Goal: Transaction & Acquisition: Purchase product/service

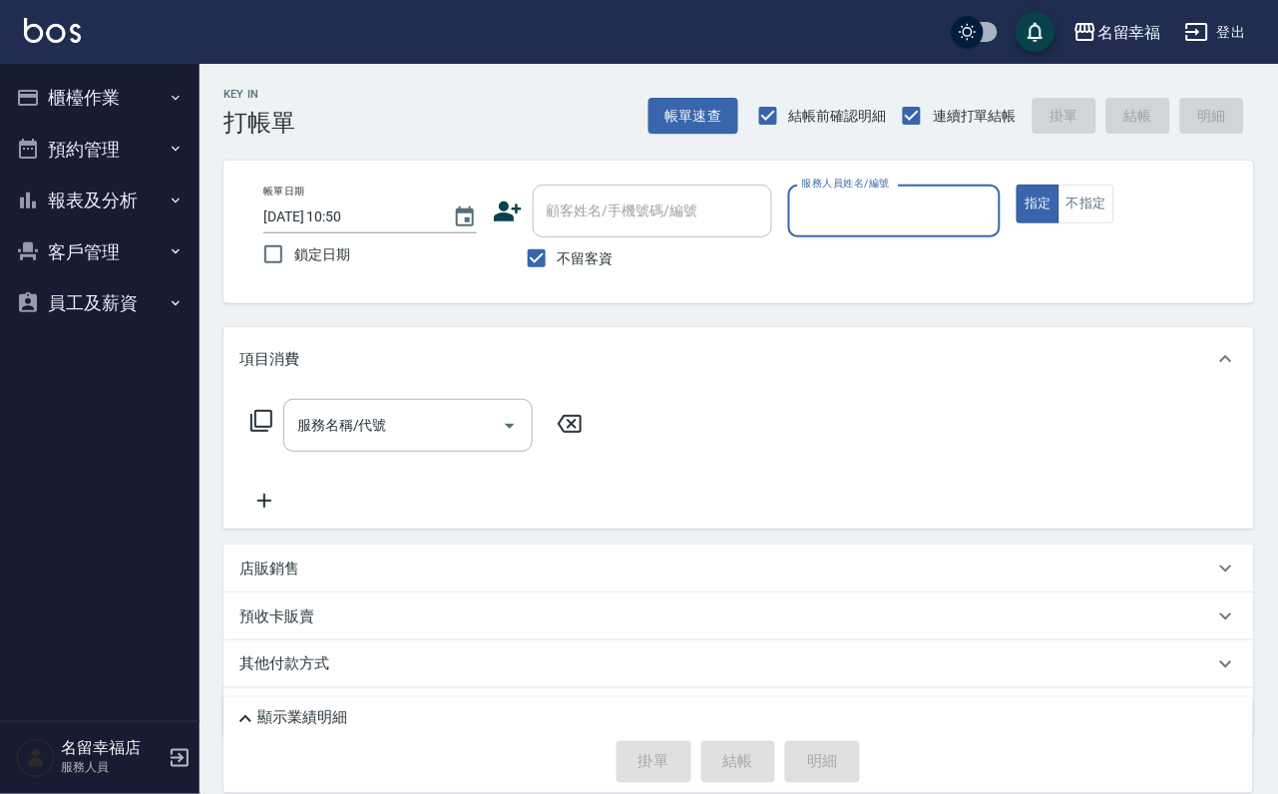
click at [98, 64] on ul "櫃檯作業 打帳單 帳單列表 掛單列表 座位開單 營業儀表板 現金收支登錄 高階收支登錄 材料自購登錄 每日結帳 排班表 現場電腦打卡 預約管理 預約管理 單日…" at bounding box center [100, 200] width 184 height 273
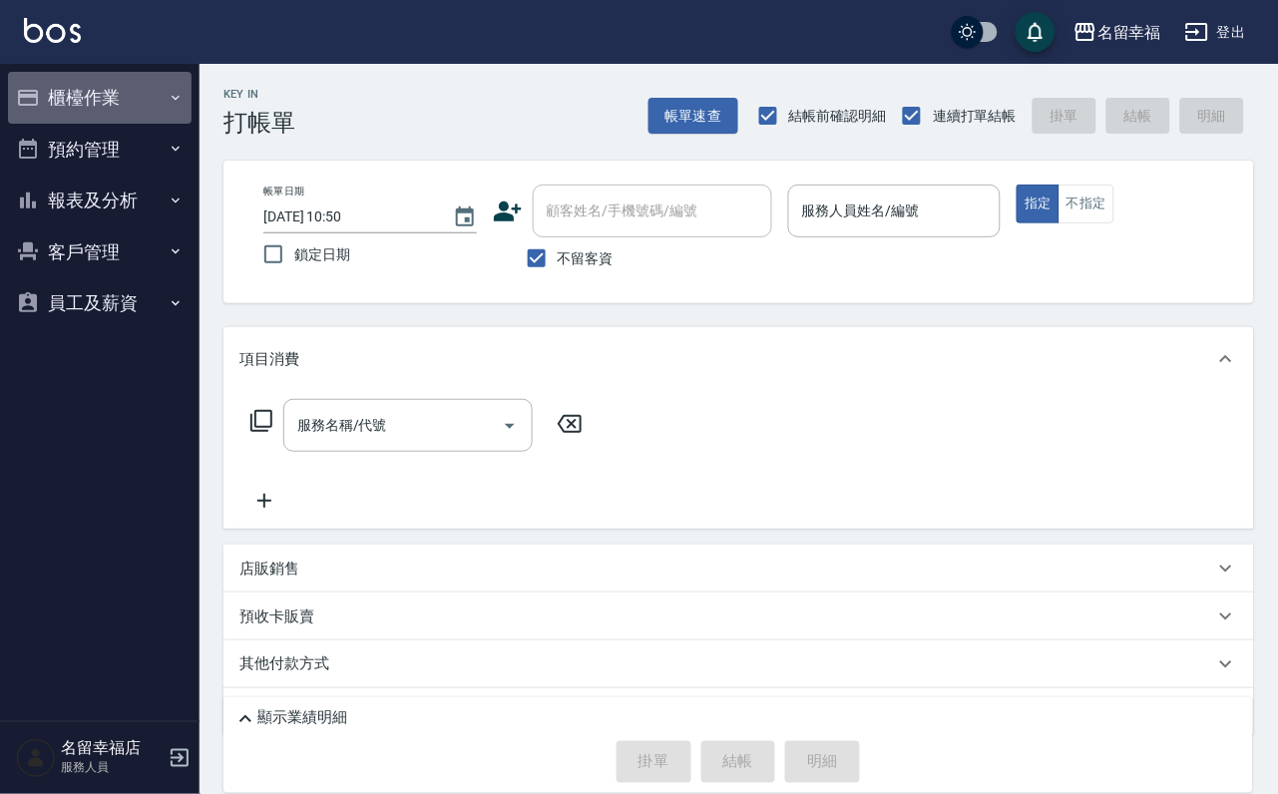
drag, startPoint x: 88, startPoint y: 102, endPoint x: 79, endPoint y: 130, distance: 29.3
click at [87, 102] on button "櫃檯作業" at bounding box center [100, 98] width 184 height 52
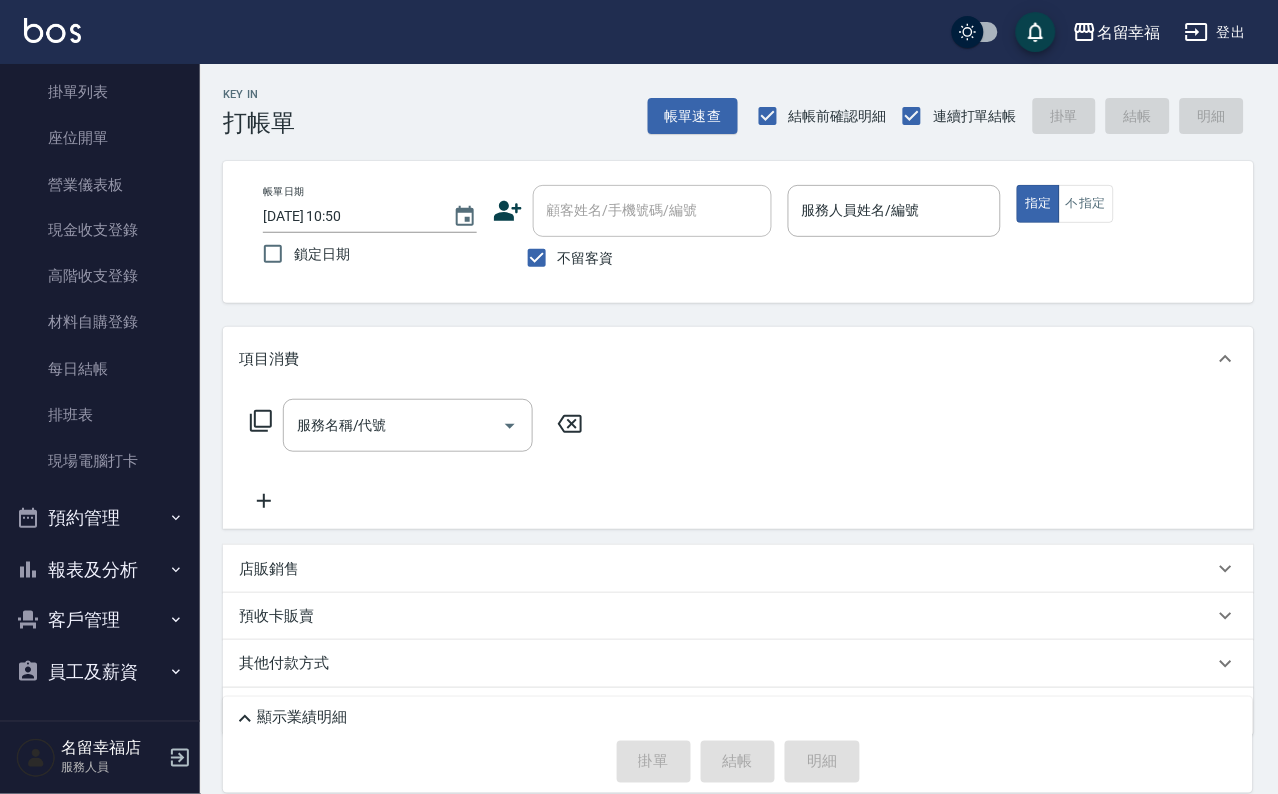
scroll to position [228, 0]
click at [93, 438] on link "現場電腦打卡" at bounding box center [100, 461] width 184 height 46
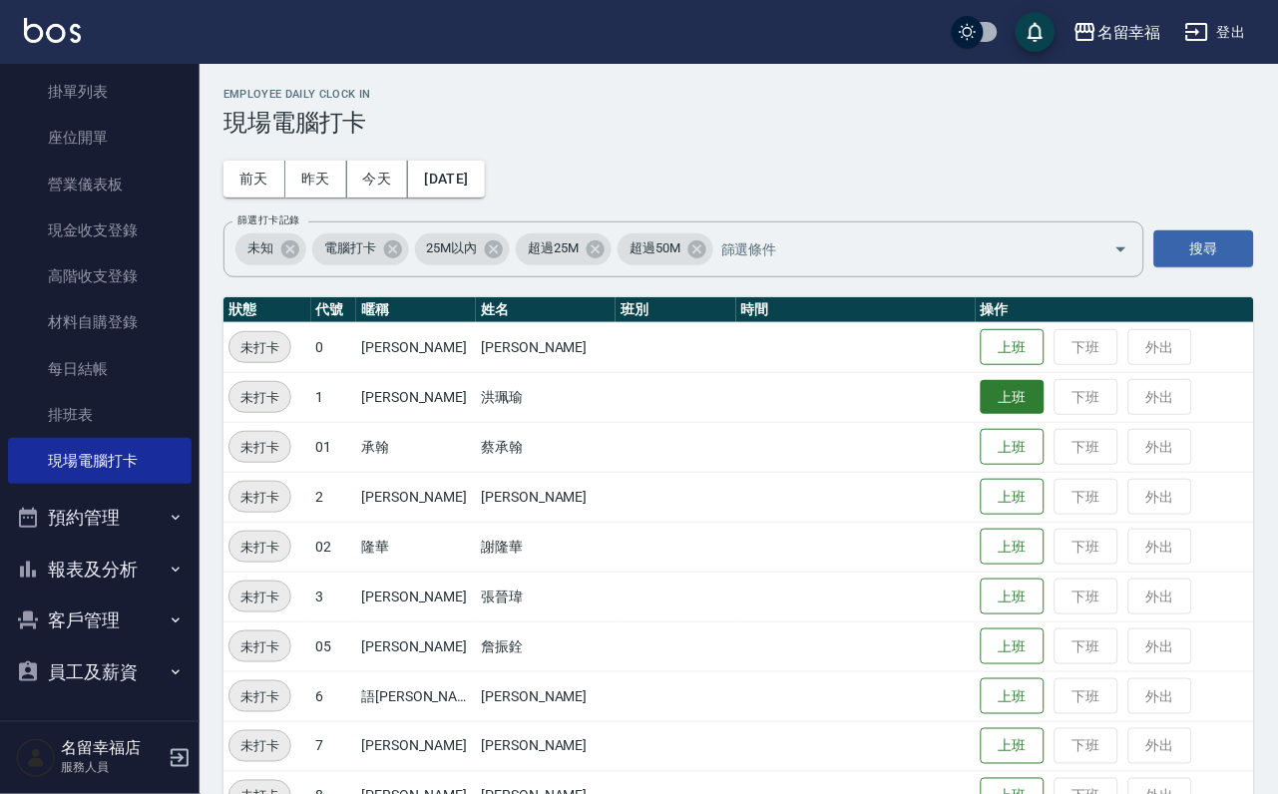
click at [993, 401] on button "上班" at bounding box center [1012, 397] width 64 height 35
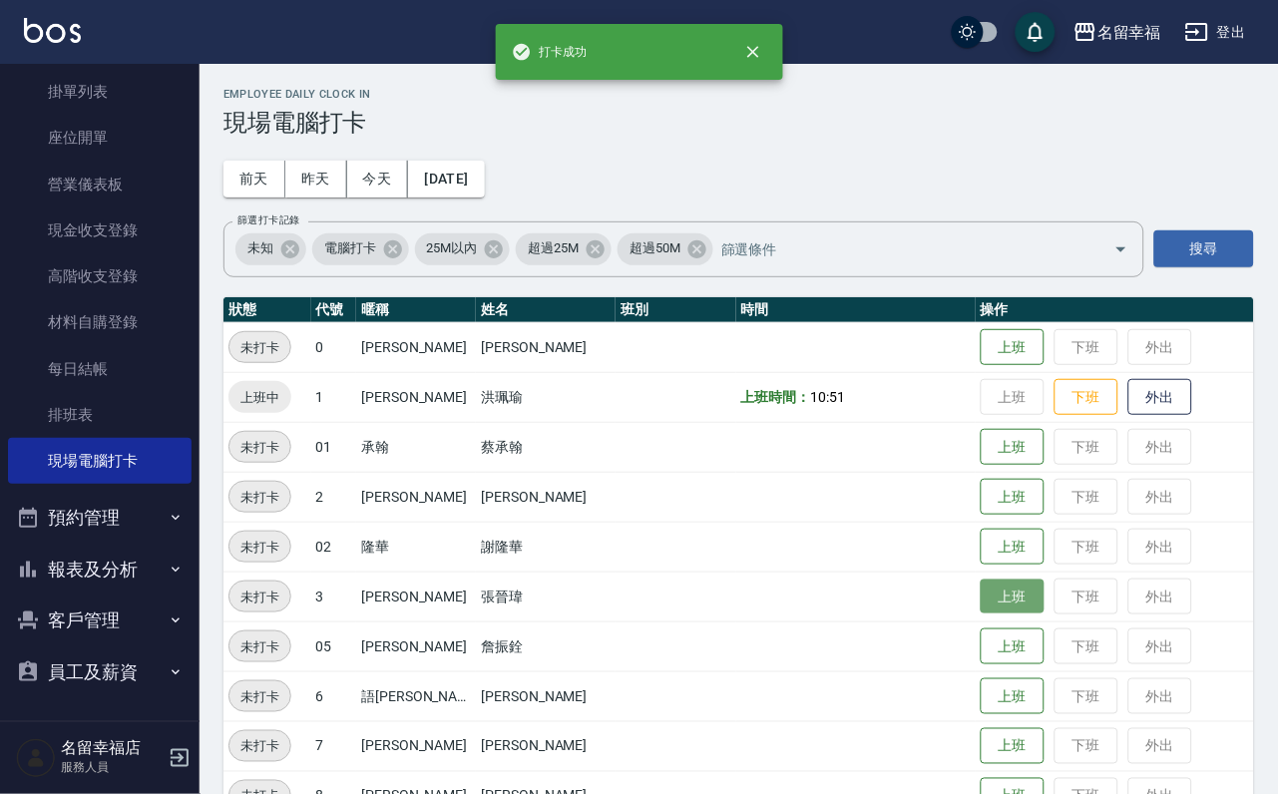
click at [996, 589] on button "上班" at bounding box center [1012, 596] width 64 height 35
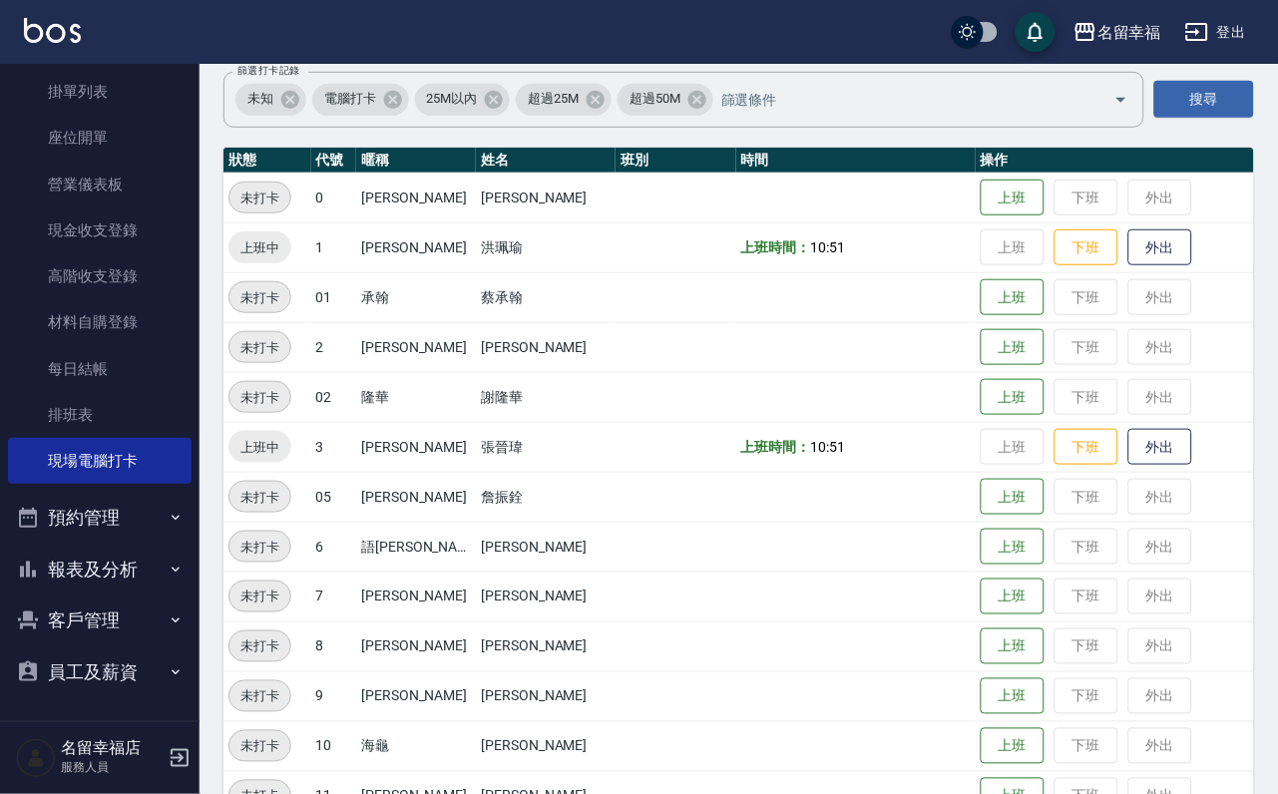
scroll to position [299, 0]
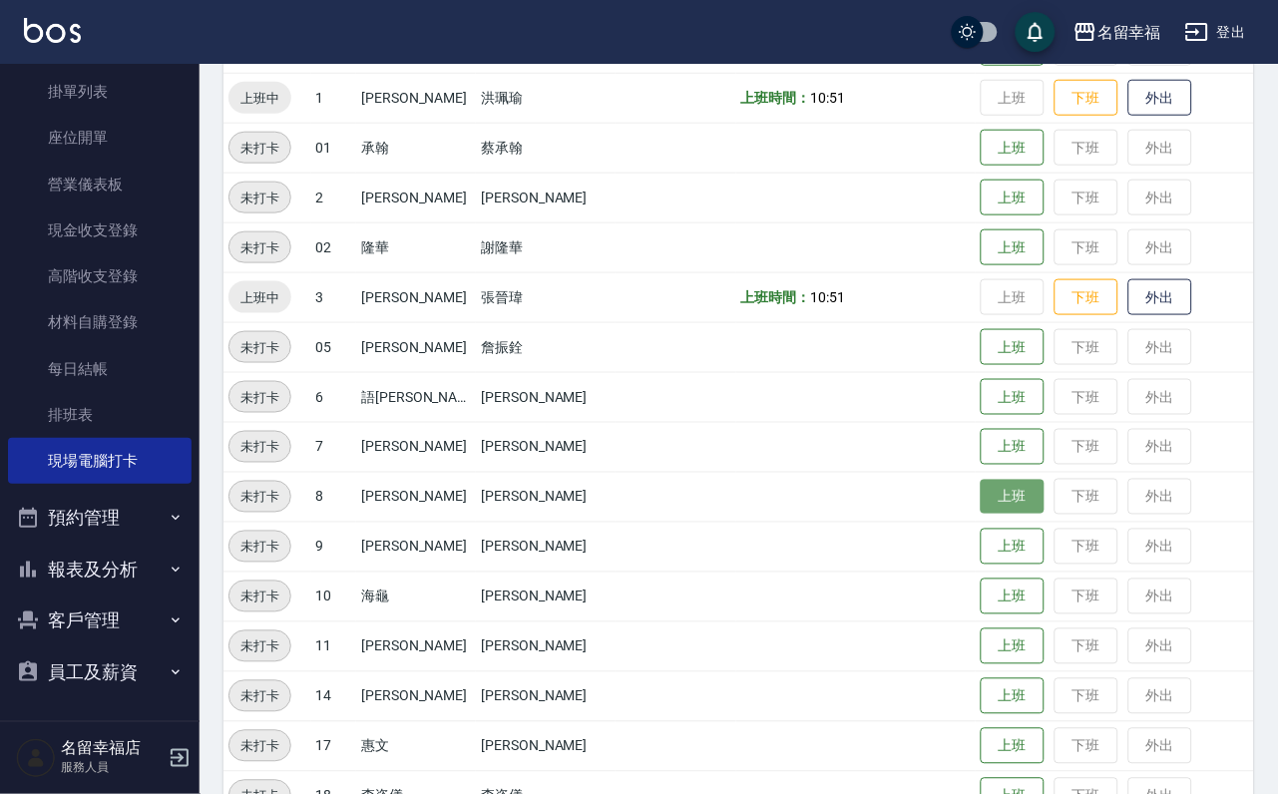
click at [1014, 509] on button "上班" at bounding box center [1012, 497] width 64 height 35
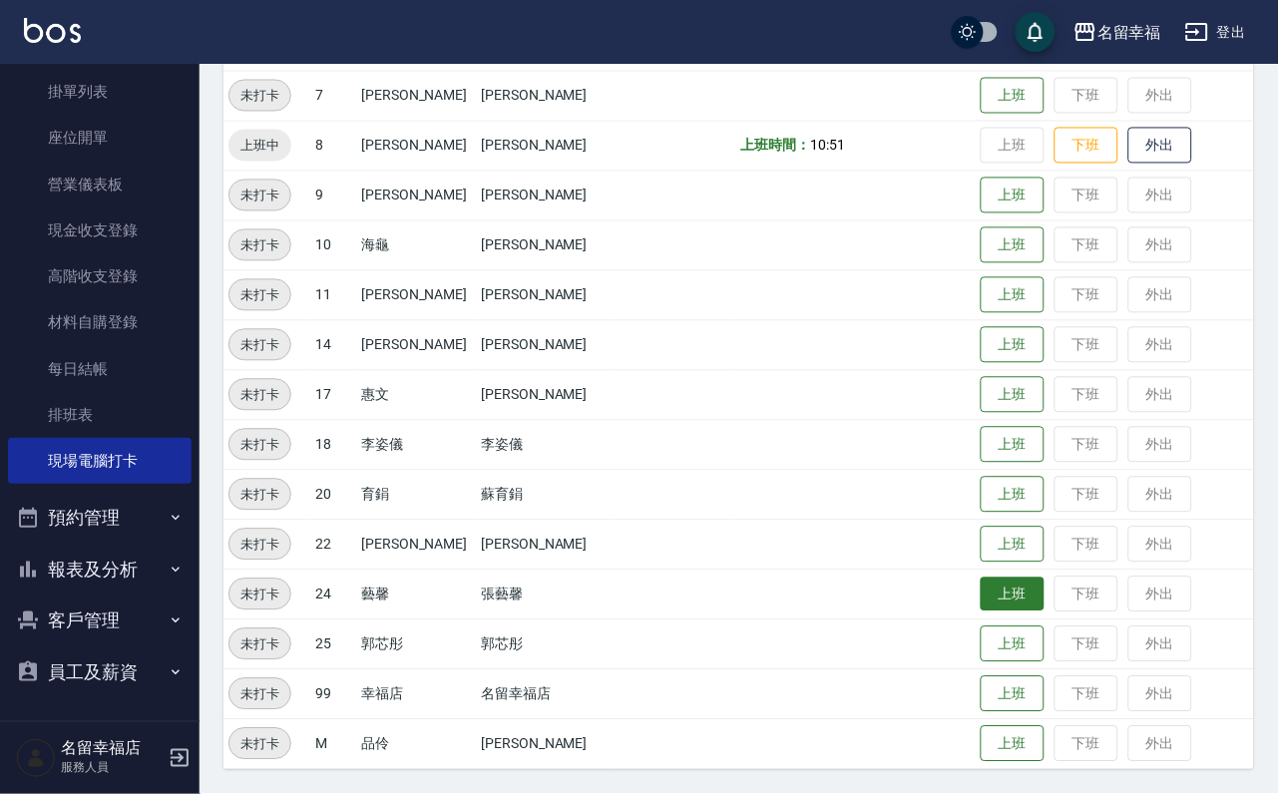
click at [1029, 613] on td "上班 下班 外出" at bounding box center [1114, 594] width 278 height 50
click at [980, 599] on button "上班" at bounding box center [1012, 594] width 64 height 35
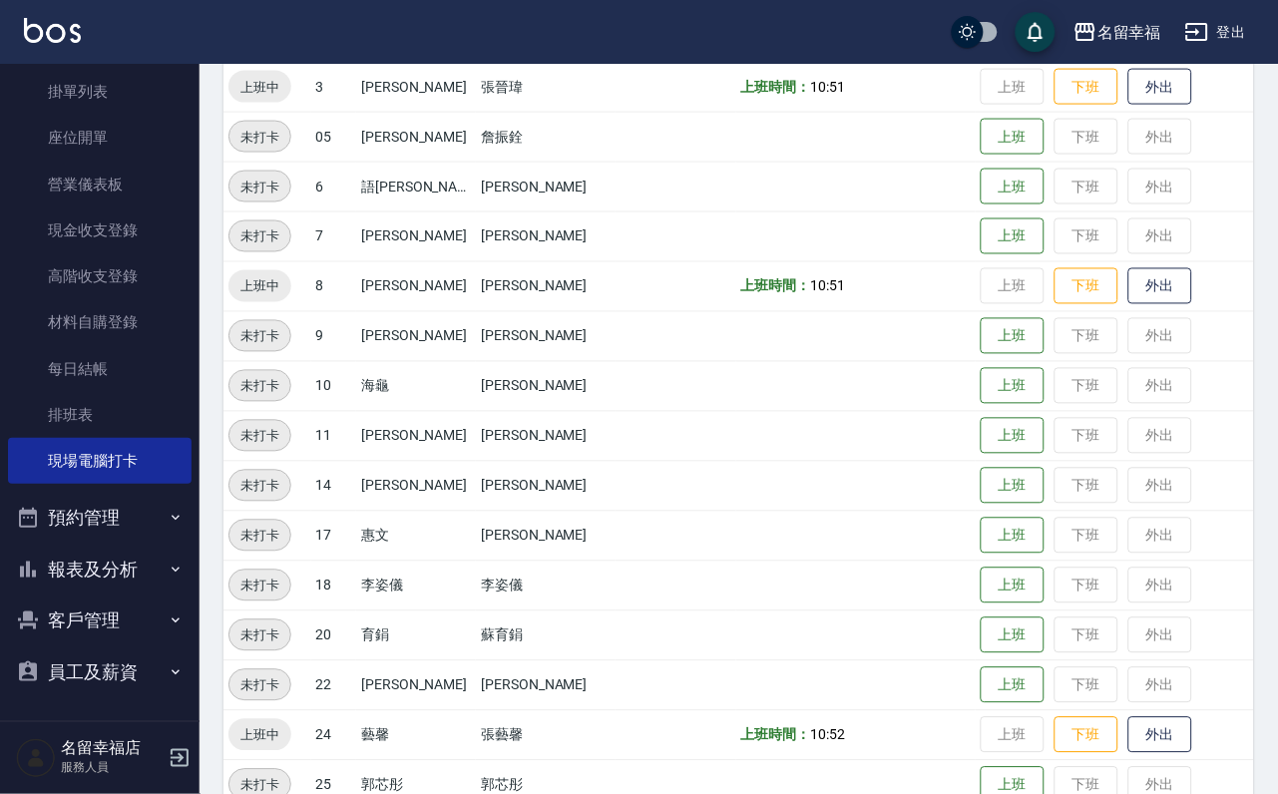
scroll to position [504, 0]
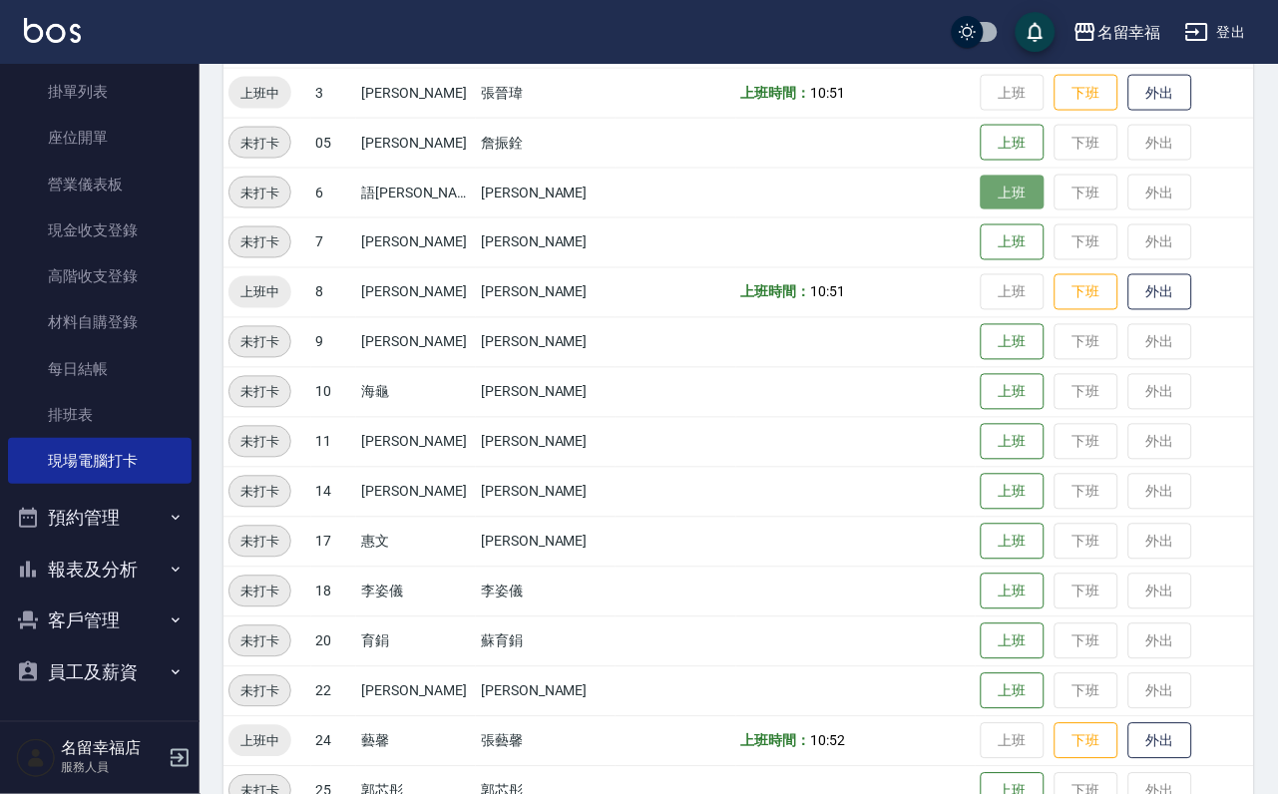
click at [997, 201] on button "上班" at bounding box center [1012, 193] width 64 height 35
click at [992, 401] on button "上班" at bounding box center [1012, 392] width 64 height 35
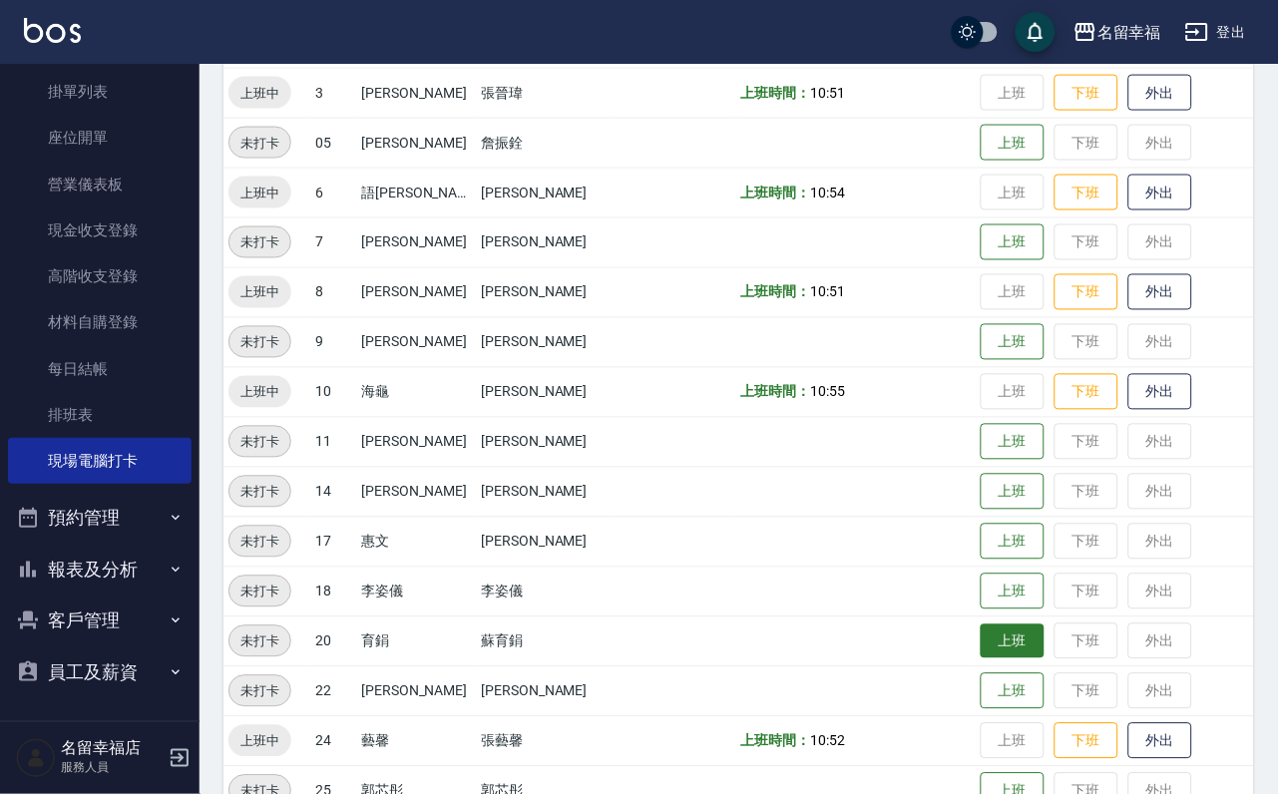
click at [980, 643] on button "上班" at bounding box center [1012, 641] width 64 height 35
click at [986, 603] on button "上班" at bounding box center [1012, 591] width 64 height 35
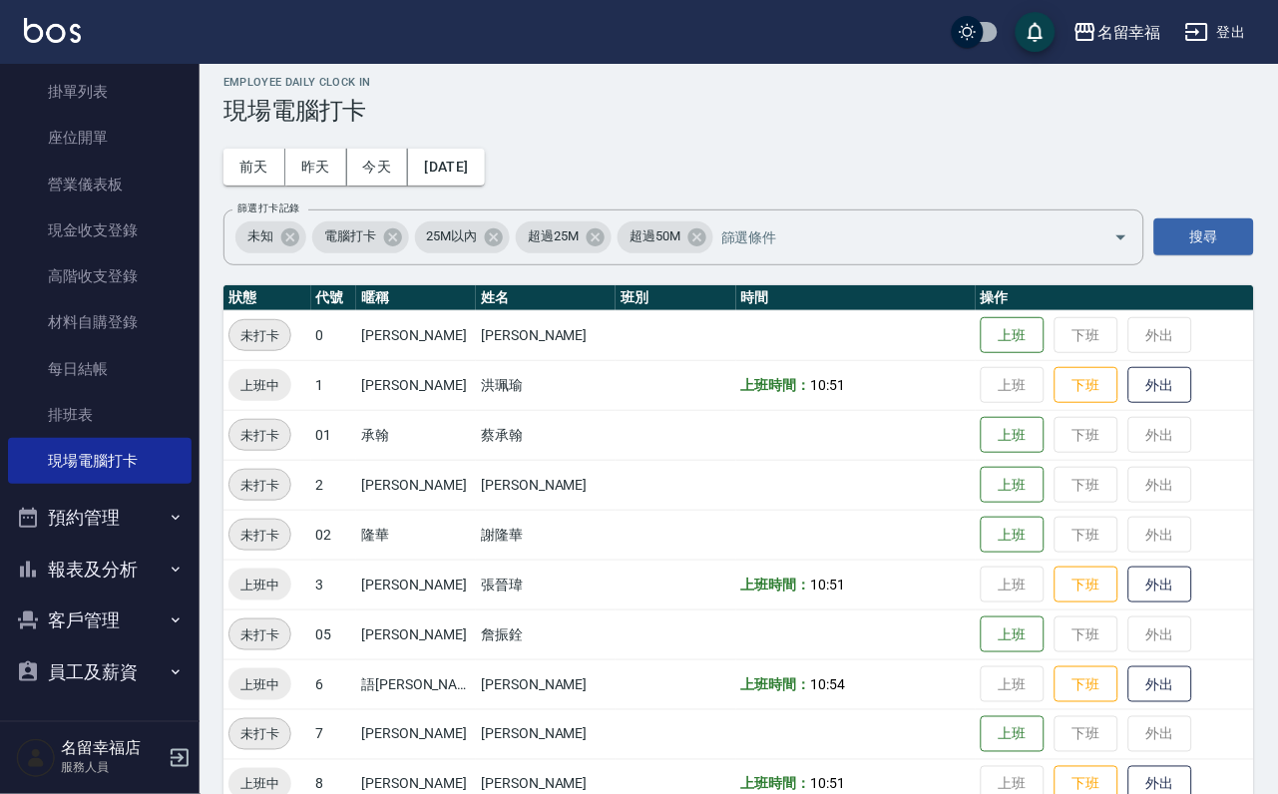
scroll to position [0, 0]
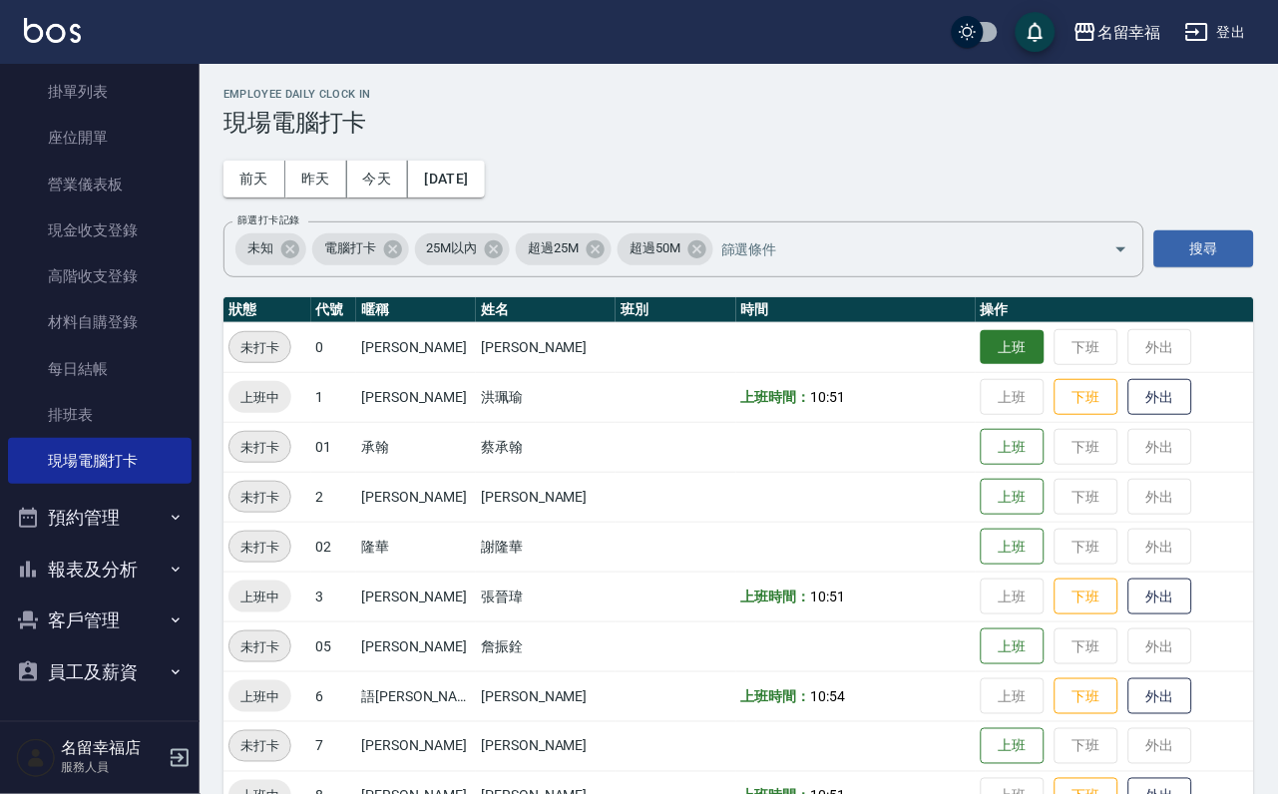
click at [990, 349] on button "上班" at bounding box center [1012, 347] width 64 height 35
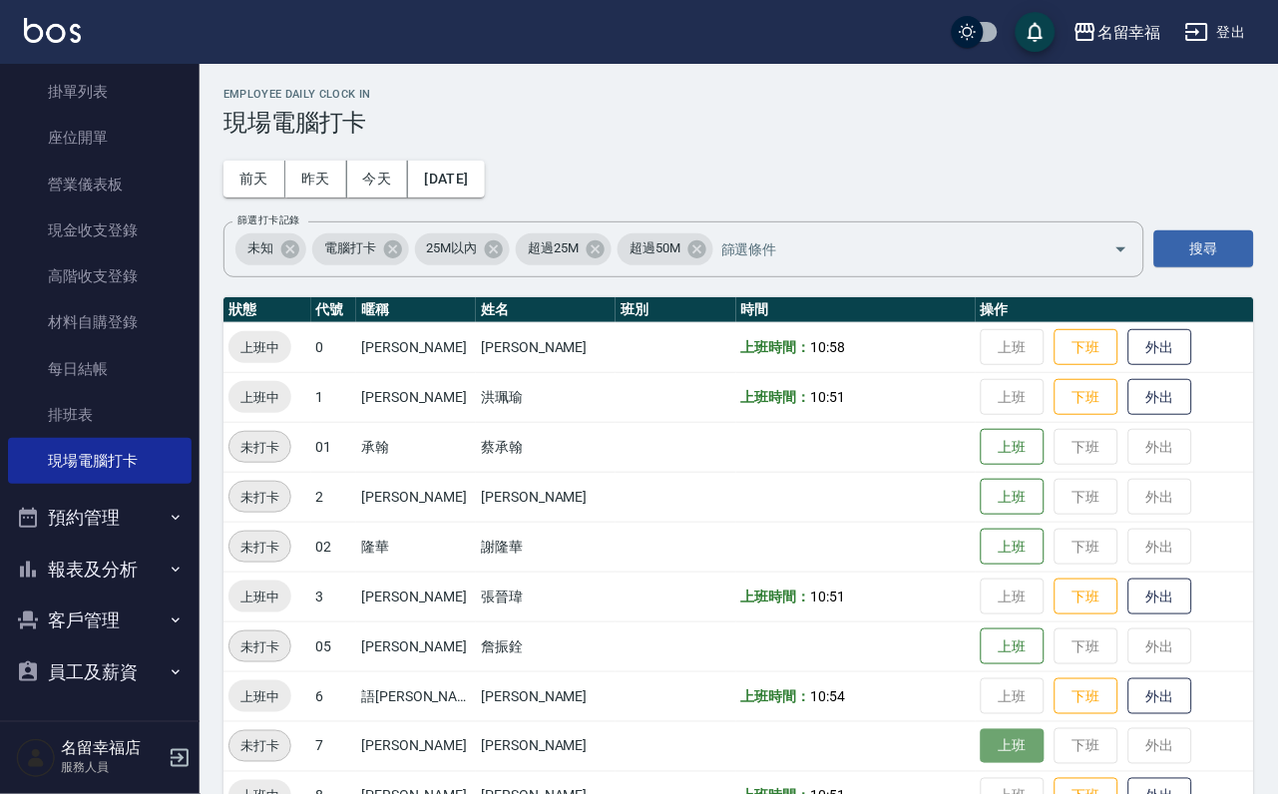
click at [983, 741] on button "上班" at bounding box center [1012, 746] width 64 height 35
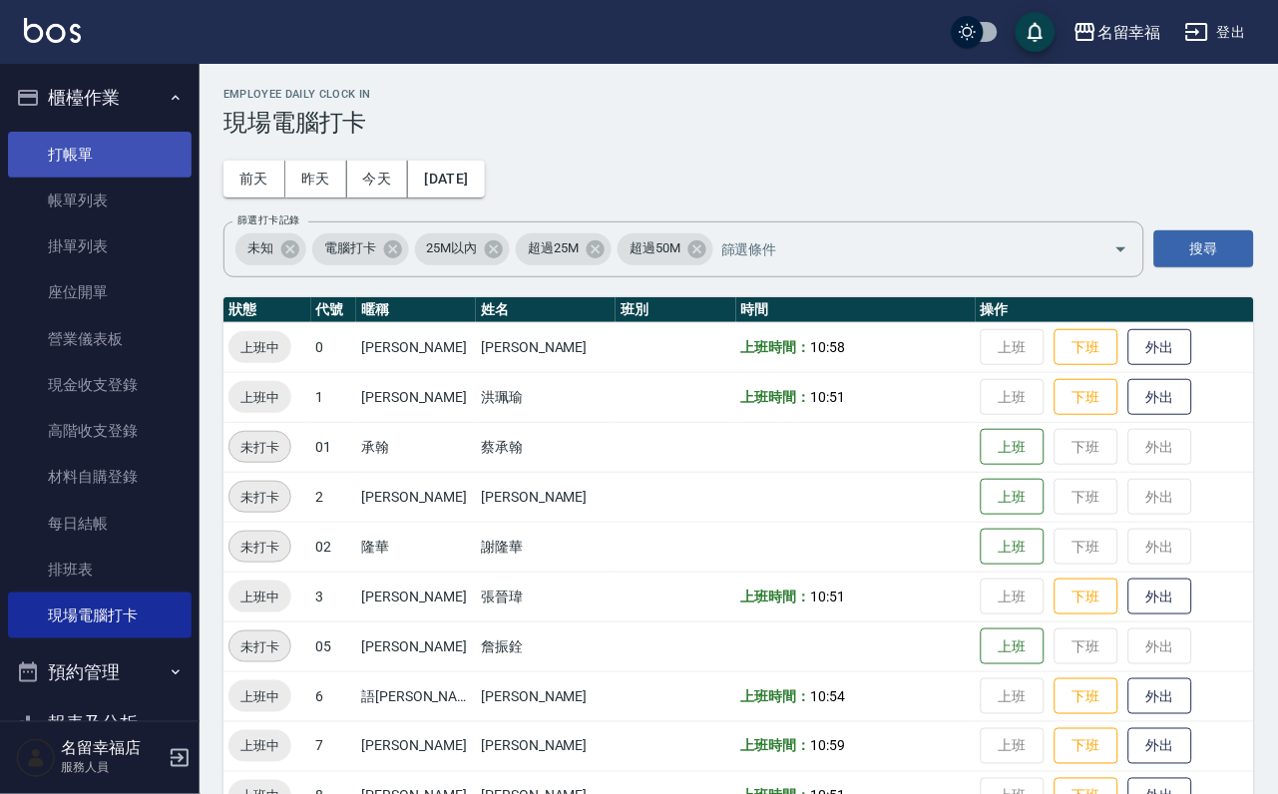
click at [132, 140] on link "打帳單" at bounding box center [100, 155] width 184 height 46
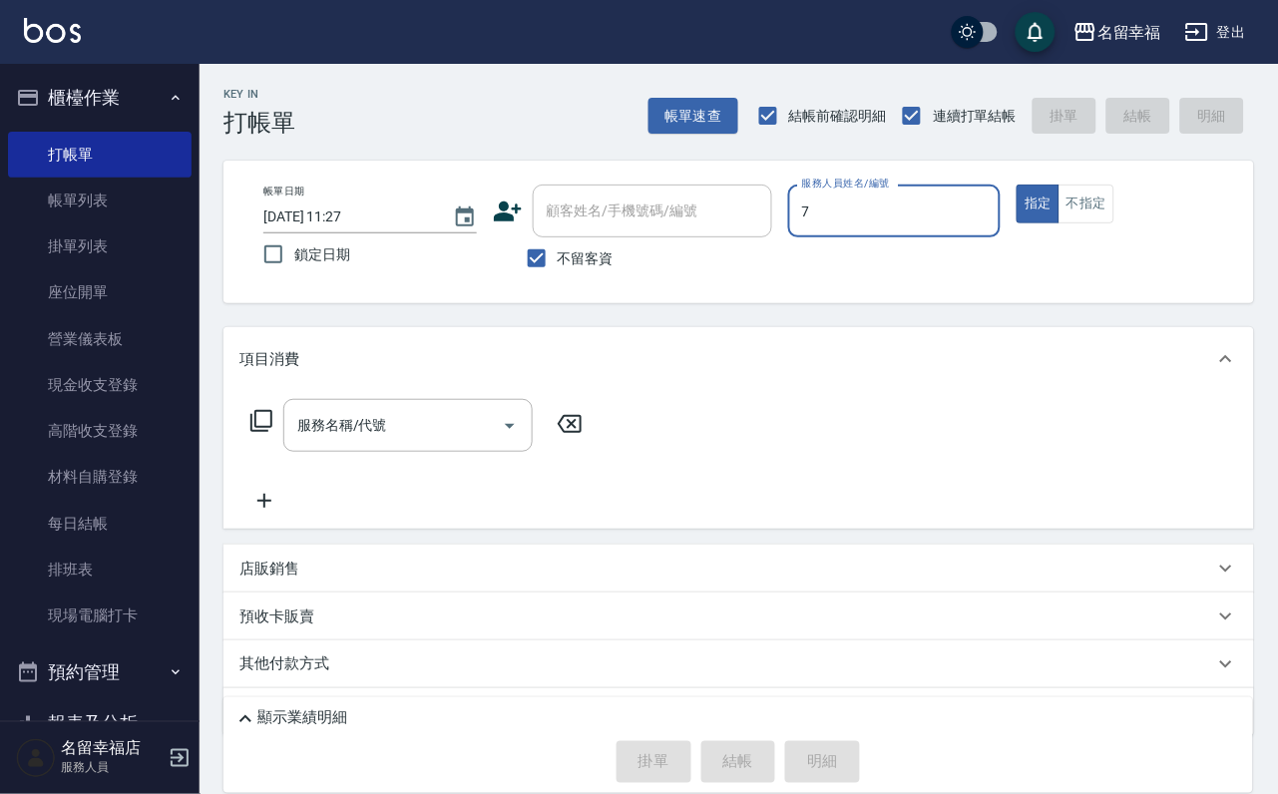
type input "瑜瑜-7"
type button "true"
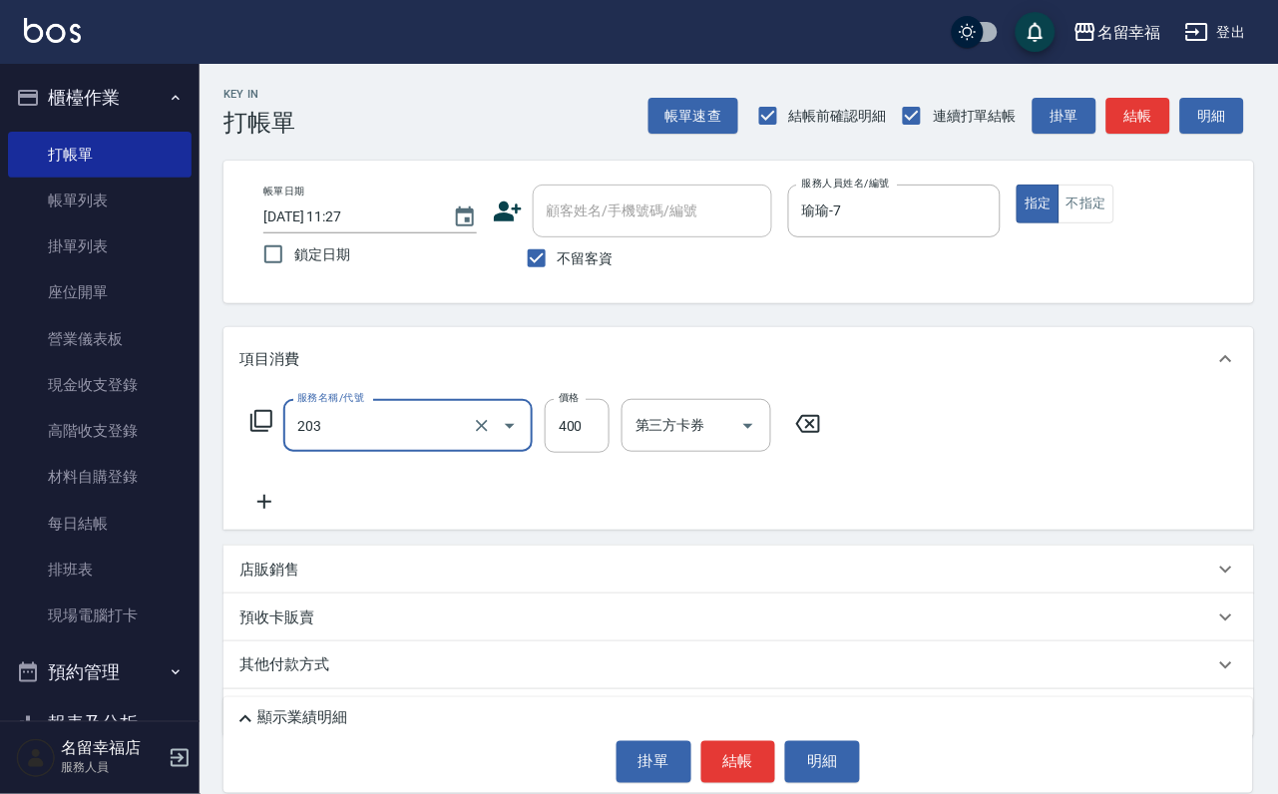
type input "指定單剪(203)"
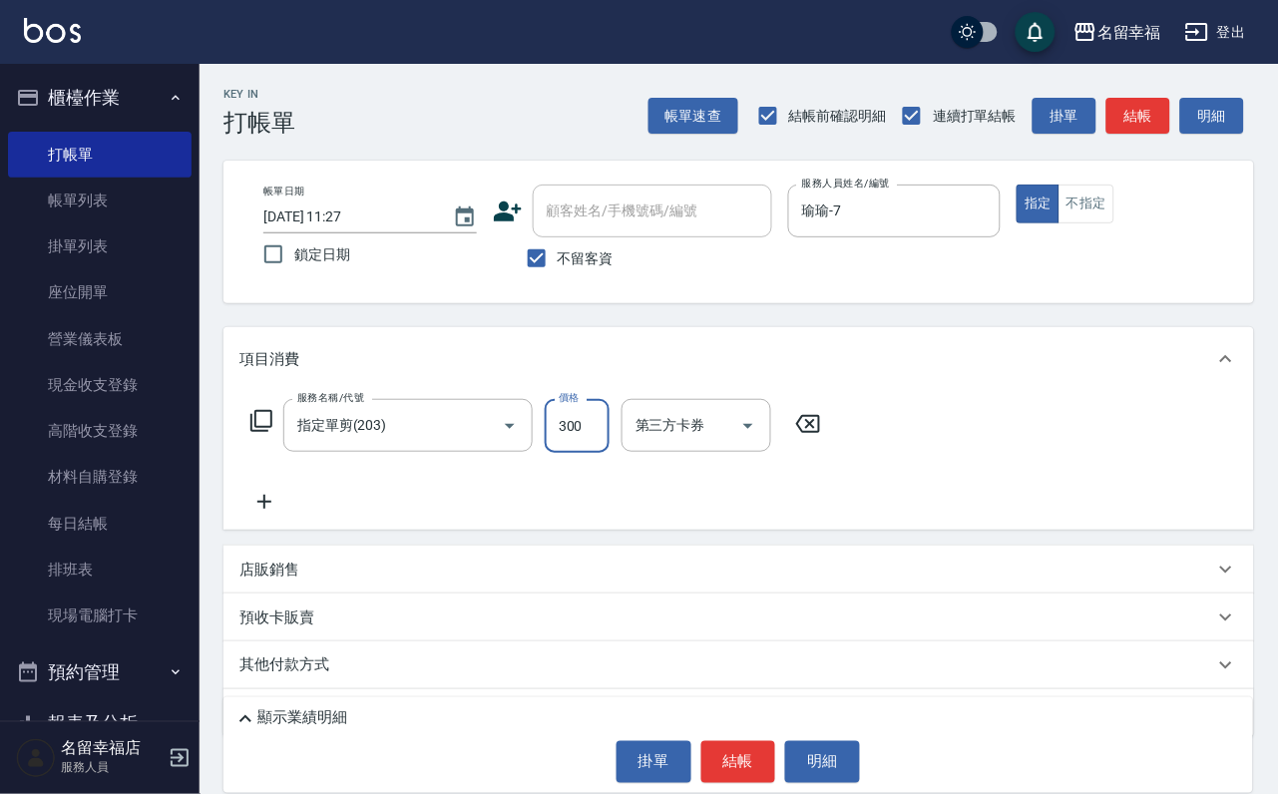
type input "300"
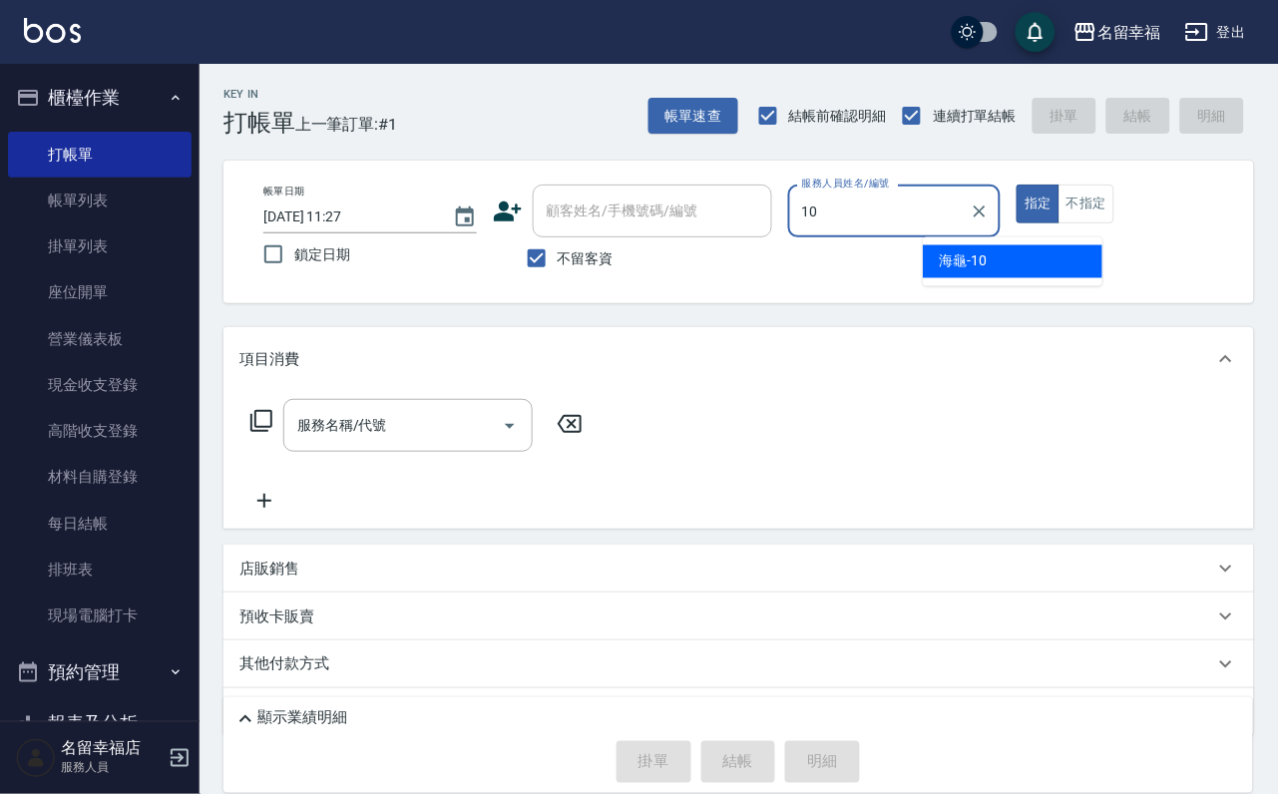
type input "海龜-10"
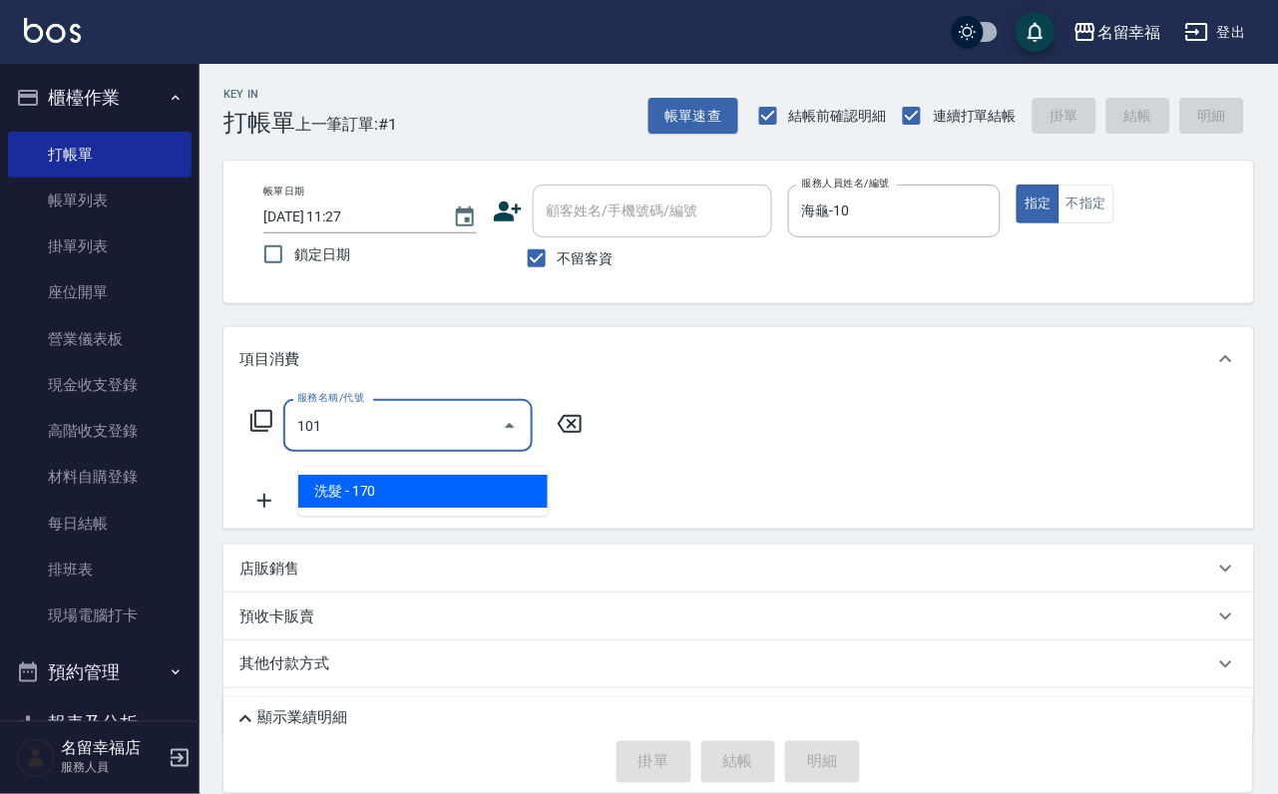
type input "洗髮(101)"
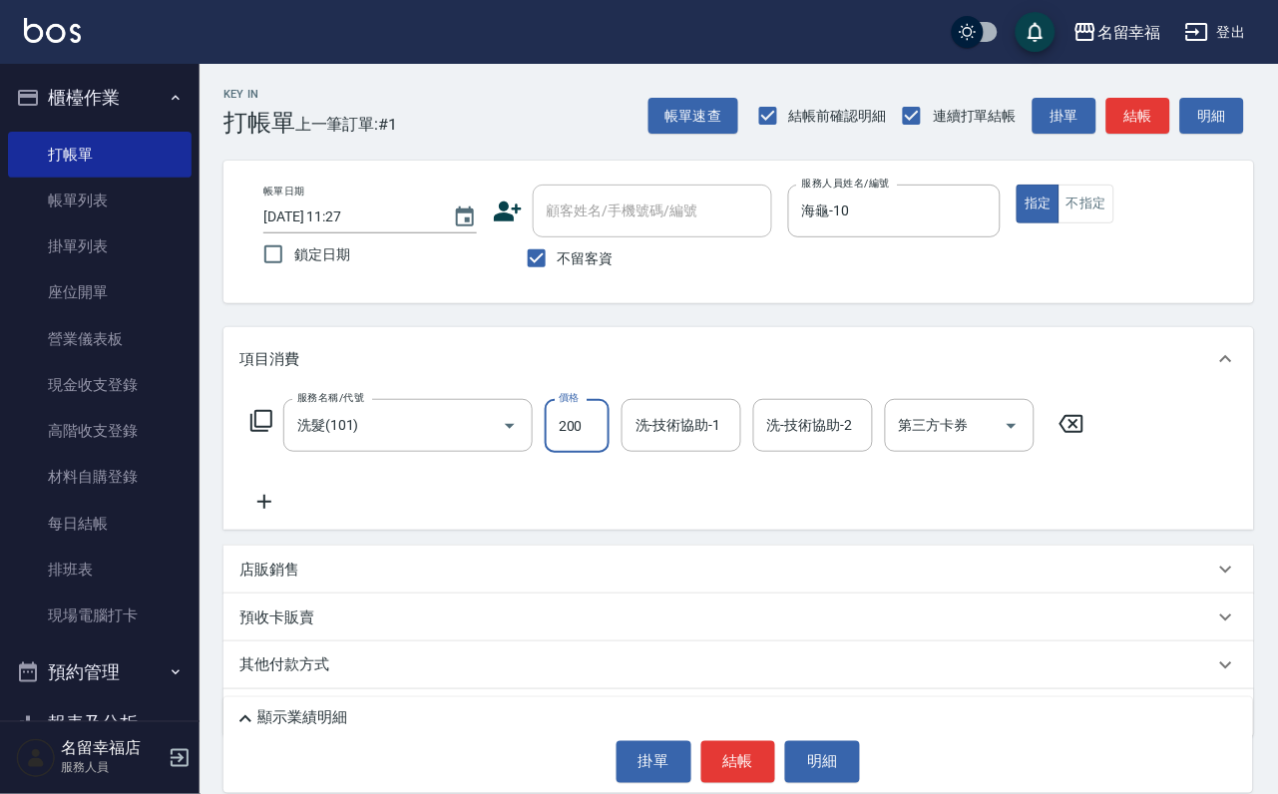
type input "200"
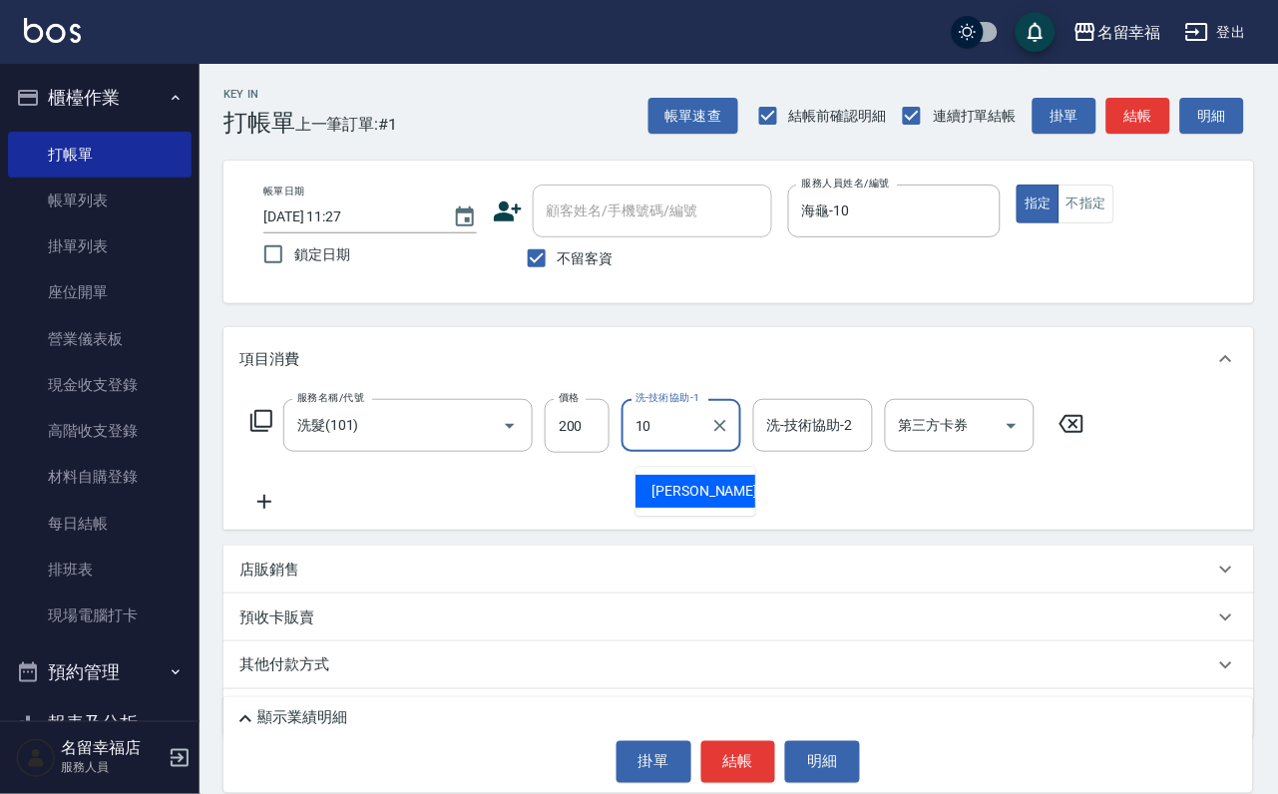
type input "海龜-10"
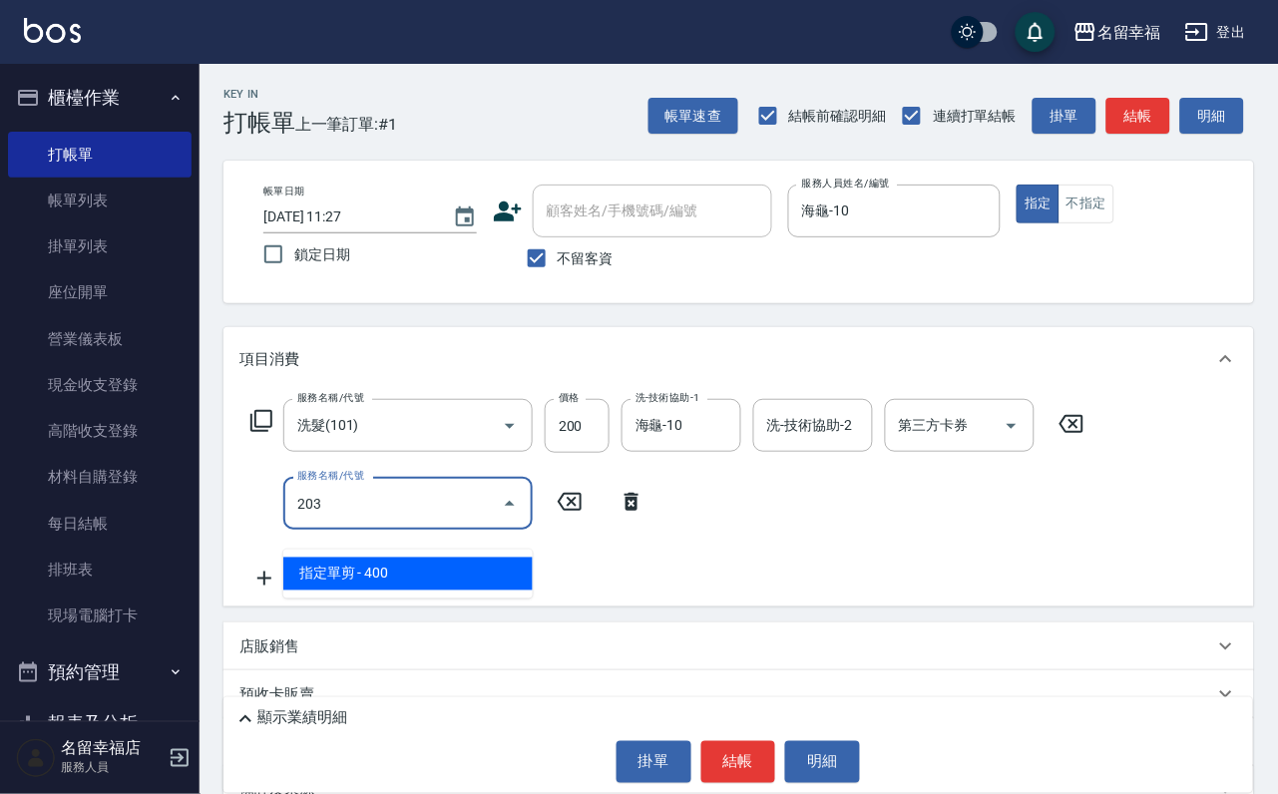
type input "指定單剪(203)"
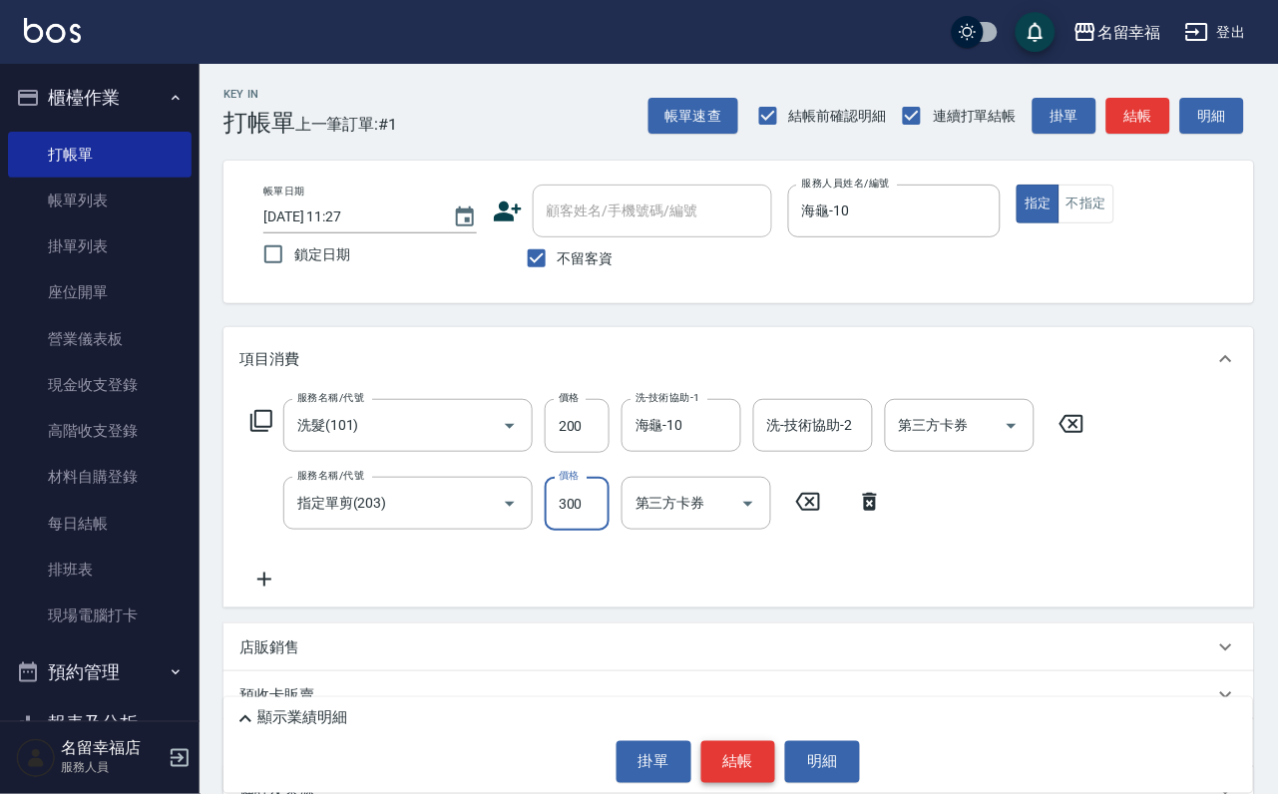
type input "300"
click at [748, 741] on button "結帳" at bounding box center [738, 762] width 75 height 42
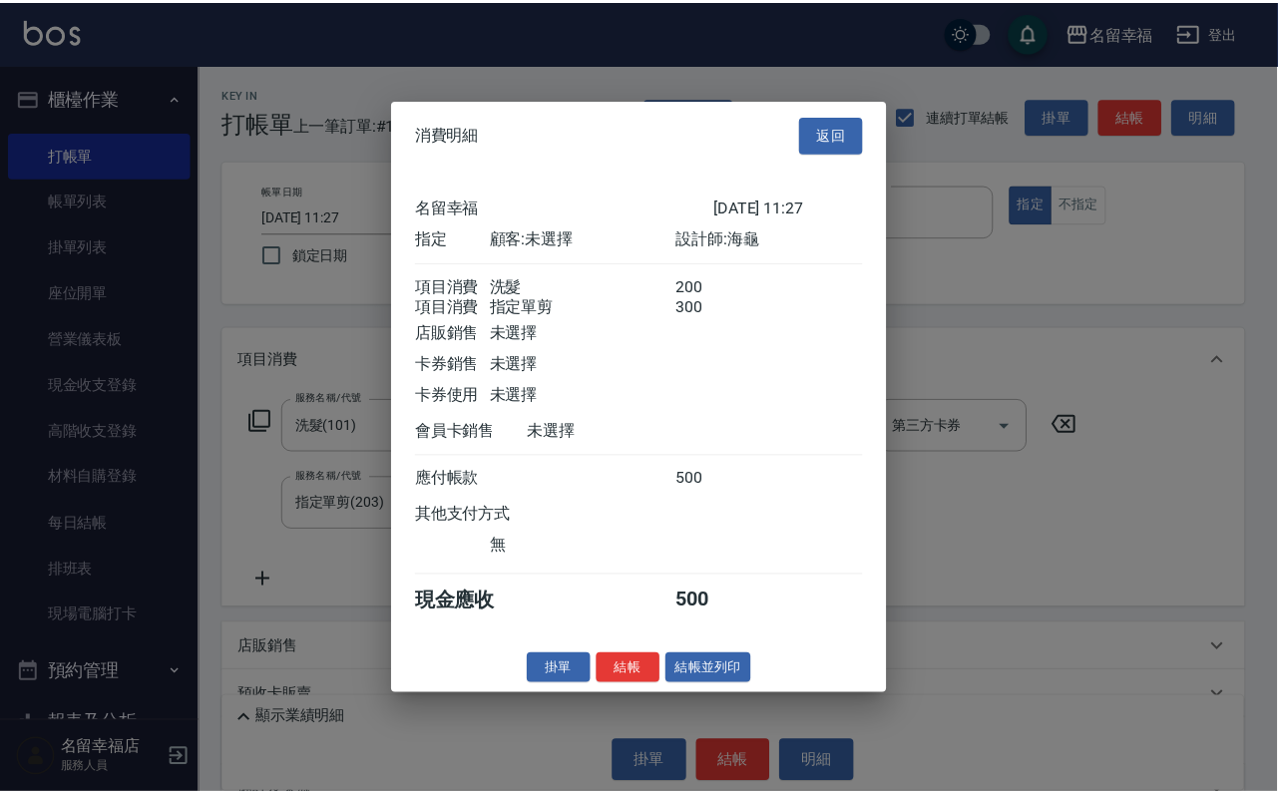
scroll to position [299, 0]
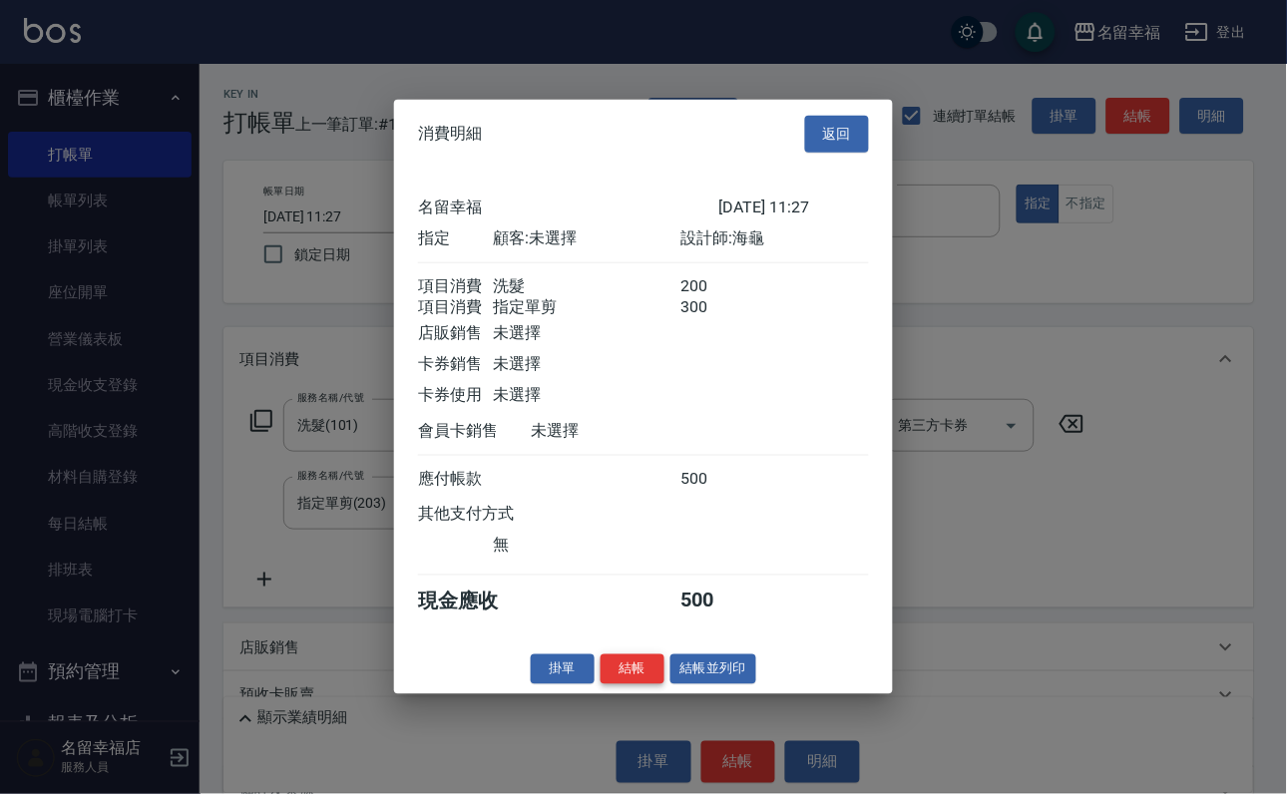
click at [600, 684] on button "結帳" at bounding box center [632, 668] width 64 height 31
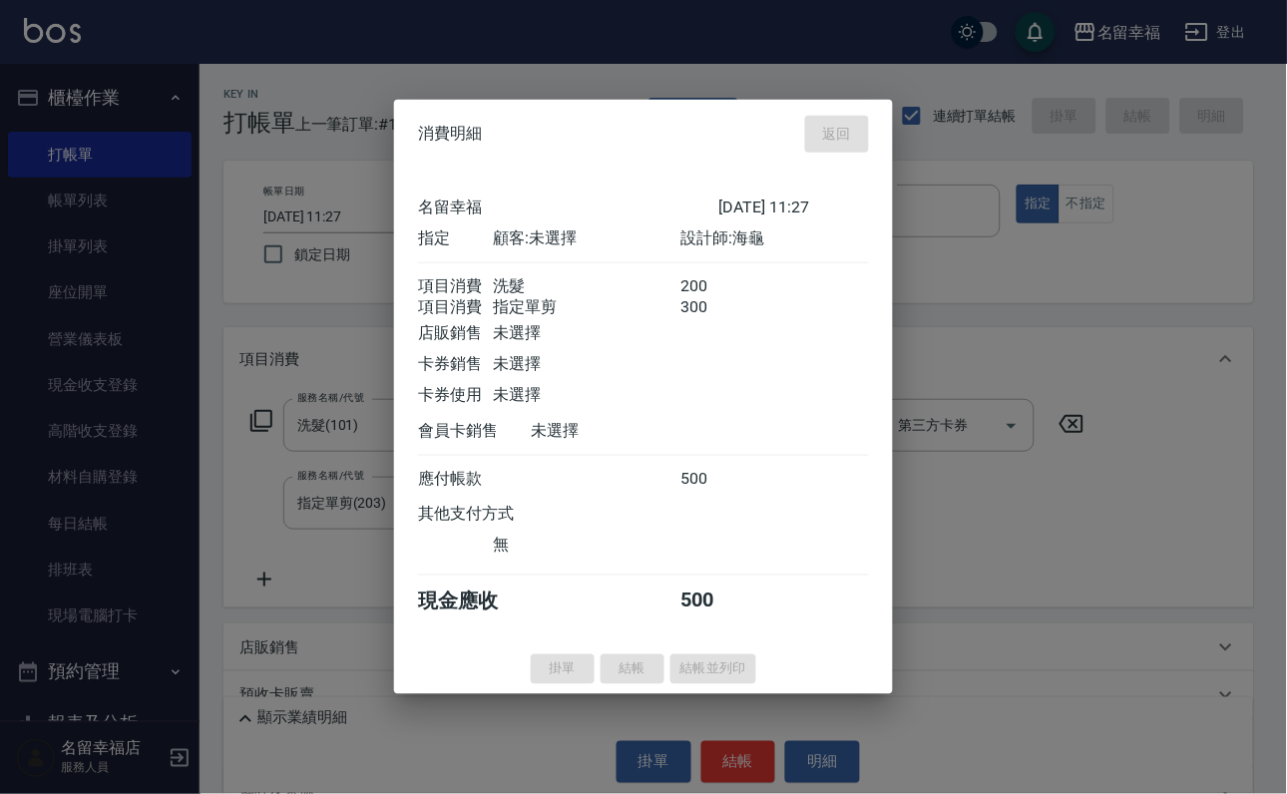
type input "[DATE] 11:28"
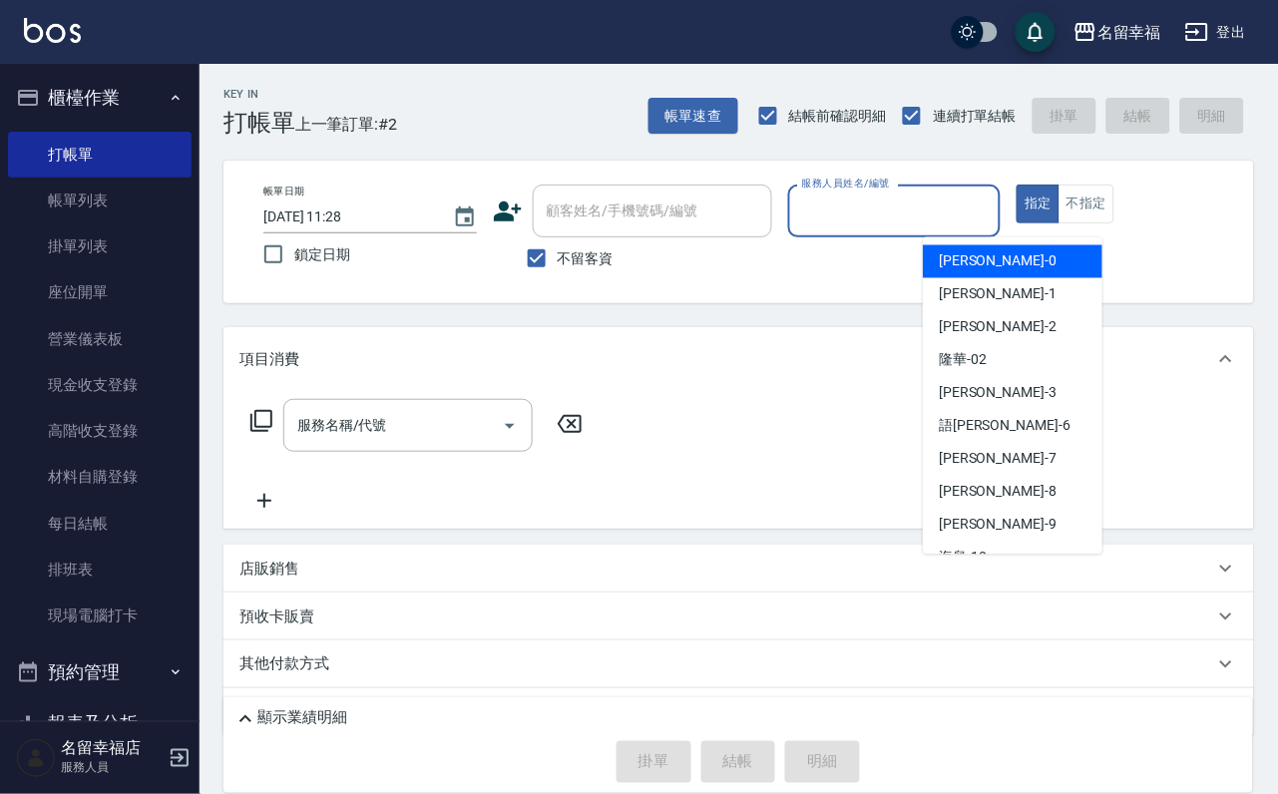
click at [989, 210] on input "服務人員姓名/編號" at bounding box center [894, 210] width 195 height 35
click at [979, 291] on span "[PERSON_NAME] -1" at bounding box center [998, 294] width 118 height 21
type input "[PERSON_NAME]-1"
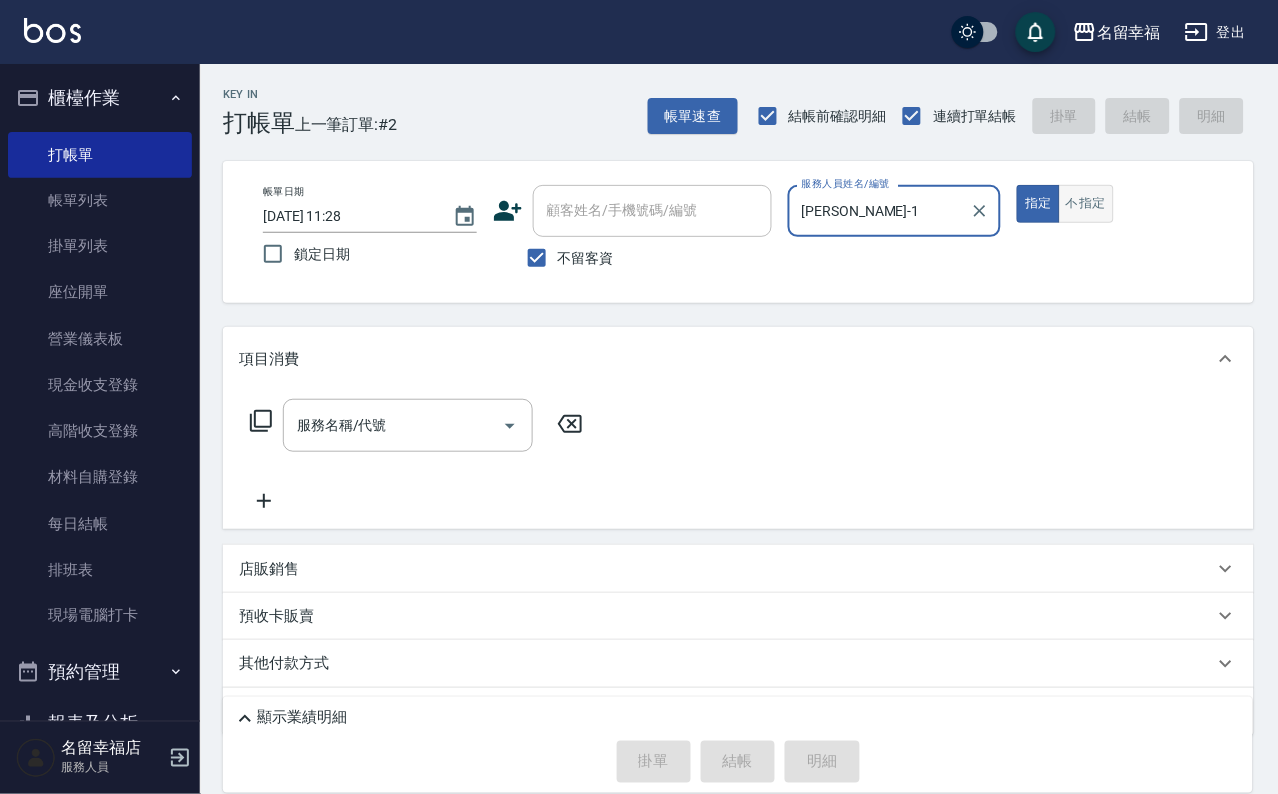
click at [1114, 204] on button "不指定" at bounding box center [1086, 204] width 56 height 39
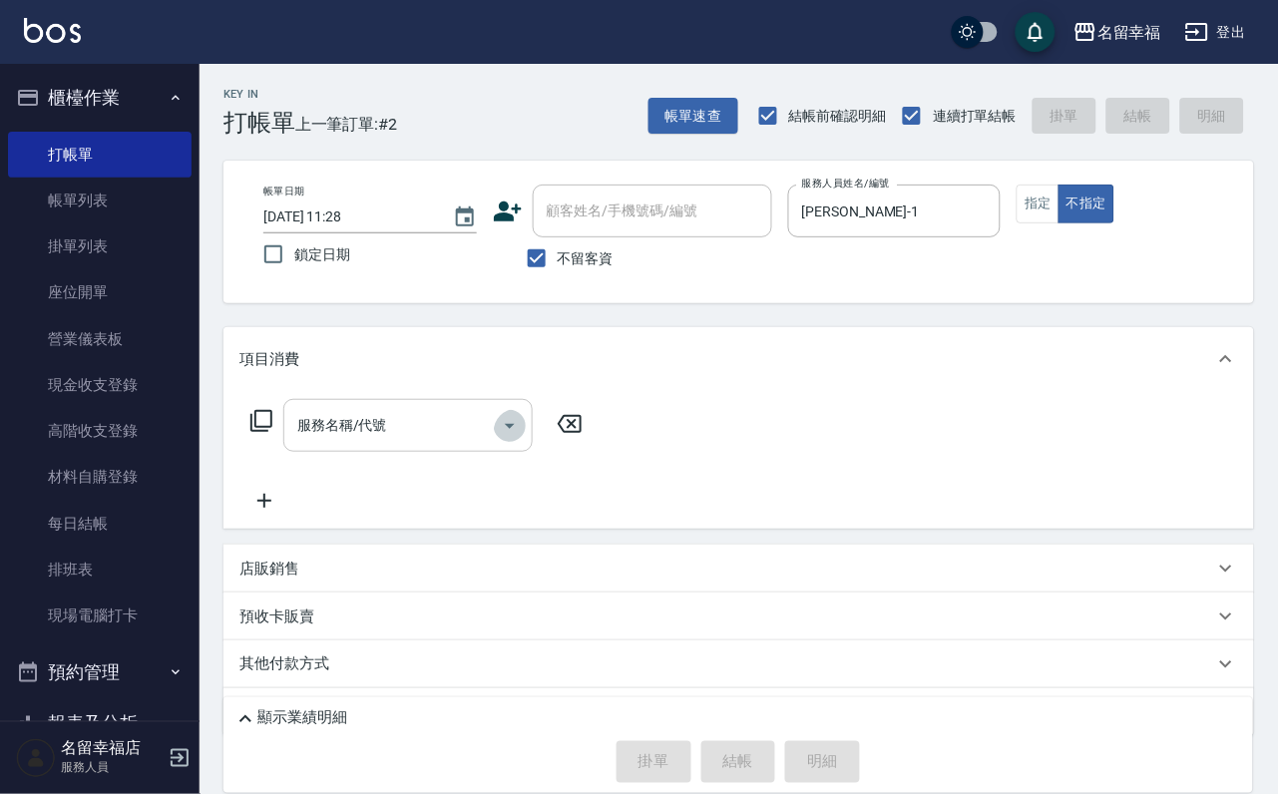
click at [502, 438] on icon "Open" at bounding box center [510, 426] width 24 height 24
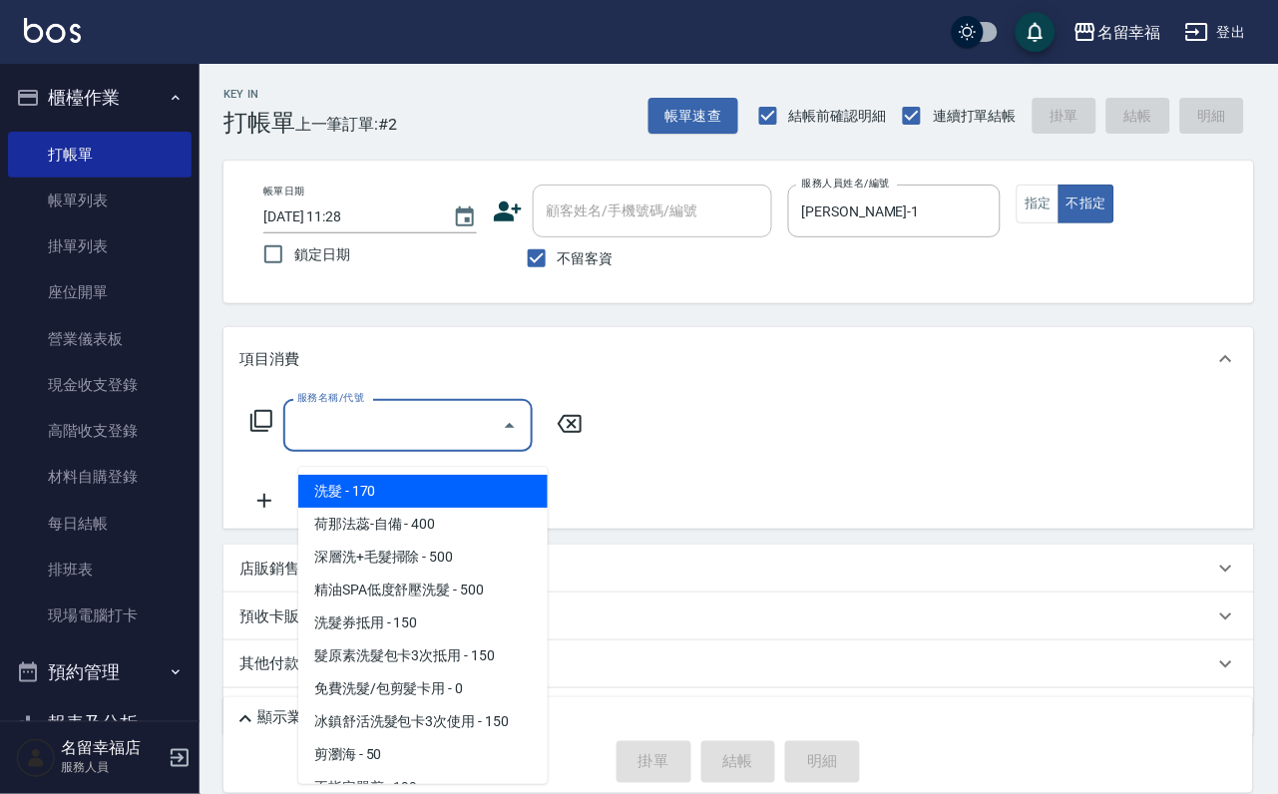
click at [523, 489] on span "洗髮 - 170" at bounding box center [422, 491] width 249 height 33
type input "洗髮(101)"
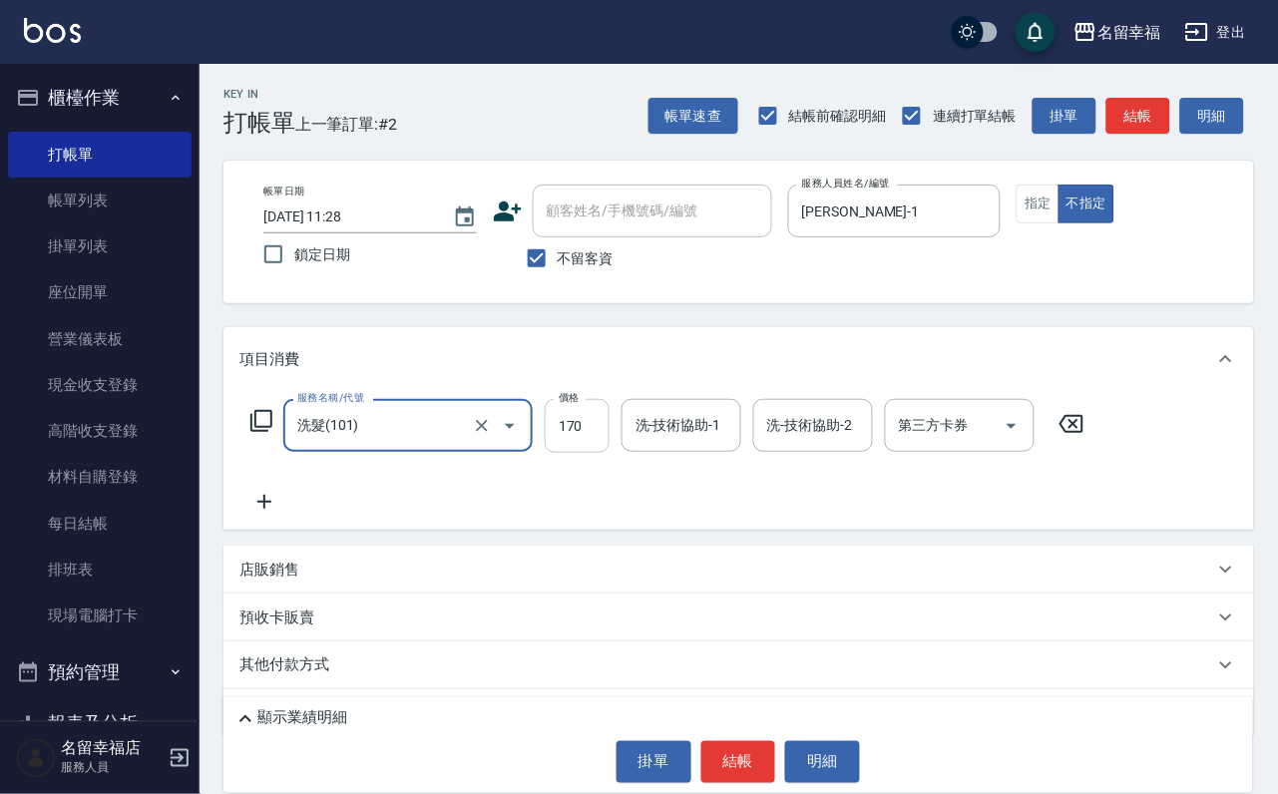
click at [599, 446] on input "170" at bounding box center [577, 426] width 65 height 54
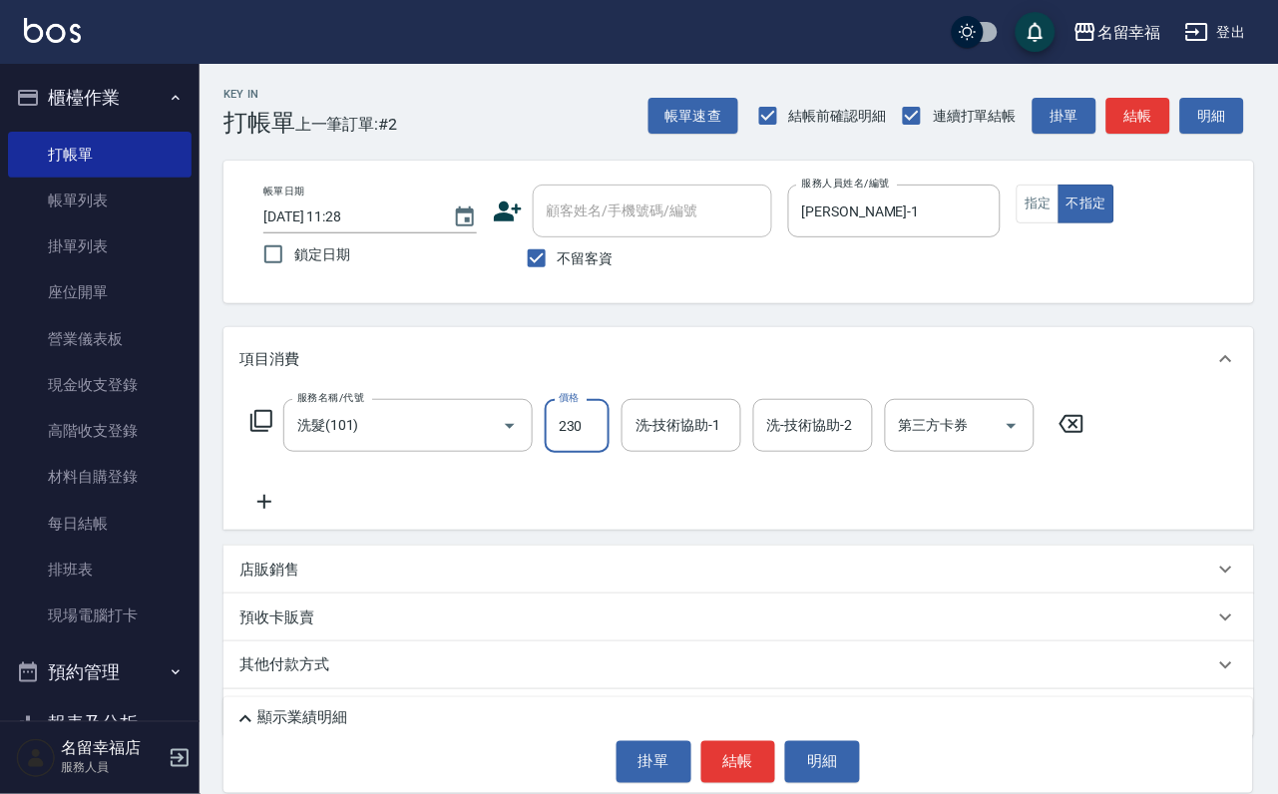
type input "230"
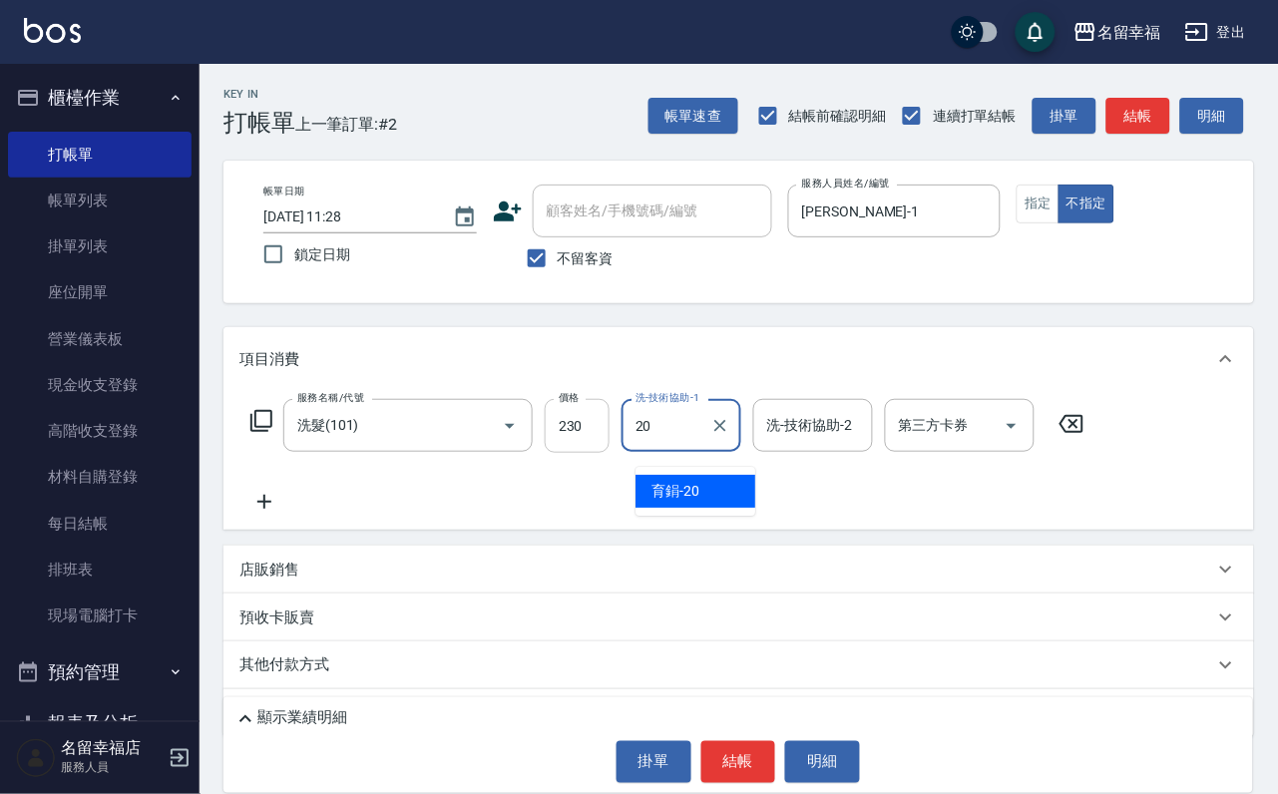
type input "育鋗-20"
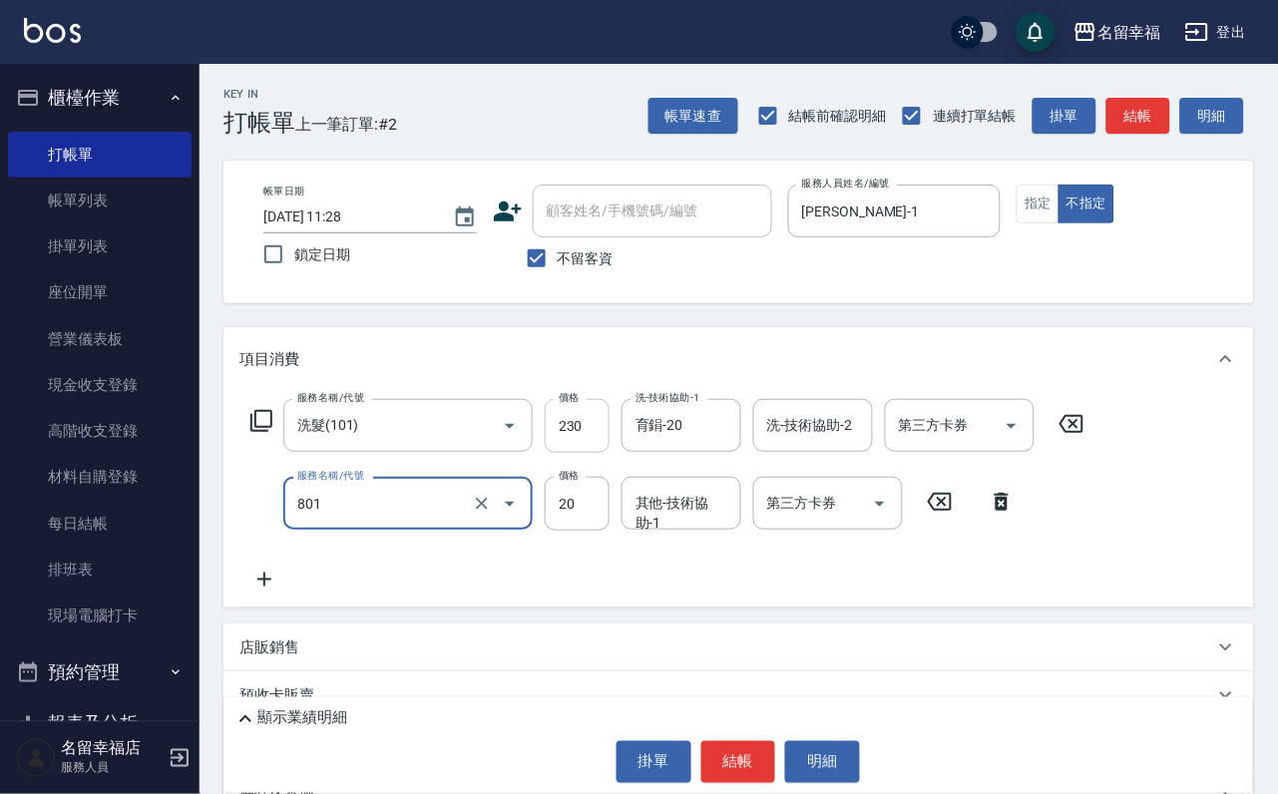
type input "潤絲(801)"
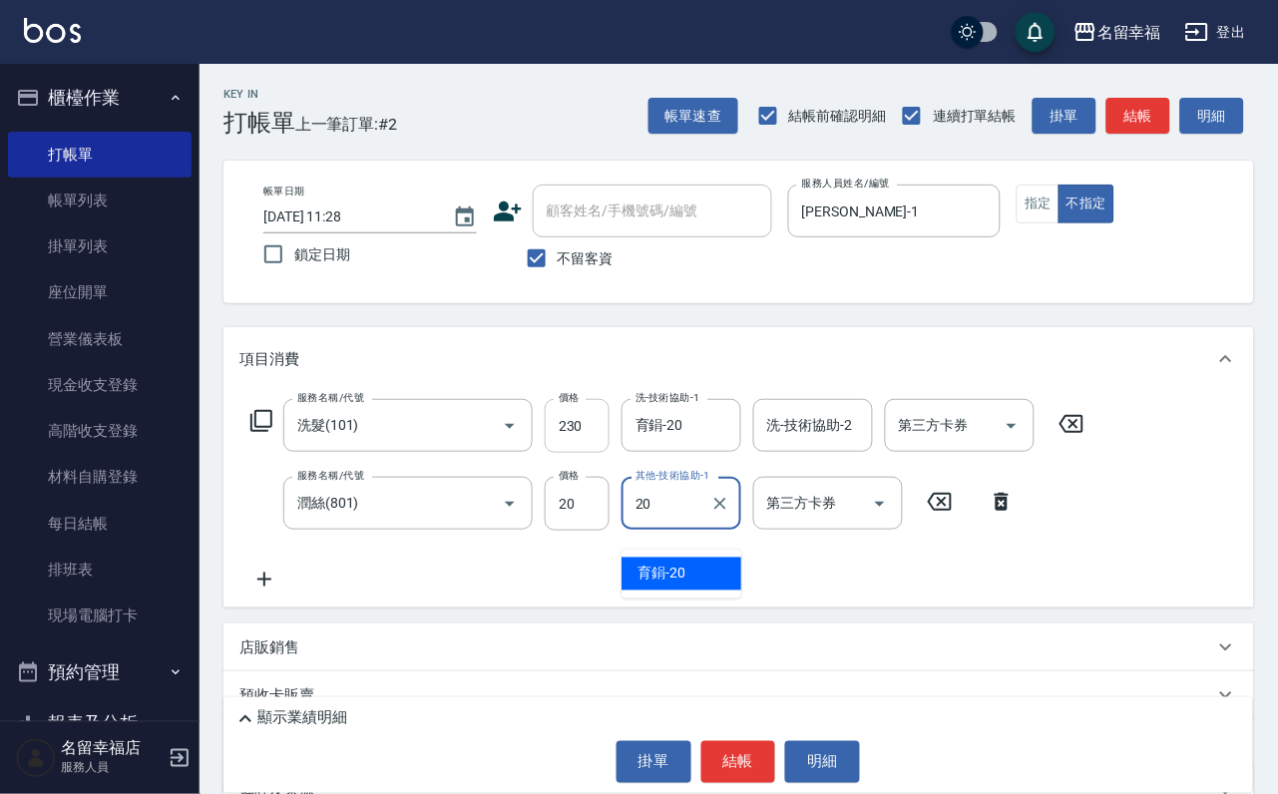
type input "育鋗-20"
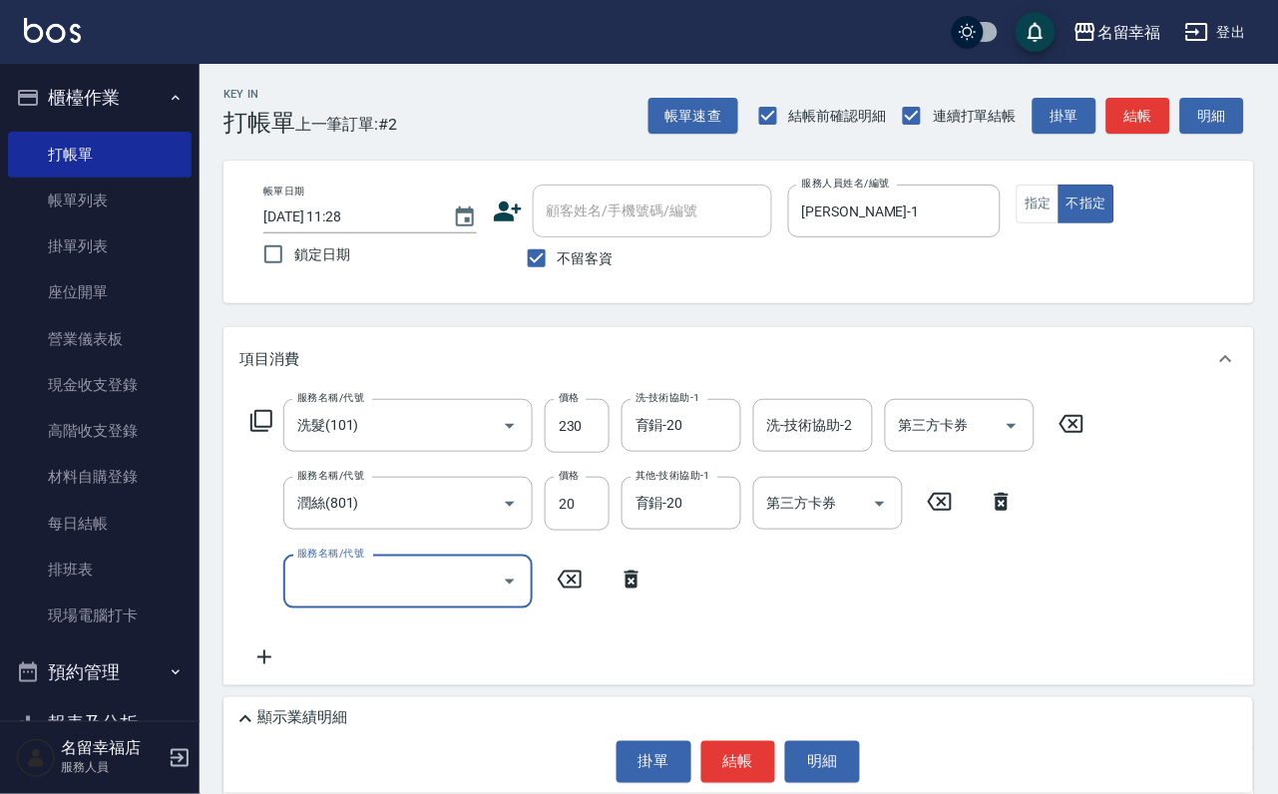
click at [510, 589] on icon "Open" at bounding box center [510, 581] width 24 height 24
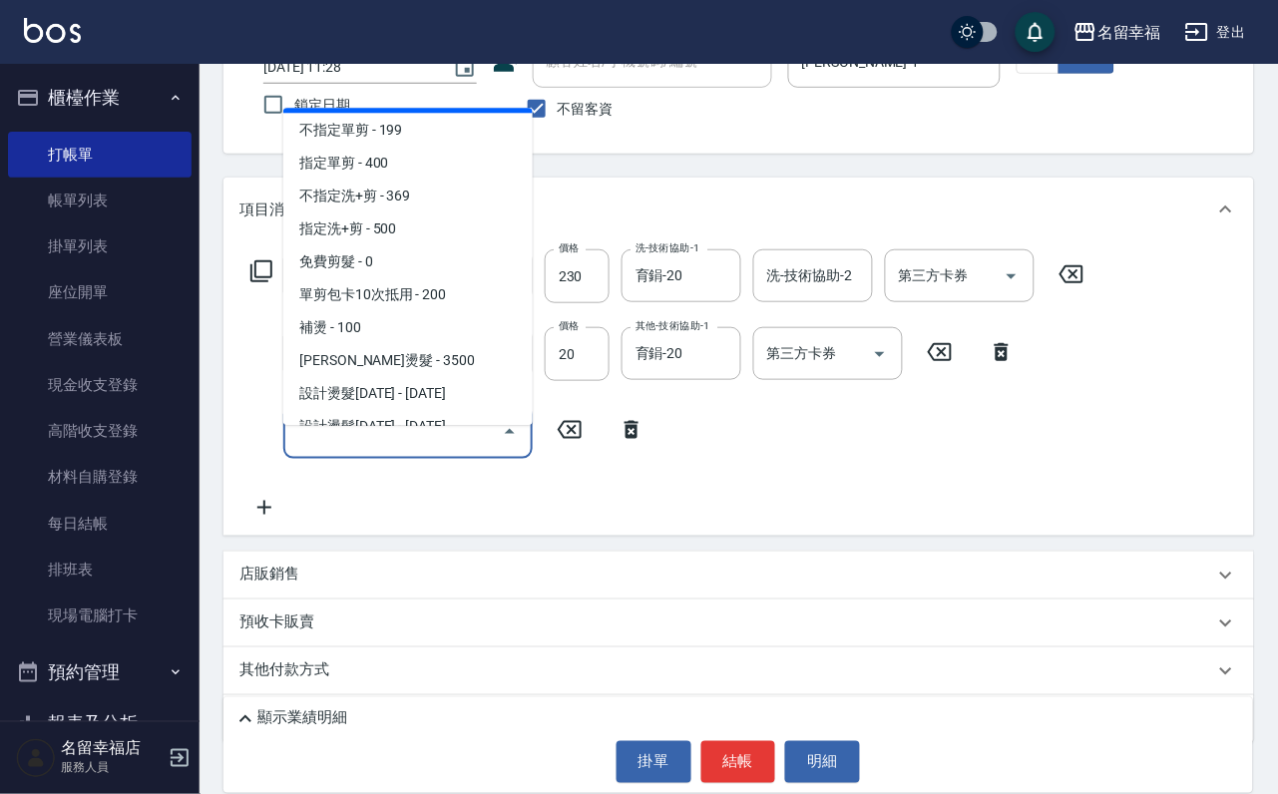
click at [468, 113] on span "剪瀏海 - 50" at bounding box center [407, 96] width 249 height 33
type input "剪瀏海(201)"
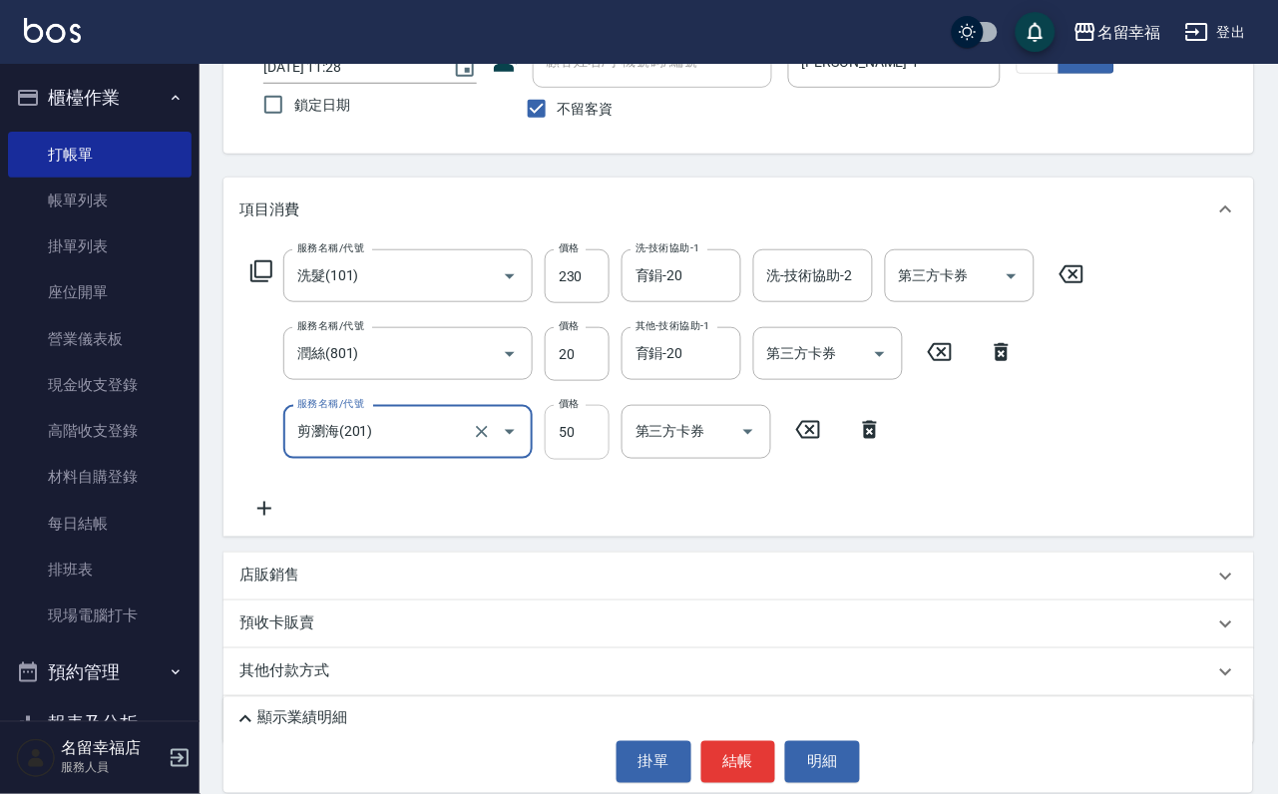
click at [569, 447] on input "50" at bounding box center [577, 432] width 65 height 54
type input "100"
click at [739, 768] on button "結帳" at bounding box center [738, 762] width 75 height 42
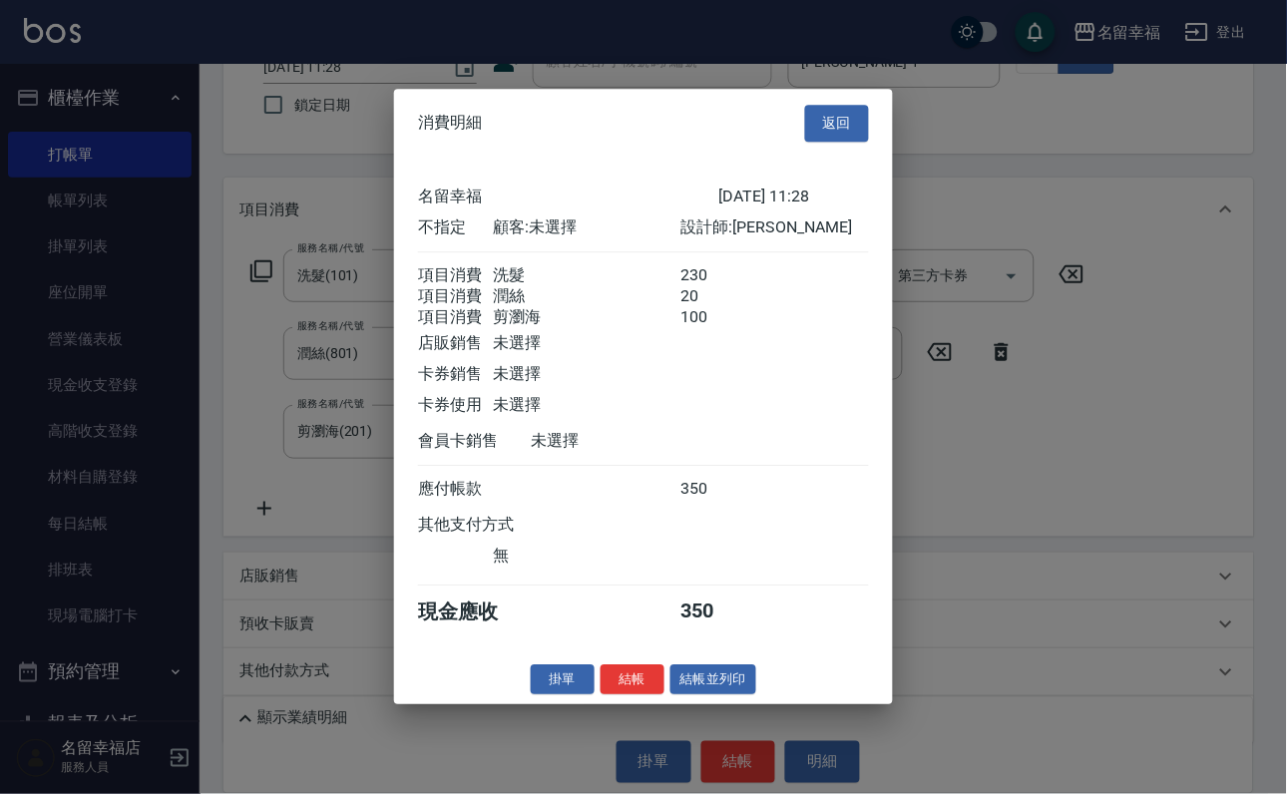
scroll to position [433, 0]
click at [694, 704] on div "消費明細 返回 名留幸福 [DATE] 11:28 不指定 顧客: 未選擇 設計師: [PERSON_NAME] 項目消費 洗髮 230 項目消費 潤絲 20…" at bounding box center [643, 396] width 499 height 615
click at [707, 695] on button "結帳並列印" at bounding box center [713, 679] width 87 height 31
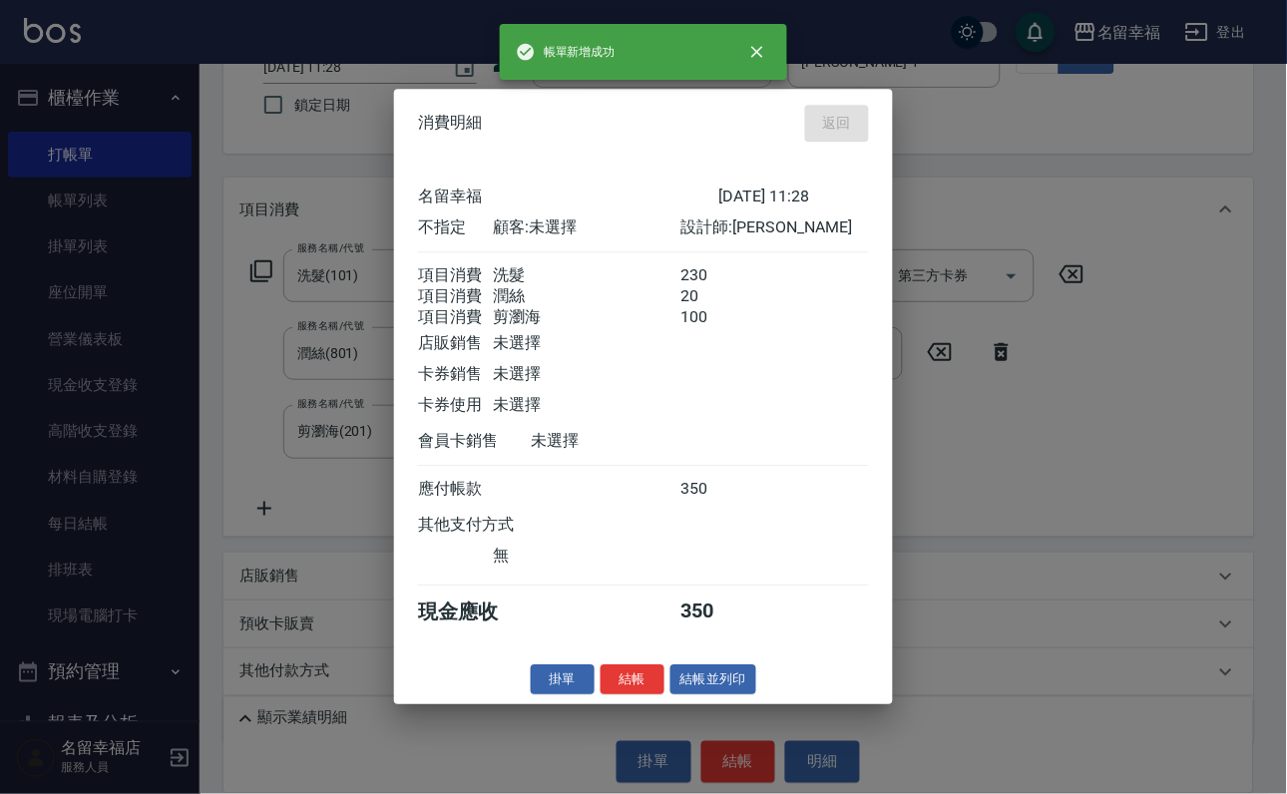
type input "[DATE] 11:40"
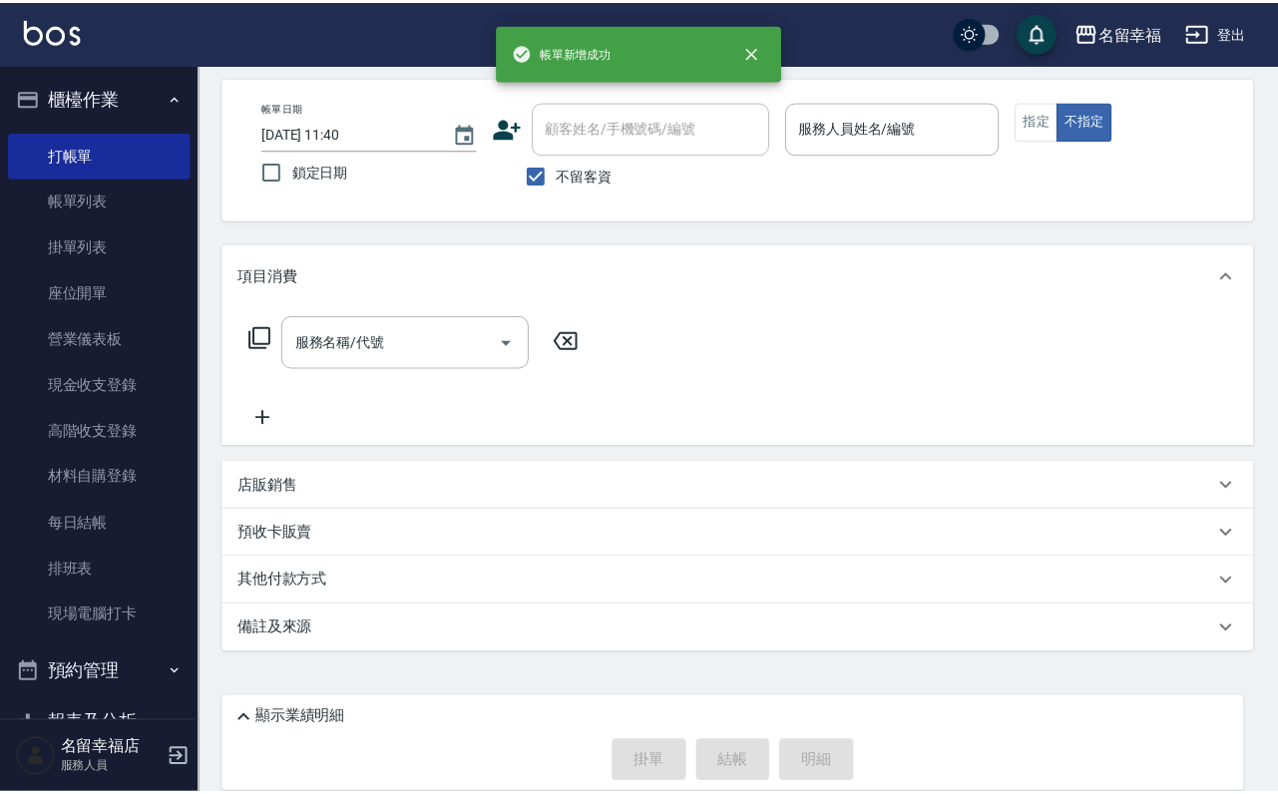
scroll to position [119, 0]
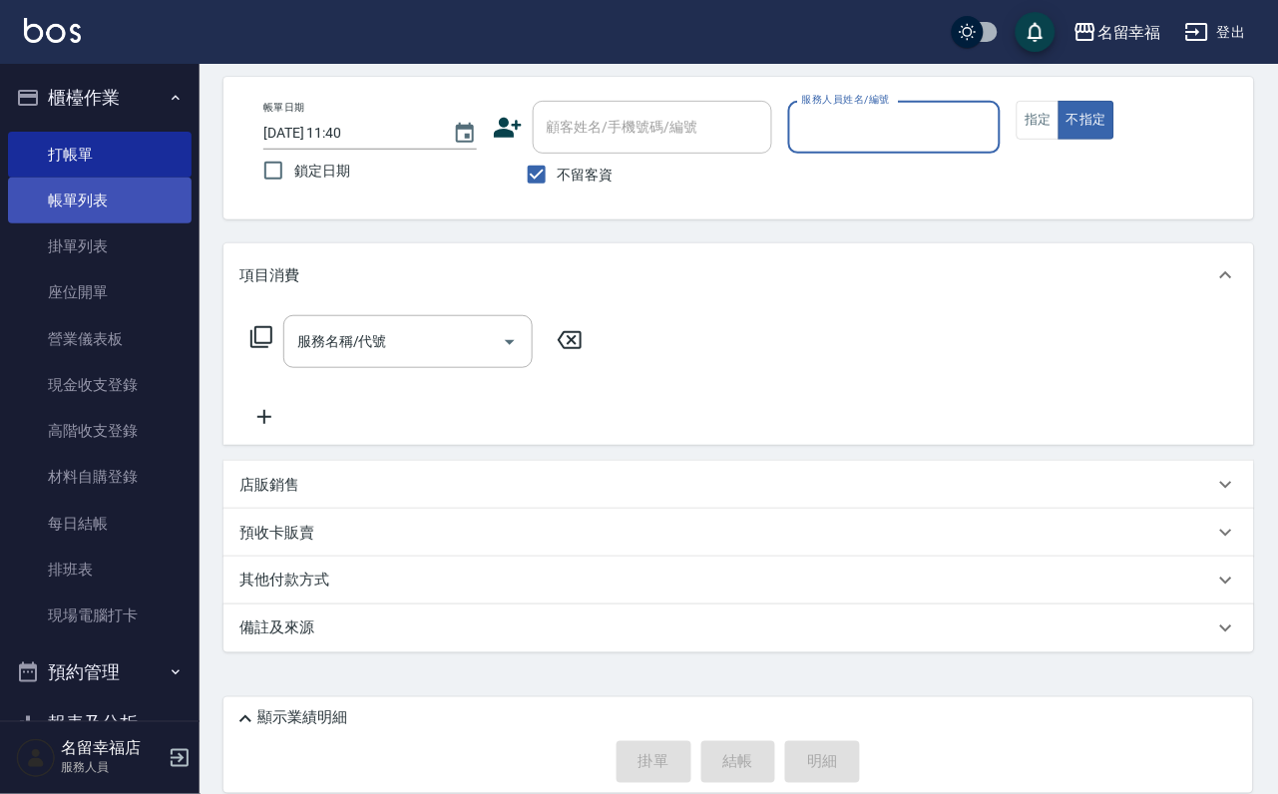
click at [86, 207] on link "帳單列表" at bounding box center [100, 201] width 184 height 46
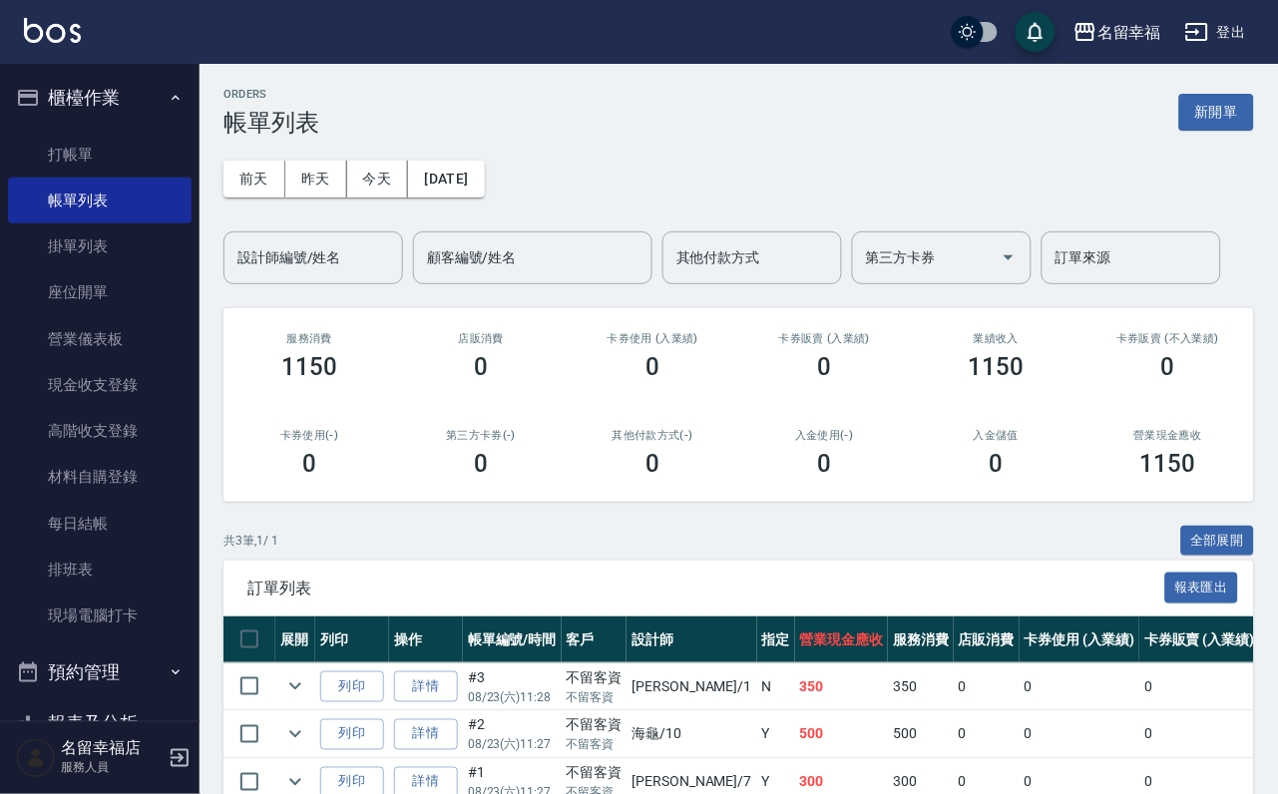
click at [1164, 126] on div "ORDERS 帳單列表 新開單" at bounding box center [738, 112] width 1030 height 49
drag, startPoint x: 1214, startPoint y: 104, endPoint x: 1193, endPoint y: 130, distance: 33.3
click at [1213, 105] on button "新開單" at bounding box center [1216, 112] width 75 height 37
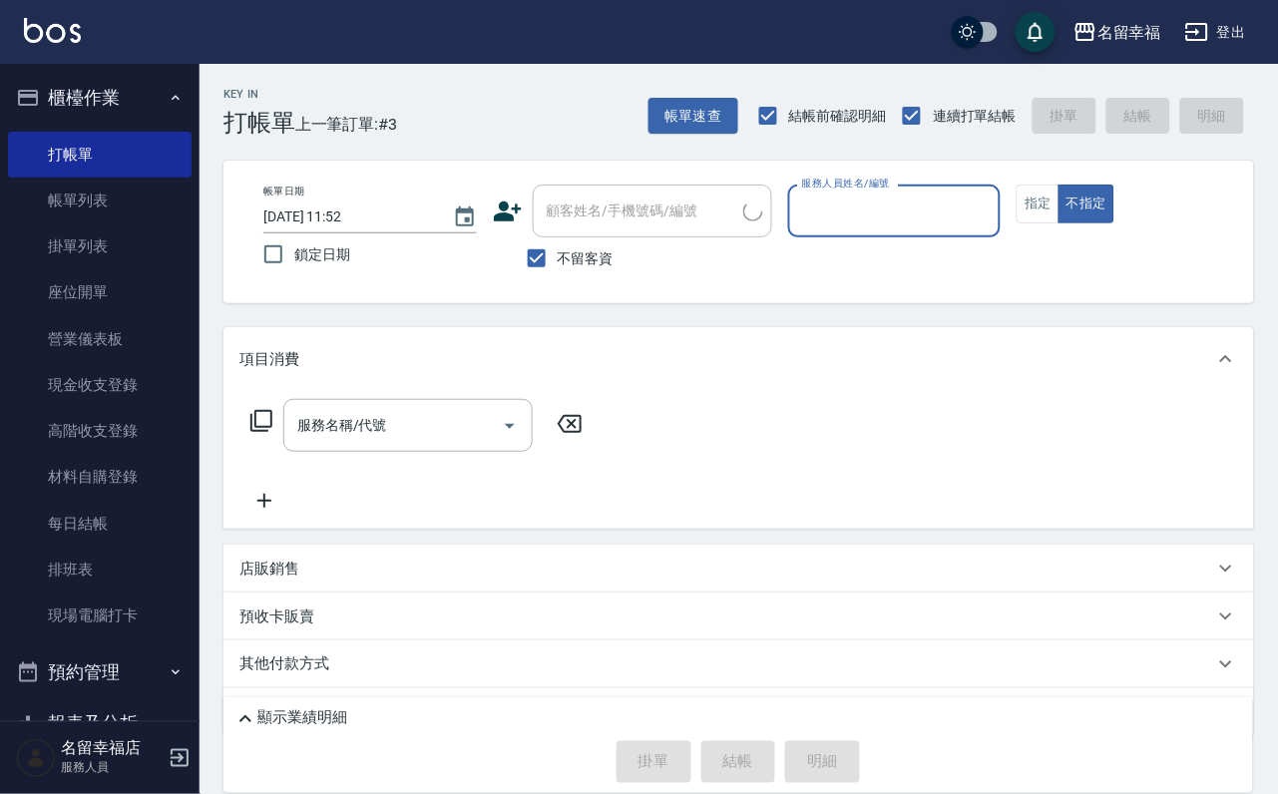
click at [942, 232] on div "服務人員姓名/編號" at bounding box center [894, 211] width 213 height 53
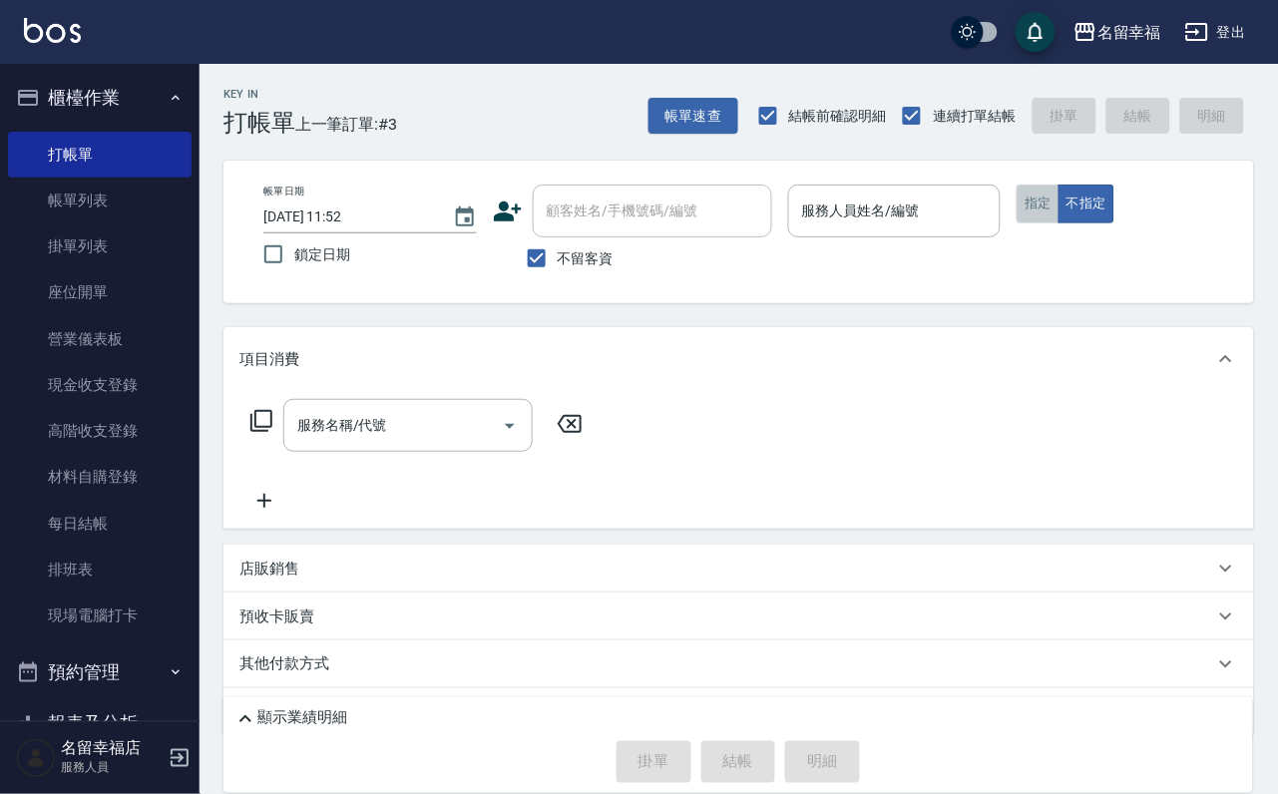
click at [1059, 223] on button "指定" at bounding box center [1037, 204] width 43 height 39
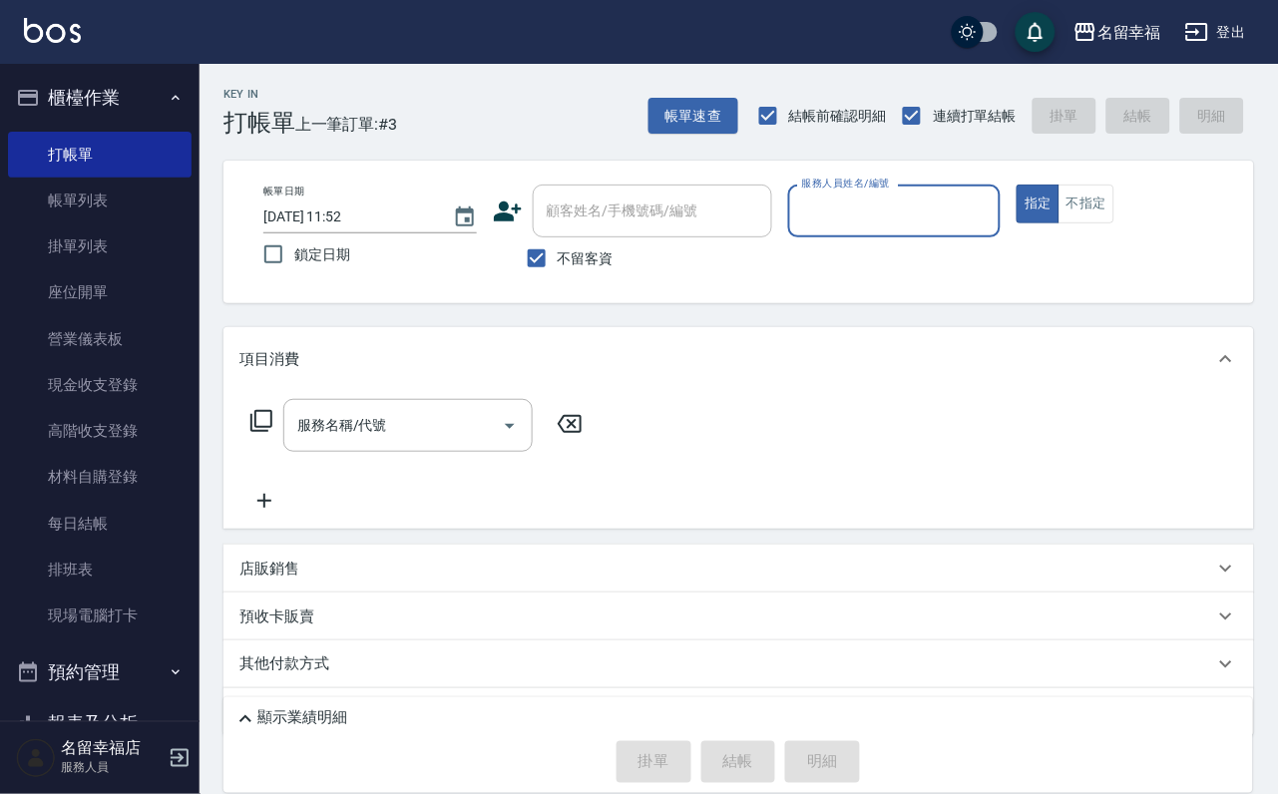
click at [992, 217] on input "服務人員姓名/編號" at bounding box center [894, 210] width 195 height 35
type input "語[PERSON_NAME]-6"
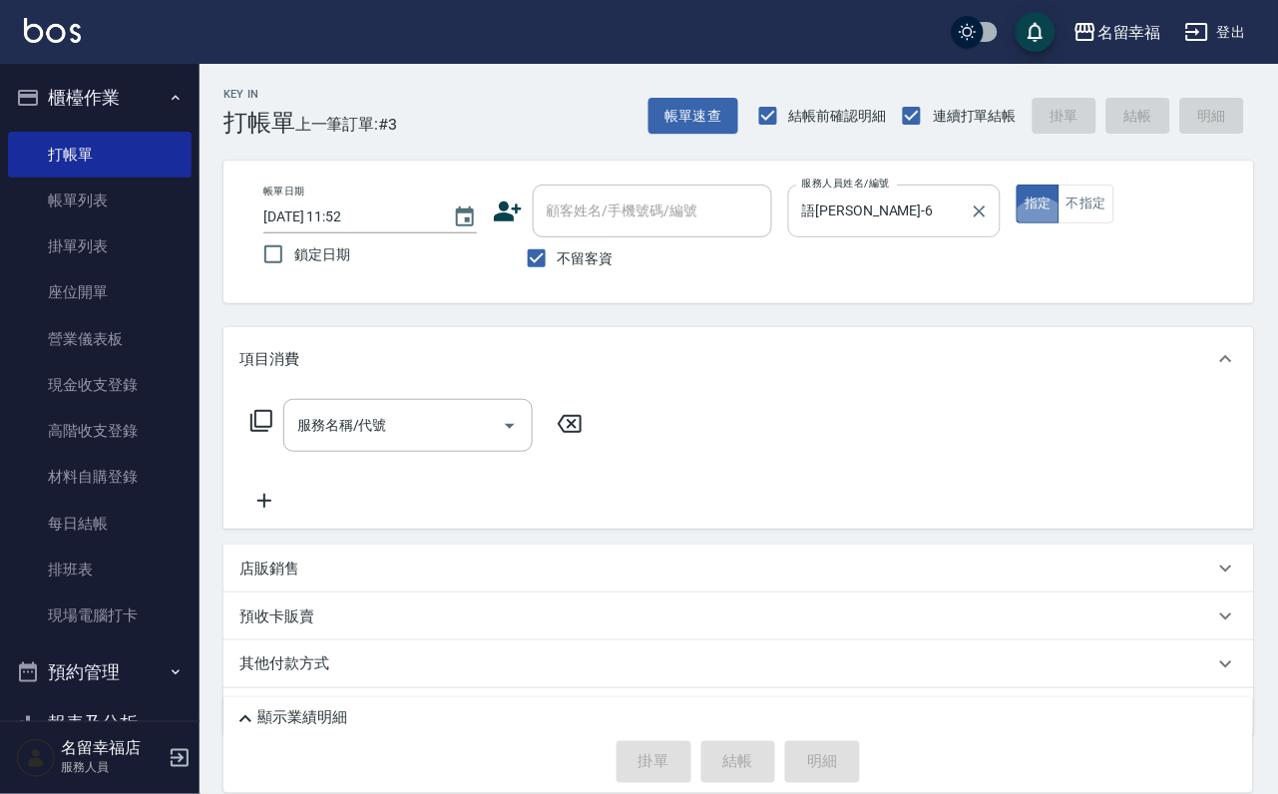
type button "true"
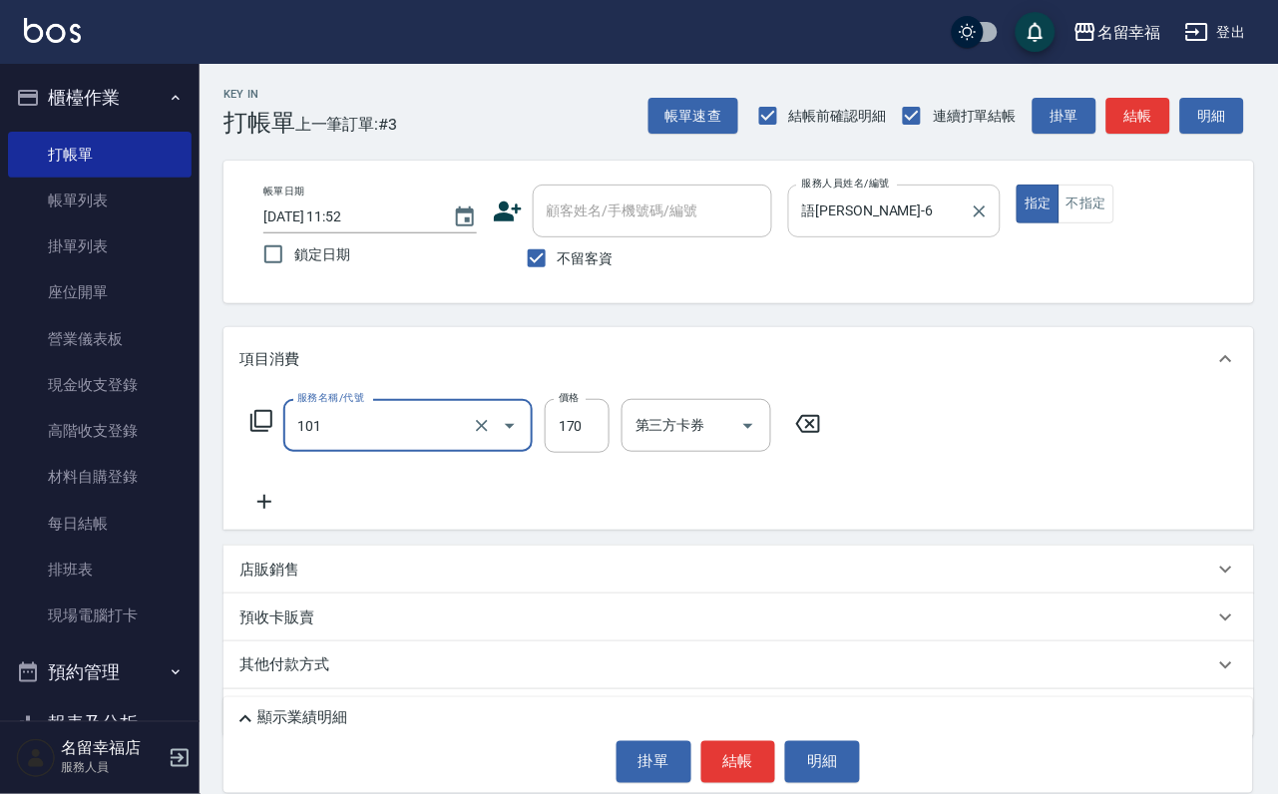
type input "洗髮(101)"
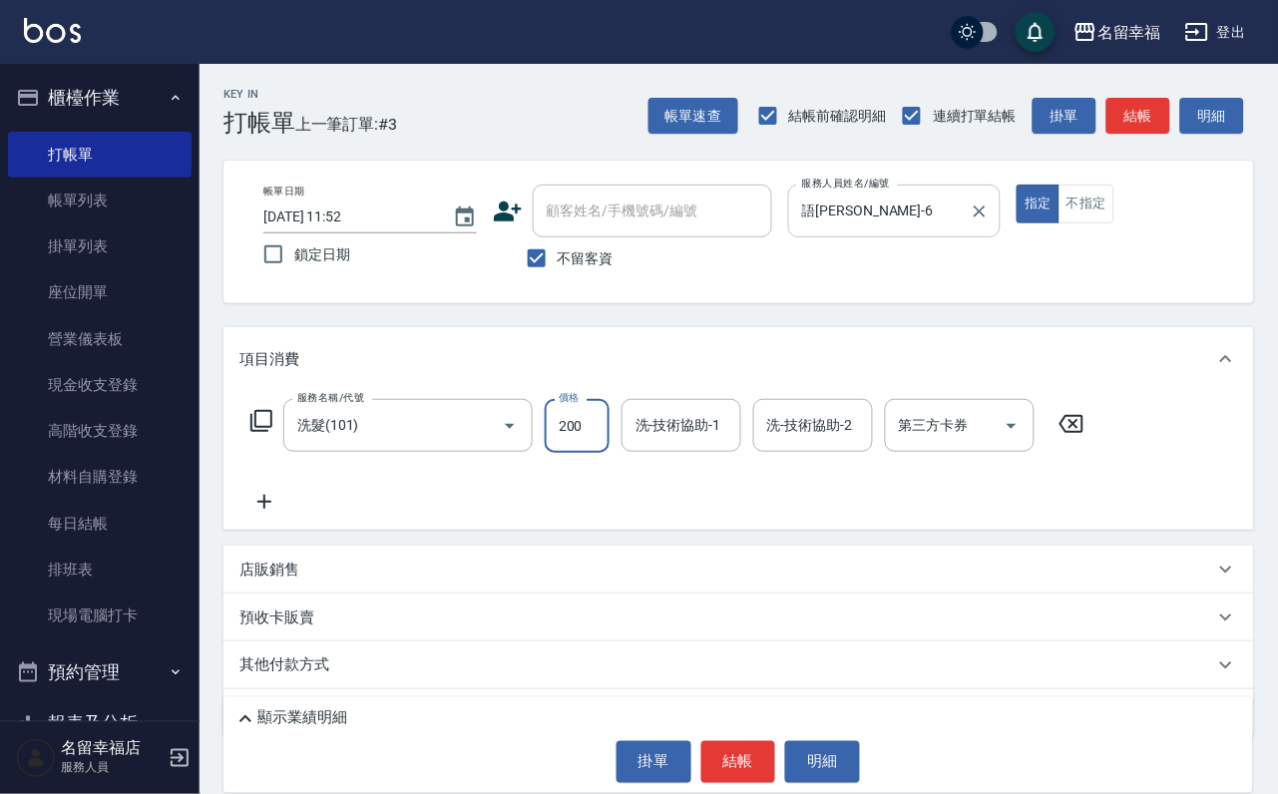
type input "200"
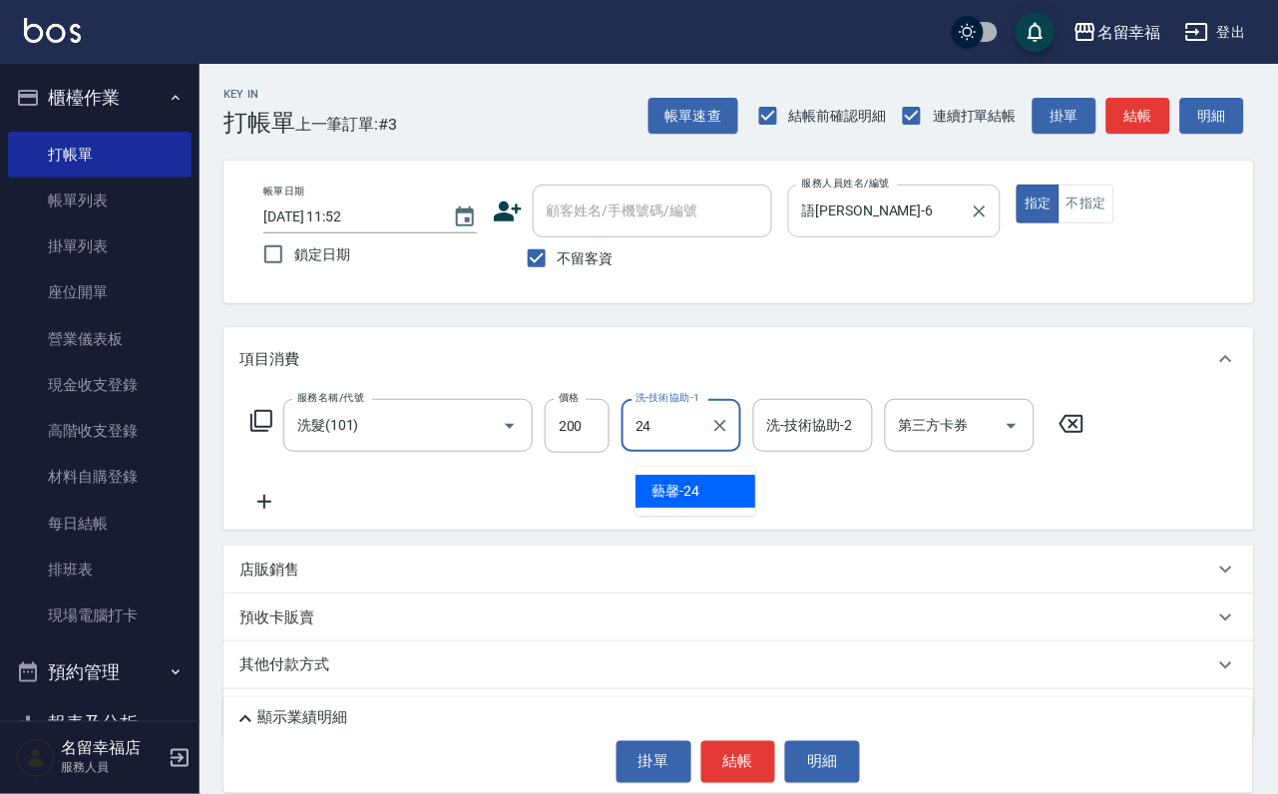
type input "藝馨-24"
click at [261, 431] on icon at bounding box center [261, 421] width 24 height 24
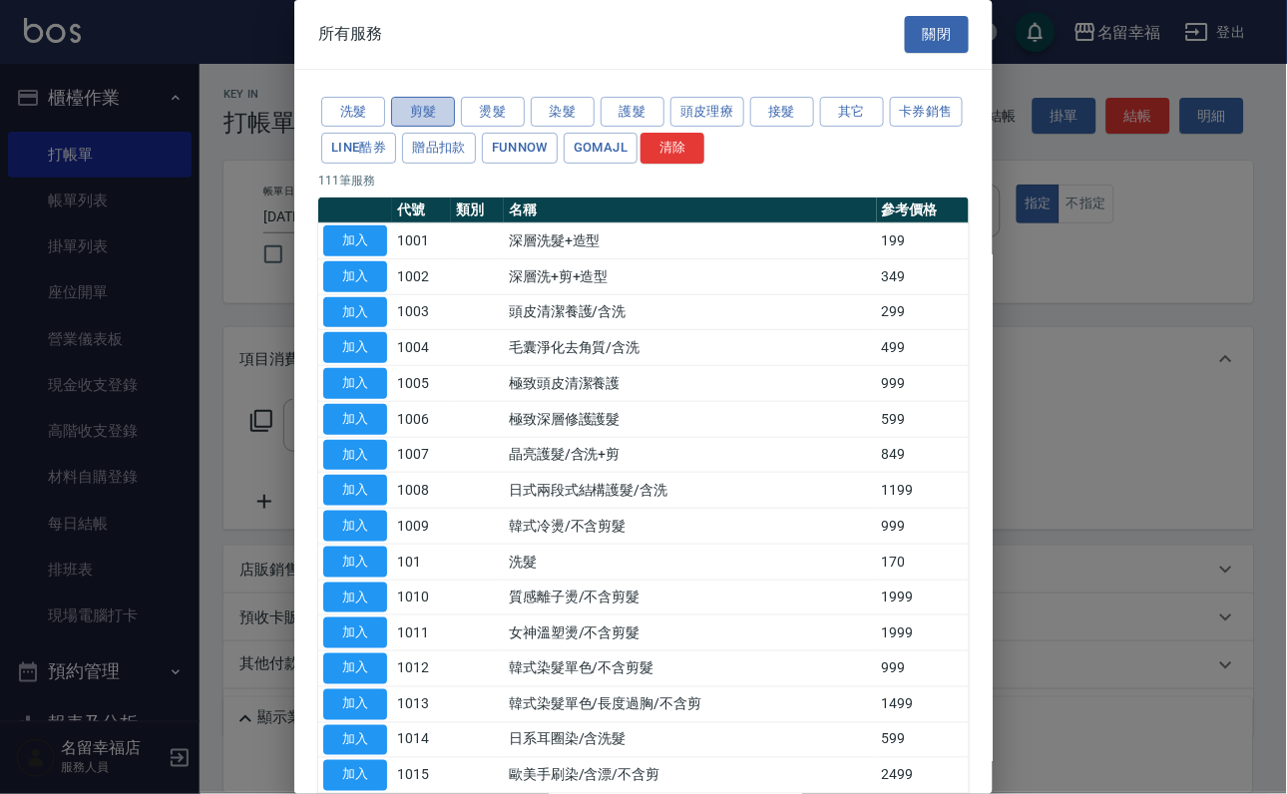
click at [429, 113] on button "剪髮" at bounding box center [423, 112] width 64 height 31
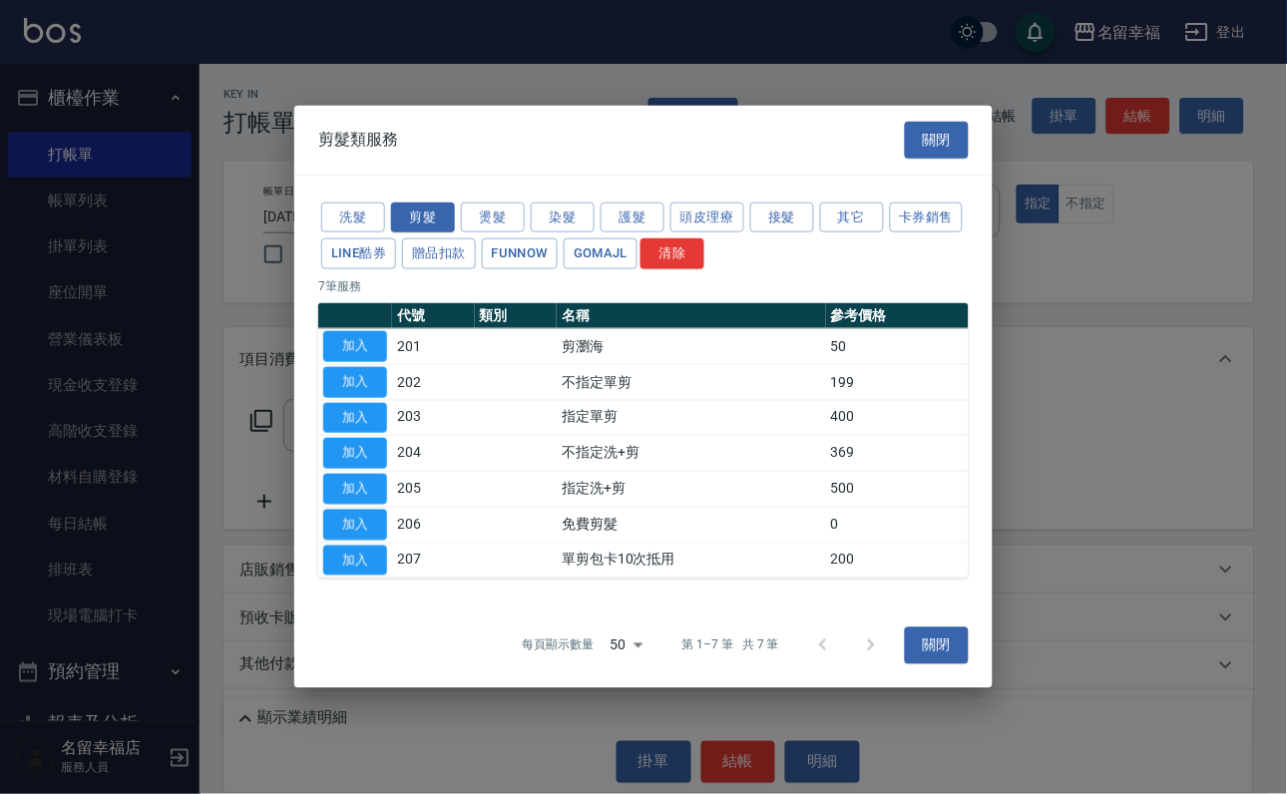
click at [368, 438] on td "加入" at bounding box center [355, 454] width 74 height 36
click at [361, 413] on button "加入" at bounding box center [355, 417] width 64 height 31
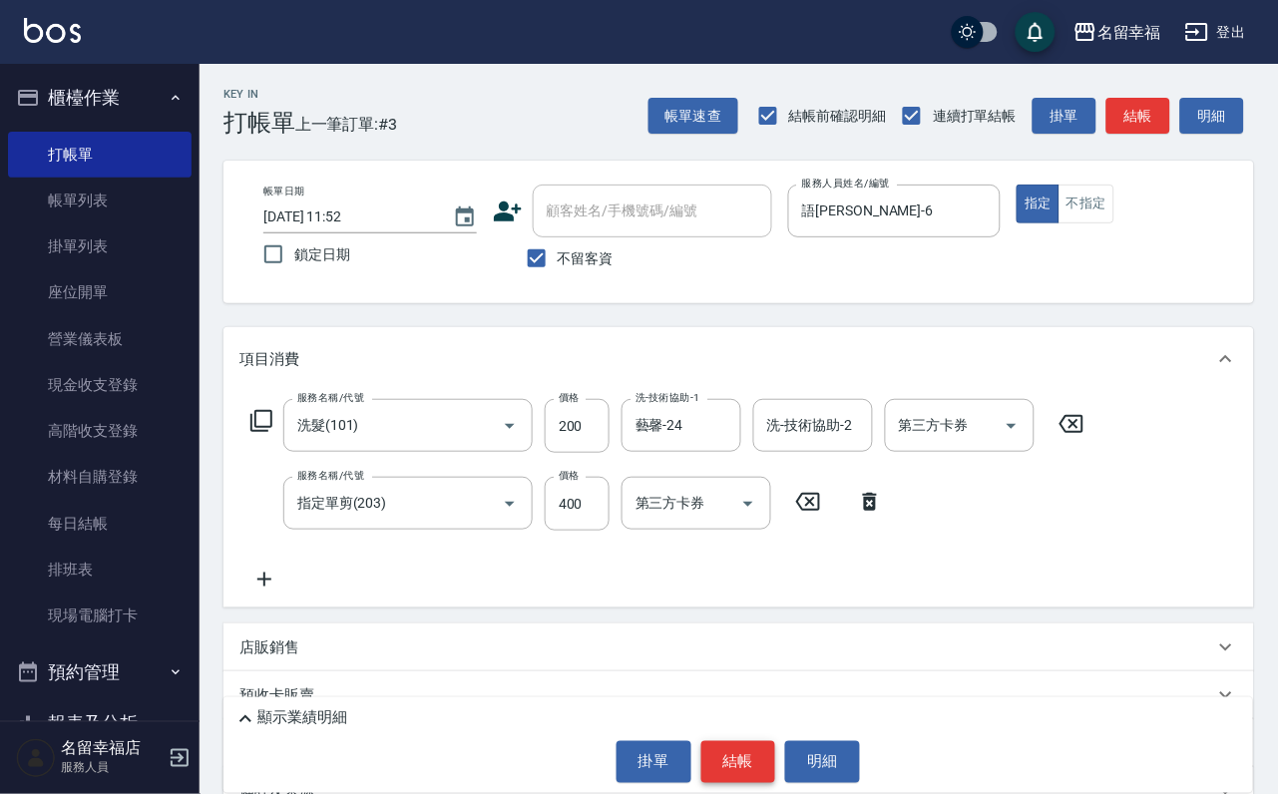
click at [738, 755] on button "結帳" at bounding box center [738, 762] width 75 height 42
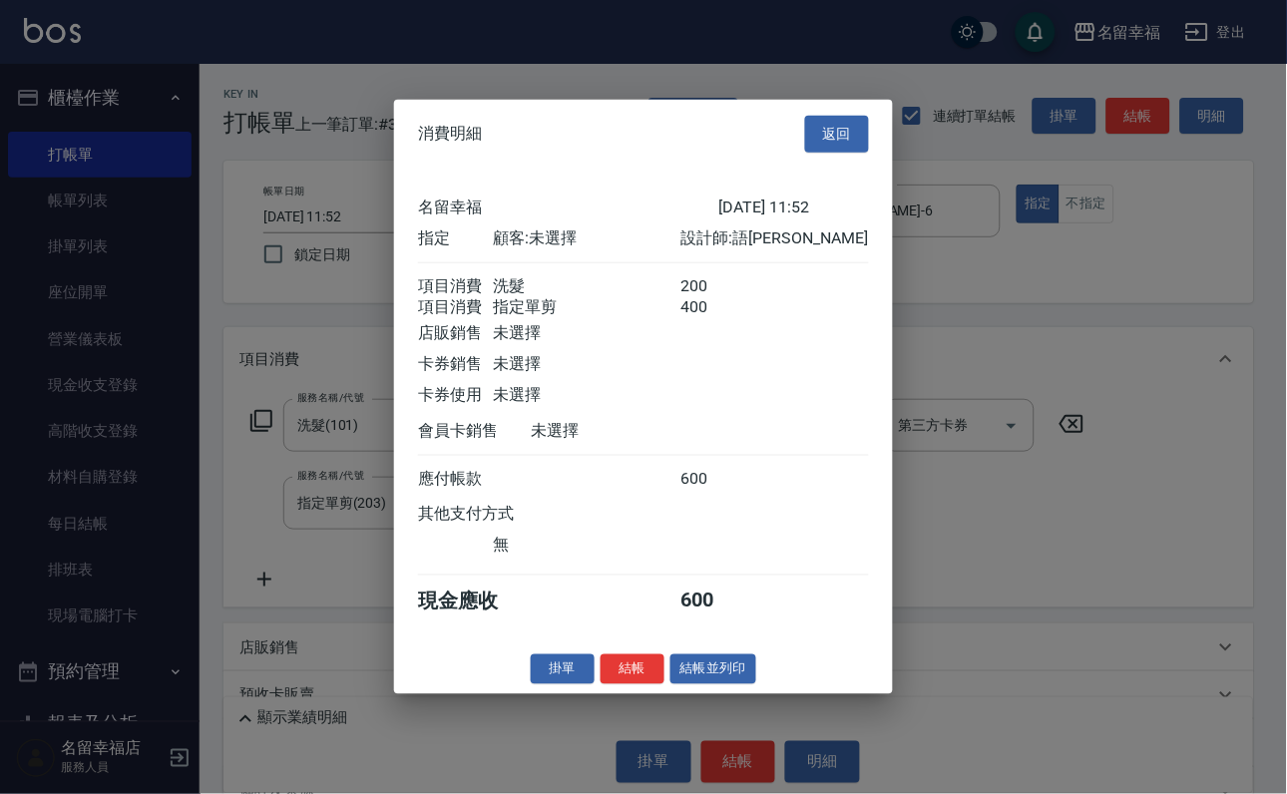
scroll to position [321, 0]
drag, startPoint x: 593, startPoint y: 760, endPoint x: 579, endPoint y: 720, distance: 42.3
click at [600, 684] on button "結帳" at bounding box center [632, 668] width 64 height 31
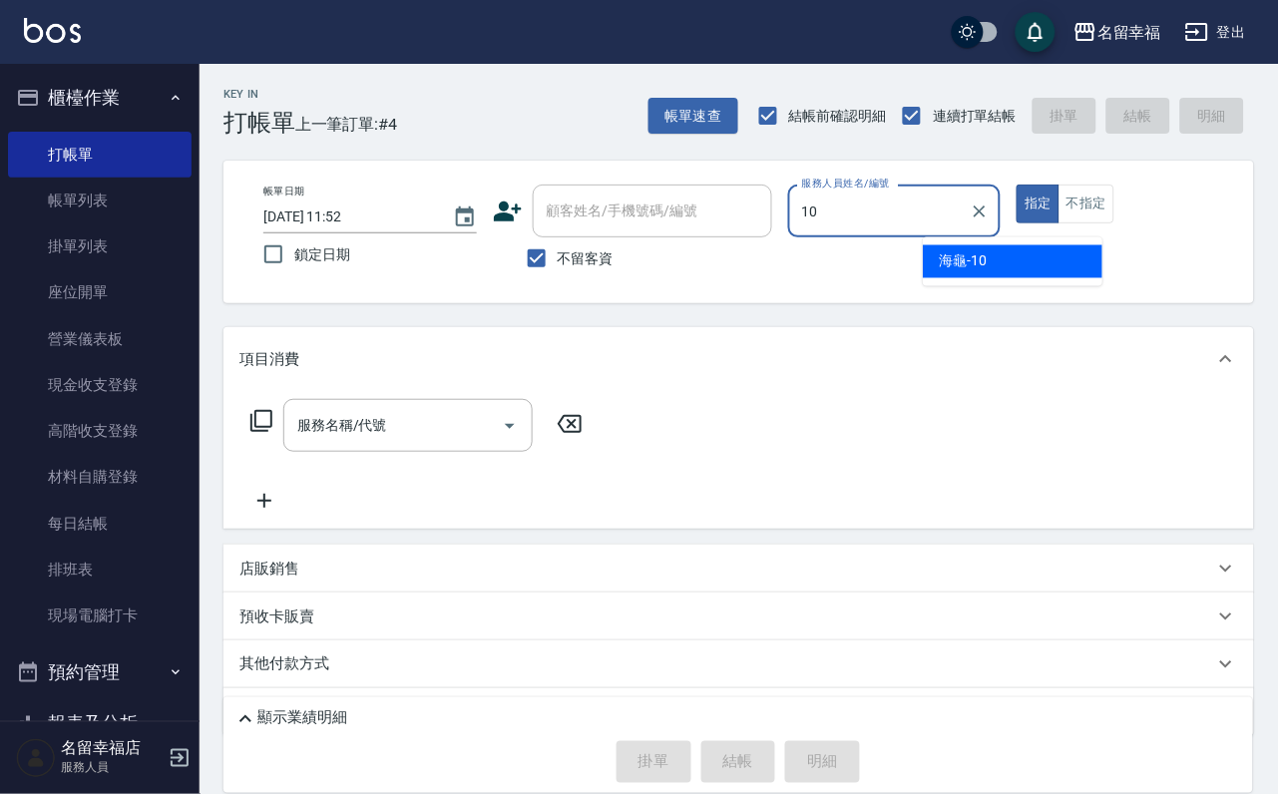
type input "海龜-10"
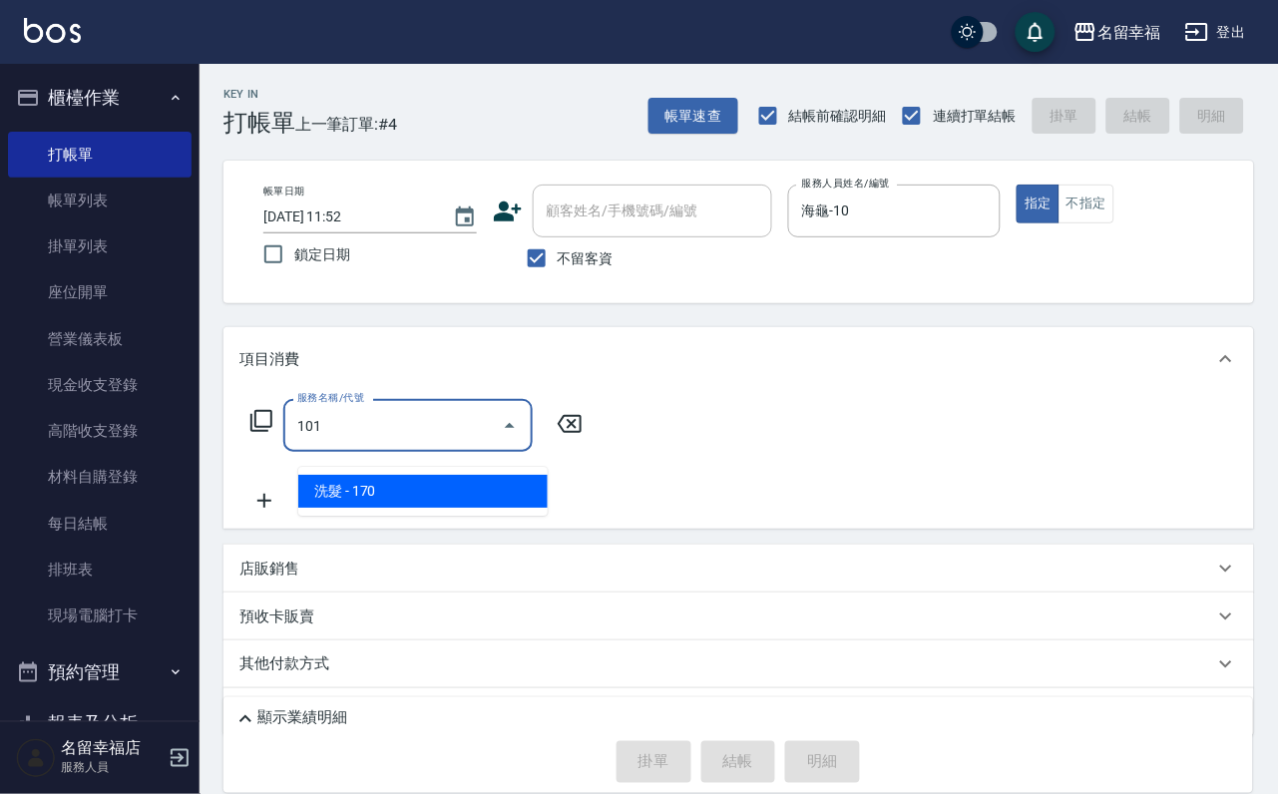
type input "洗髮(101)"
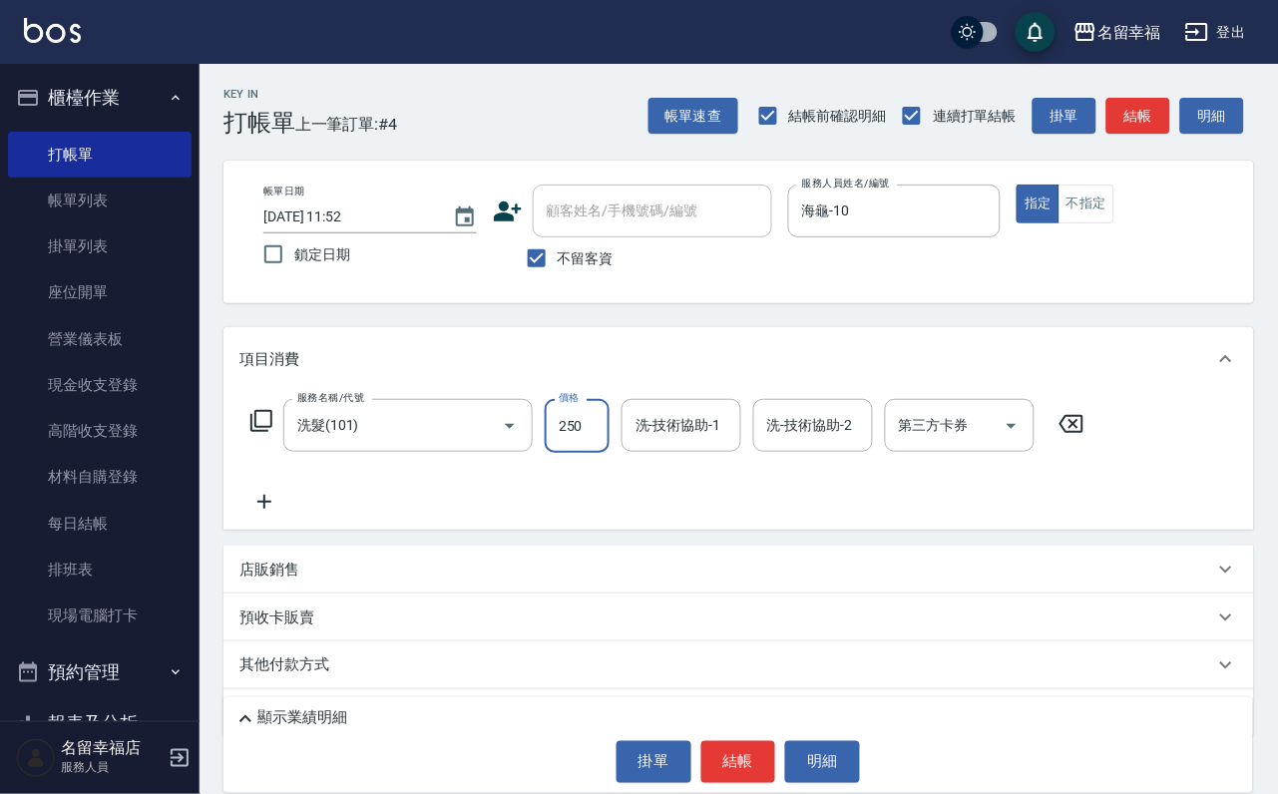
type input "250"
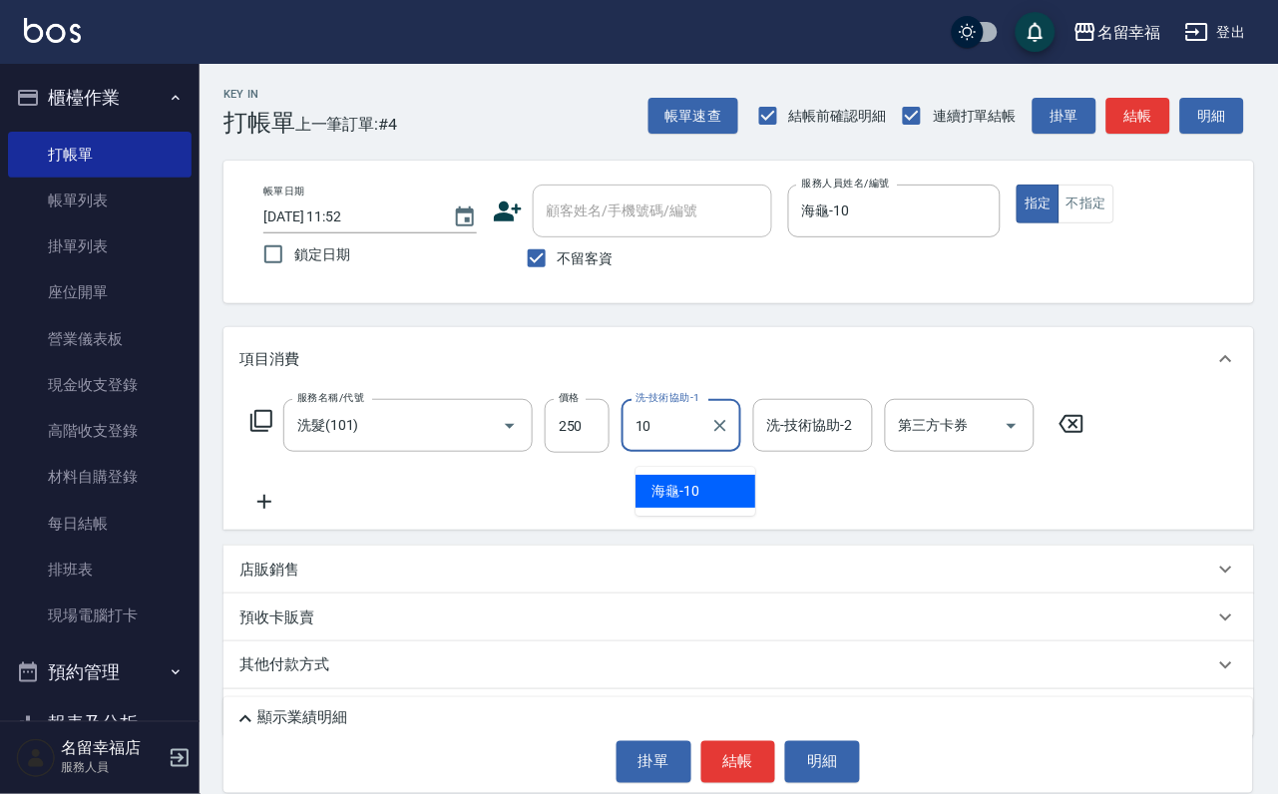
type input "海龜-10"
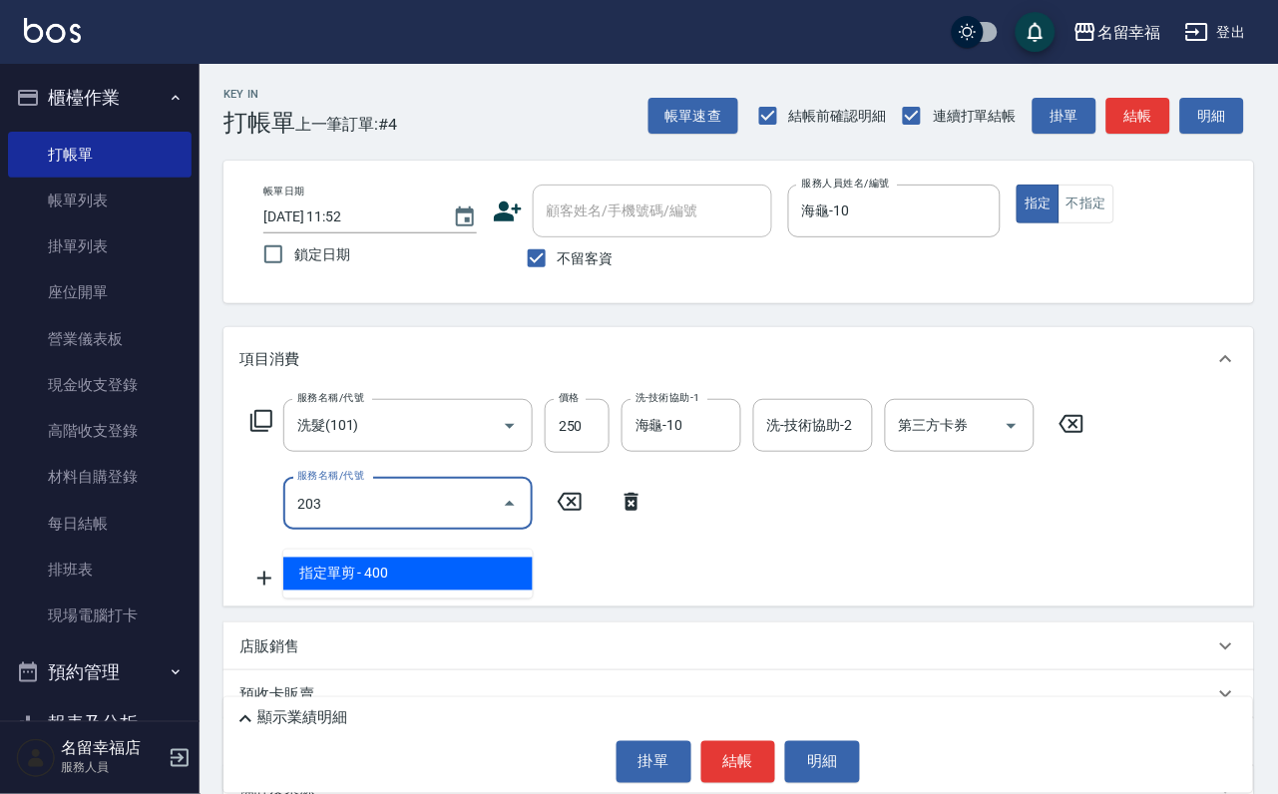
type input "指定單剪(203)"
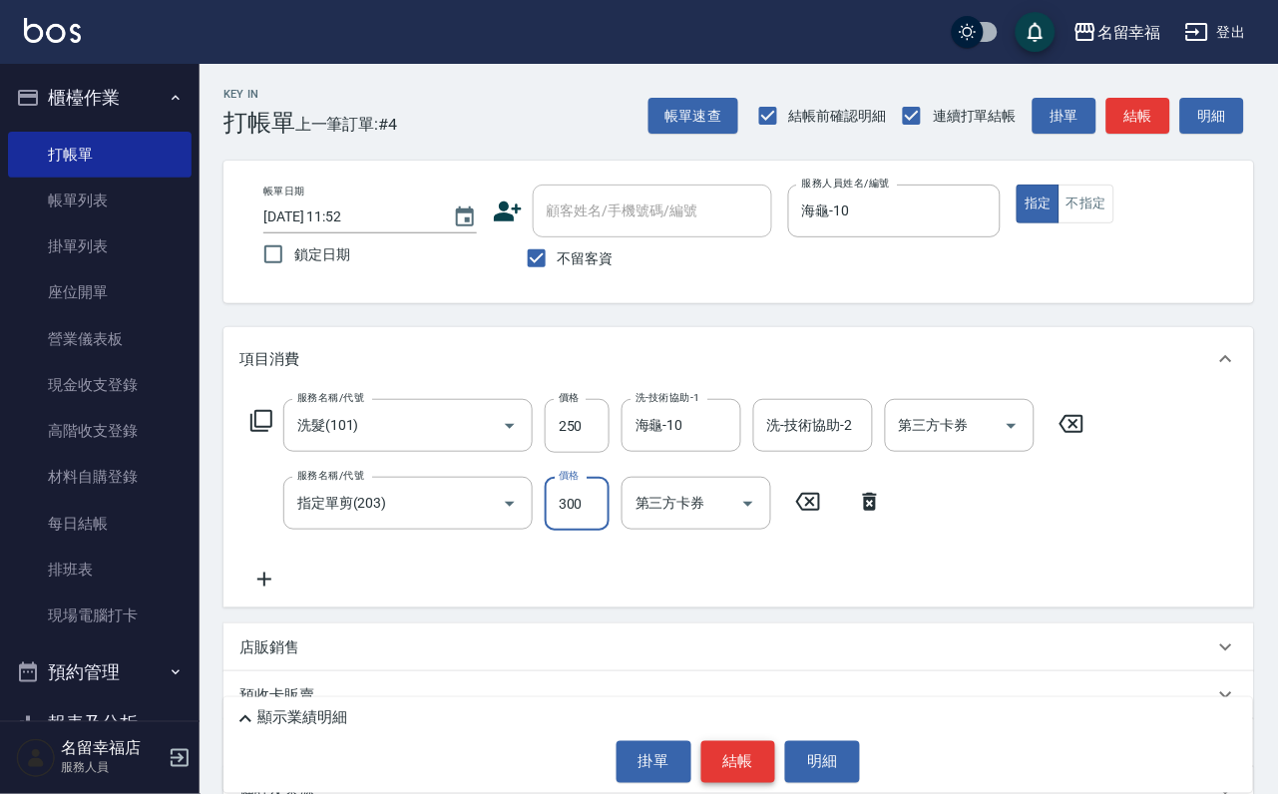
type input "300"
click at [754, 755] on button "結帳" at bounding box center [738, 762] width 75 height 42
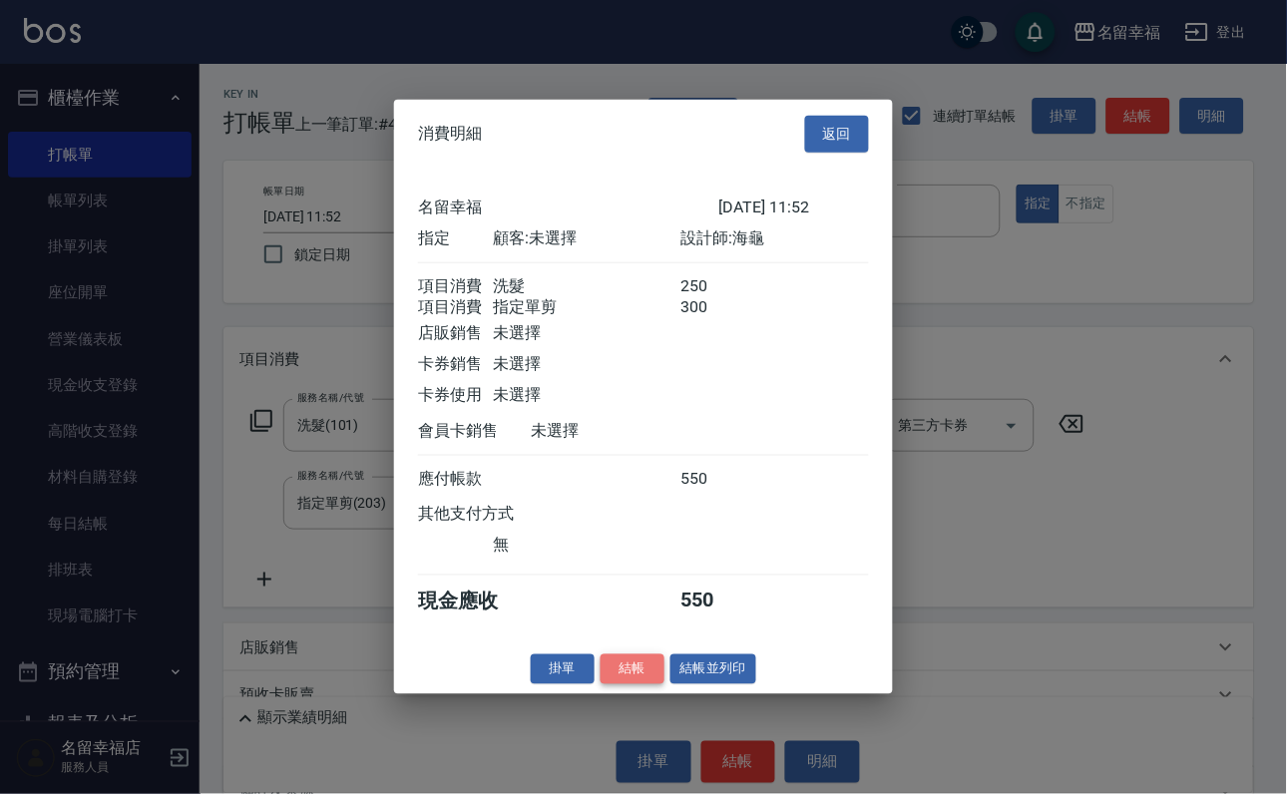
click at [602, 684] on button "結帳" at bounding box center [632, 668] width 64 height 31
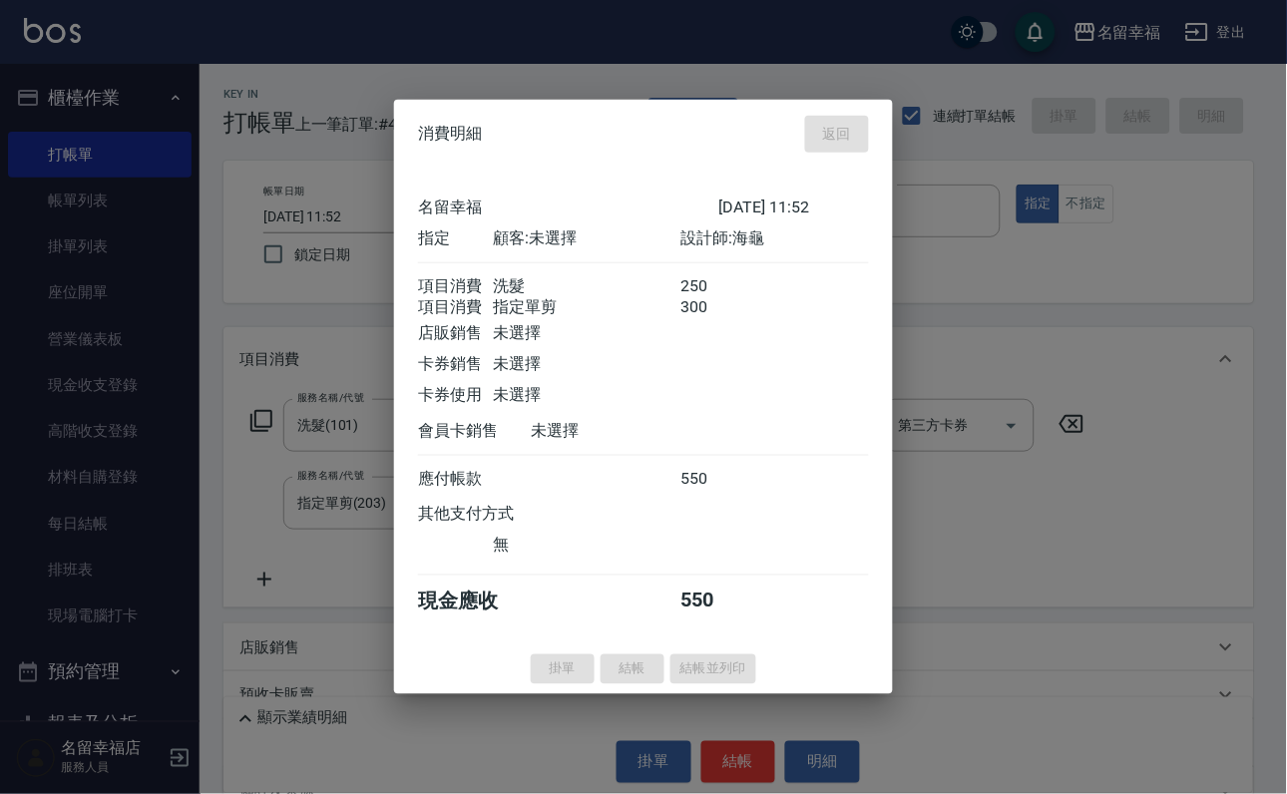
type input "[DATE] 12:04"
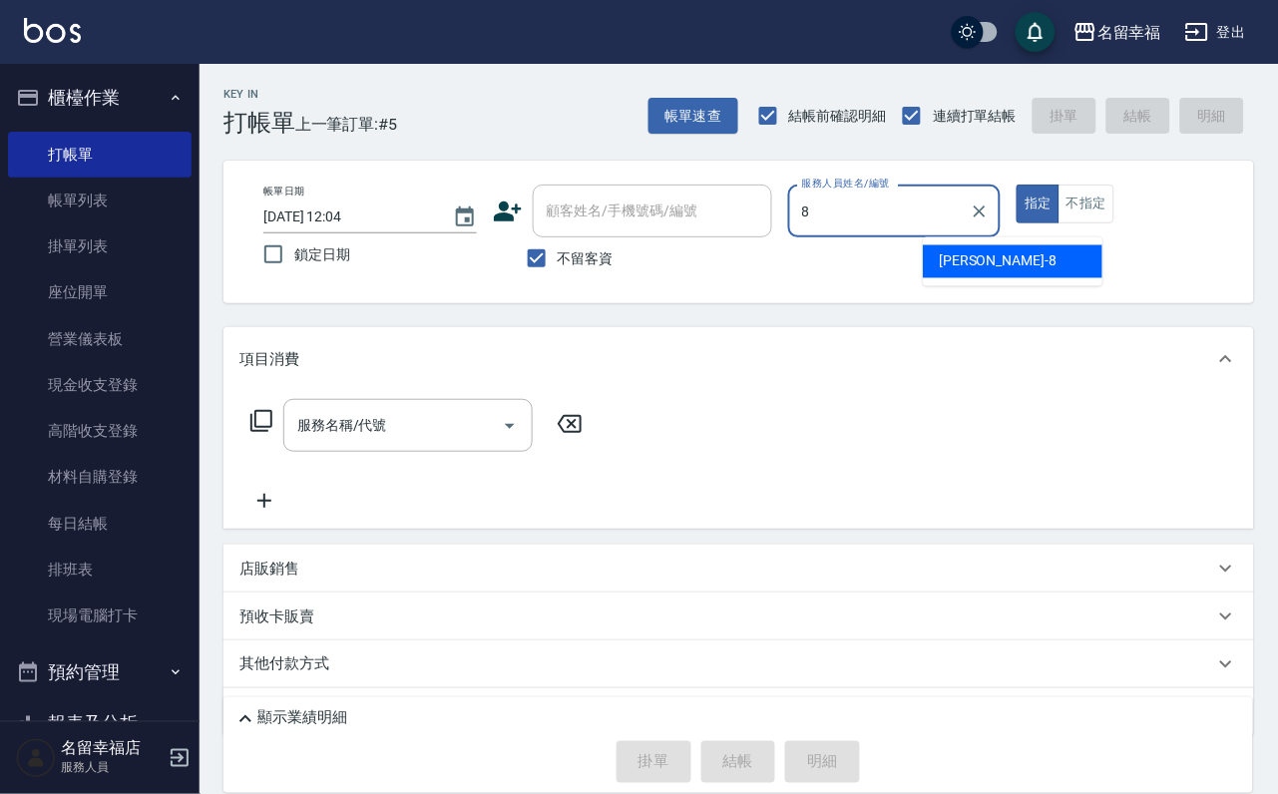
type input "[PERSON_NAME]-8"
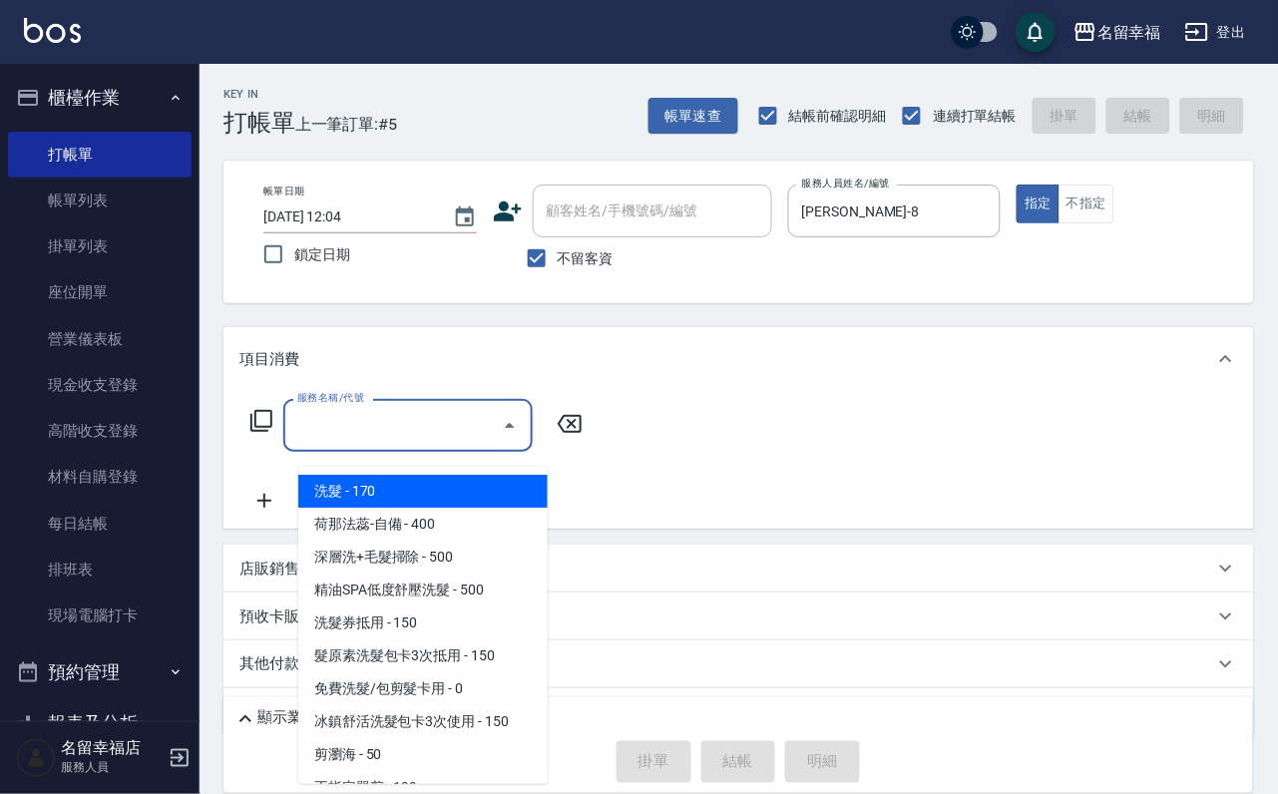
drag, startPoint x: 341, startPoint y: 444, endPoint x: 337, endPoint y: 467, distance: 23.3
click at [342, 443] on input "服務名稱/代號" at bounding box center [392, 425] width 201 height 35
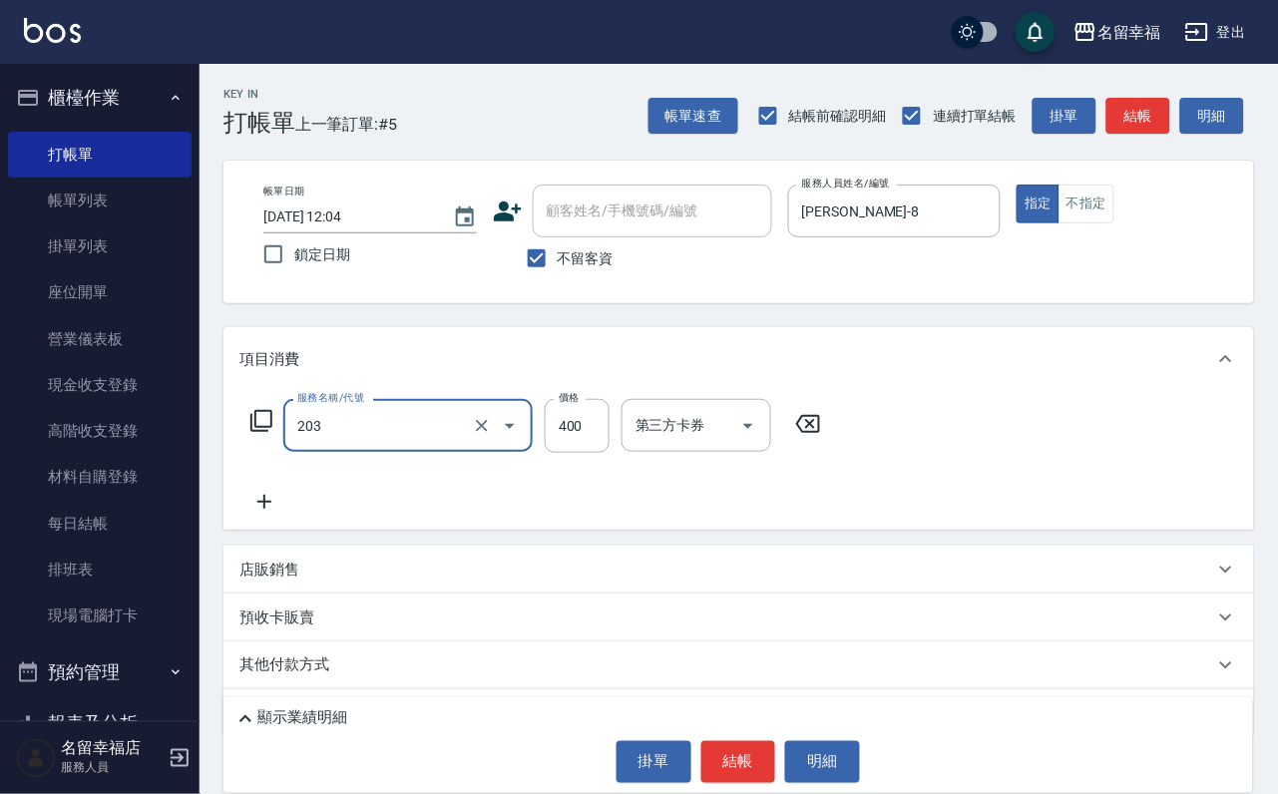
type input "指定單剪(203)"
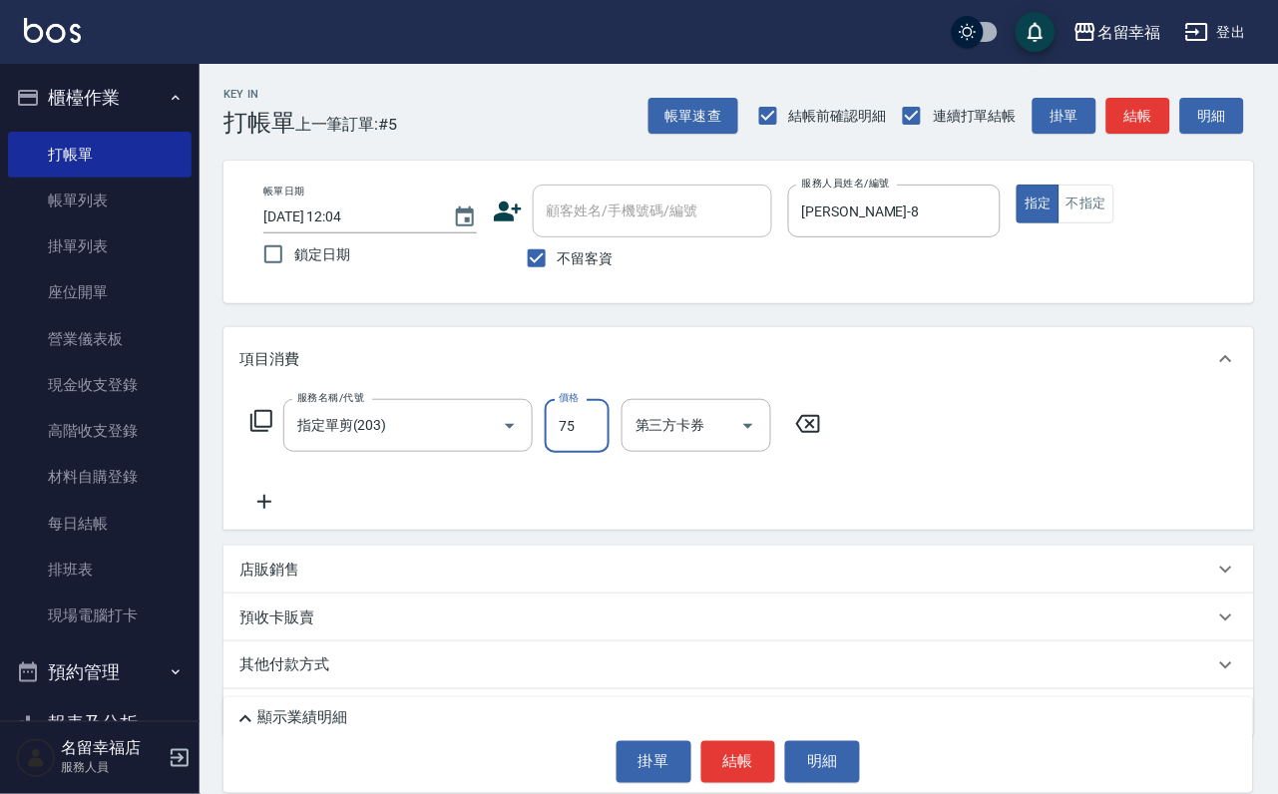
type input "750"
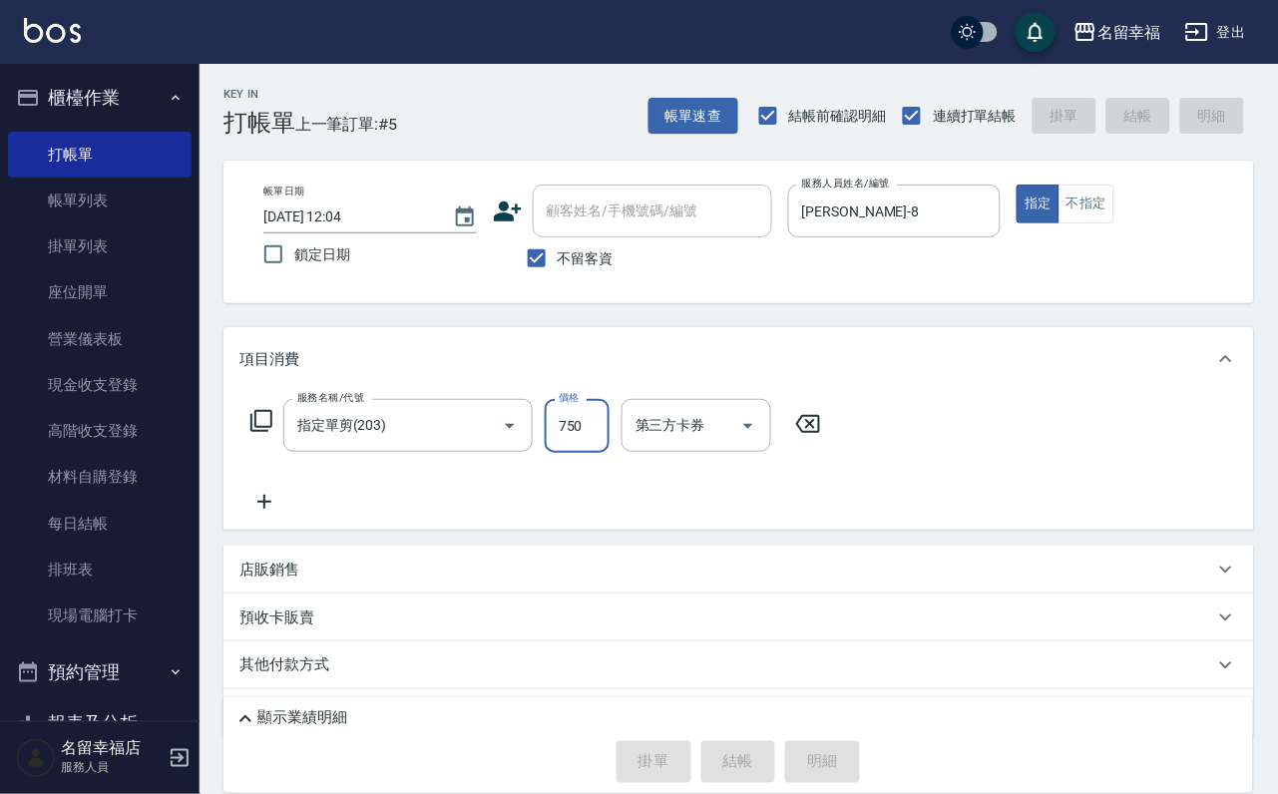
type input "[DATE] 12:07"
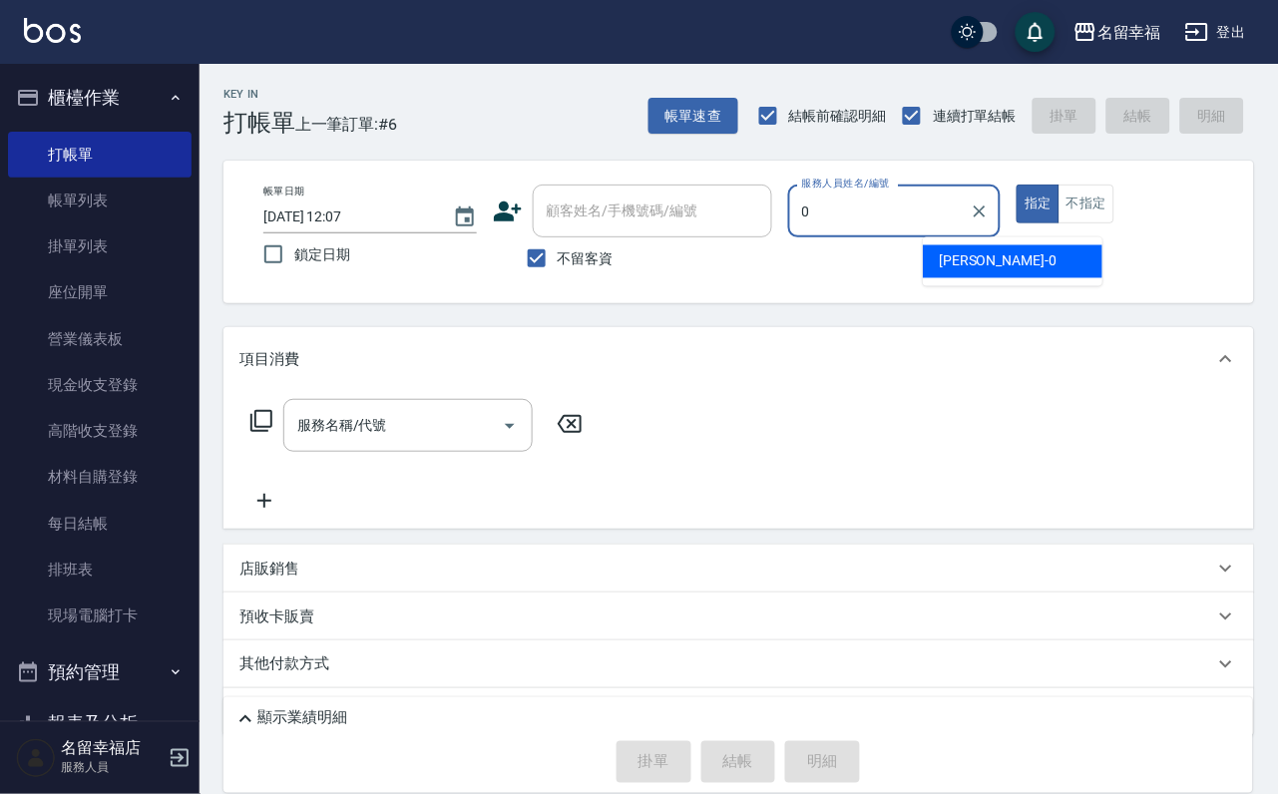
type input "小靜-0"
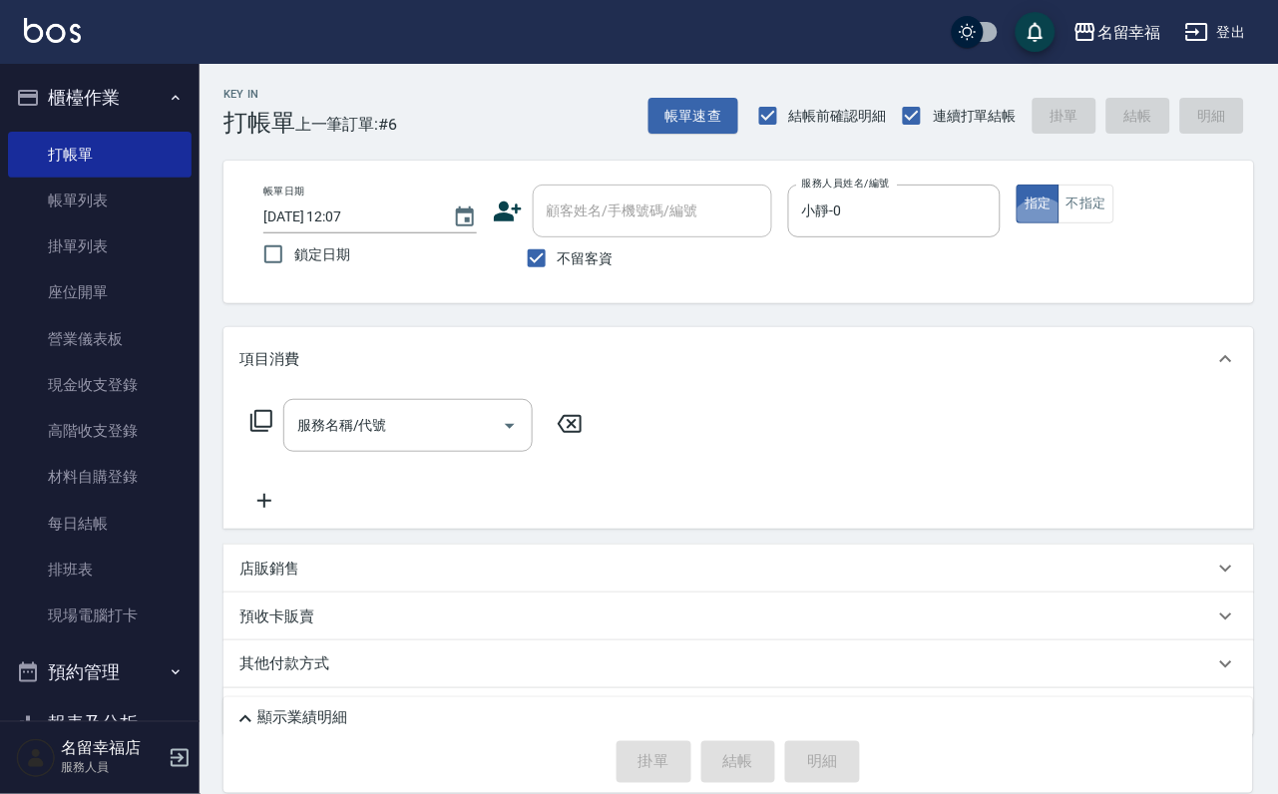
click at [273, 433] on icon at bounding box center [261, 421] width 24 height 24
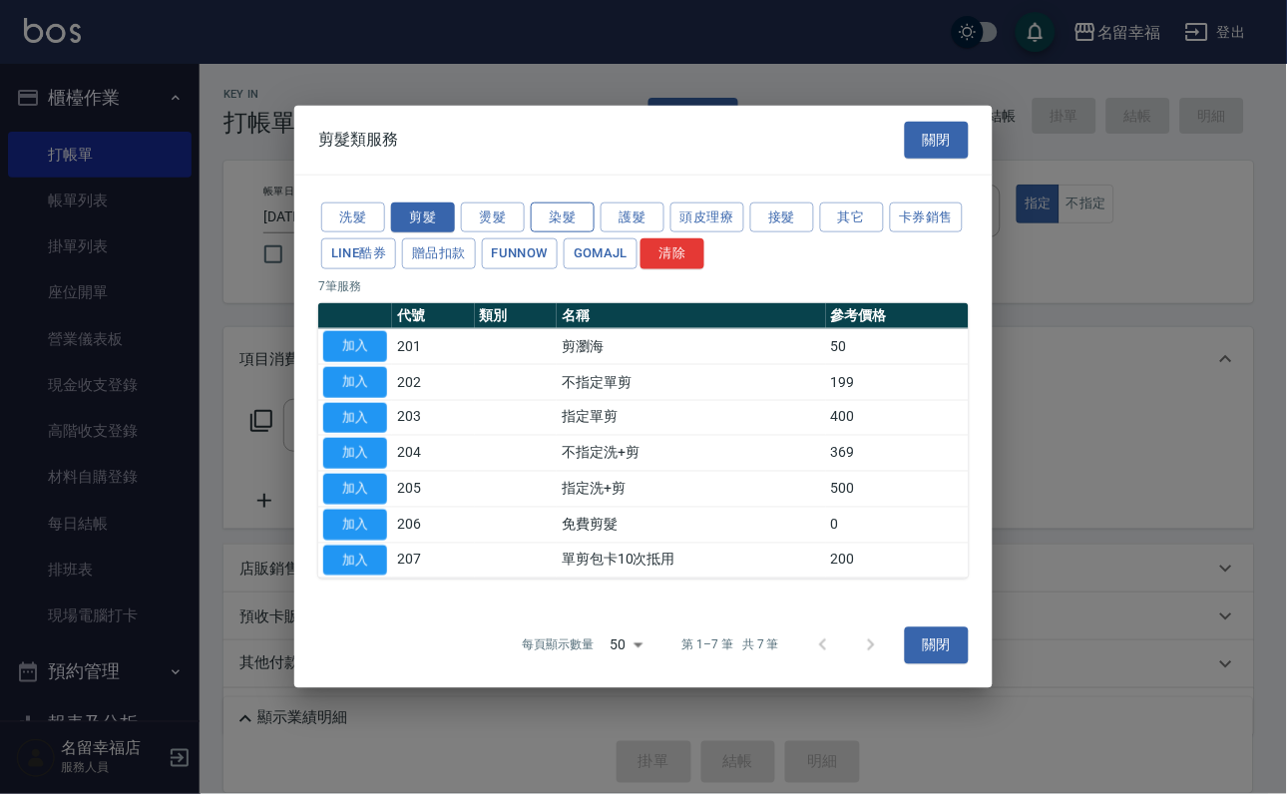
click at [553, 201] on button "染髮" at bounding box center [563, 216] width 64 height 31
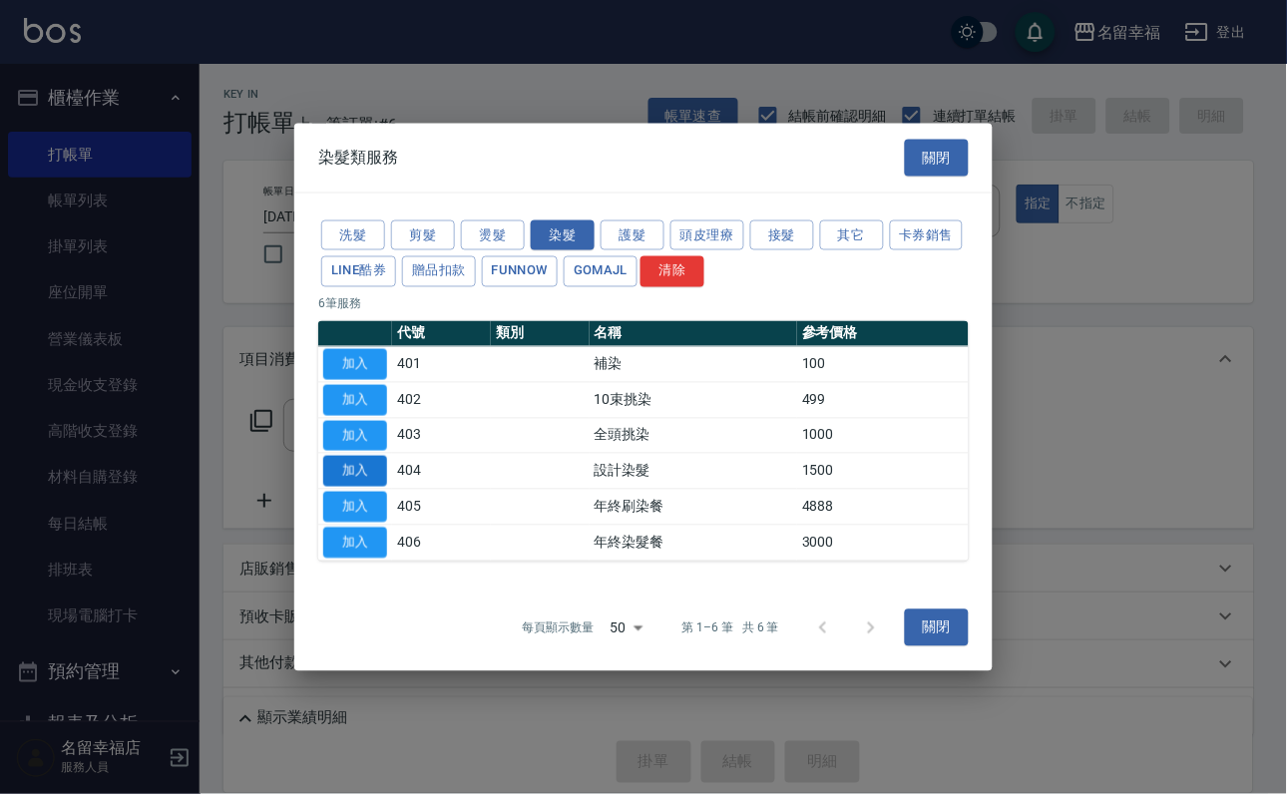
click at [378, 487] on button "加入" at bounding box center [355, 471] width 64 height 31
type input "設計染髮(404)"
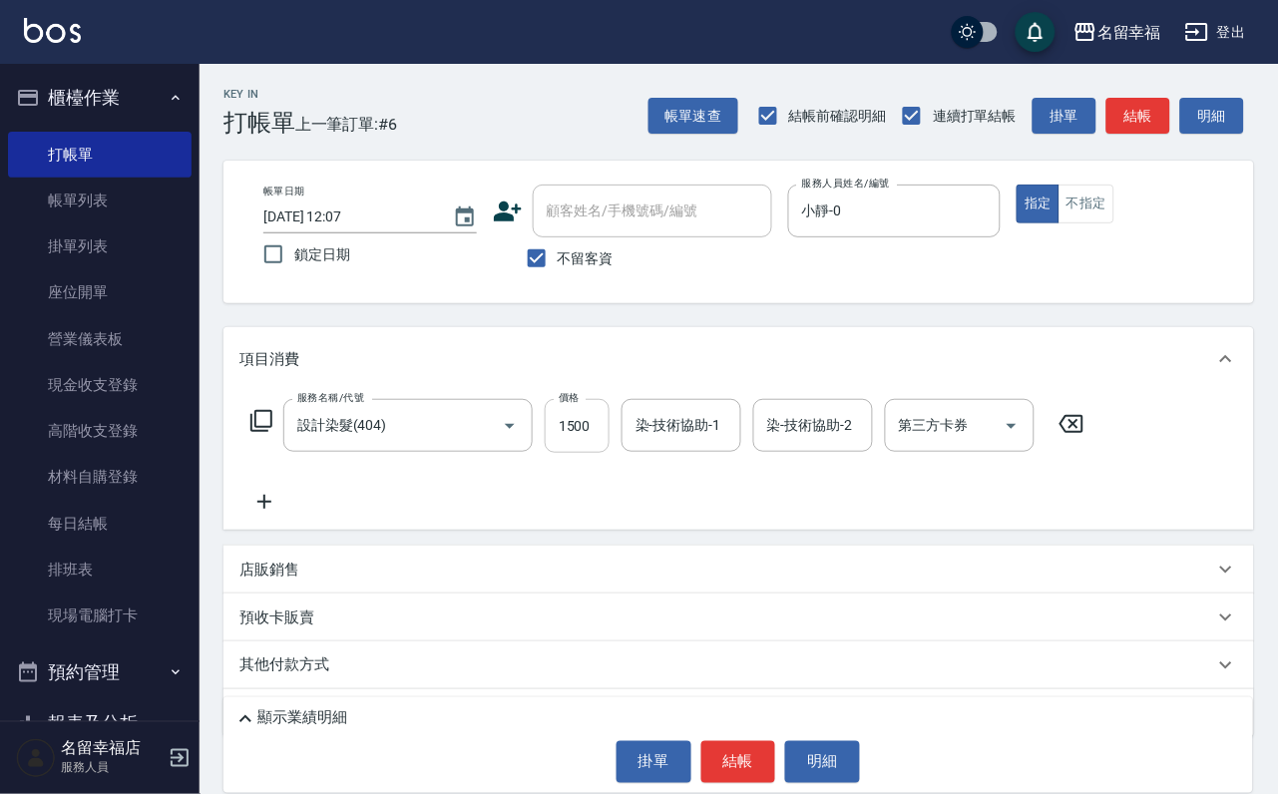
click at [609, 450] on input "1500" at bounding box center [577, 426] width 65 height 54
type input "888"
type input "[PERSON_NAME]-18"
click at [266, 433] on icon at bounding box center [261, 421] width 24 height 24
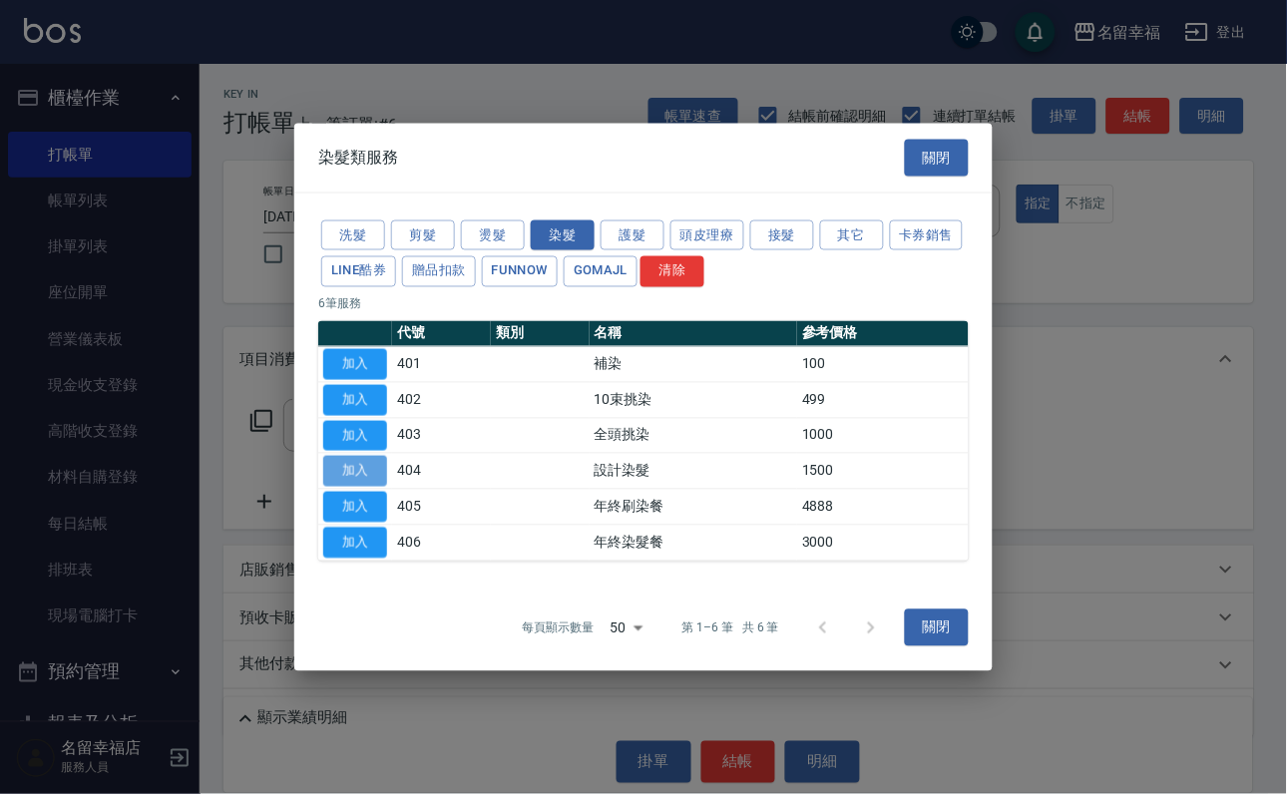
click at [349, 487] on button "加入" at bounding box center [355, 471] width 64 height 31
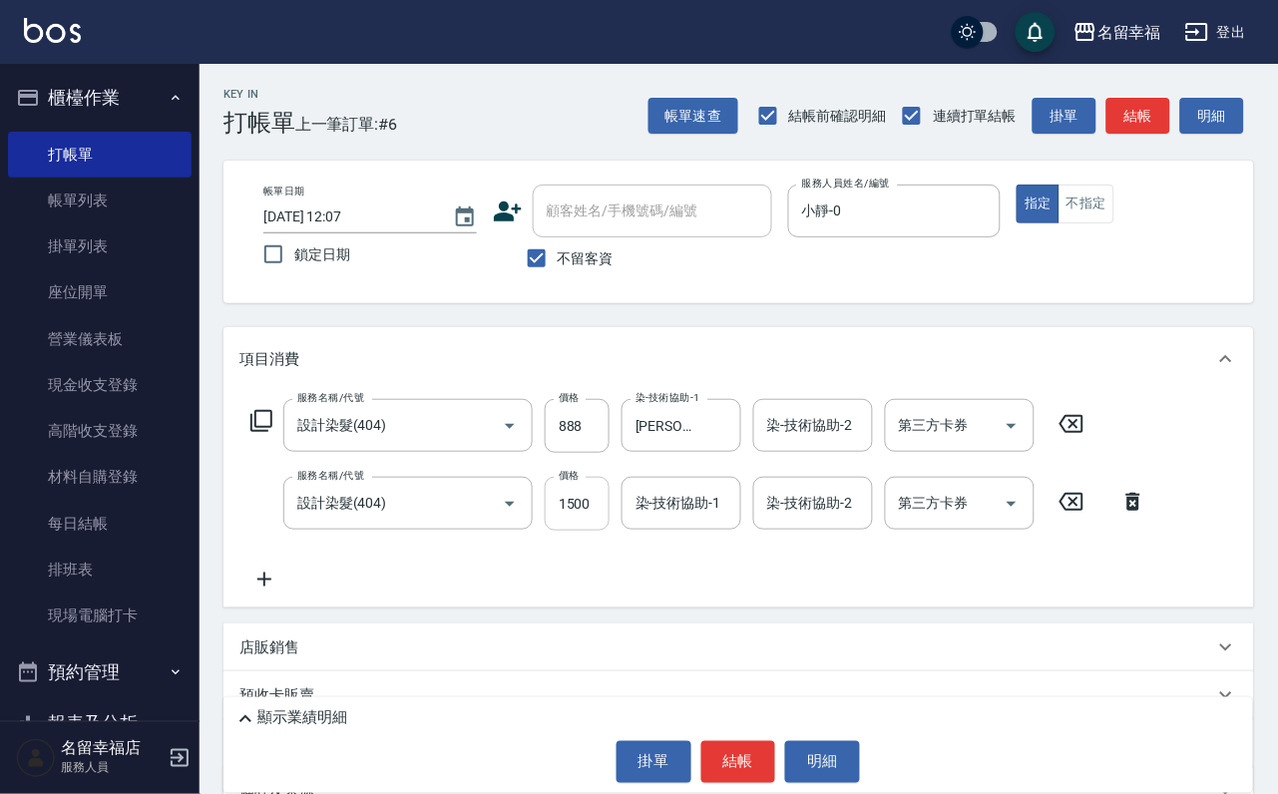
click at [596, 529] on input "1500" at bounding box center [577, 504] width 65 height 54
type input "888"
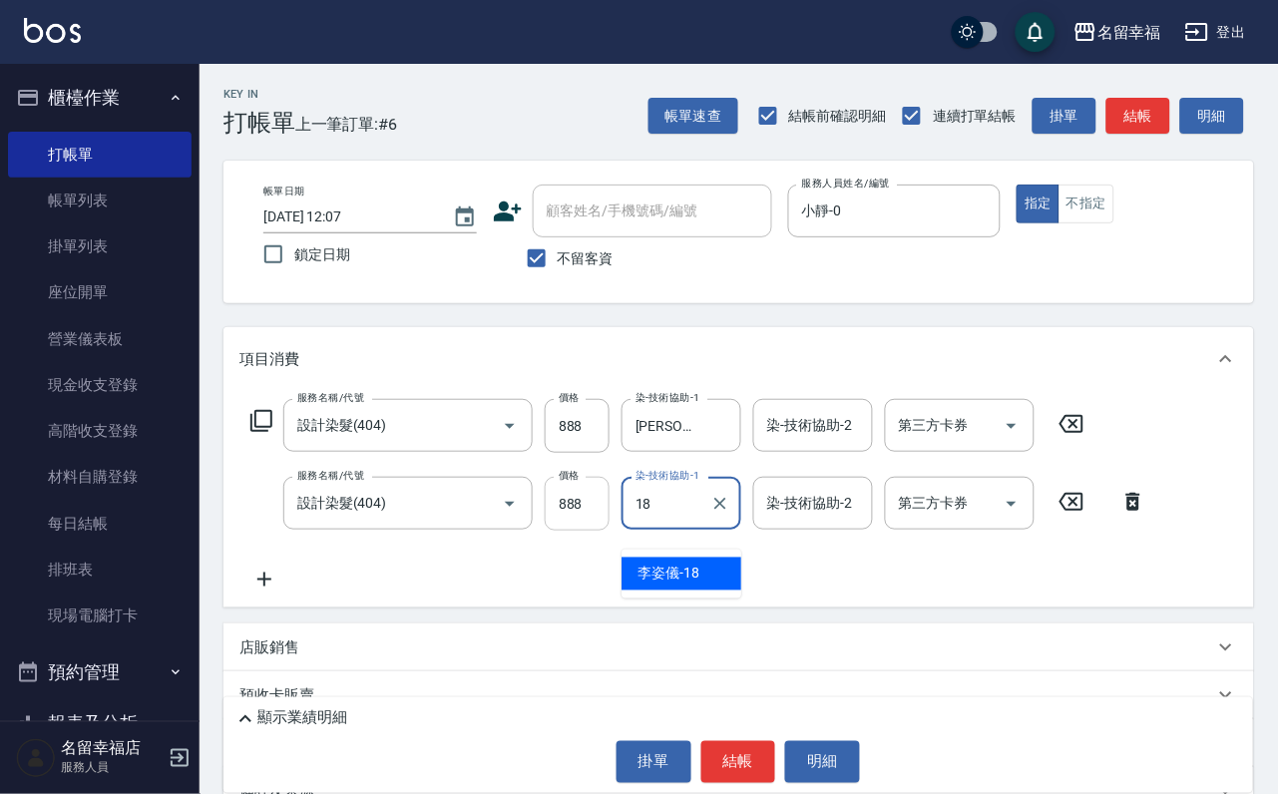
type input "[PERSON_NAME]-18"
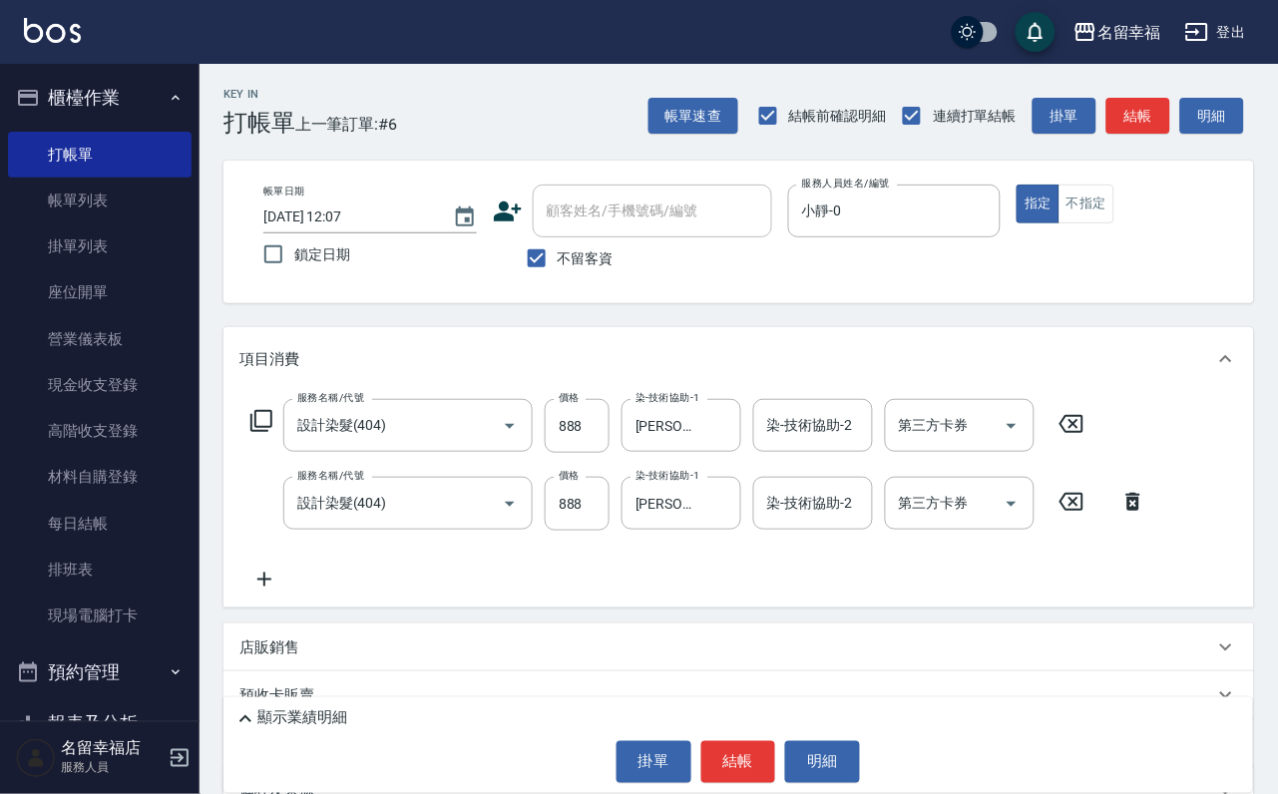
click at [265, 433] on icon at bounding box center [261, 421] width 24 height 24
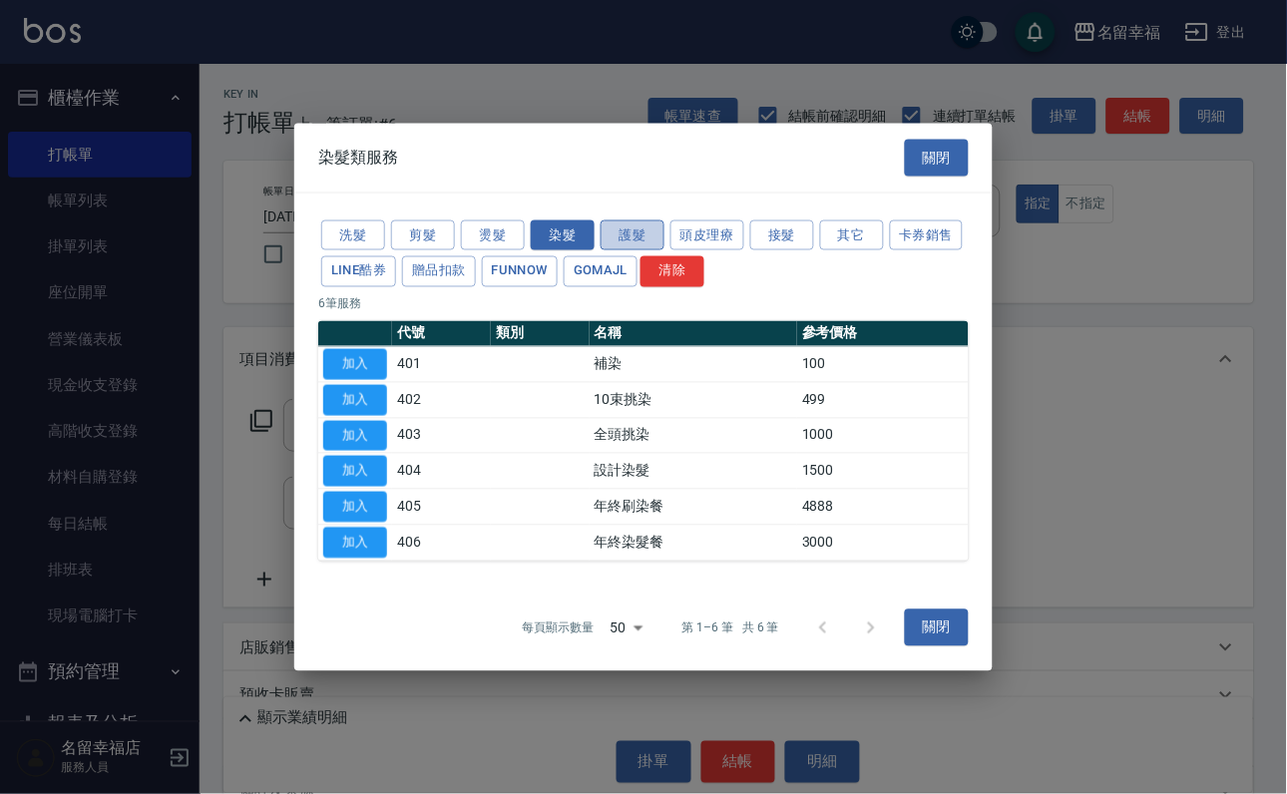
click at [631, 219] on button "護髮" at bounding box center [632, 234] width 64 height 31
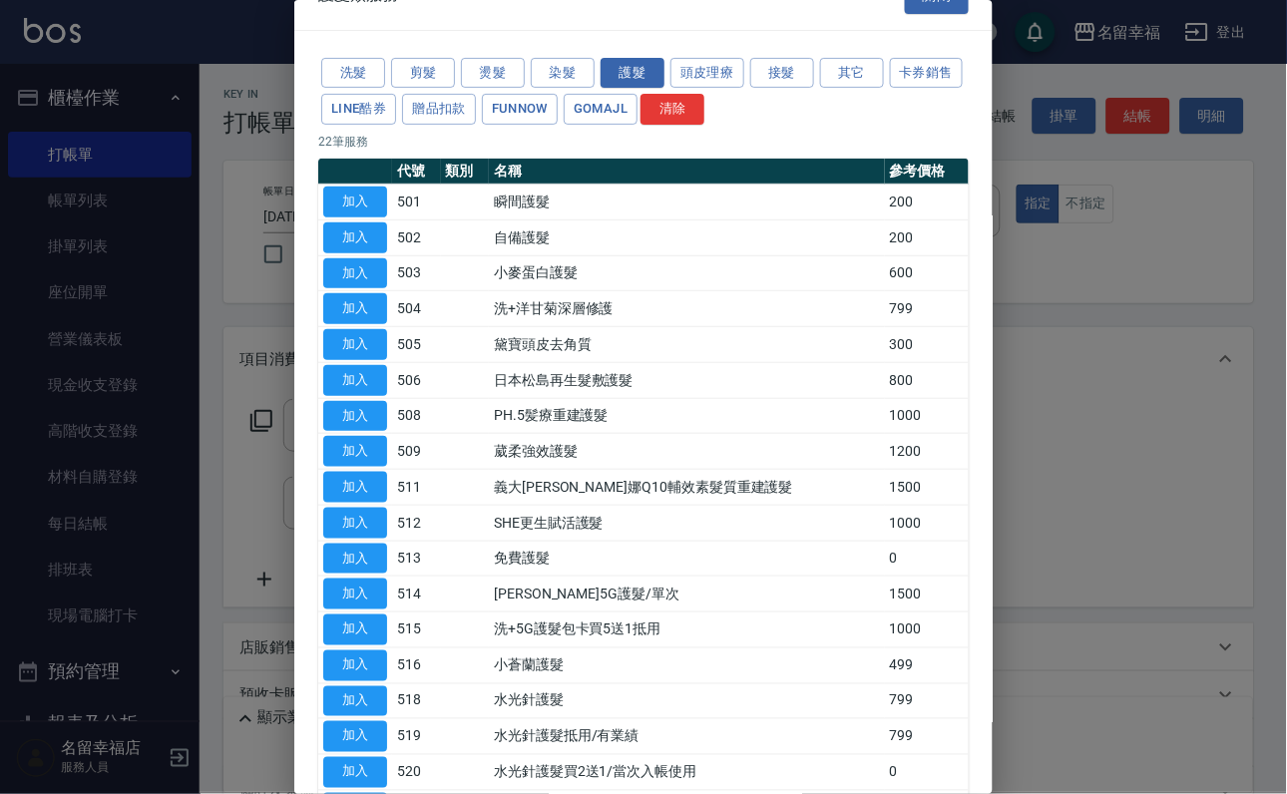
scroll to position [0, 0]
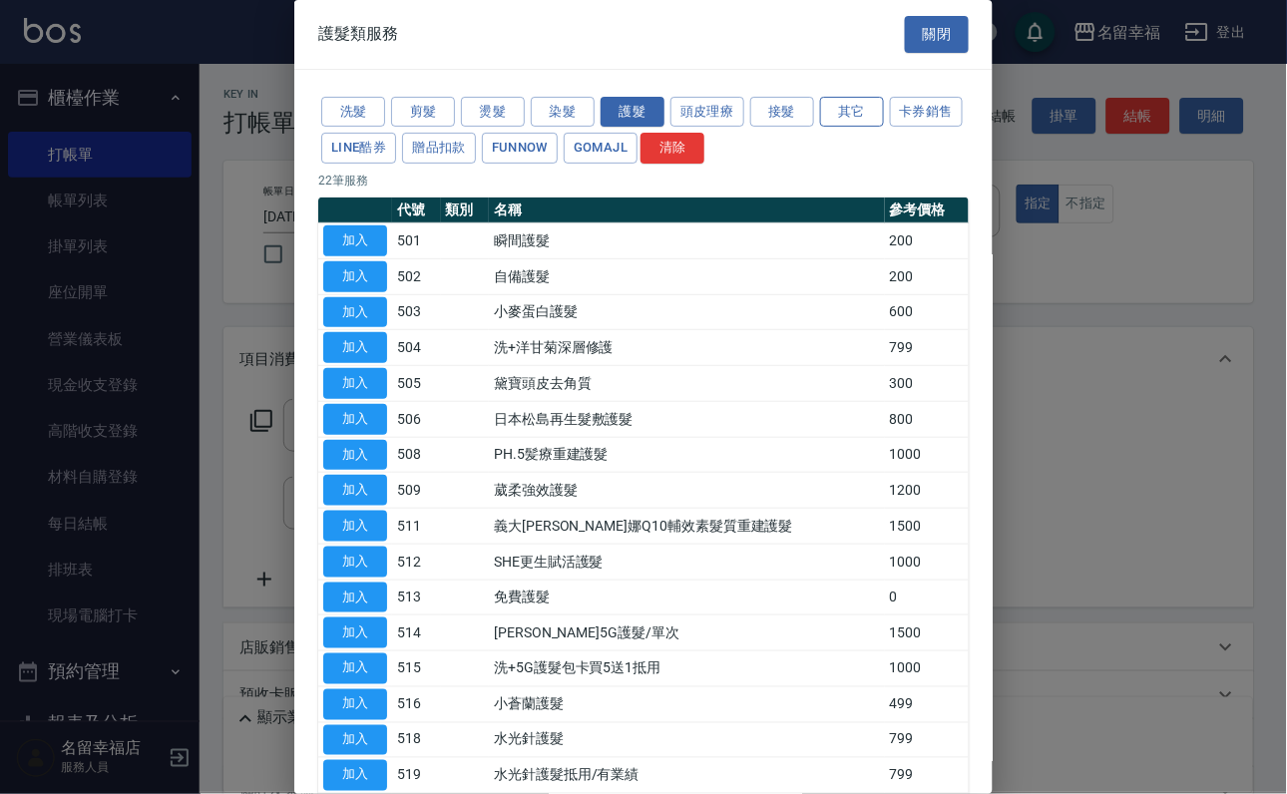
click at [872, 121] on button "其它" at bounding box center [852, 112] width 64 height 31
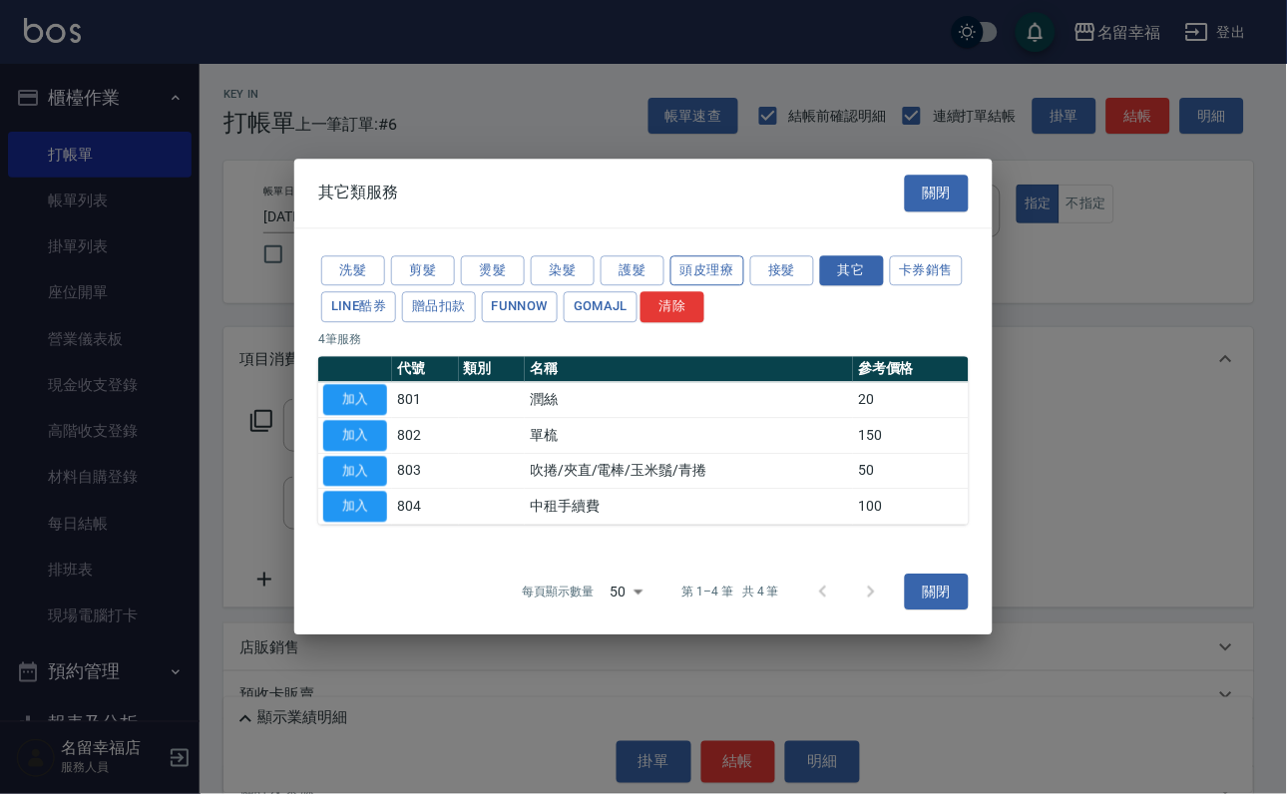
click at [687, 255] on button "頭皮理療" at bounding box center [707, 270] width 74 height 31
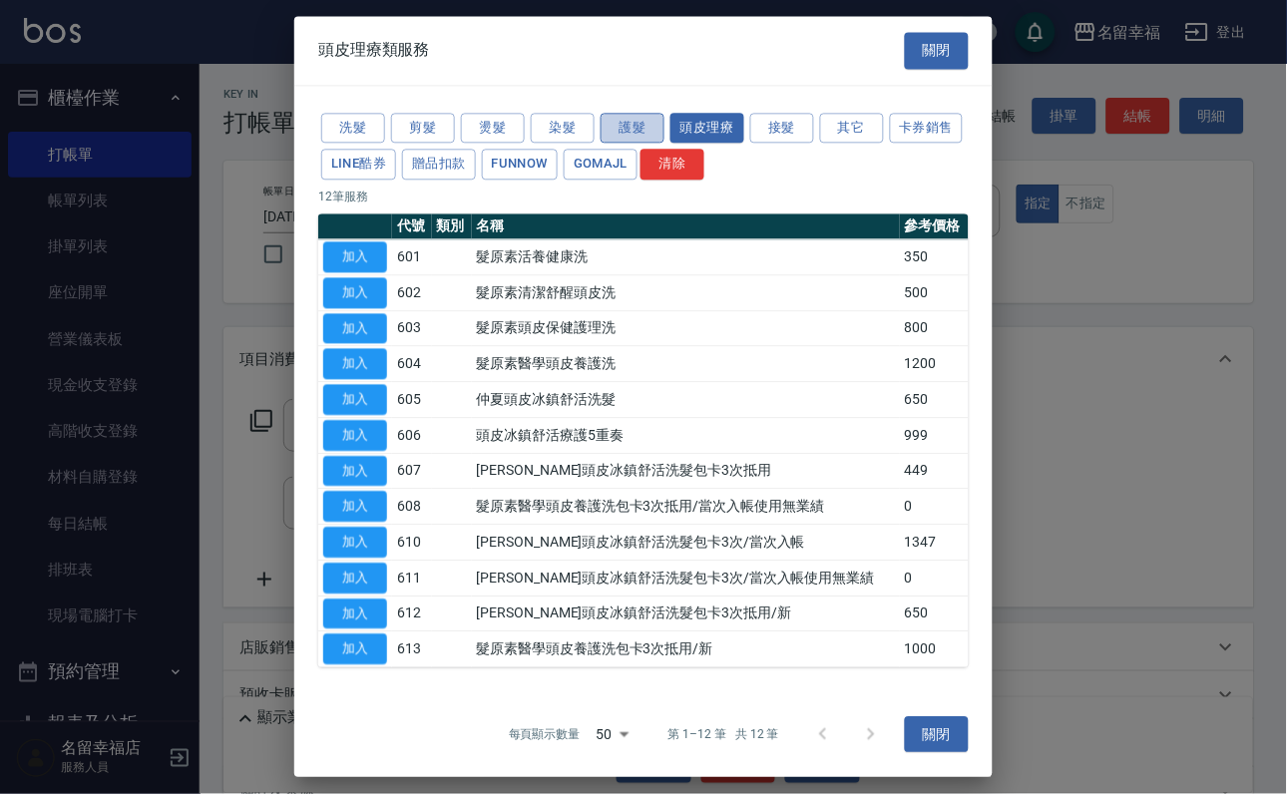
click at [618, 139] on button "護髮" at bounding box center [632, 128] width 64 height 31
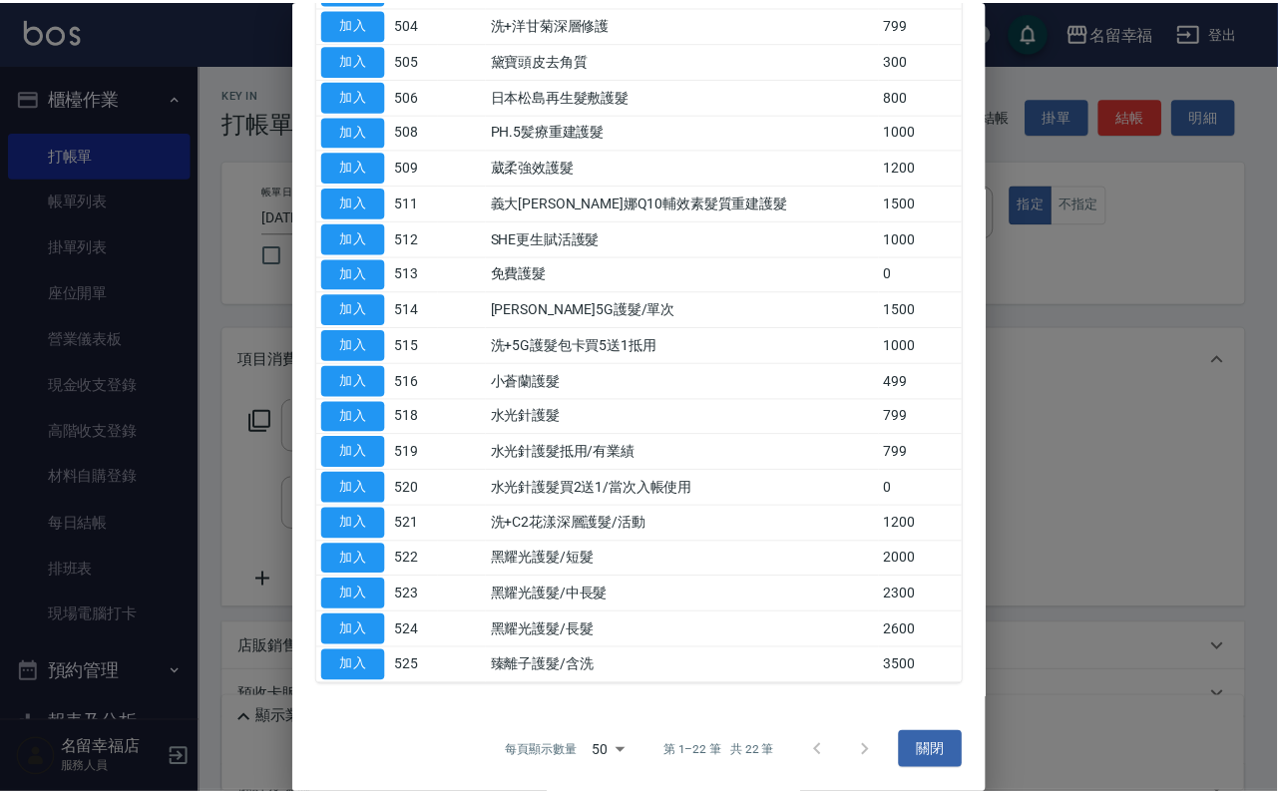
scroll to position [680, 0]
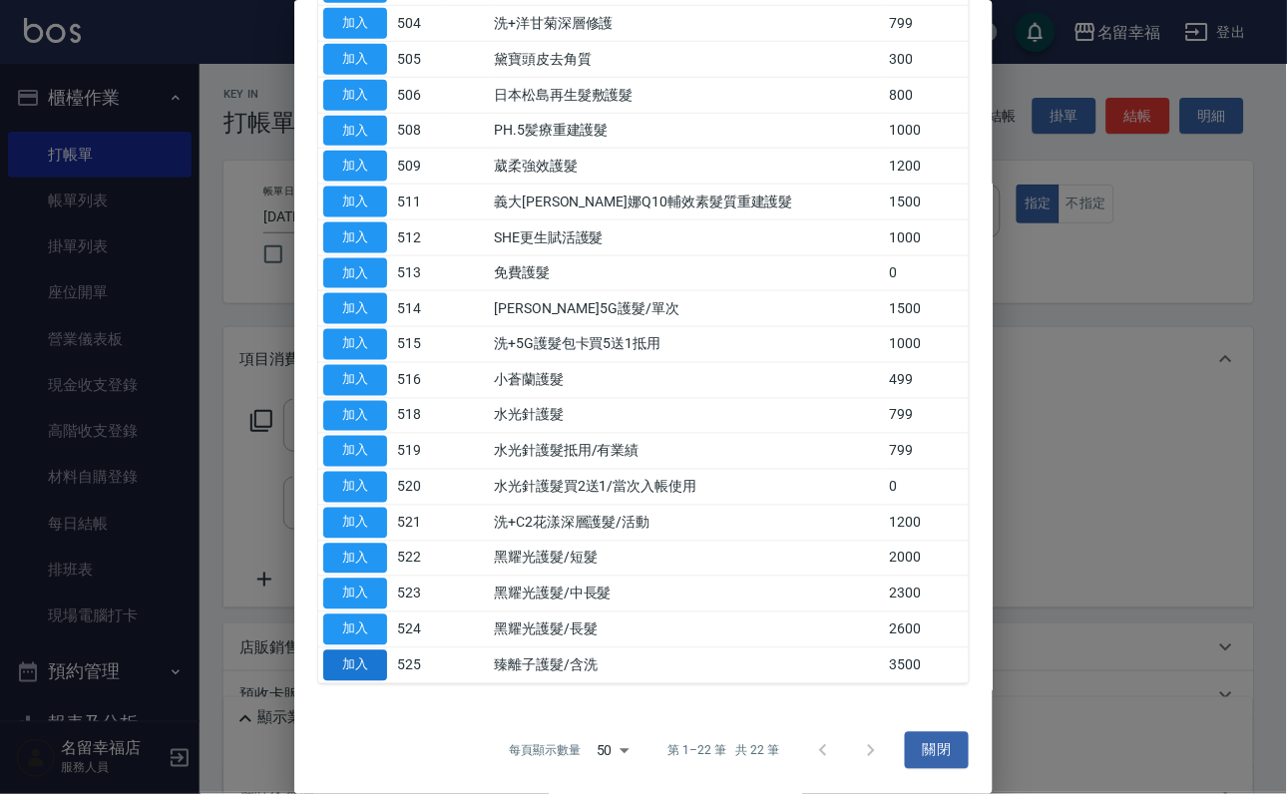
click at [344, 650] on button "加入" at bounding box center [355, 665] width 64 height 31
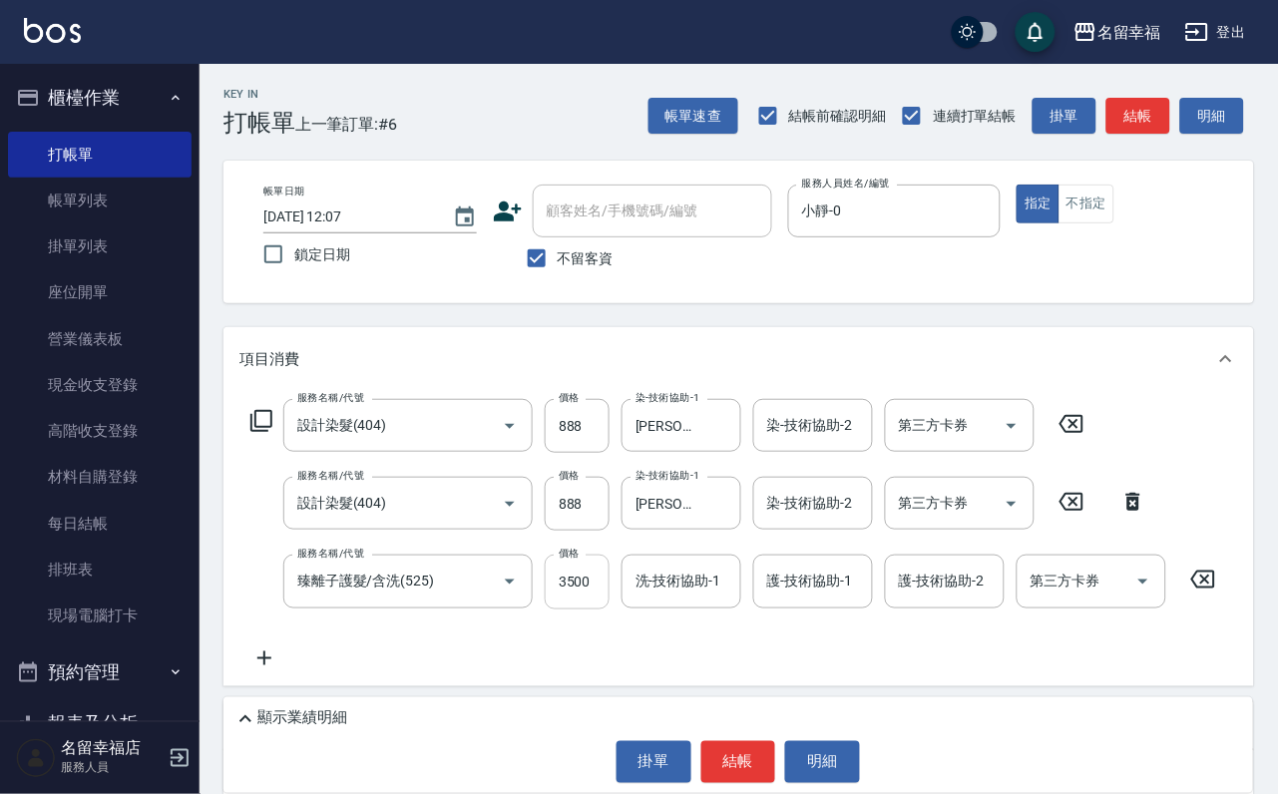
click at [598, 596] on input "3500" at bounding box center [577, 582] width 65 height 54
type input "2500"
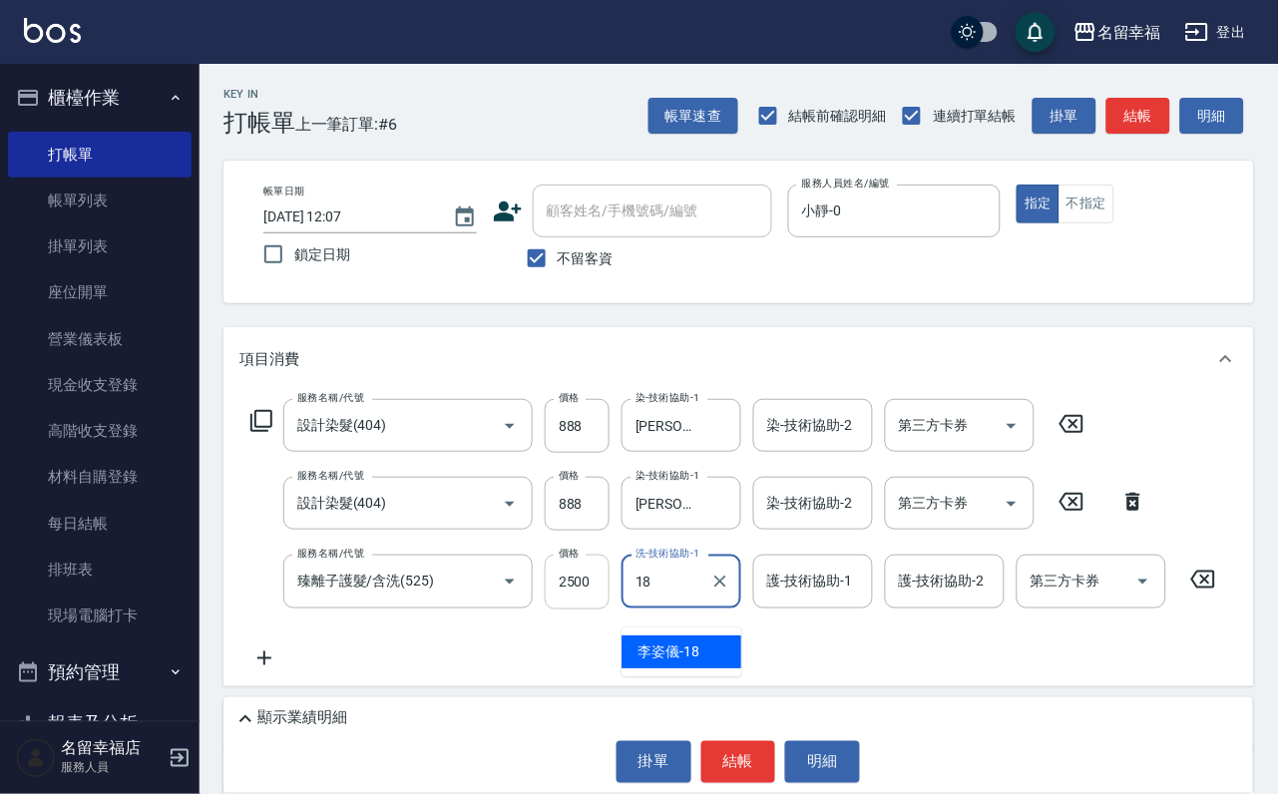
type input "[PERSON_NAME]-18"
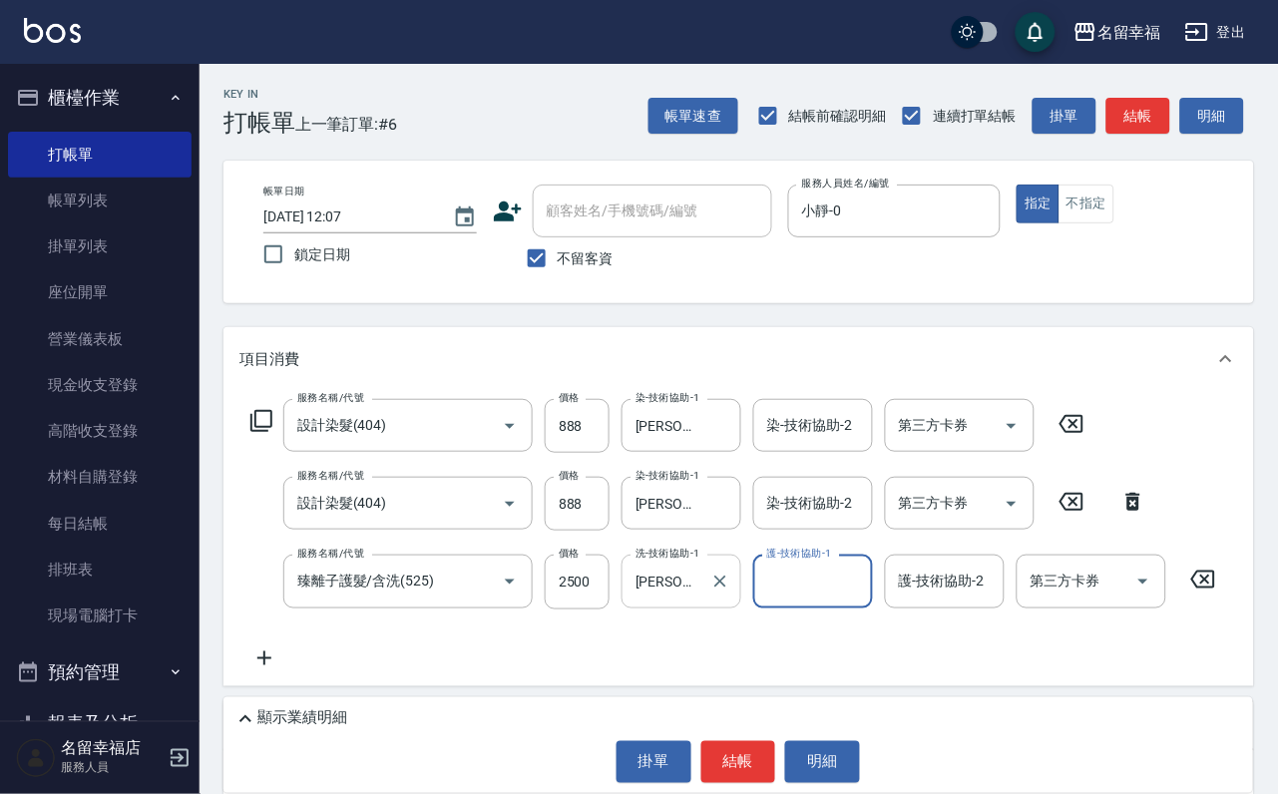
click at [714, 587] on icon "Clear" at bounding box center [720, 581] width 12 height 12
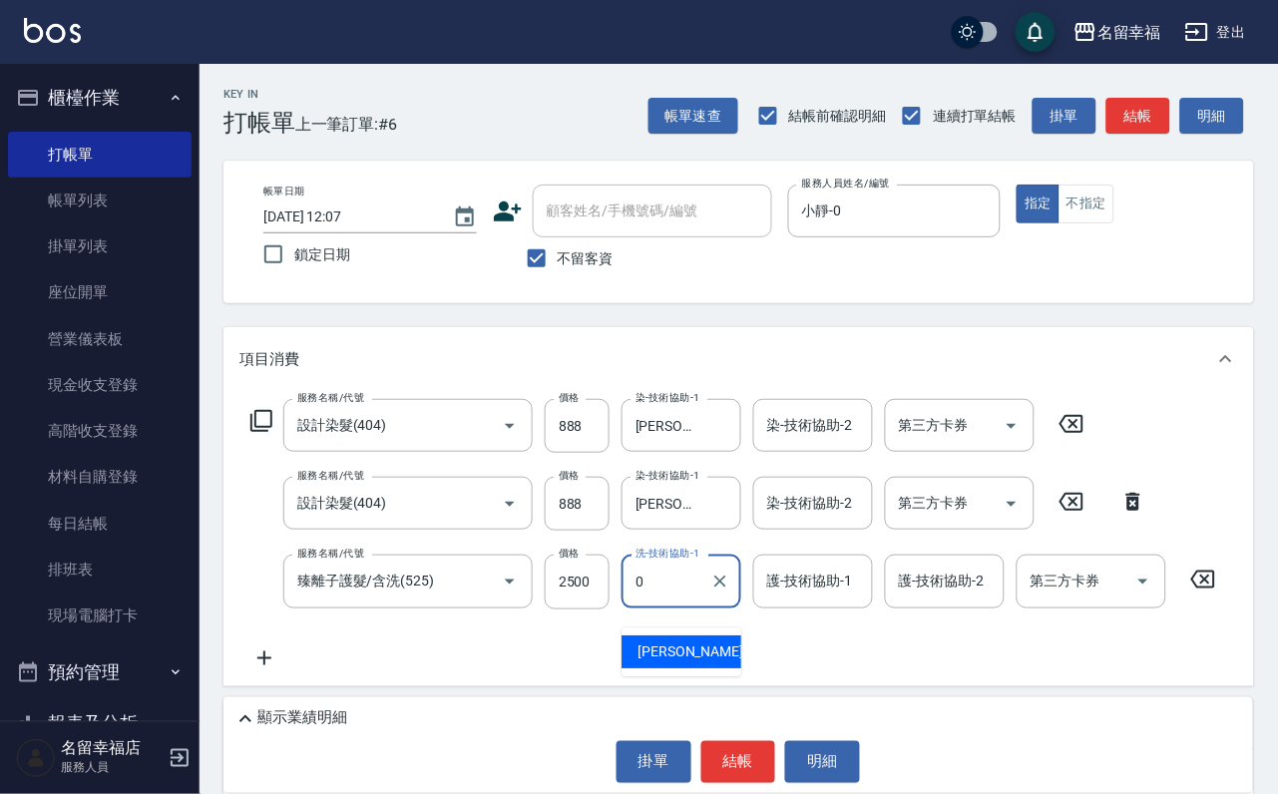
type input "小靜-0"
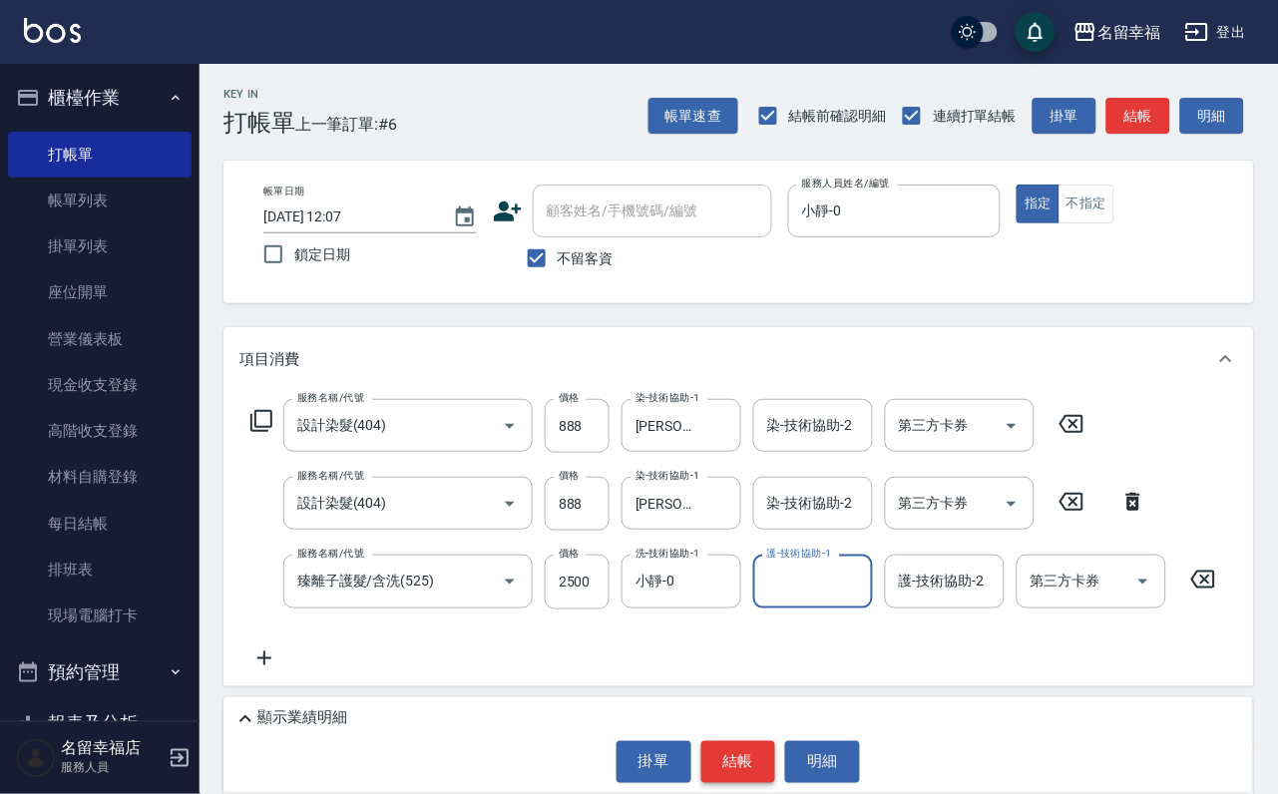
click at [727, 741] on button "結帳" at bounding box center [738, 762] width 75 height 42
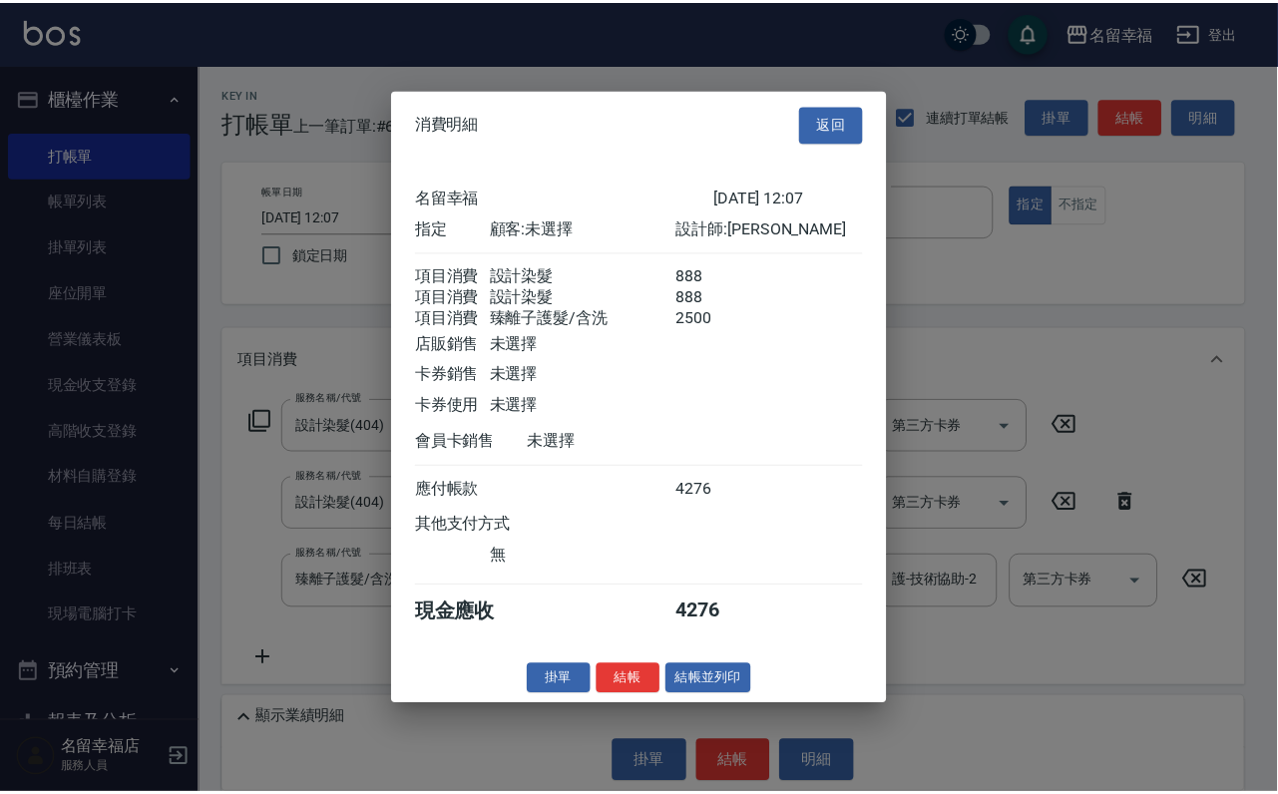
scroll to position [395, 0]
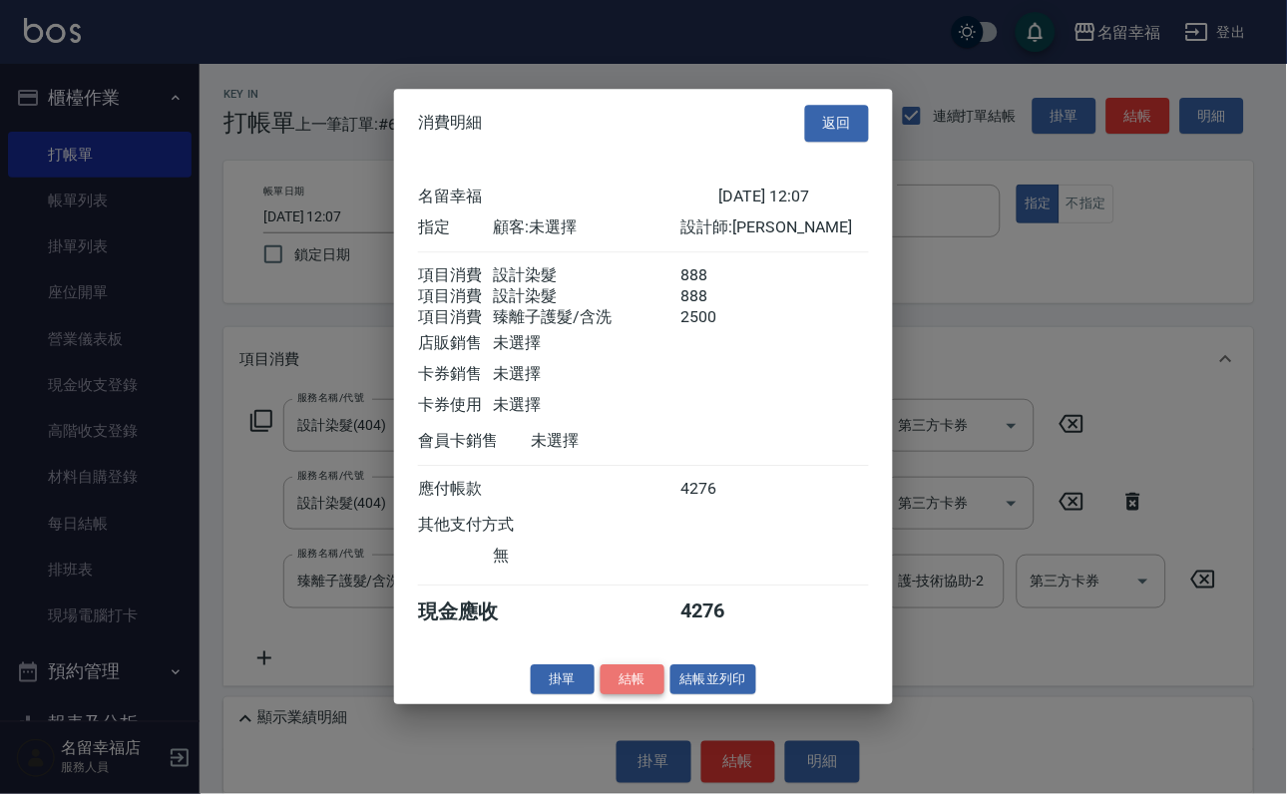
click at [611, 695] on button "結帳" at bounding box center [632, 679] width 64 height 31
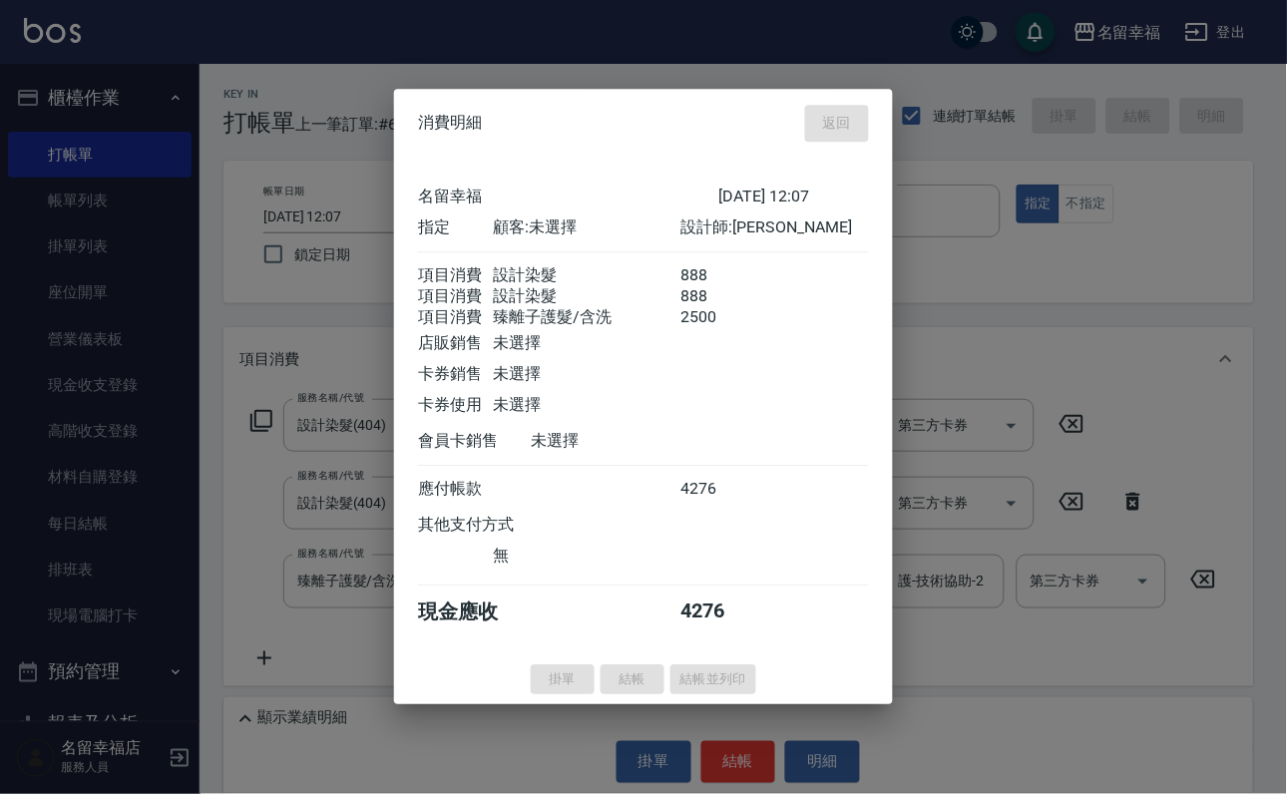
type input "[DATE] 12:24"
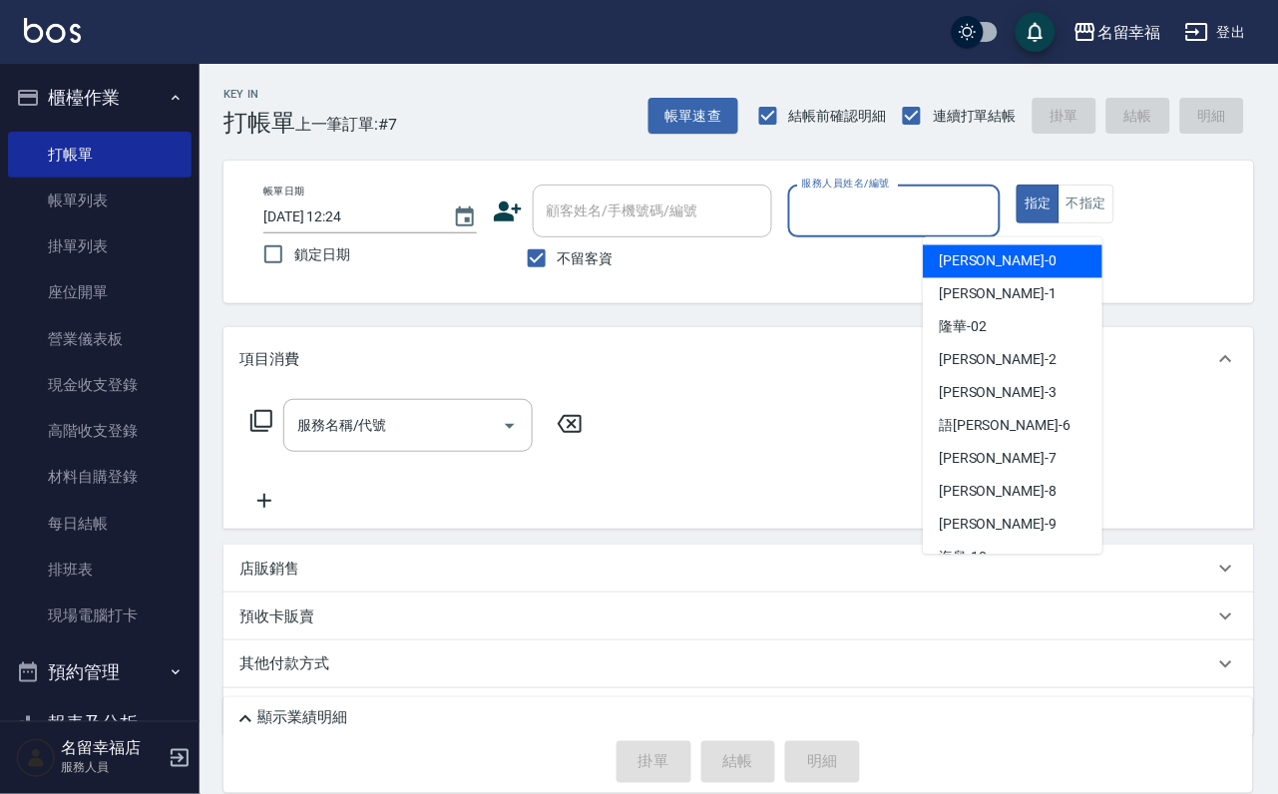
click at [992, 213] on input "服務人員姓名/編號" at bounding box center [894, 210] width 195 height 35
click at [1006, 284] on div "[PERSON_NAME] -1" at bounding box center [1013, 294] width 180 height 33
type input "[PERSON_NAME]-1"
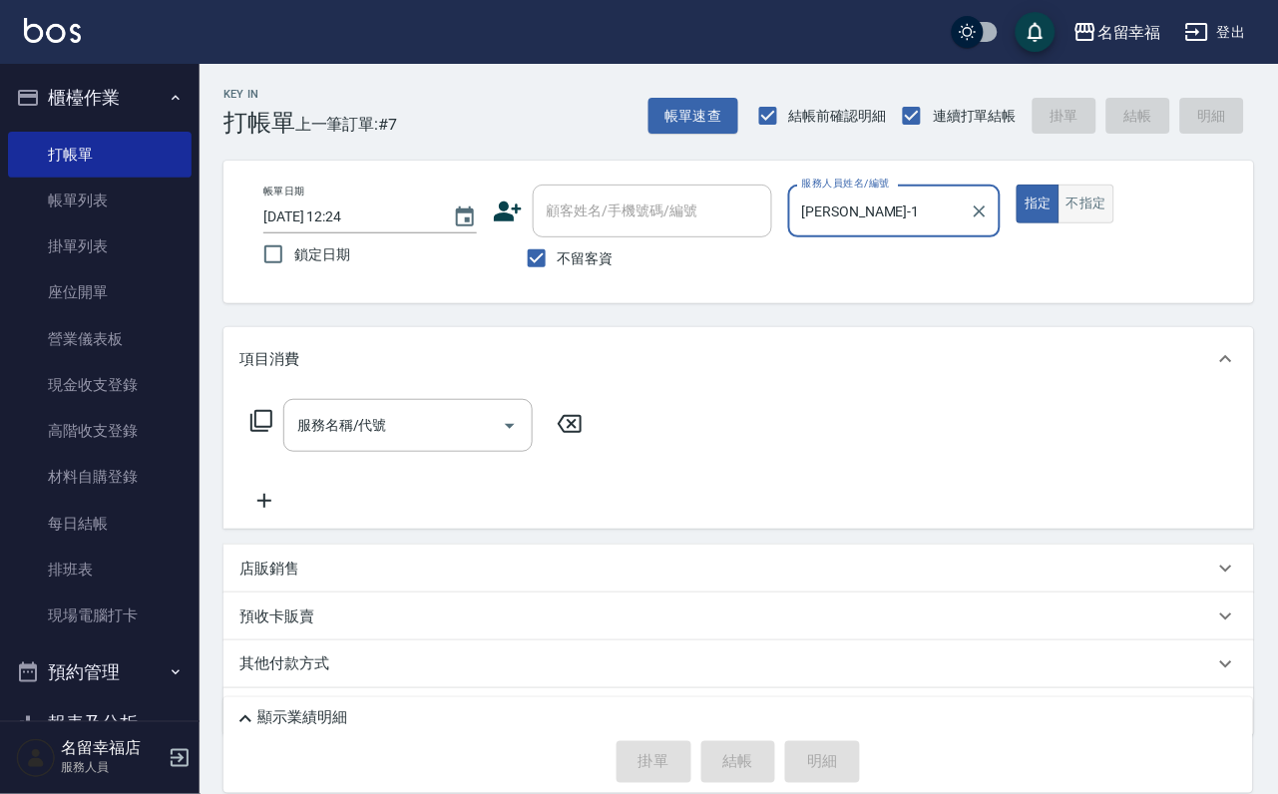
click at [1114, 223] on button "不指定" at bounding box center [1086, 204] width 56 height 39
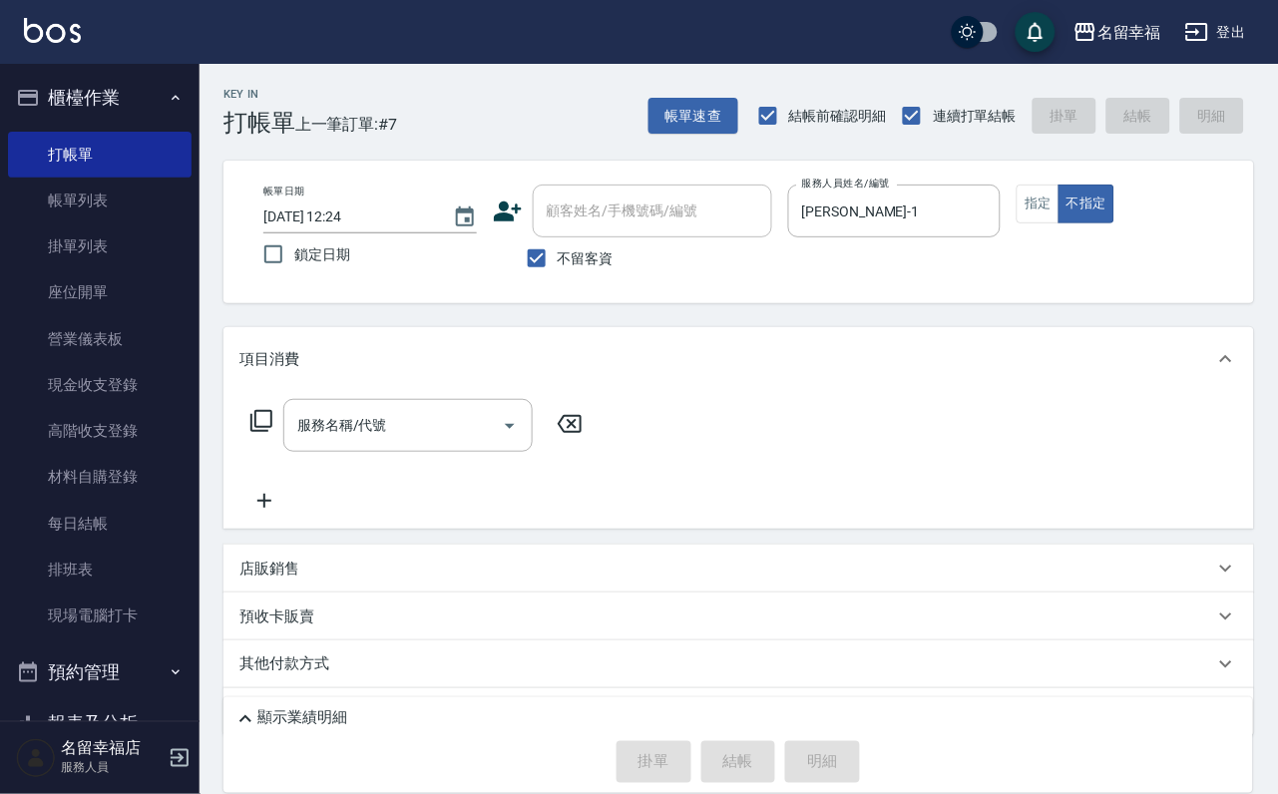
click at [412, 494] on div "服務名稱/代號 服務名稱/代號" at bounding box center [416, 456] width 355 height 114
click at [442, 443] on input "服務名稱/代號" at bounding box center [392, 425] width 201 height 35
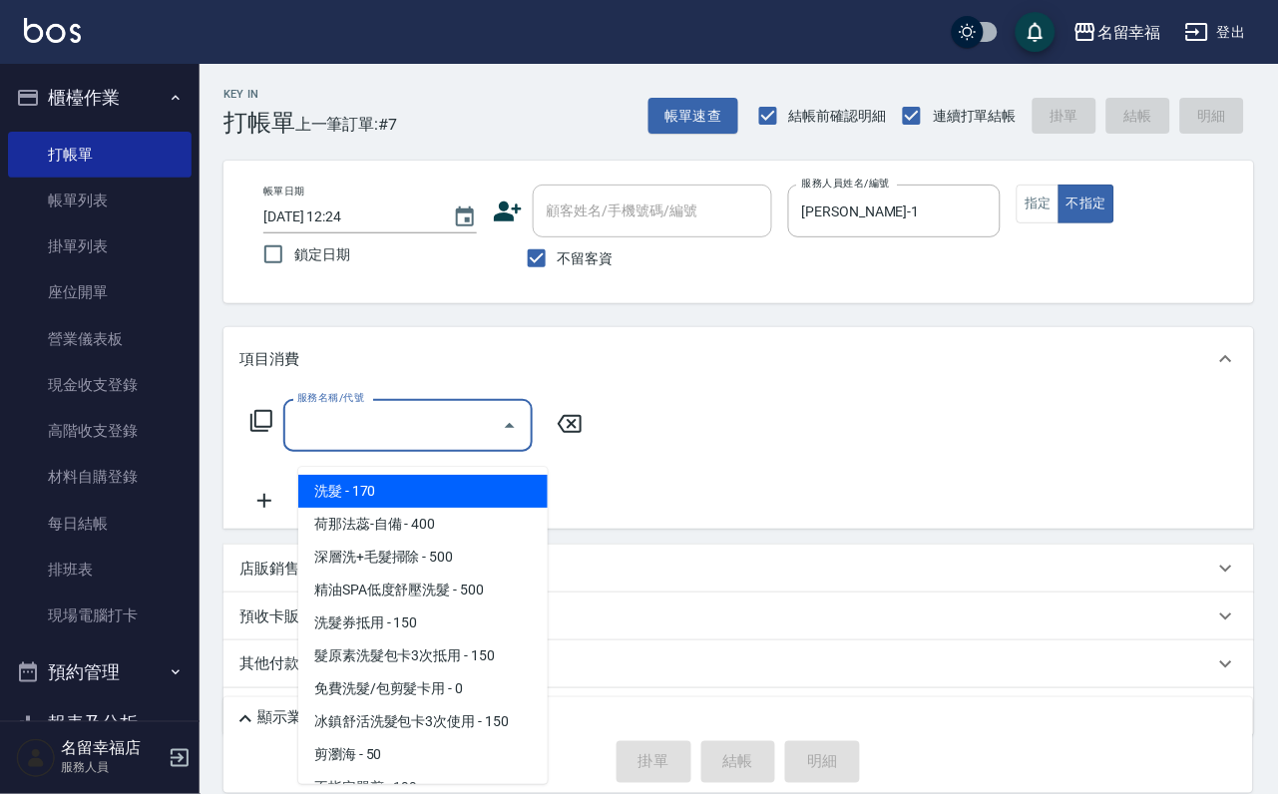
click at [454, 483] on span "洗髮 - 170" at bounding box center [422, 491] width 249 height 33
type input "洗髮(101)"
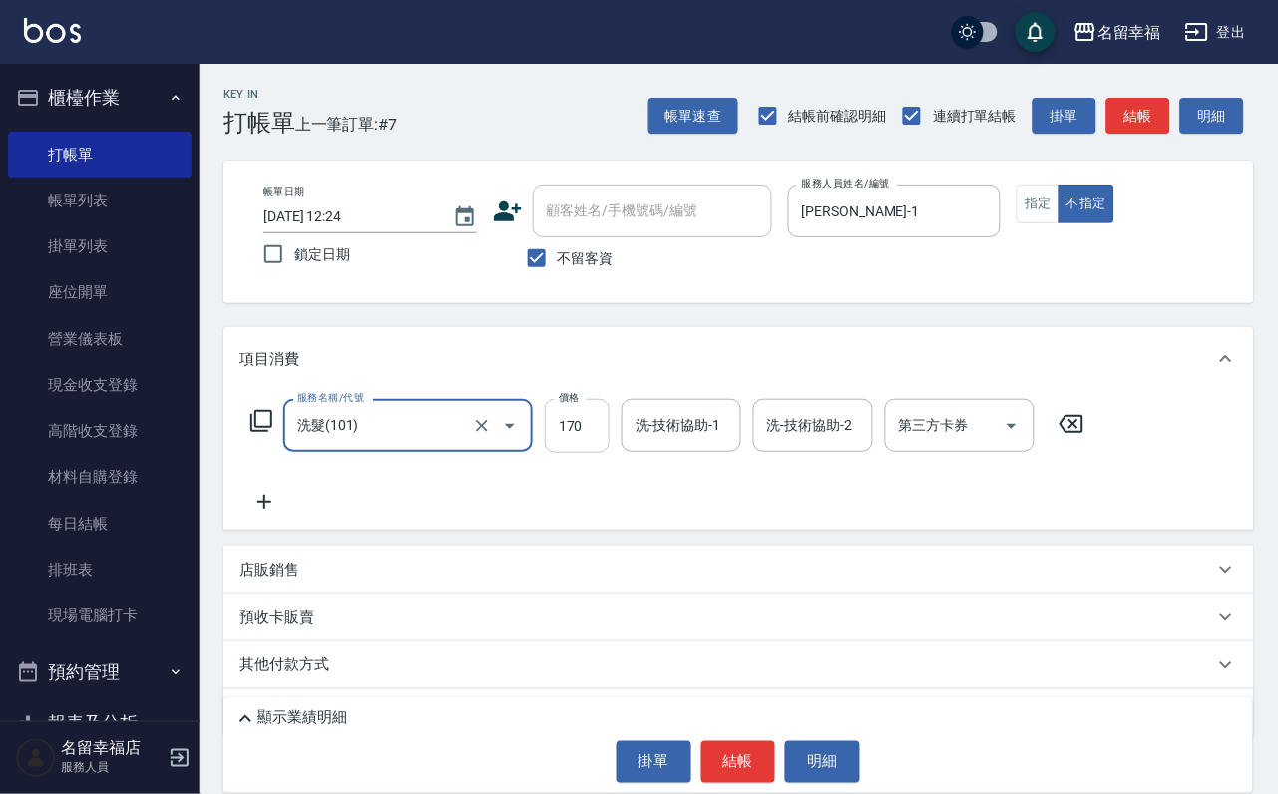
click at [589, 450] on input "170" at bounding box center [577, 426] width 65 height 54
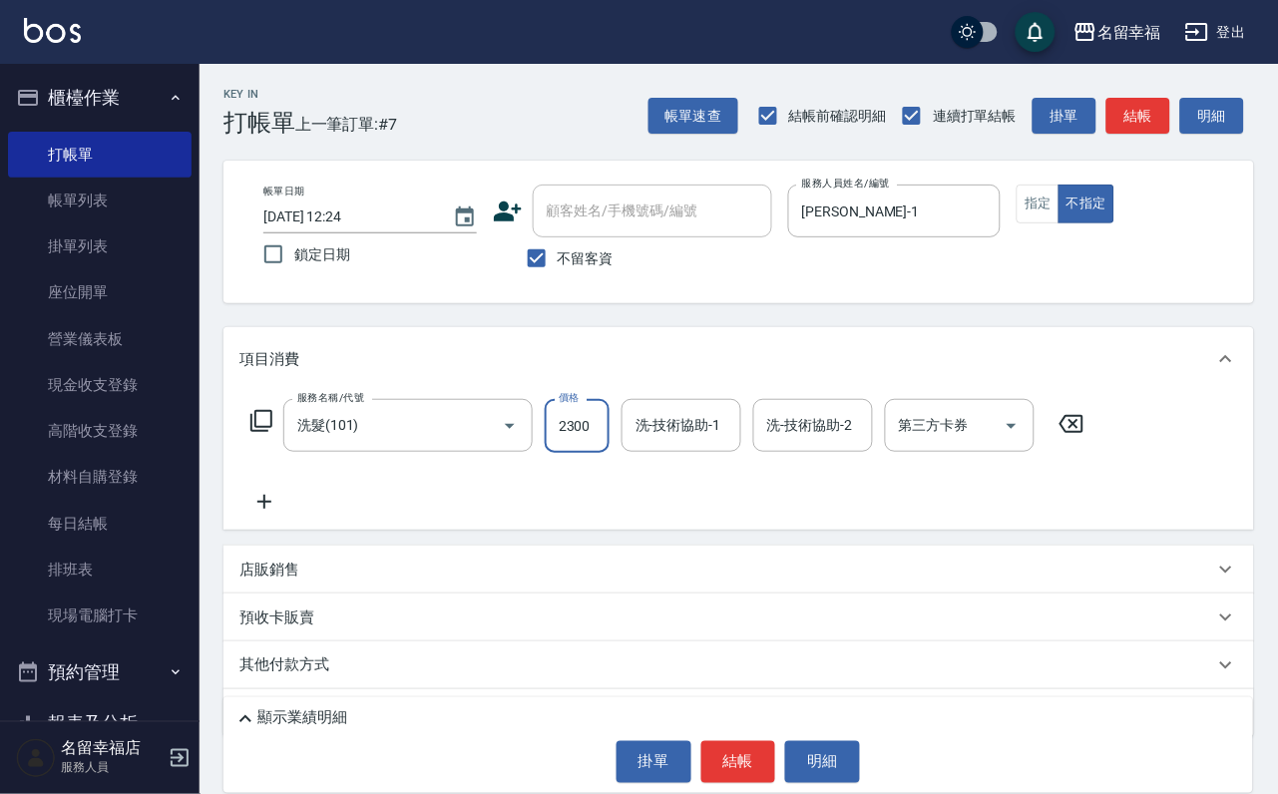
scroll to position [0, 1]
type input "2300"
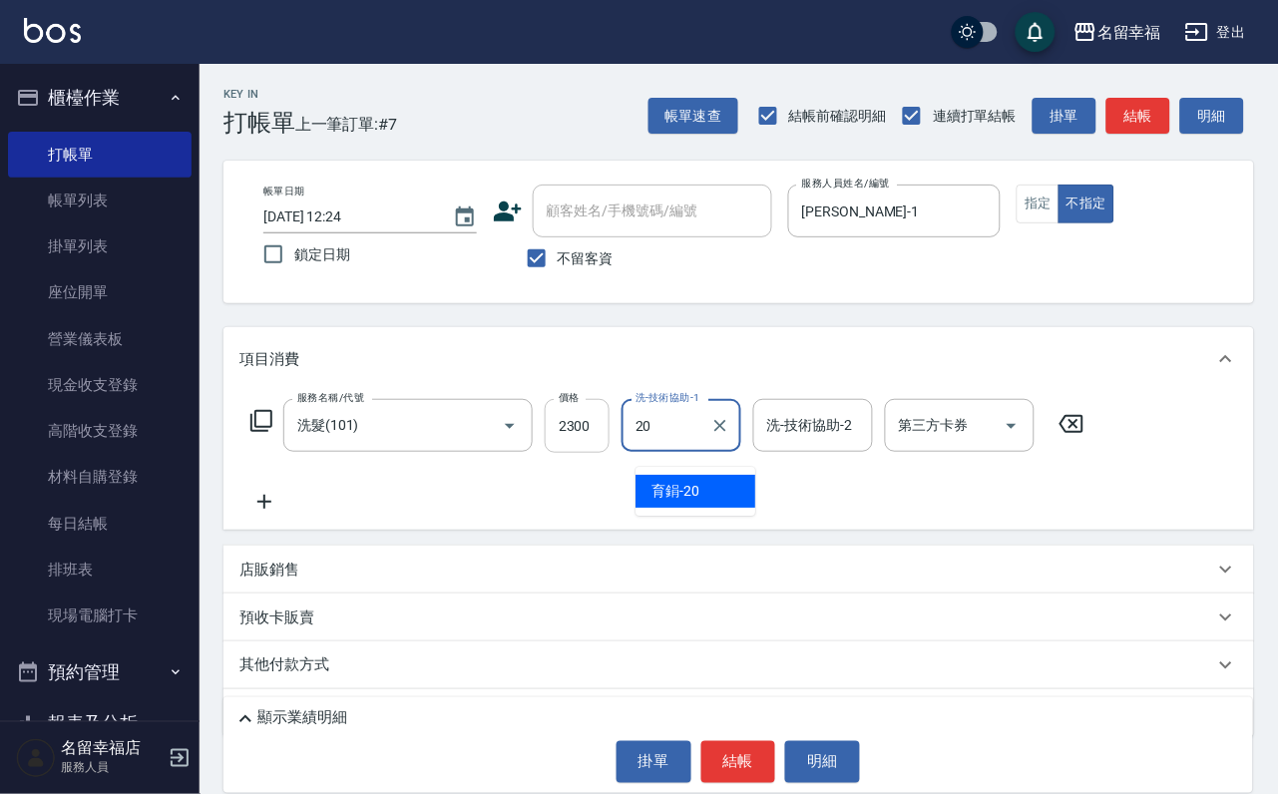
type input "育鋗-20"
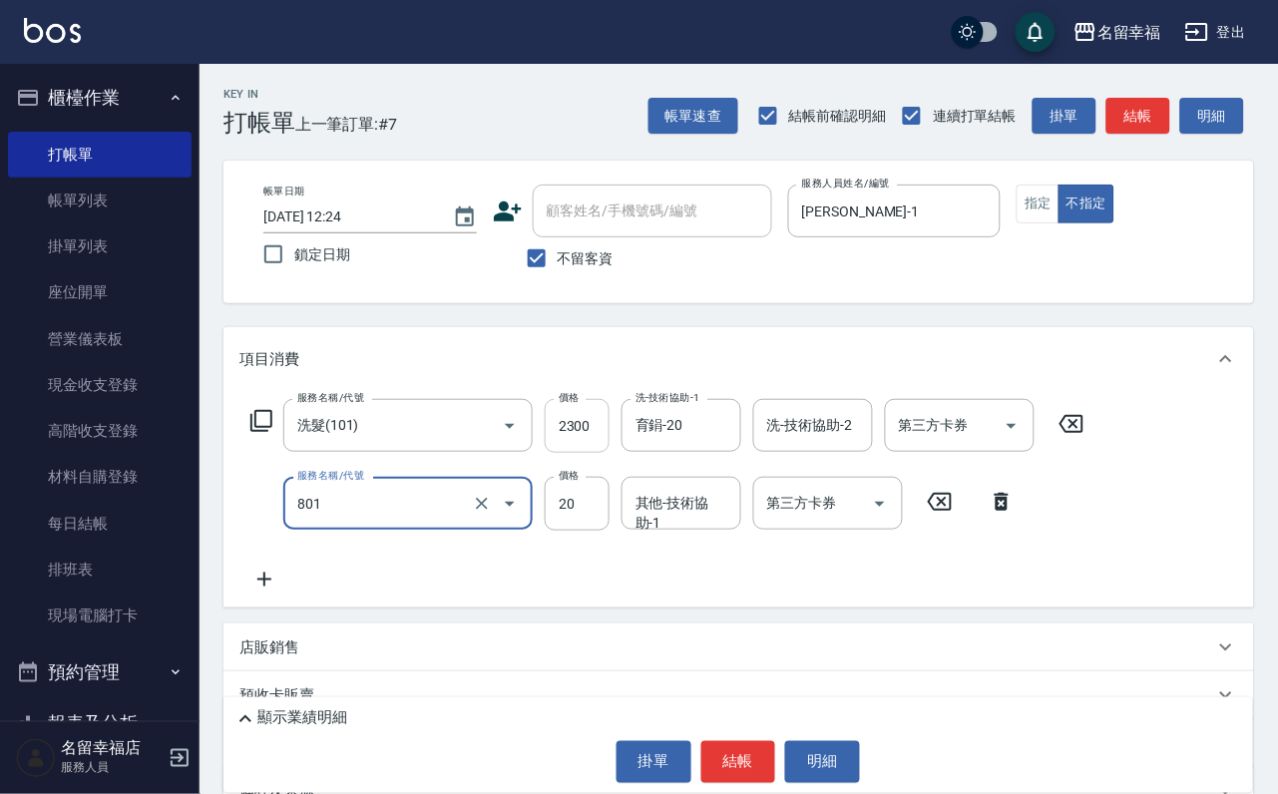
type input "潤絲(801)"
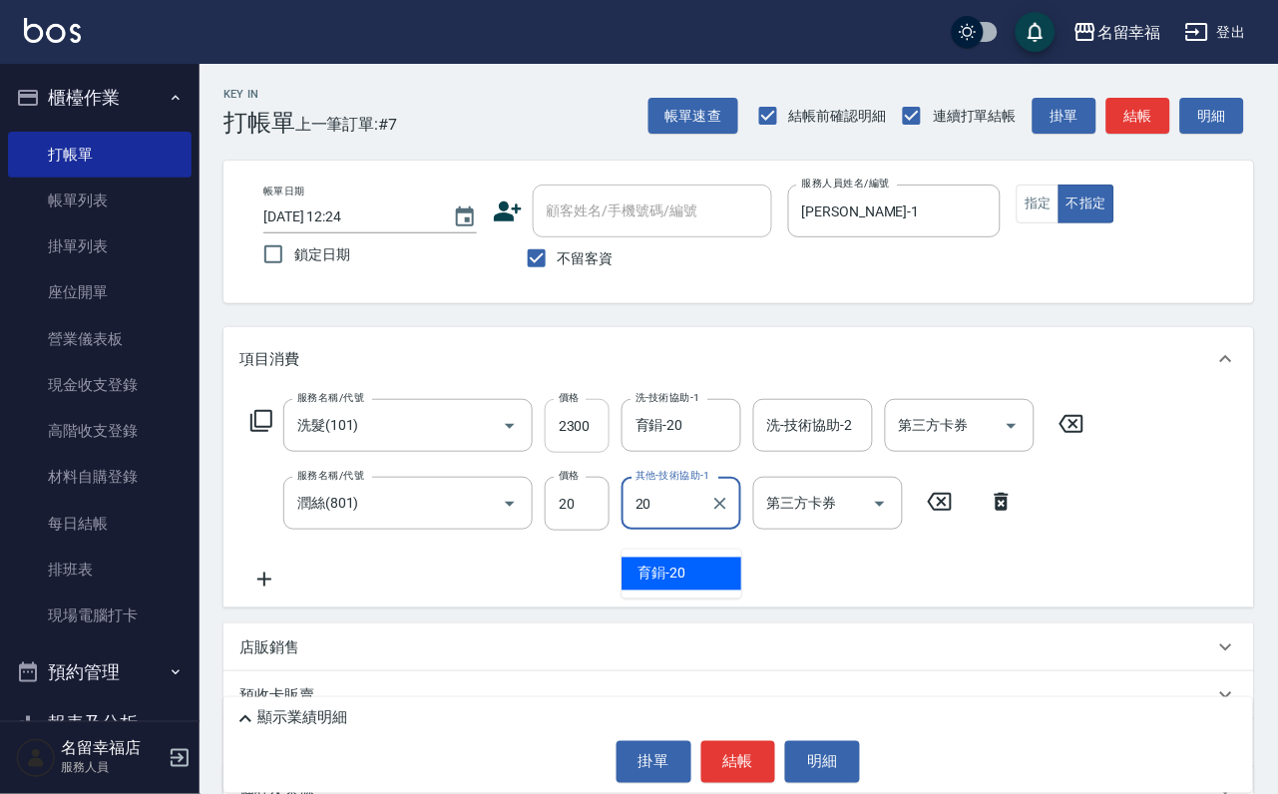
type input "育鋗-20"
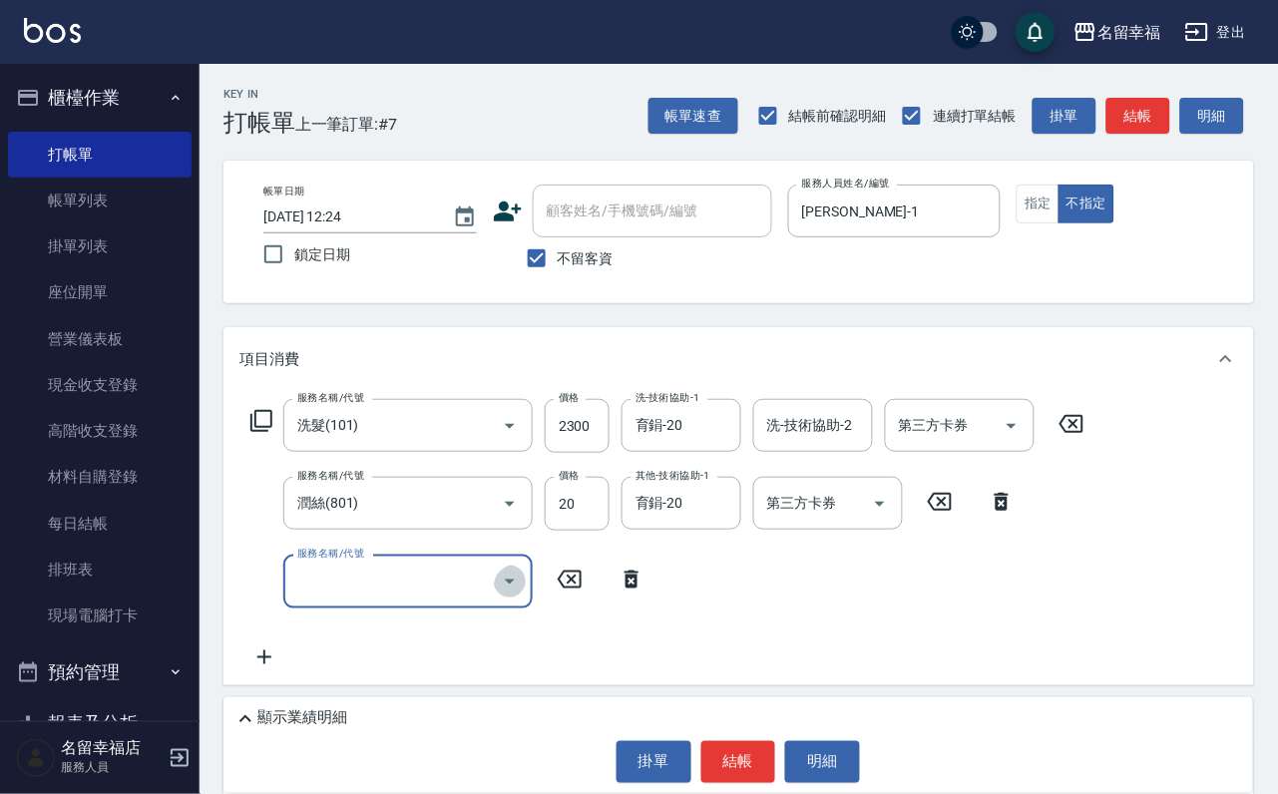
click at [498, 593] on icon "Open" at bounding box center [510, 581] width 24 height 24
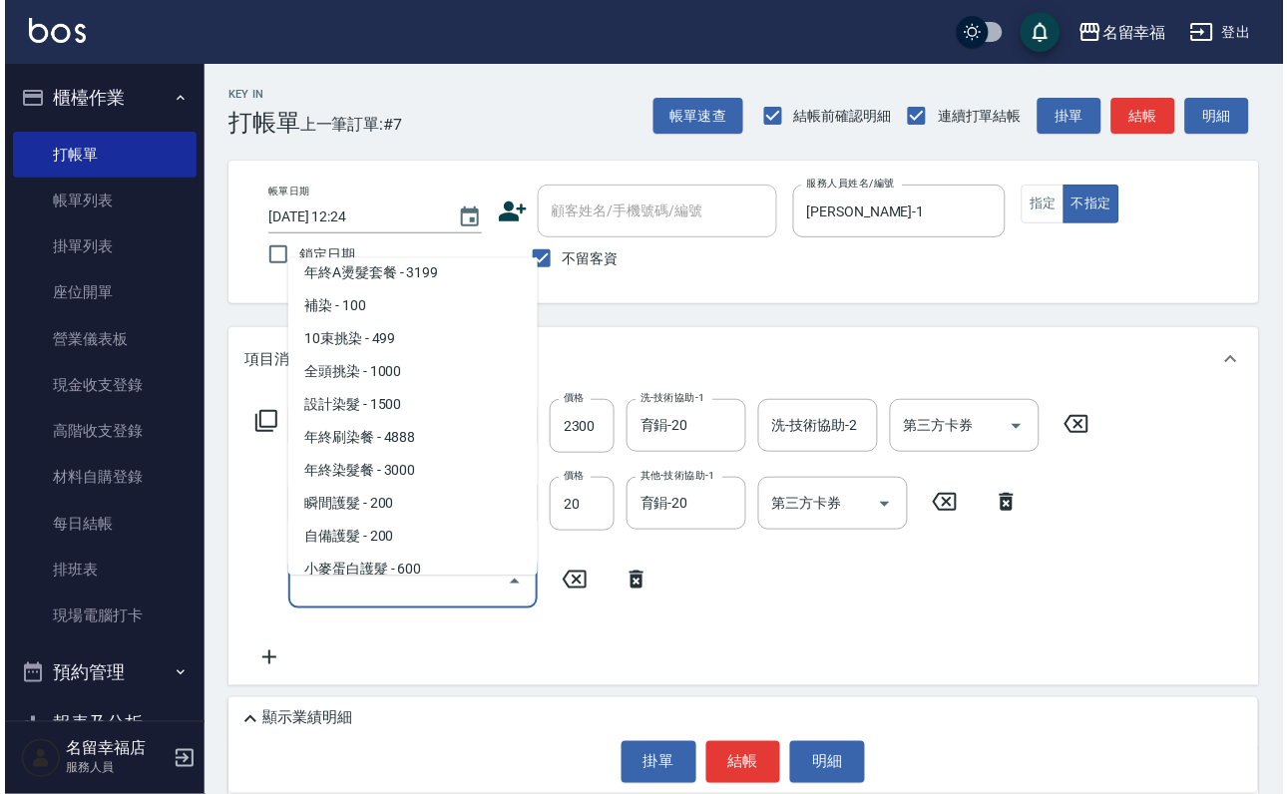
scroll to position [299, 0]
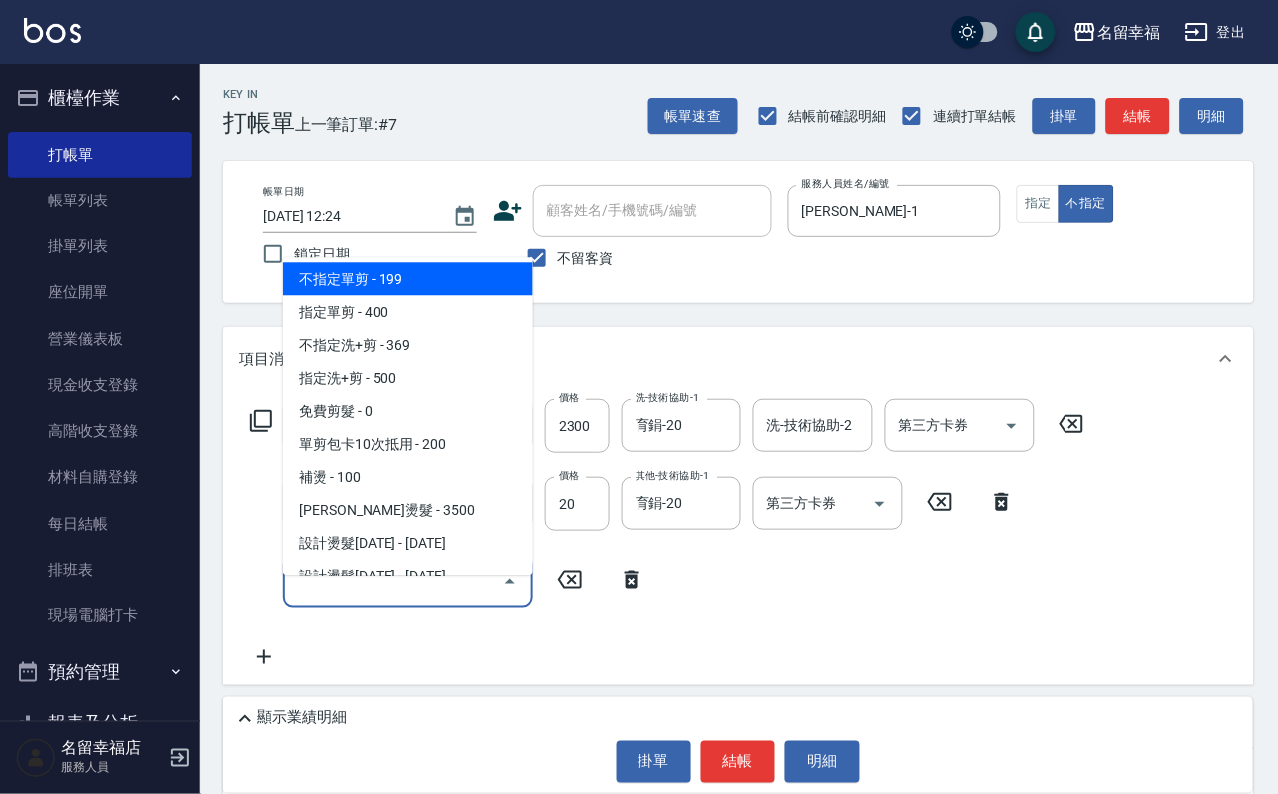
click at [369, 295] on span "不指定單剪 - 199" at bounding box center [407, 278] width 249 height 33
type input "不指定單剪(202)"
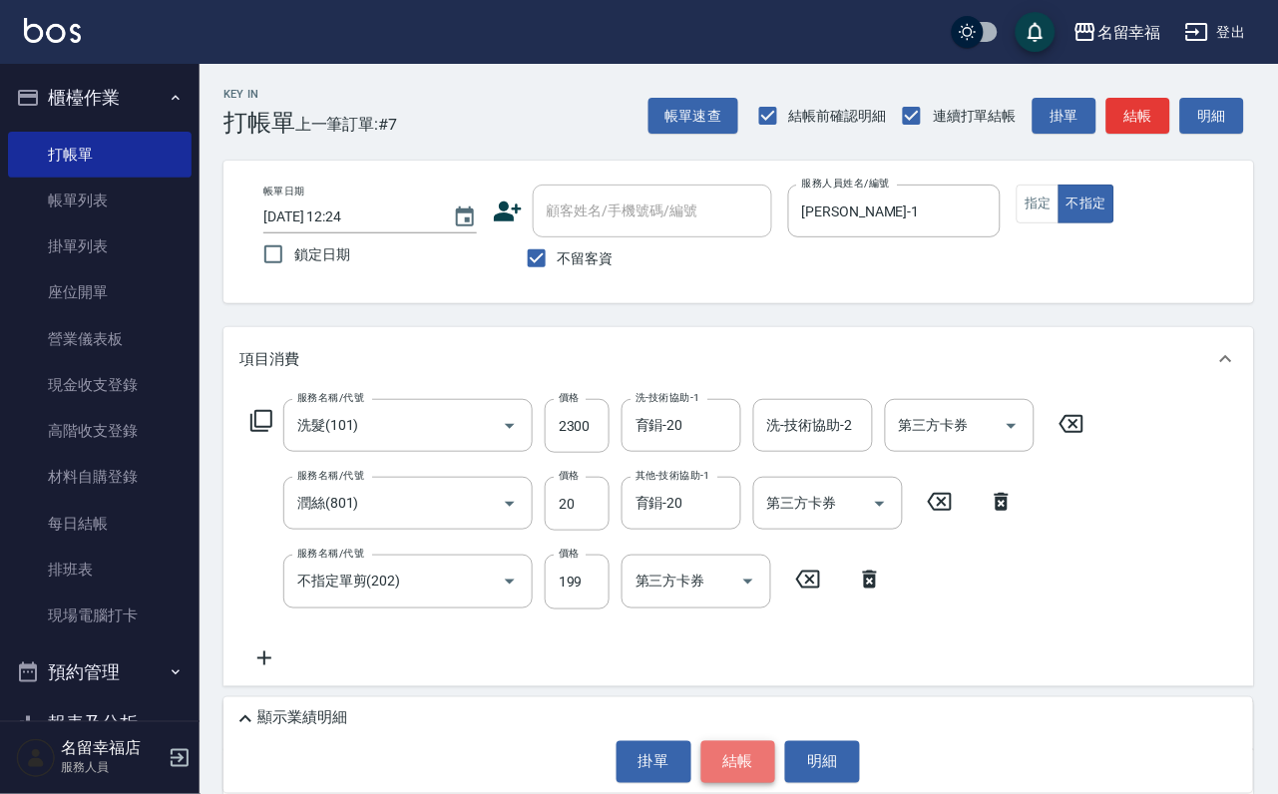
click at [710, 741] on button "結帳" at bounding box center [738, 762] width 75 height 42
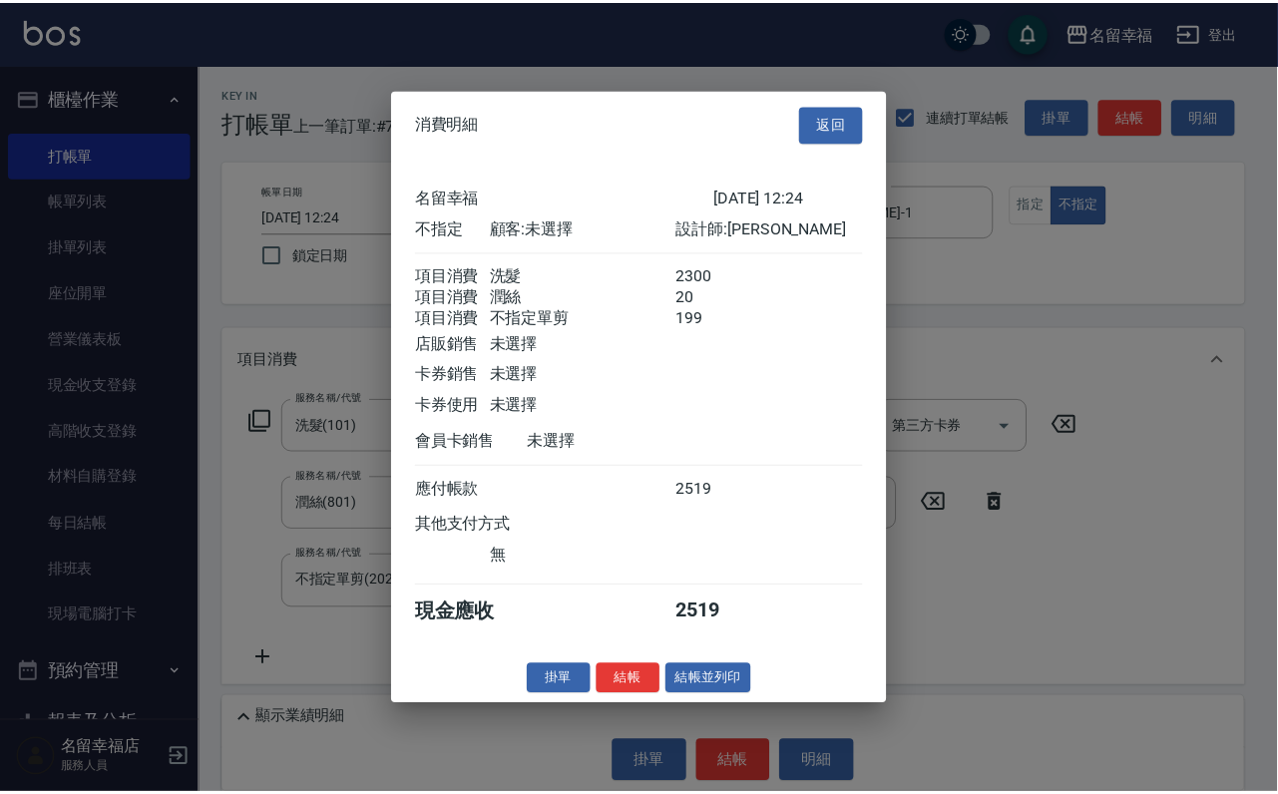
scroll to position [433, 0]
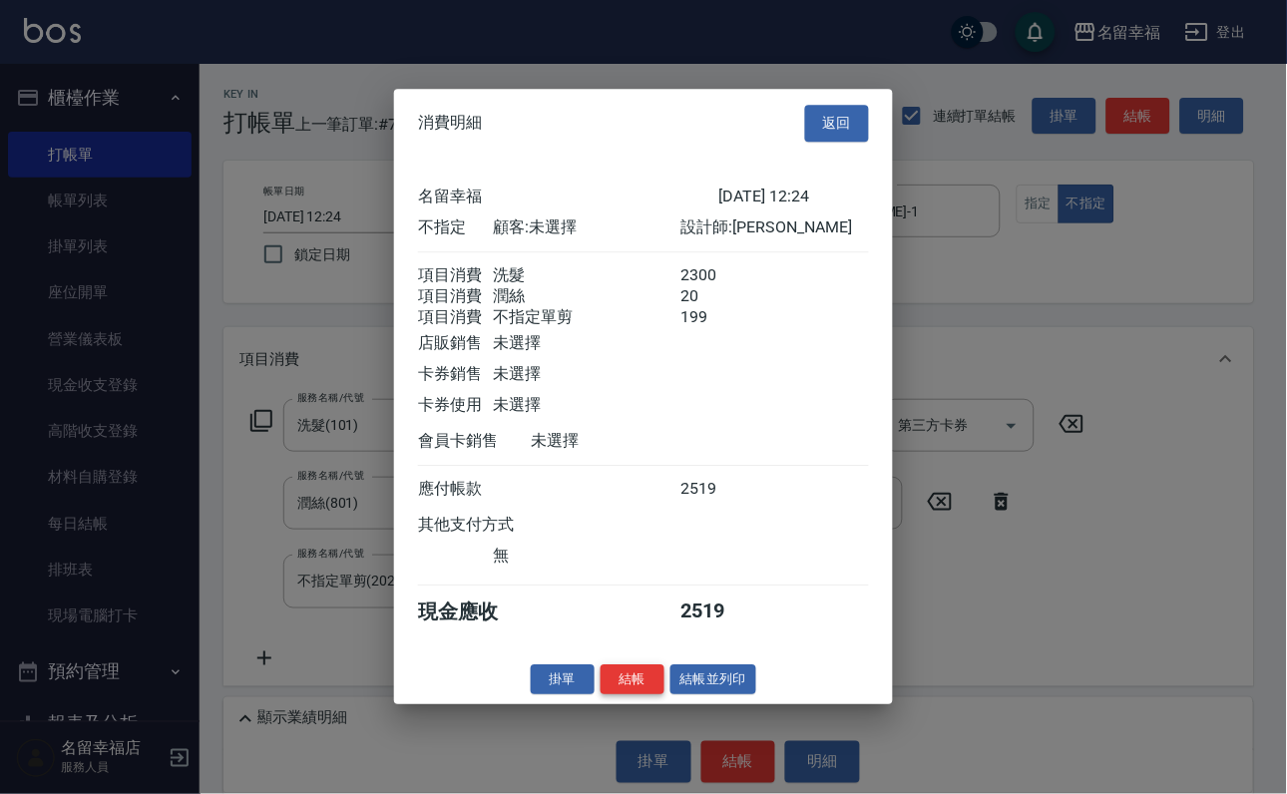
click at [622, 695] on button "結帳" at bounding box center [632, 679] width 64 height 31
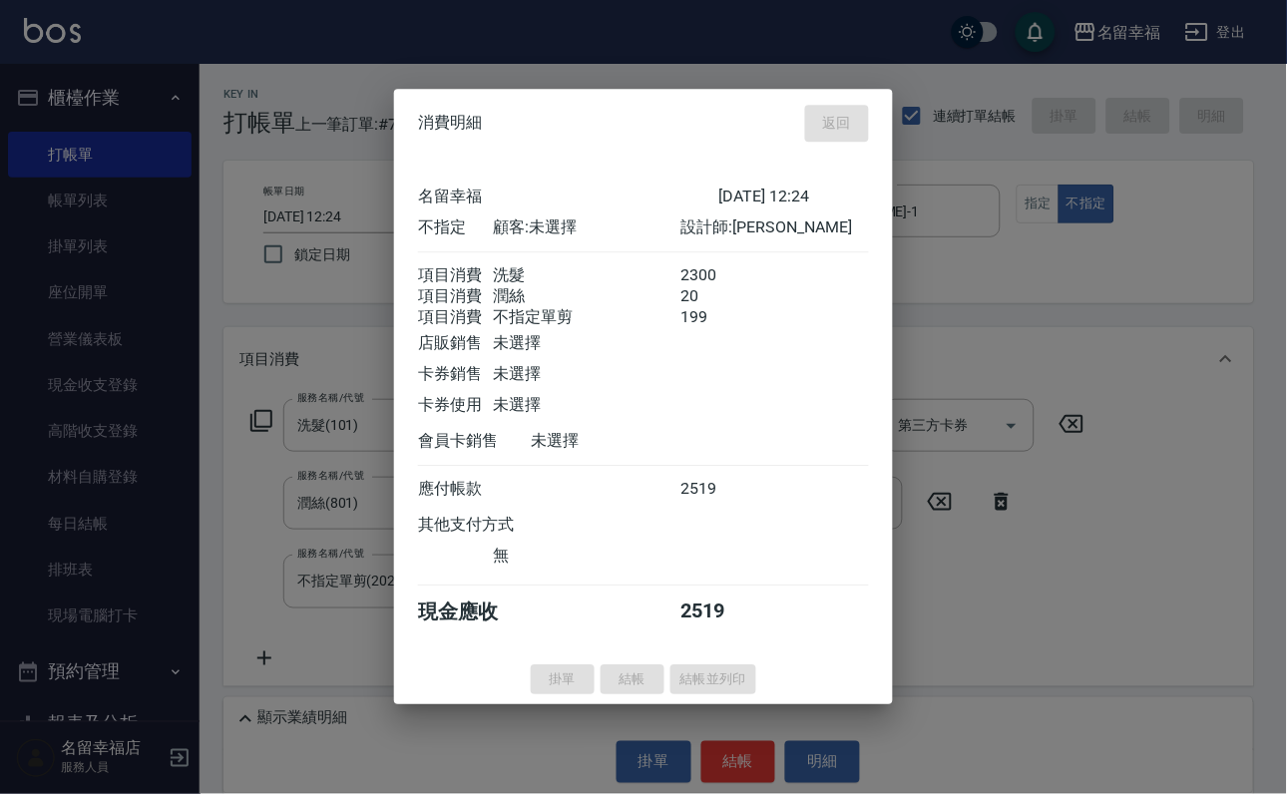
type input "[DATE] 12:39"
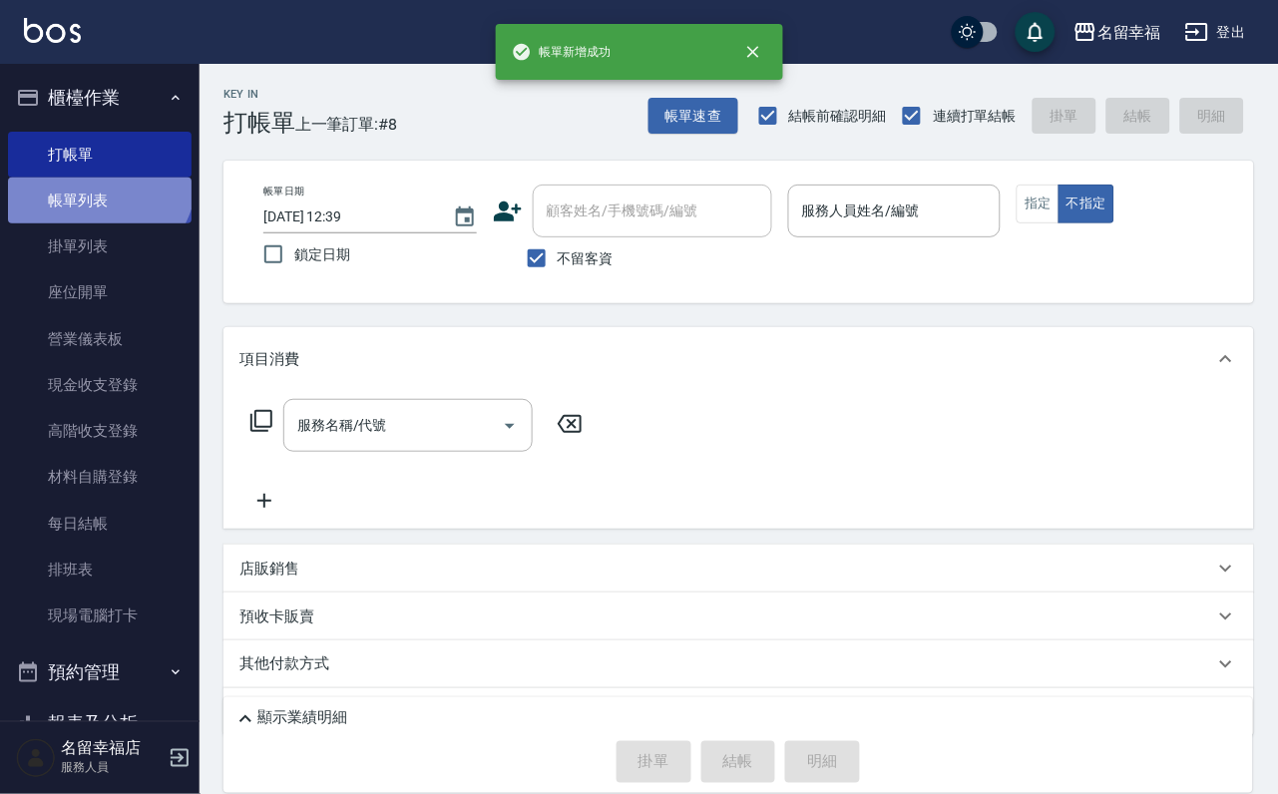
click at [94, 188] on link "帳單列表" at bounding box center [100, 201] width 184 height 46
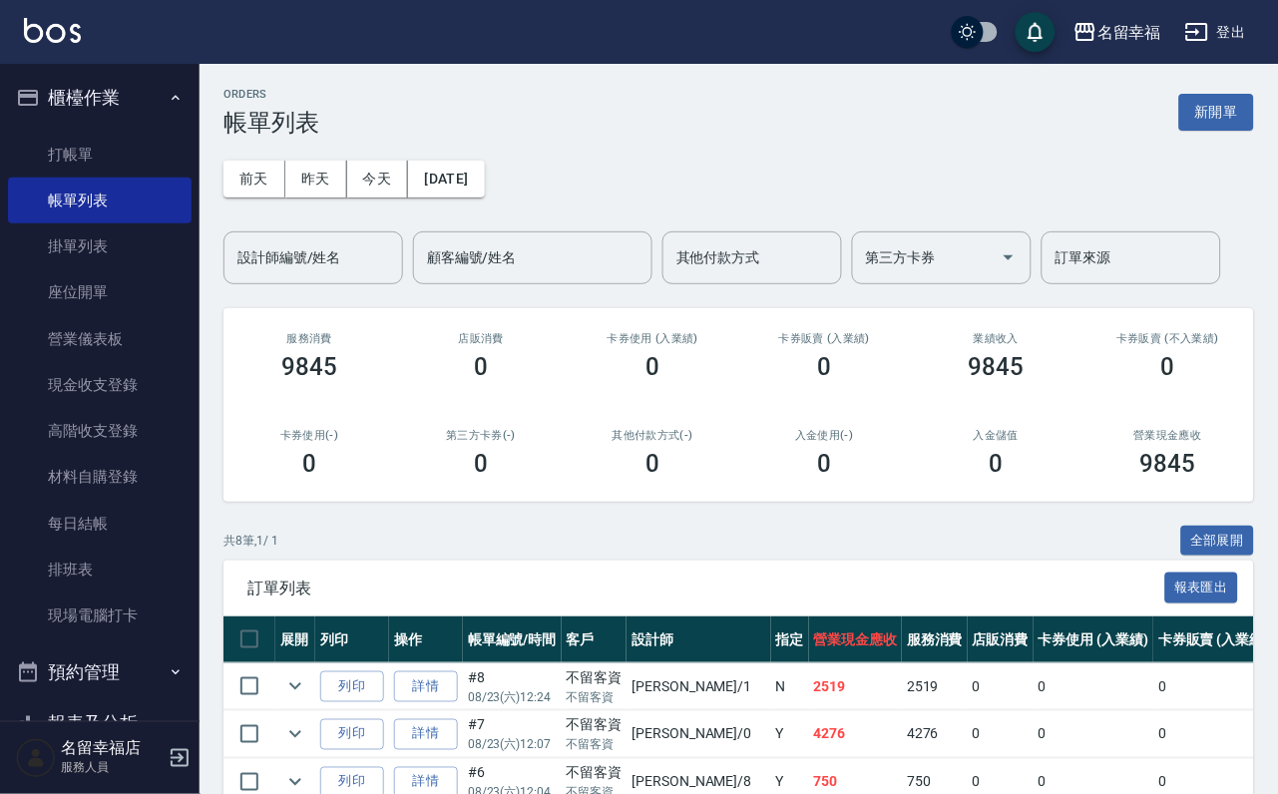
scroll to position [545, 0]
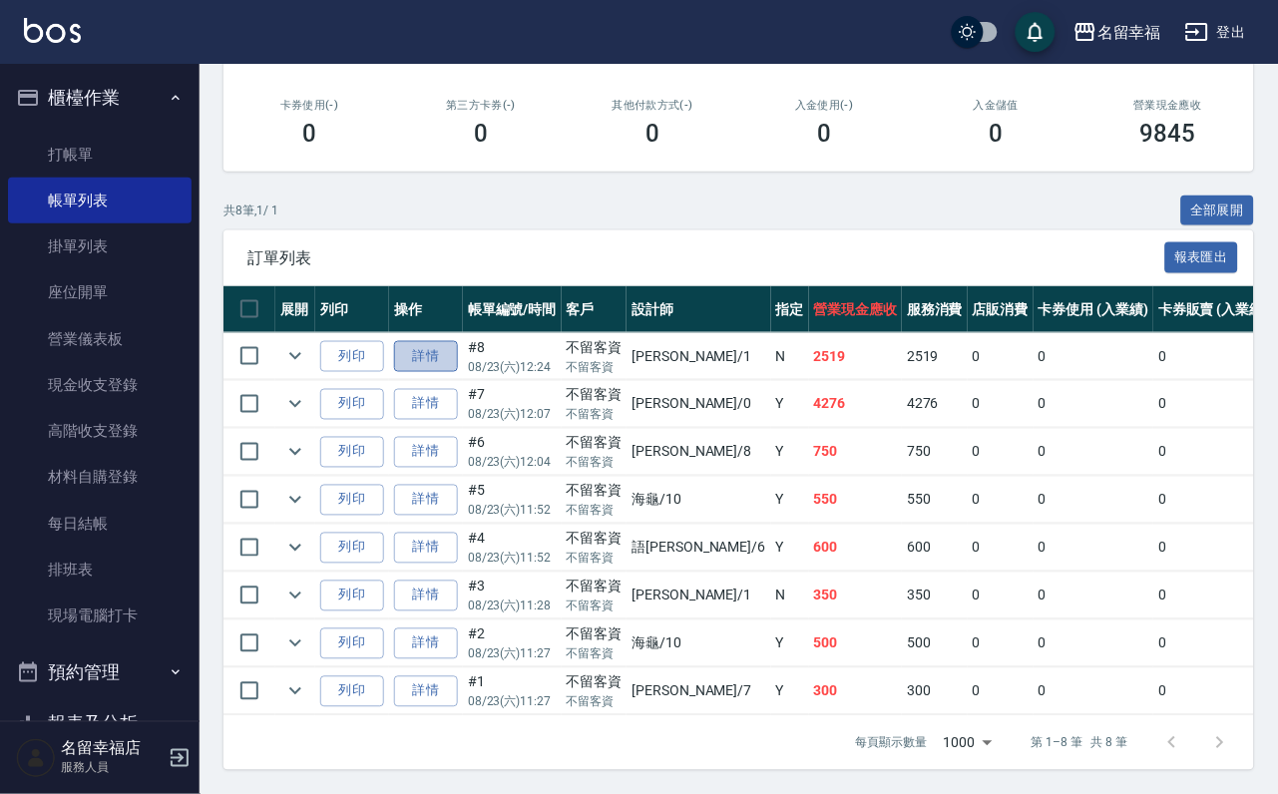
click at [441, 341] on link "詳情" at bounding box center [426, 356] width 64 height 31
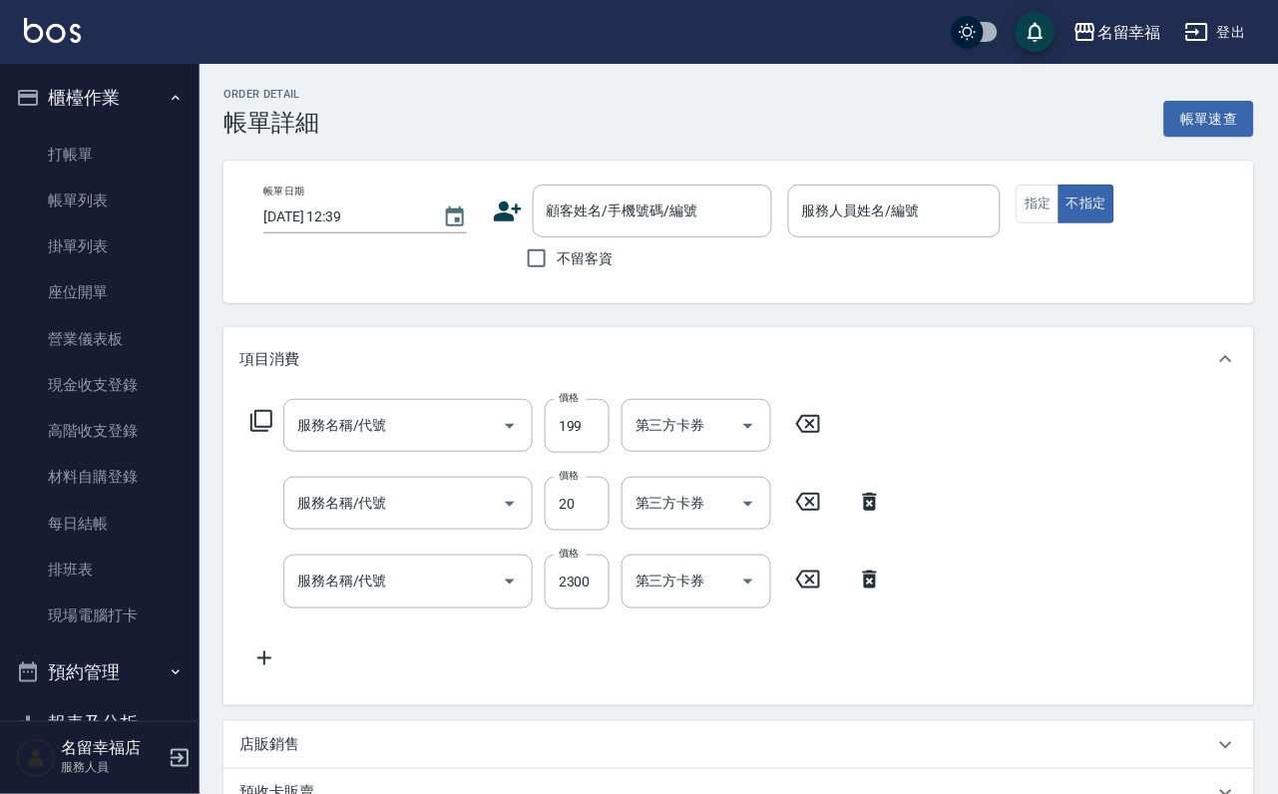
type input "[DATE] 12:24"
checkbox input "true"
type input "[PERSON_NAME]-1"
type input "不指定單剪(202)"
type input "潤絲(801)"
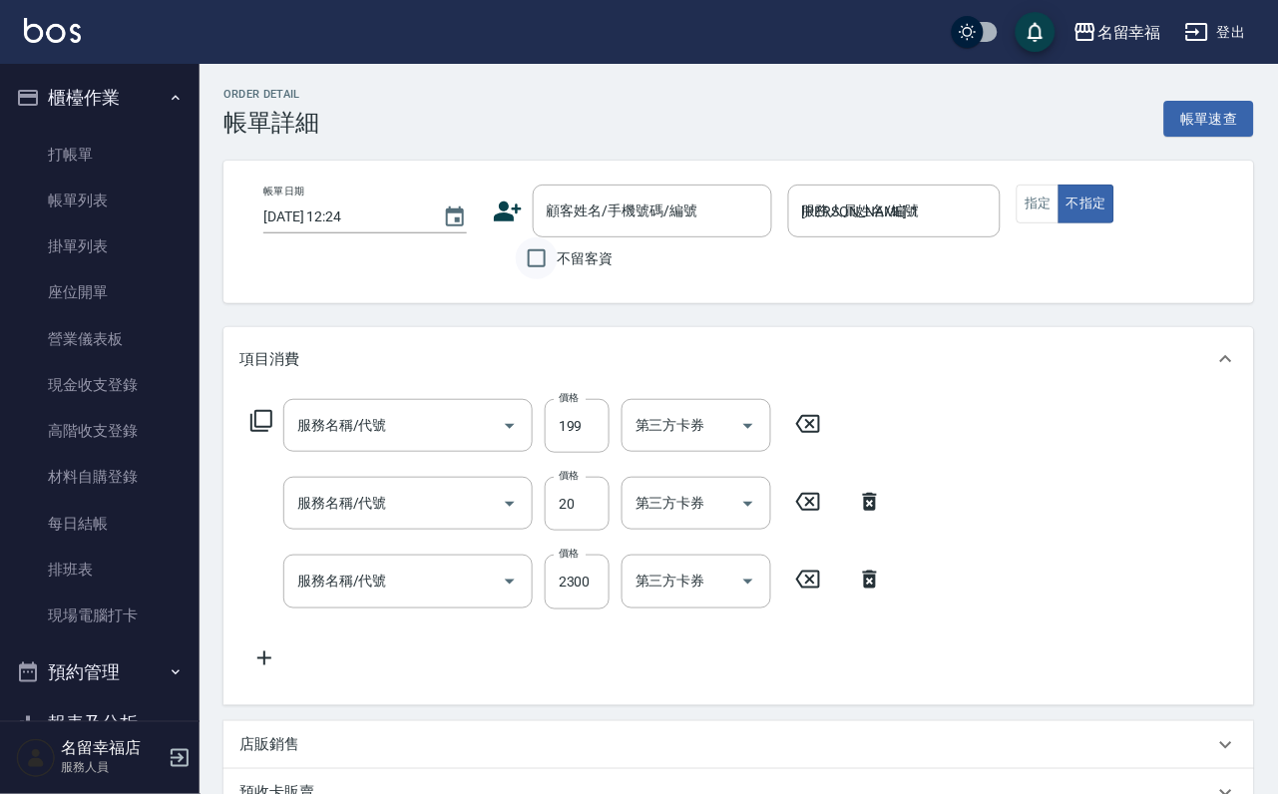
type input "洗髮(101)"
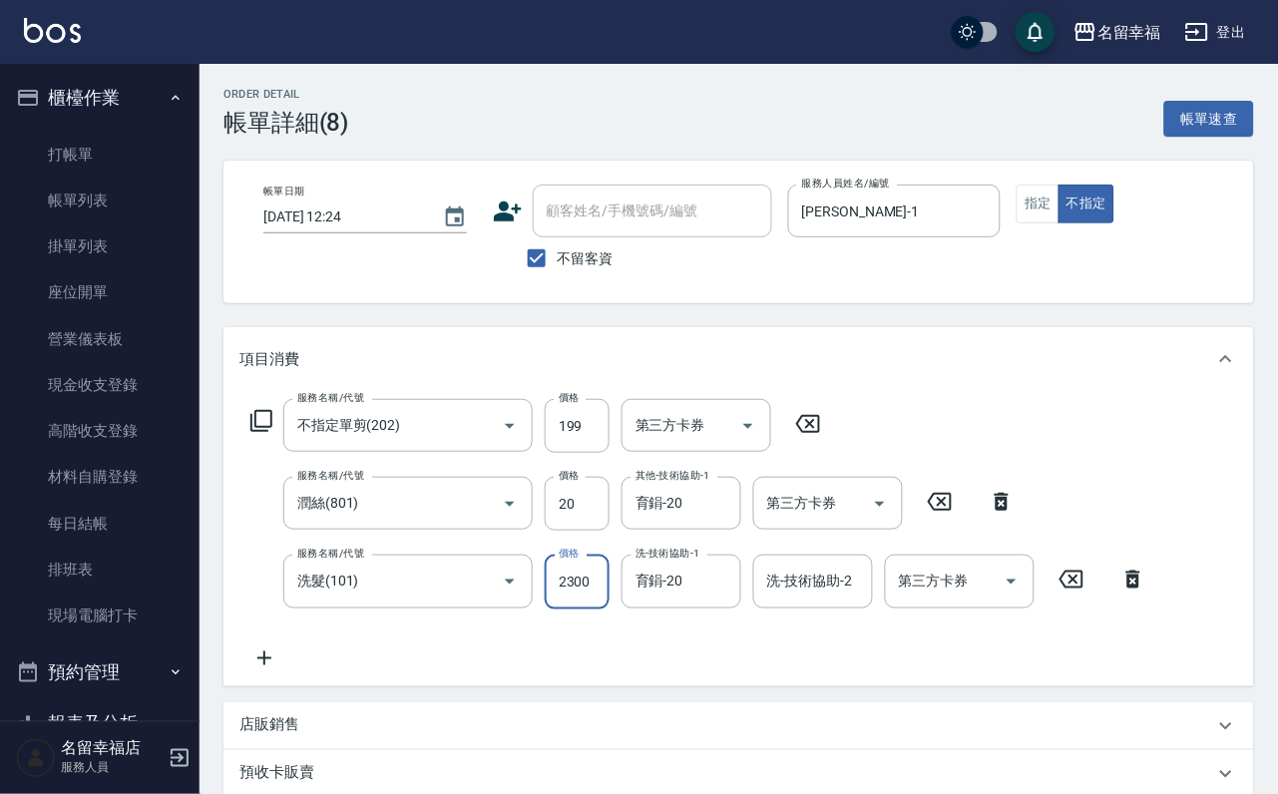
click at [588, 594] on input "2300" at bounding box center [577, 582] width 65 height 54
click at [590, 596] on input "2300" at bounding box center [577, 582] width 65 height 54
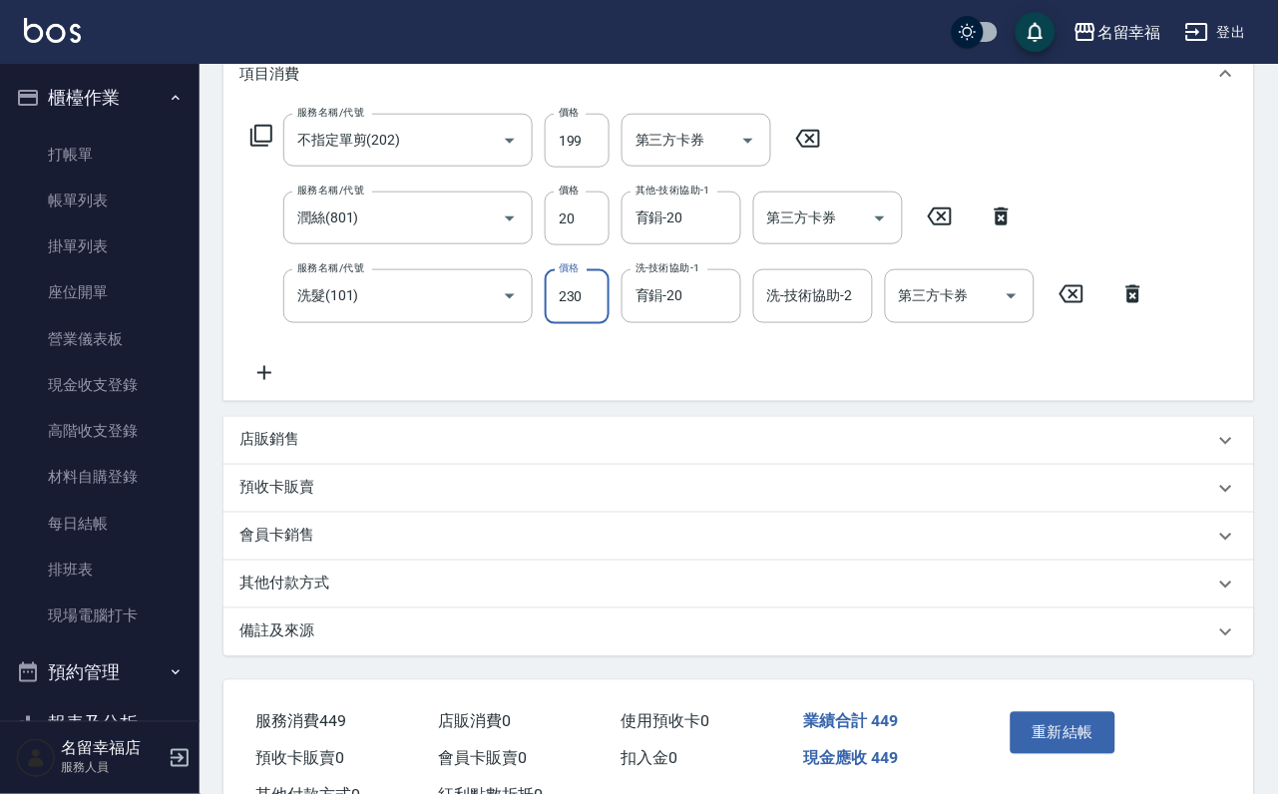
scroll to position [299, 0]
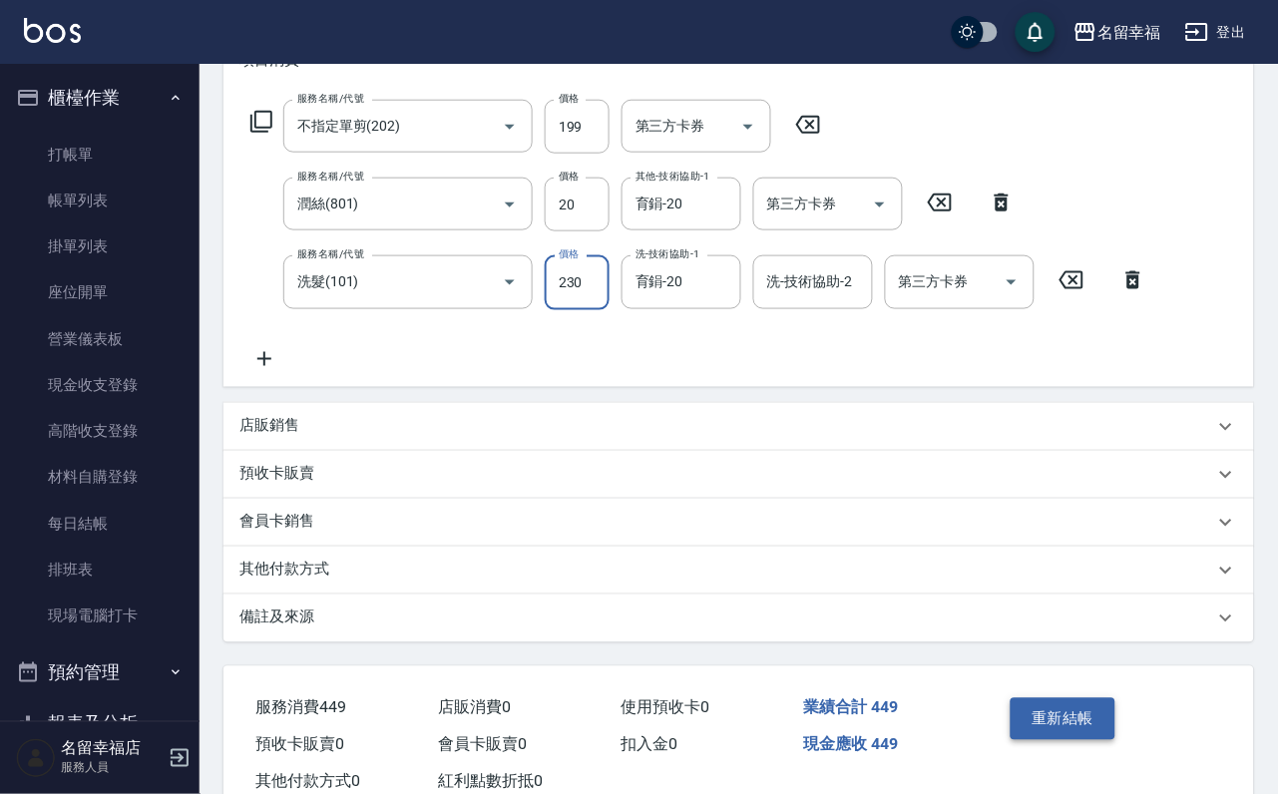
type input "230"
click at [1108, 740] on button "重新結帳" at bounding box center [1063, 719] width 106 height 42
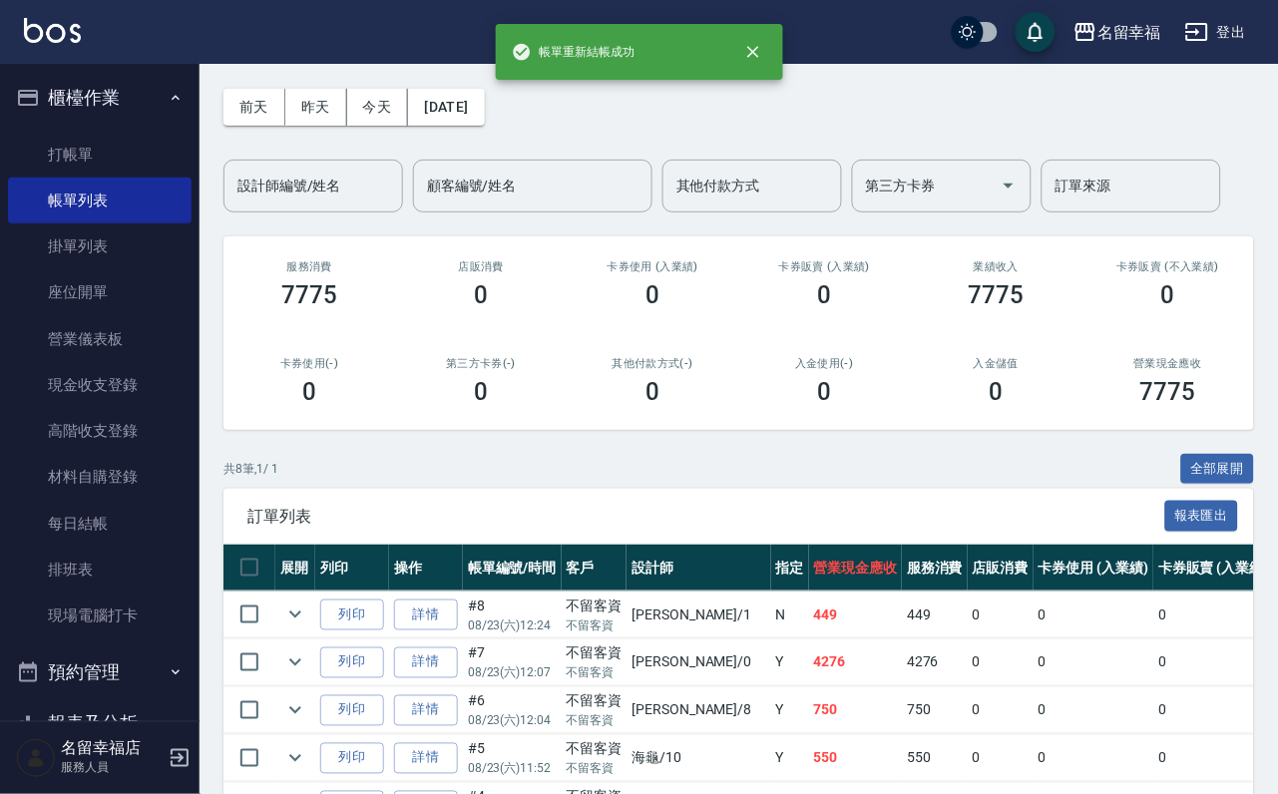
scroll to position [150, 0]
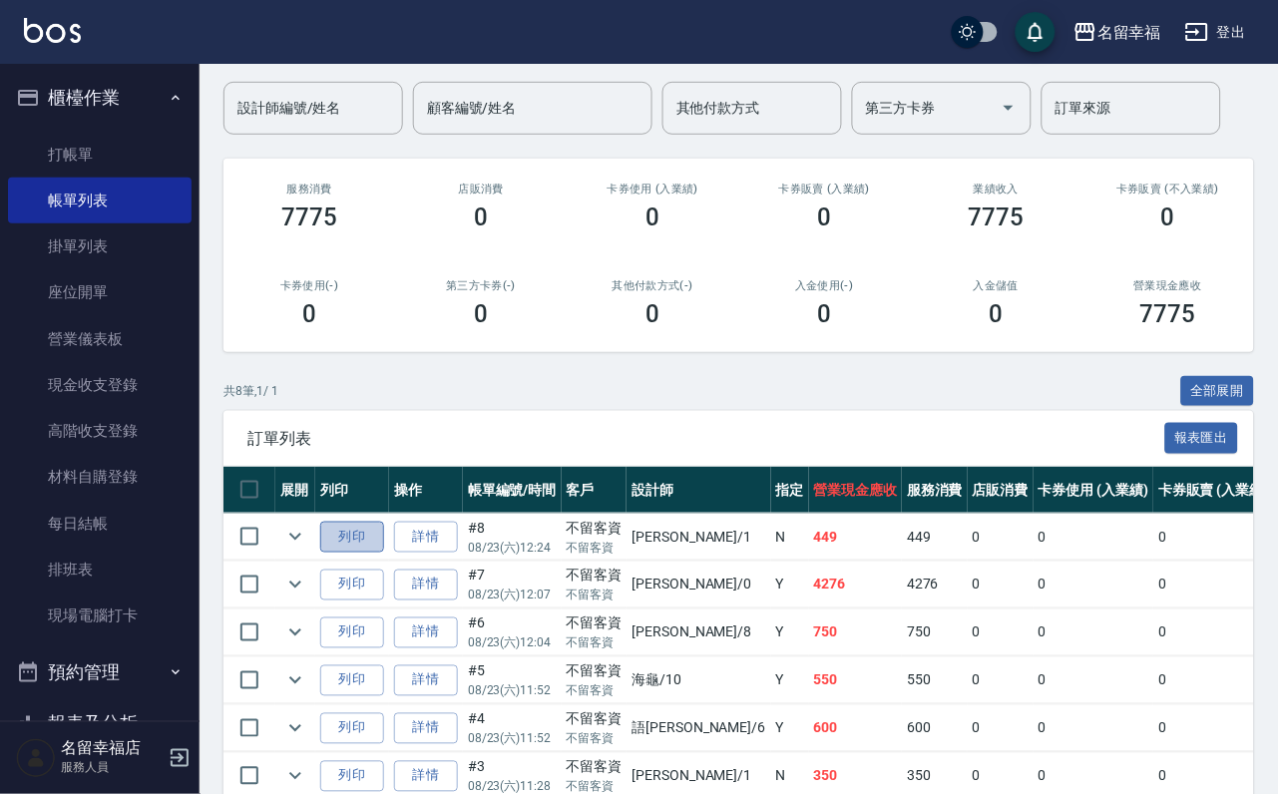
click at [384, 553] on button "列印" at bounding box center [352, 537] width 64 height 31
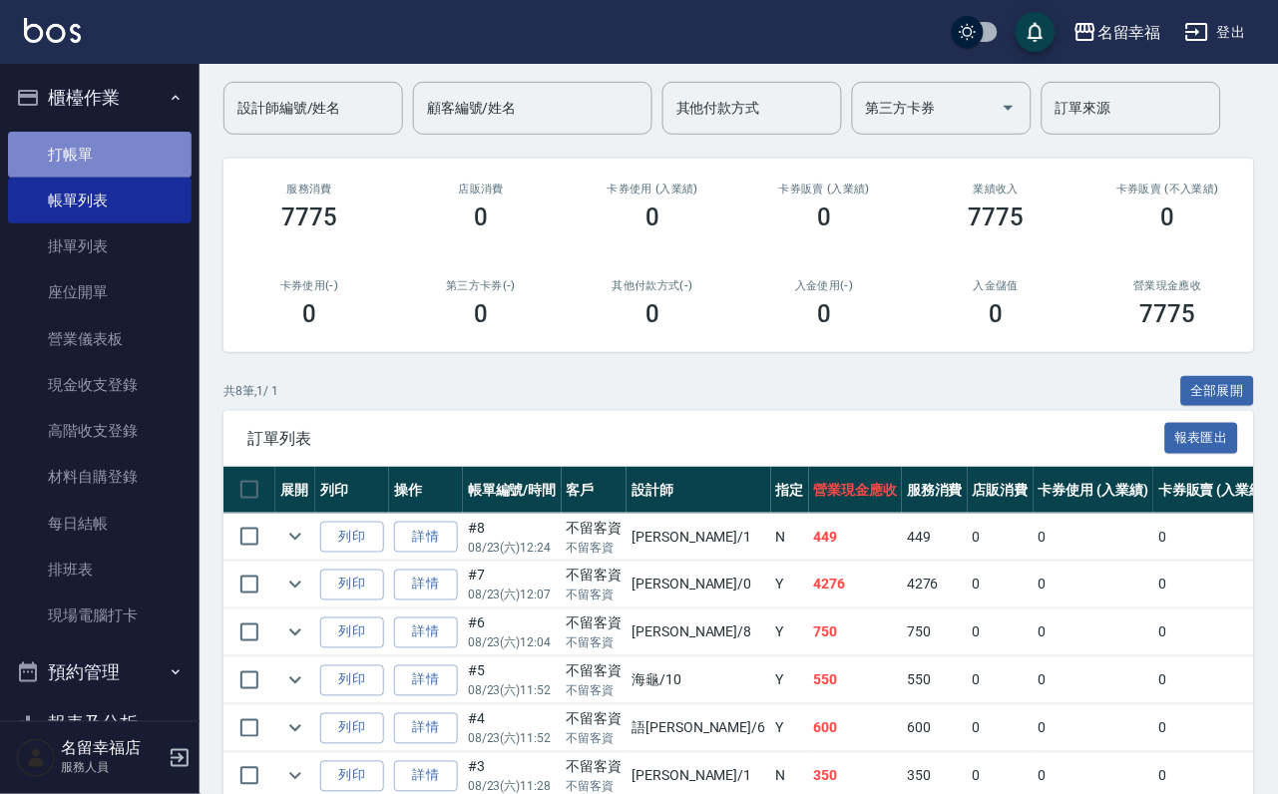
click at [106, 153] on link "打帳單" at bounding box center [100, 155] width 184 height 46
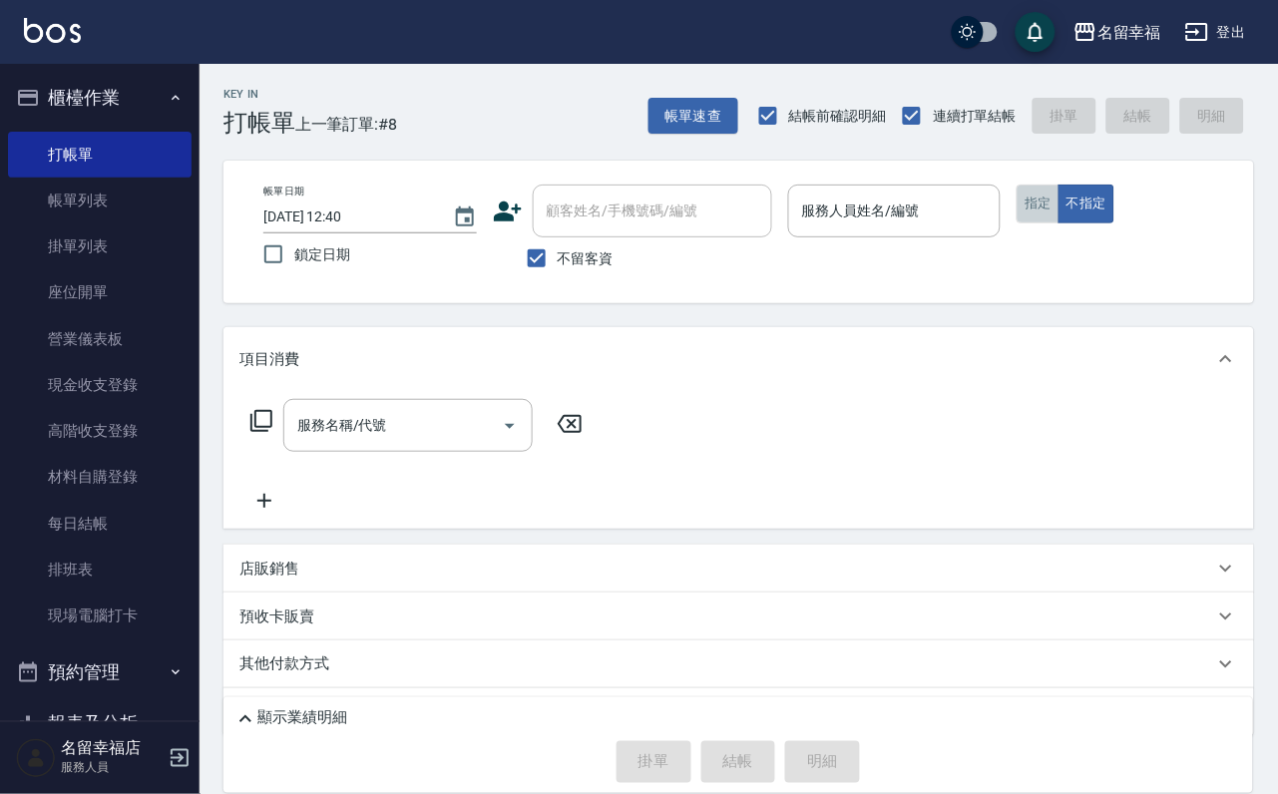
click at [1059, 223] on button "指定" at bounding box center [1037, 204] width 43 height 39
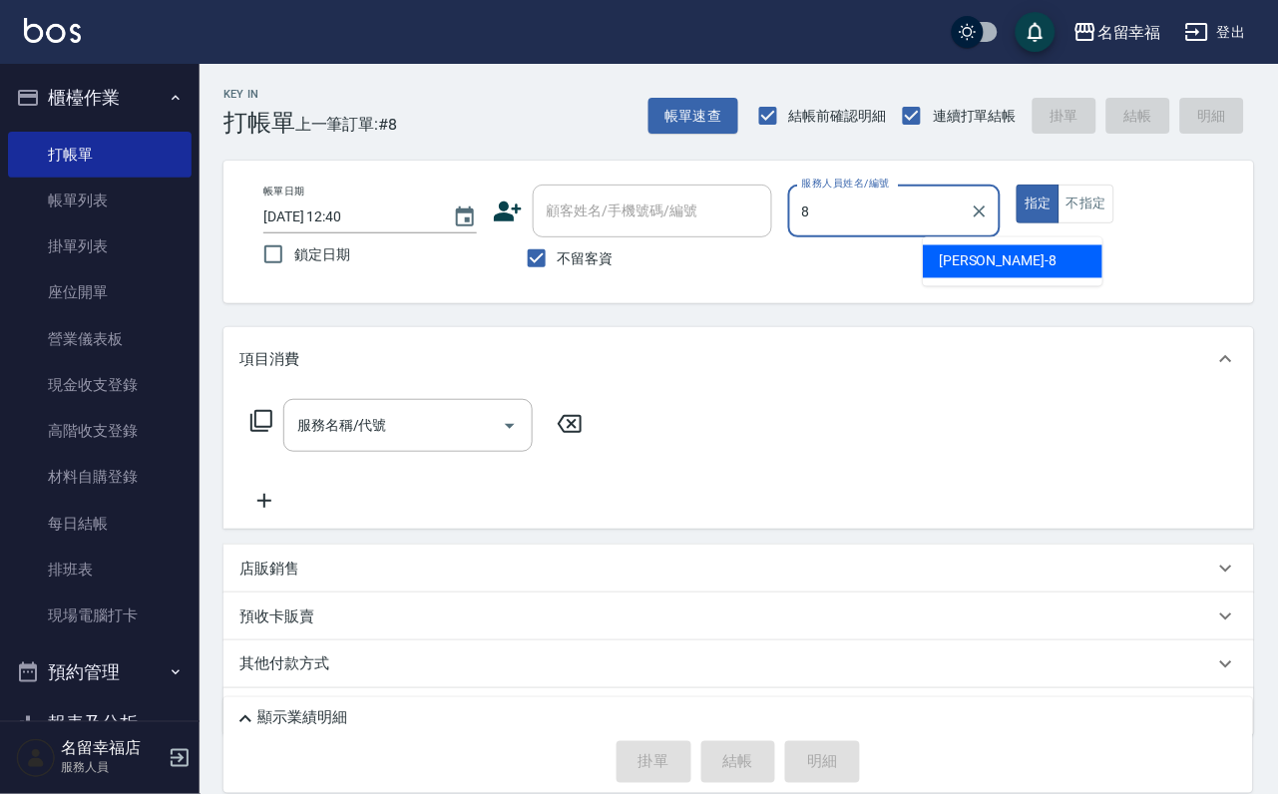
type input "[PERSON_NAME]-8"
type button "true"
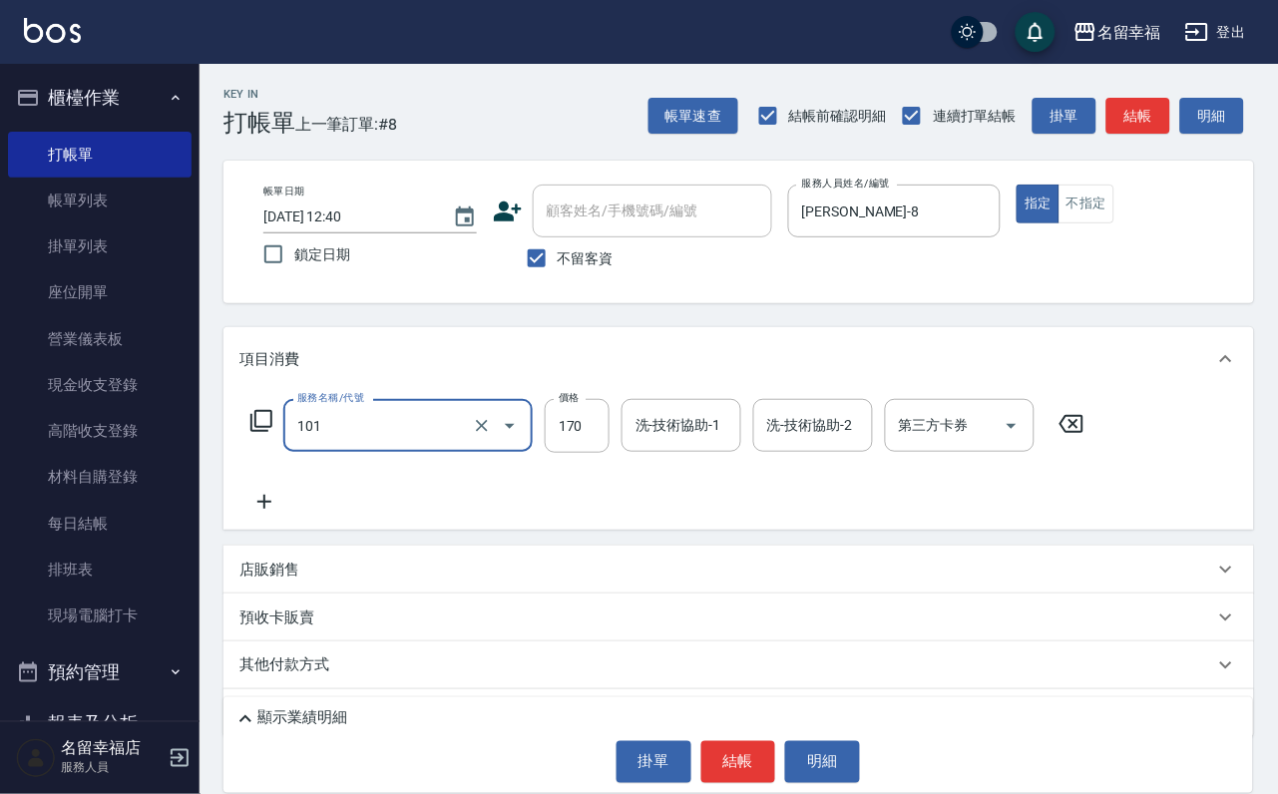
type input "洗髮(101)"
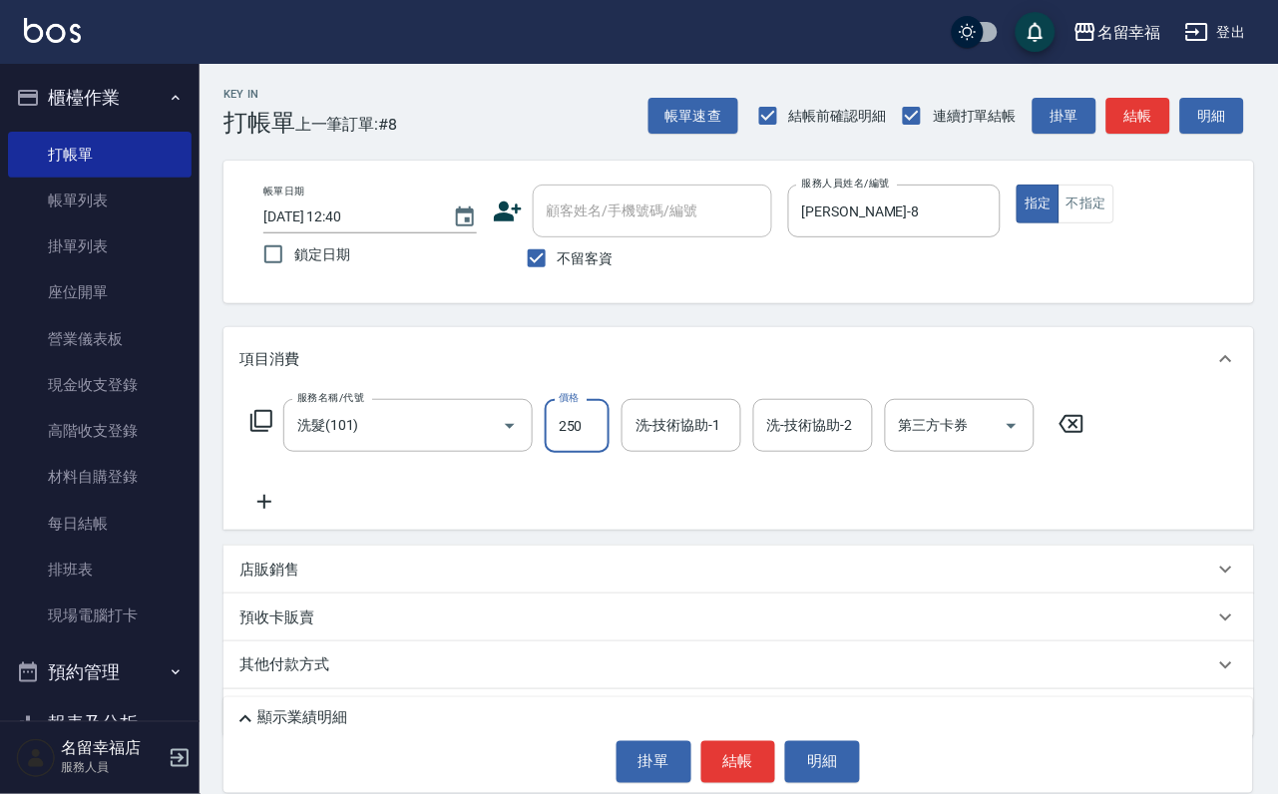
type input "250"
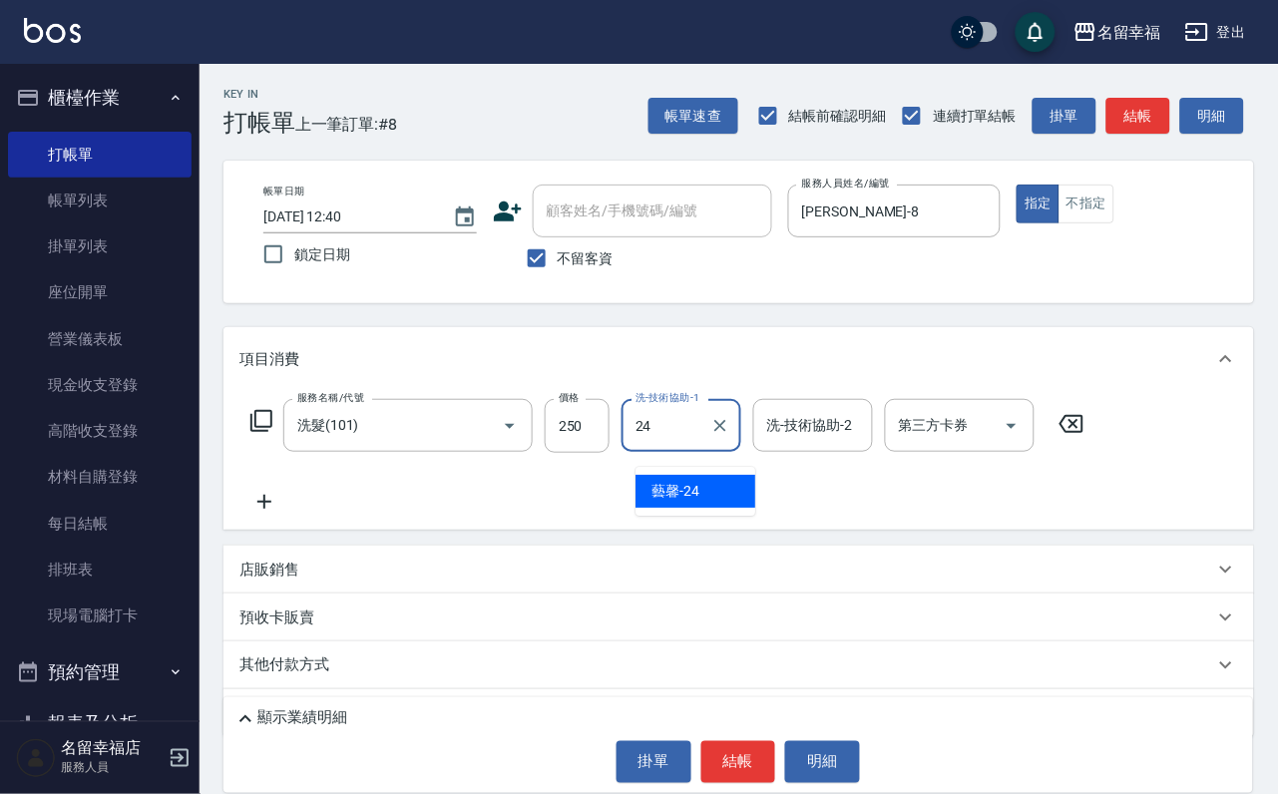
type input "藝馨-24"
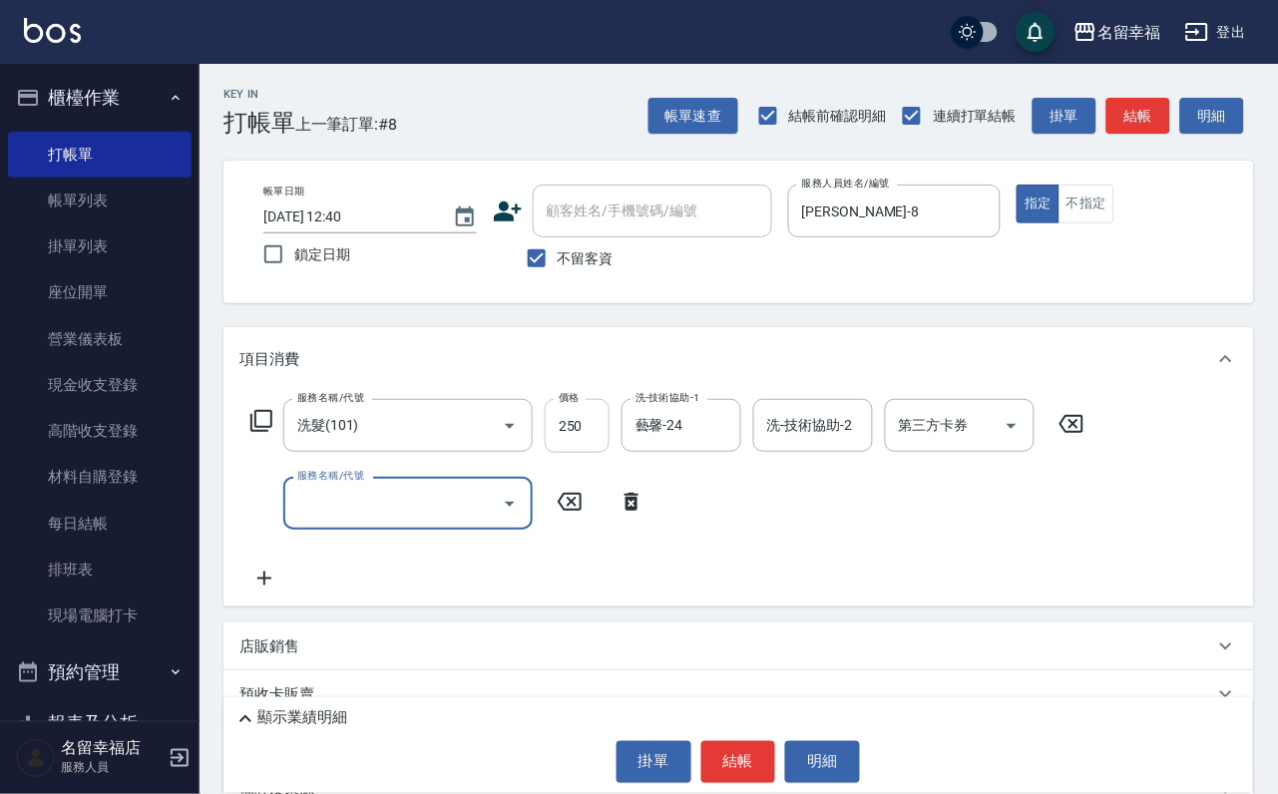
click at [580, 437] on input "250" at bounding box center [577, 426] width 65 height 54
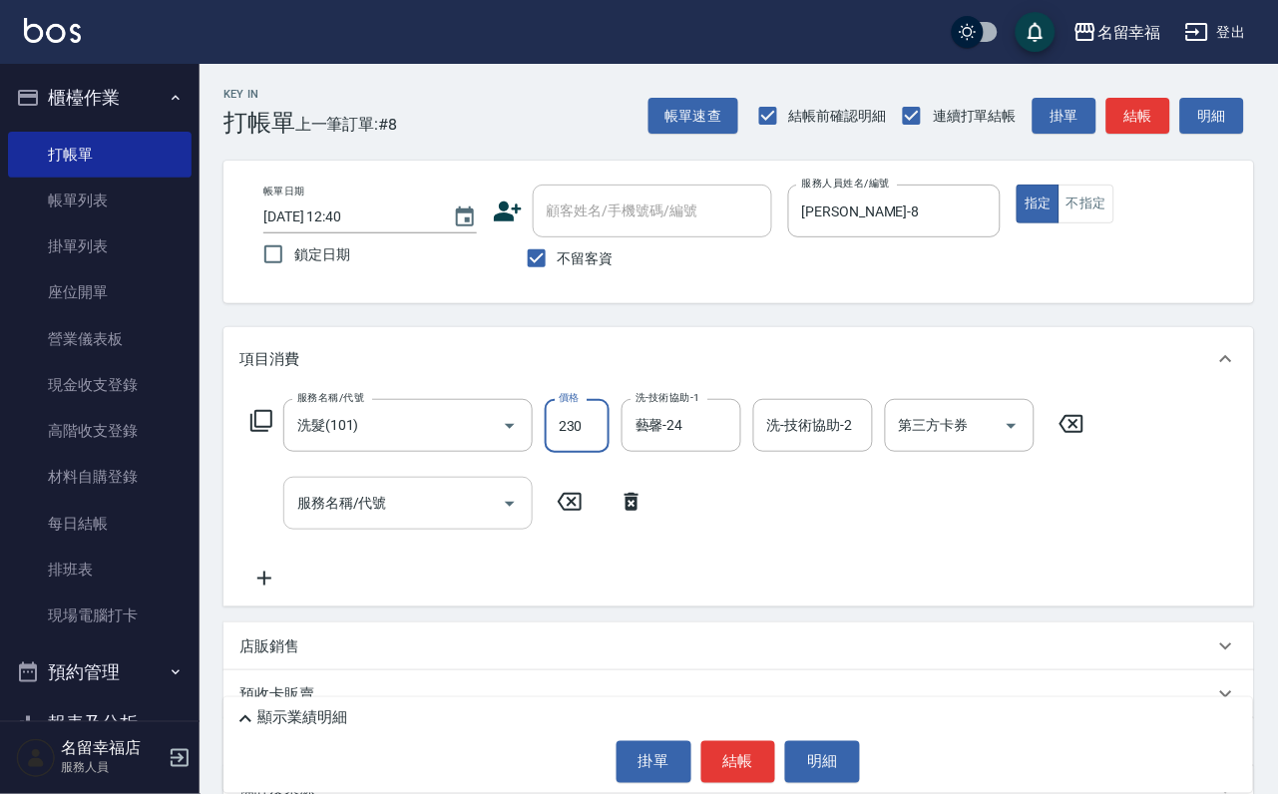
type input "230"
drag, startPoint x: 314, startPoint y: 522, endPoint x: 325, endPoint y: 503, distance: 21.9
click at [313, 519] on input "服務名稱/代號" at bounding box center [392, 503] width 201 height 35
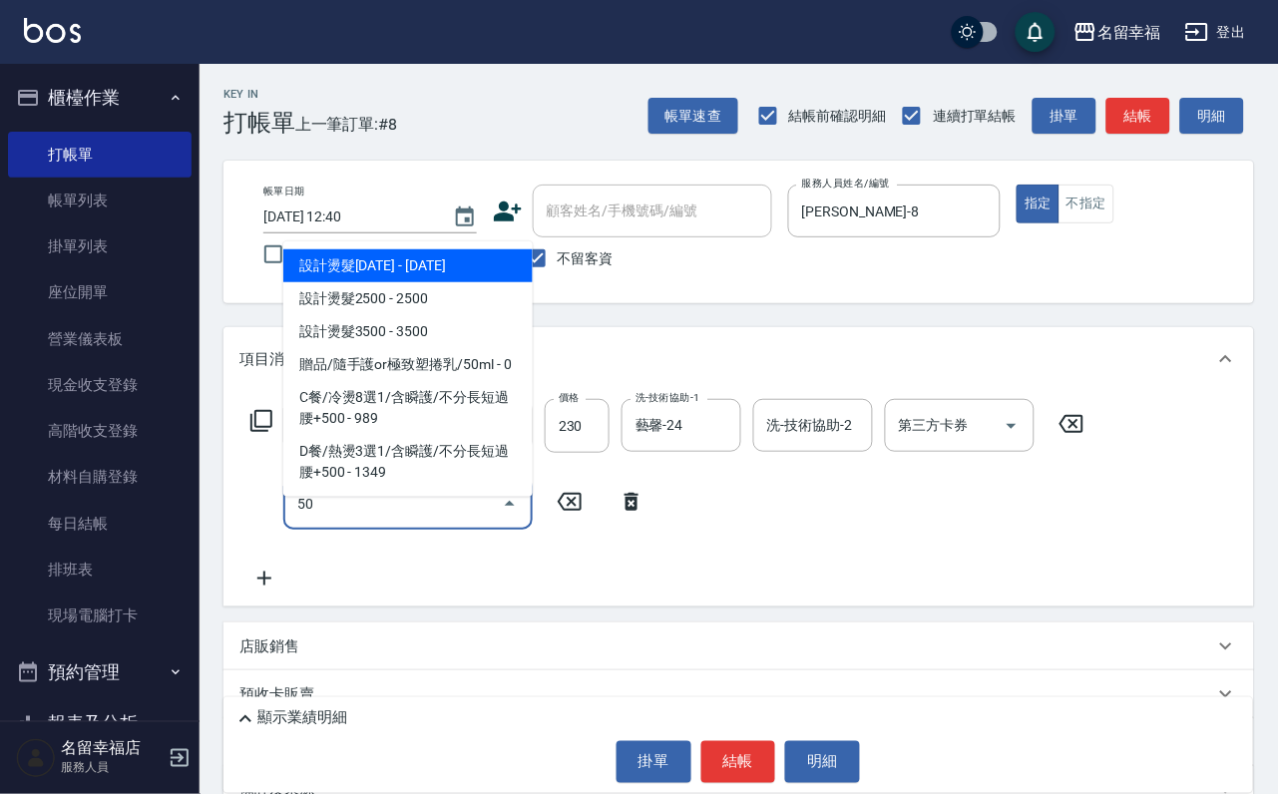
type input "5"
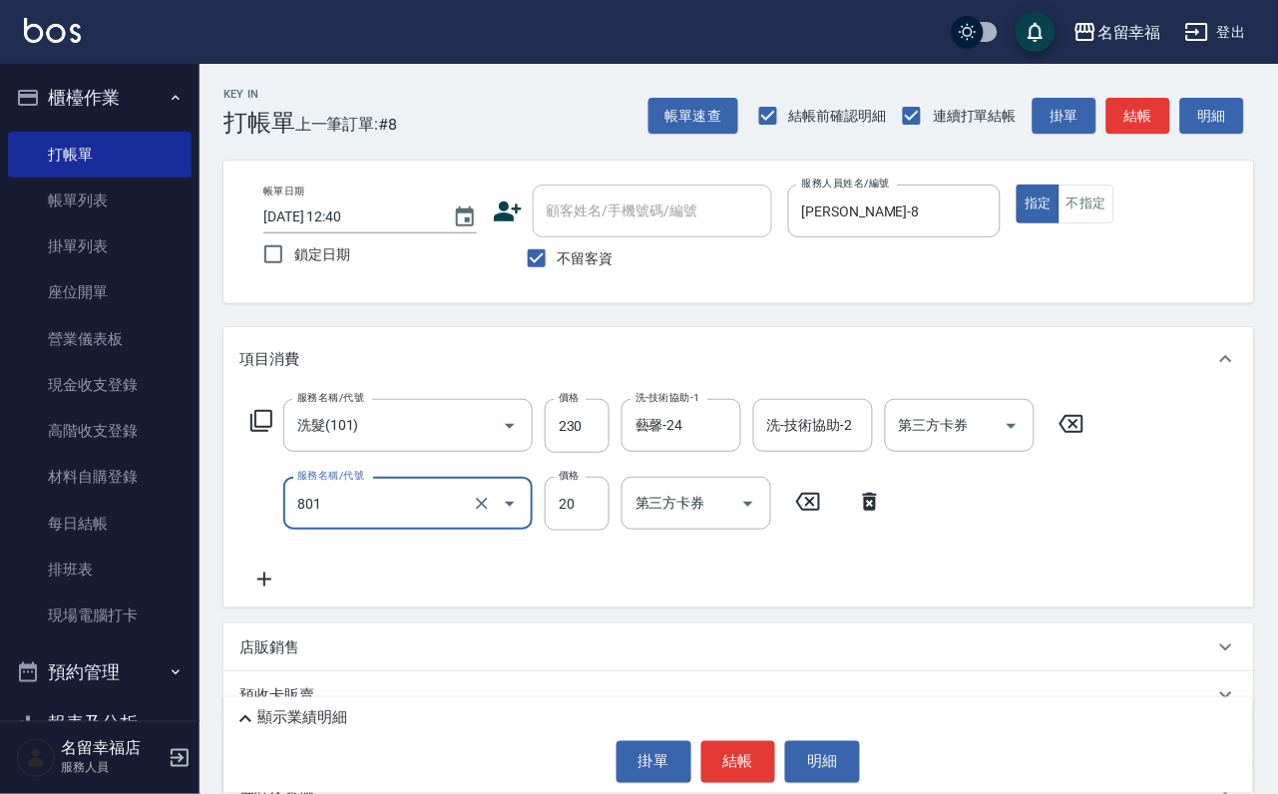
type input "潤絲(801)"
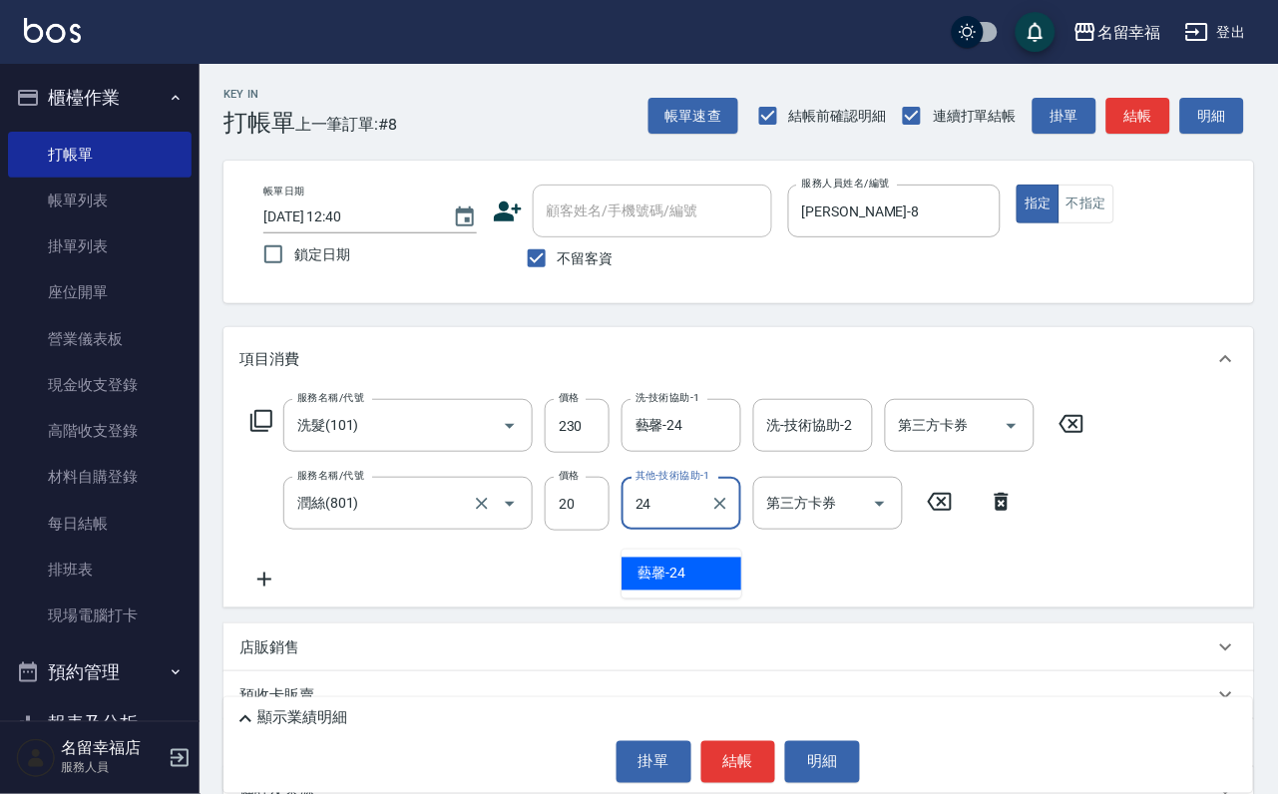
type input "藝馨-24"
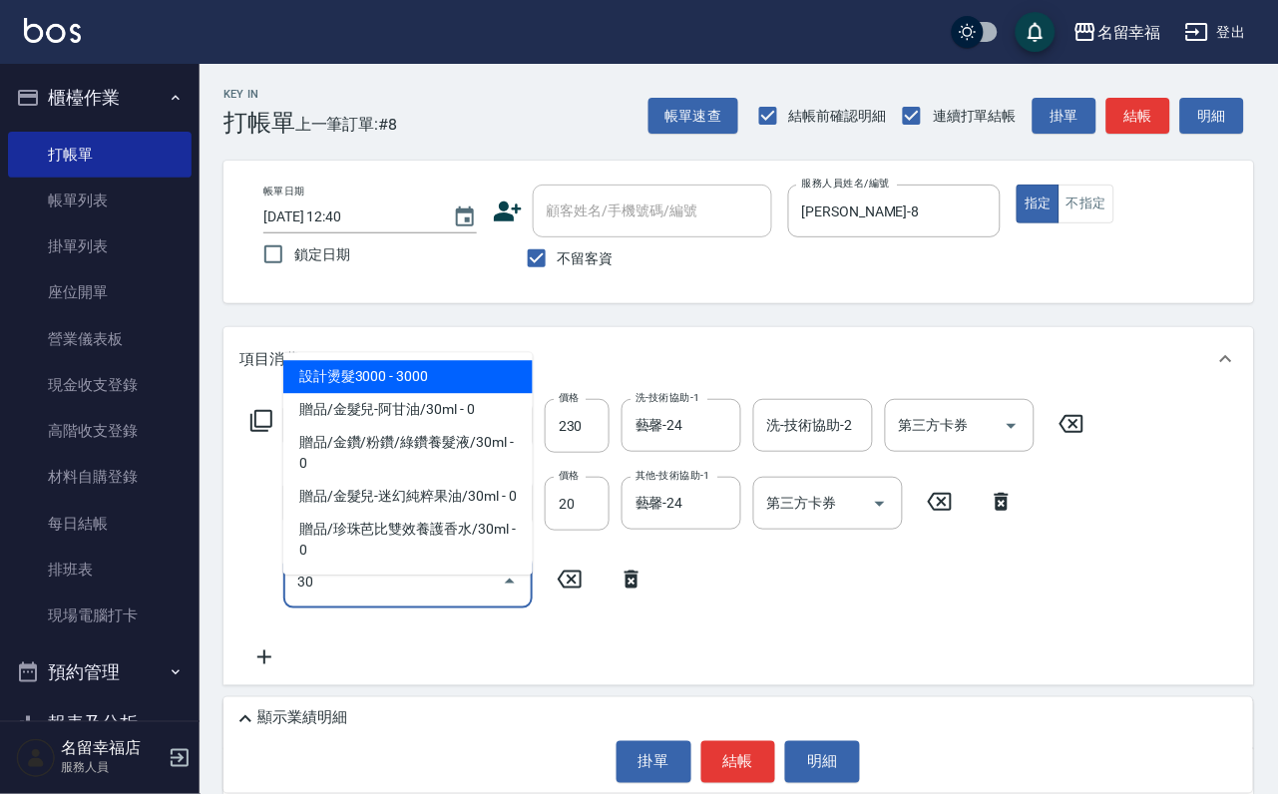
type input "3"
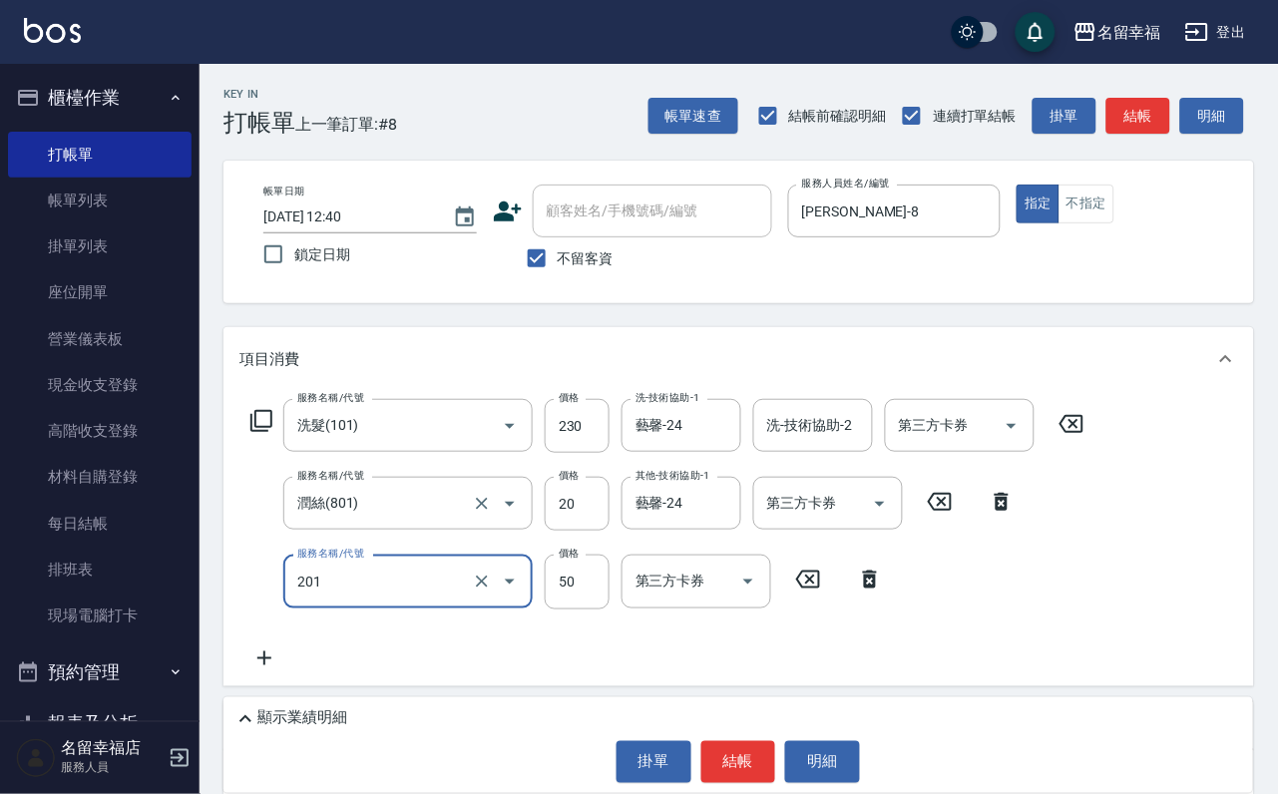
type input "剪瀏海(201)"
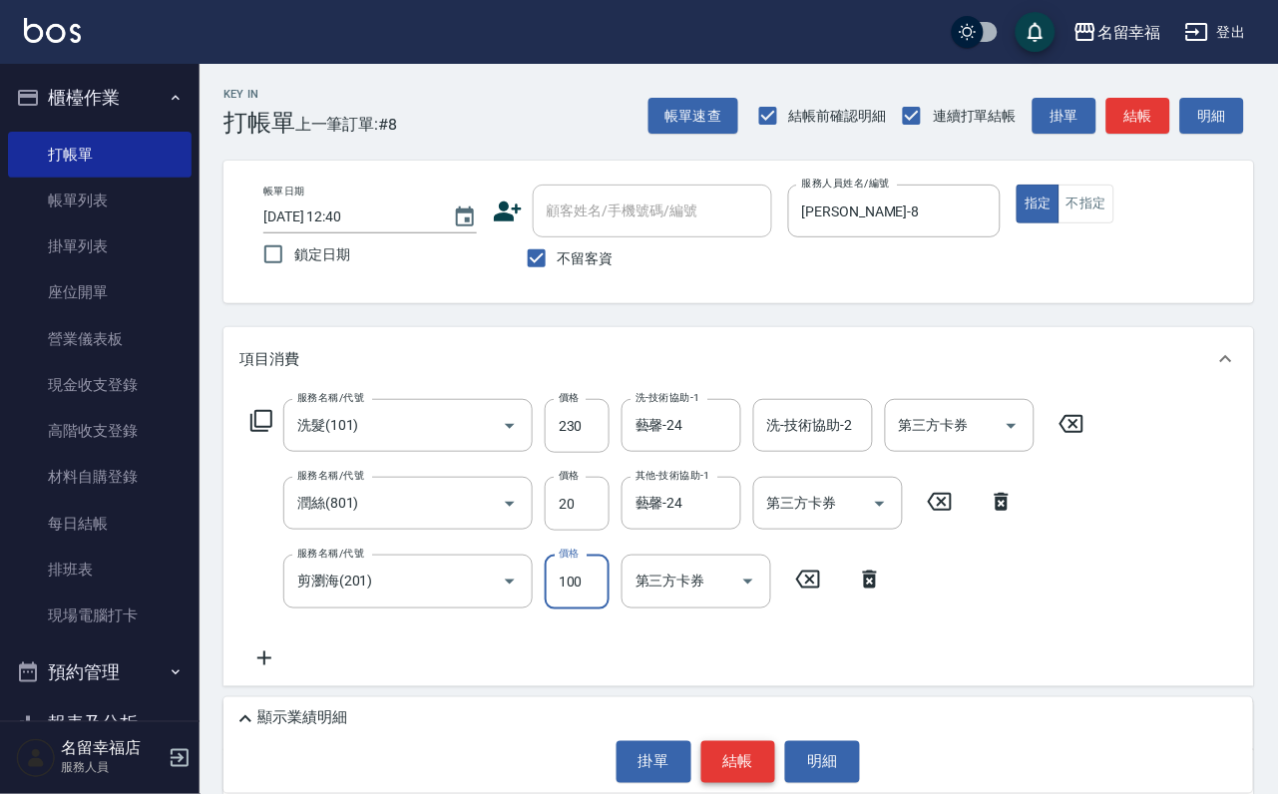
type input "100"
click at [705, 751] on button "結帳" at bounding box center [738, 762] width 75 height 42
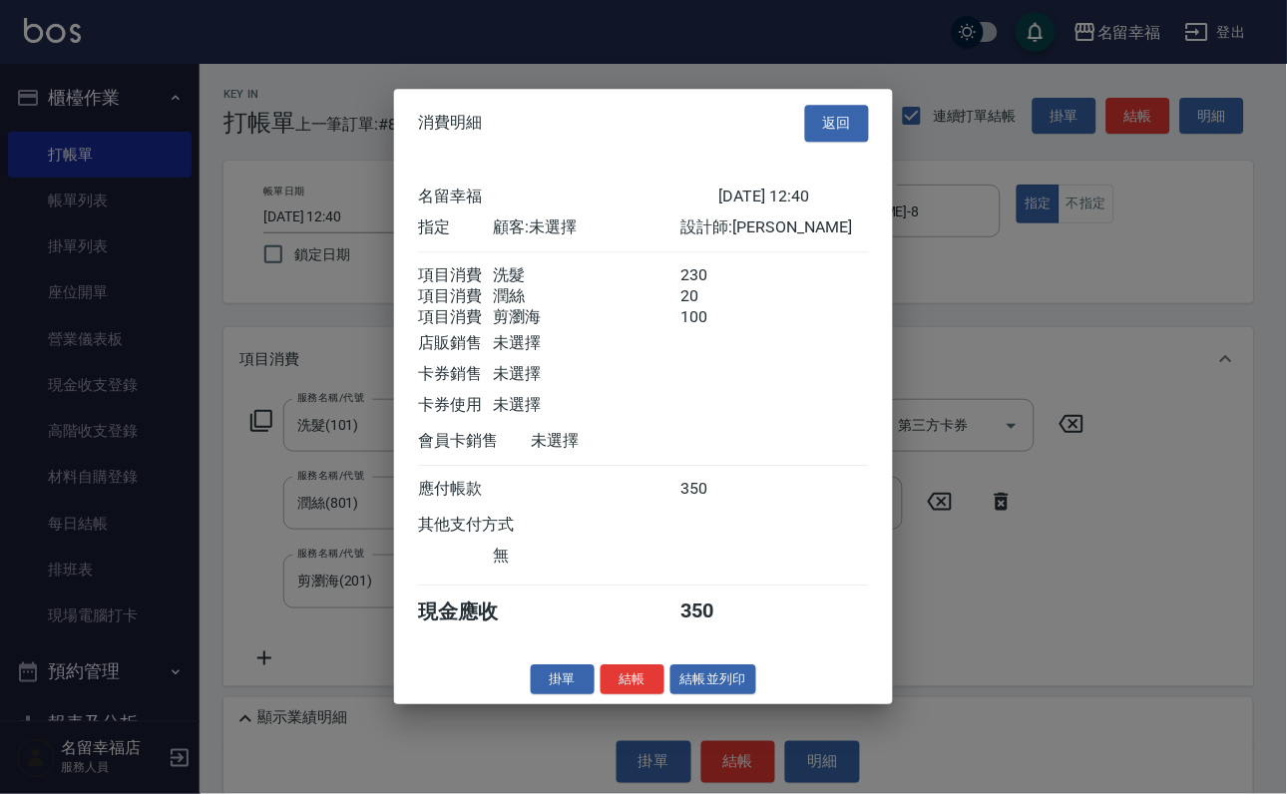
scroll to position [395, 0]
click at [624, 695] on button "結帳" at bounding box center [632, 679] width 64 height 31
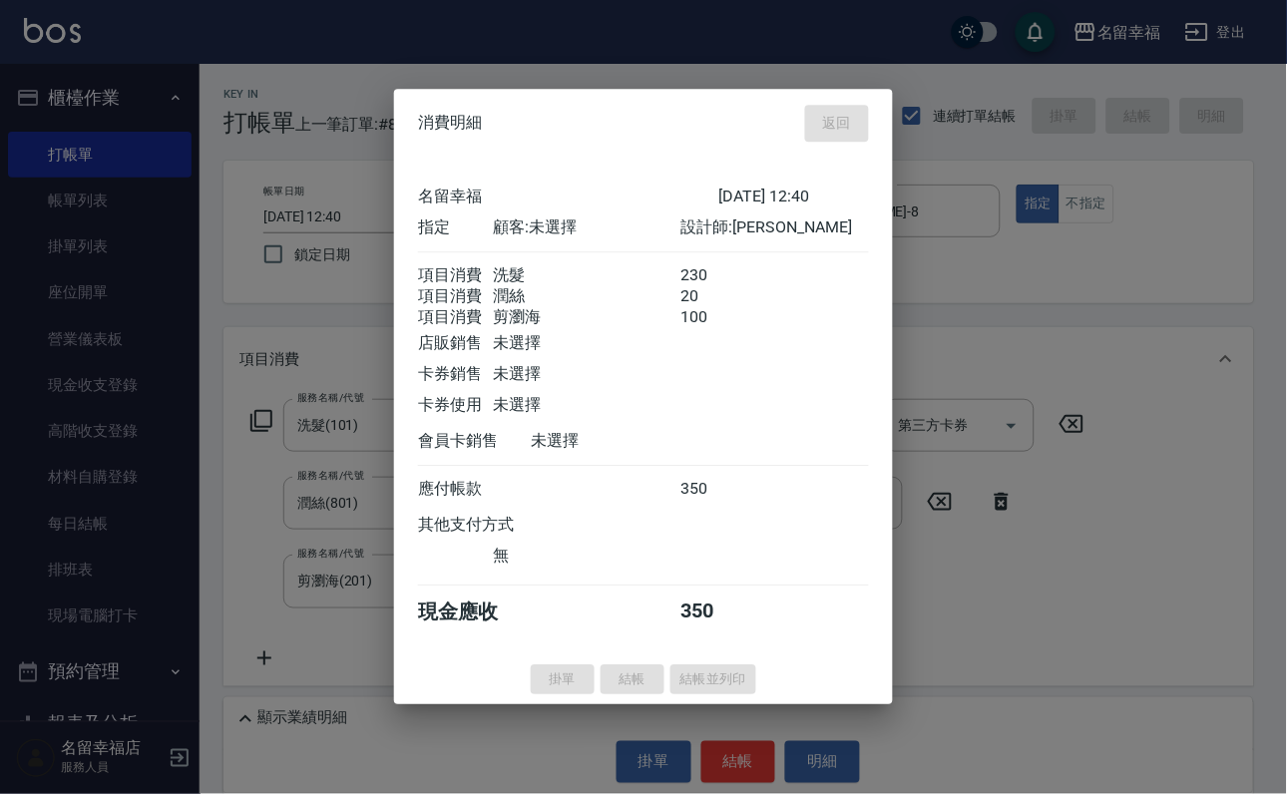
type input "[DATE] 12:54"
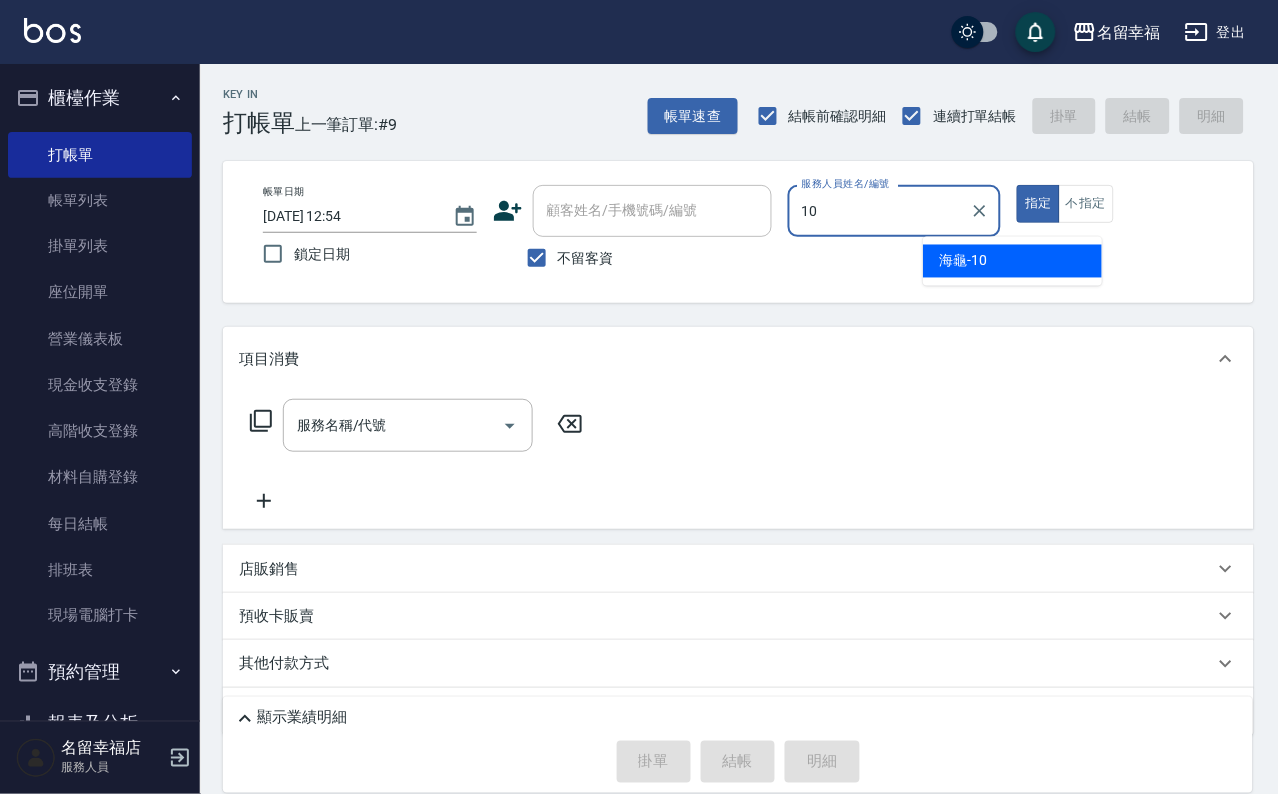
type input "海龜-10"
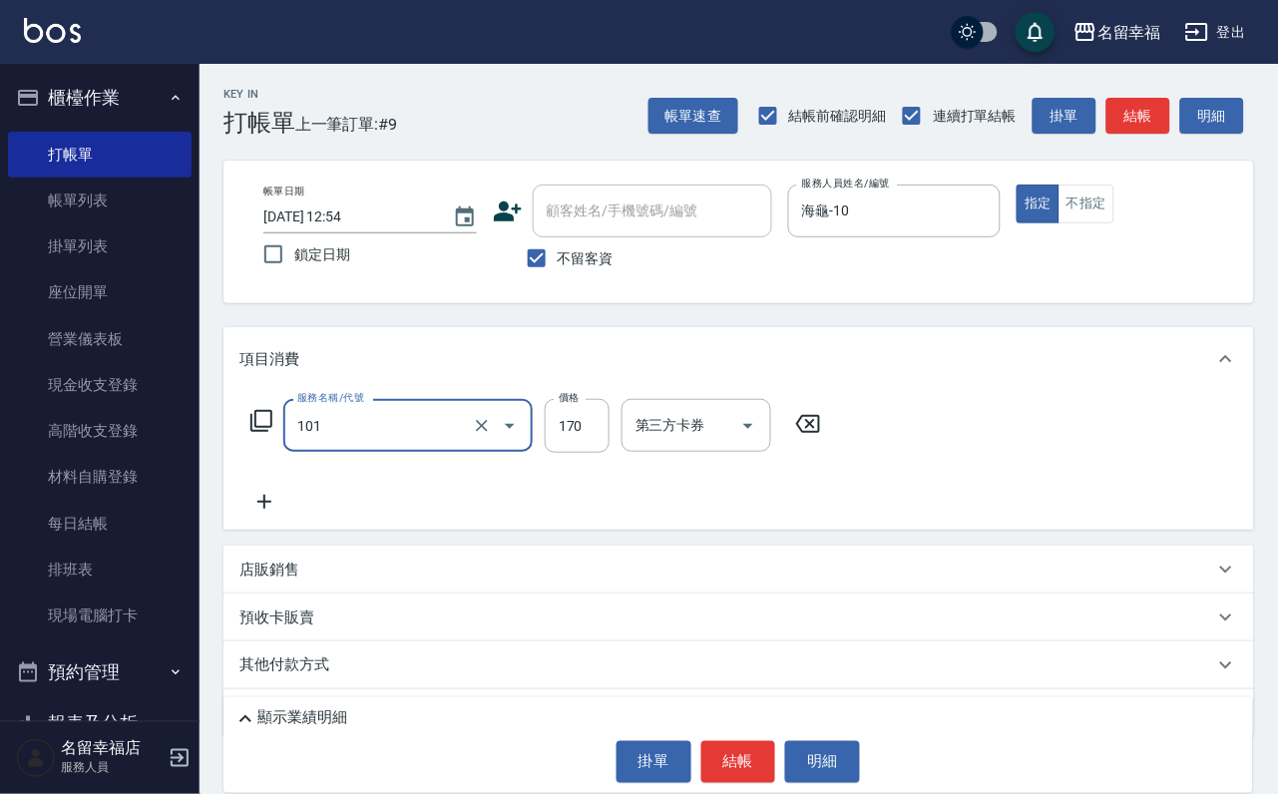
type input "洗髮(101)"
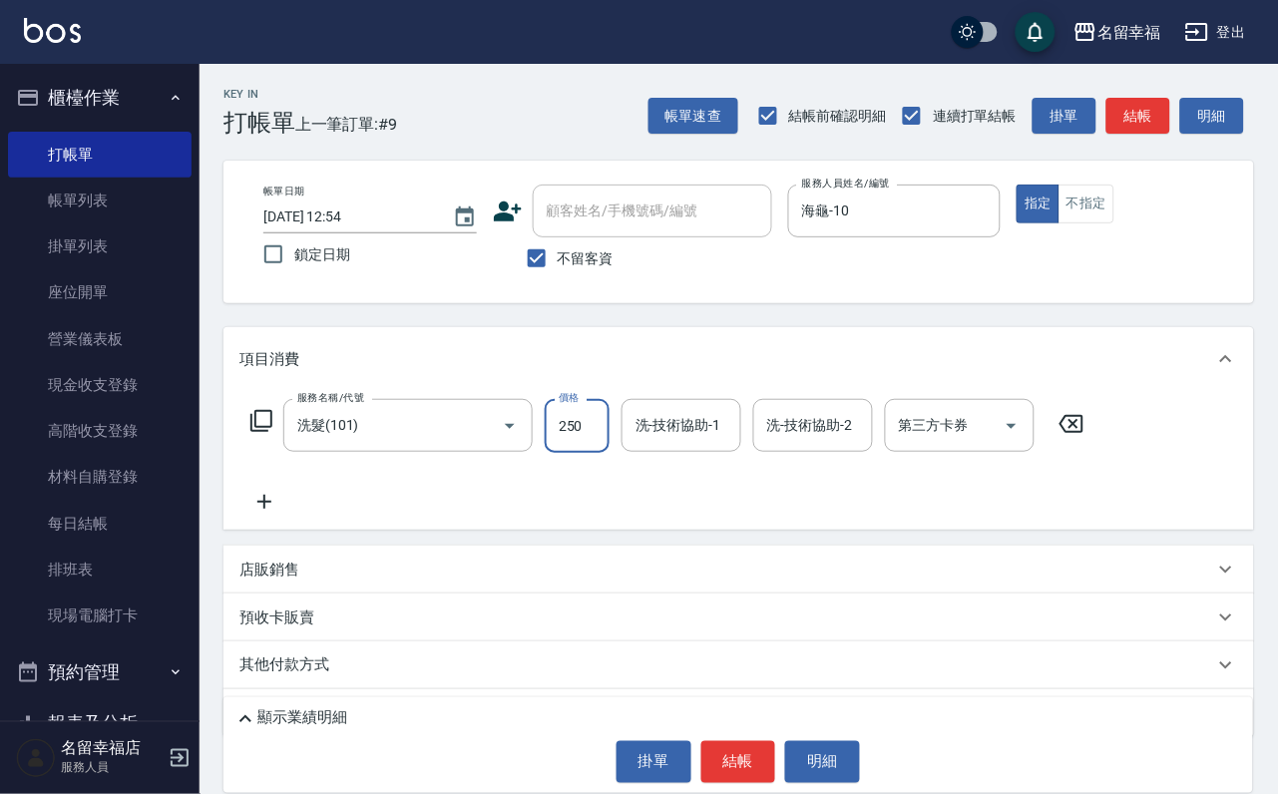
type input "250"
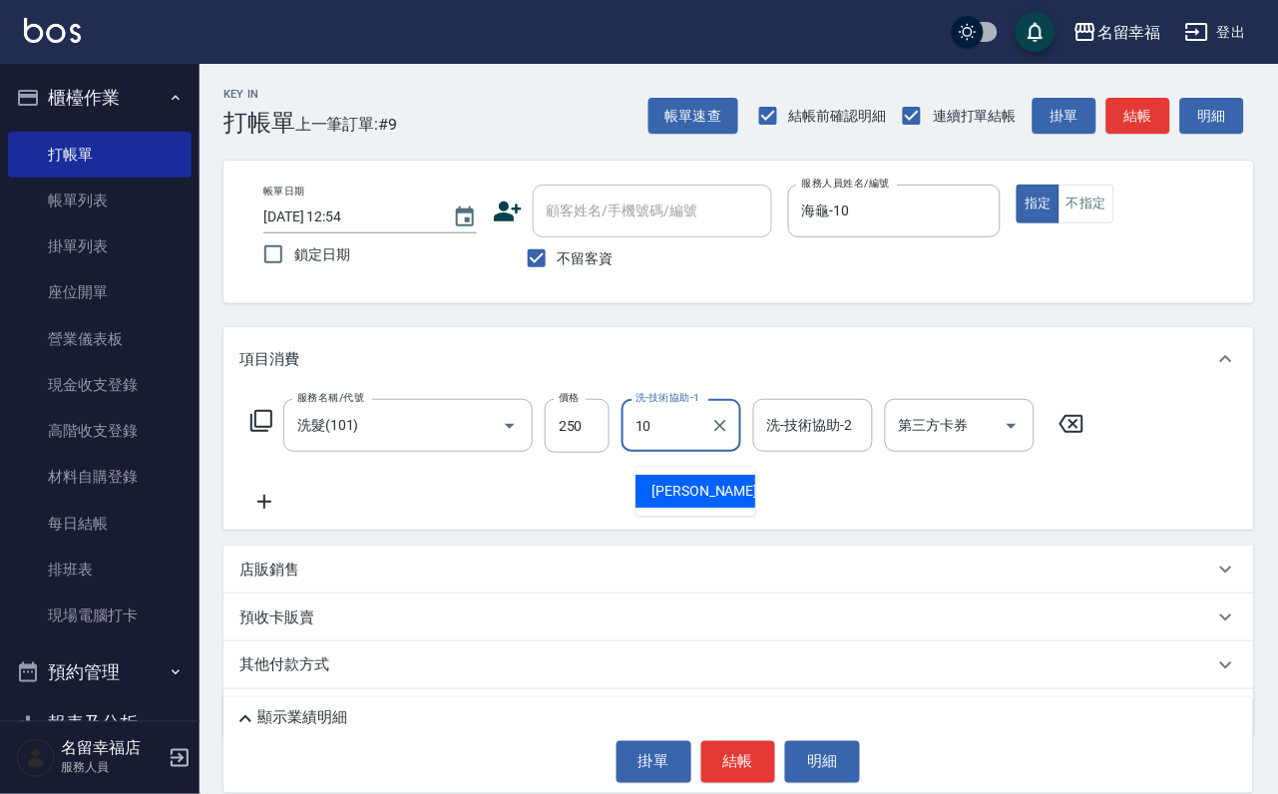
type input "海龜-10"
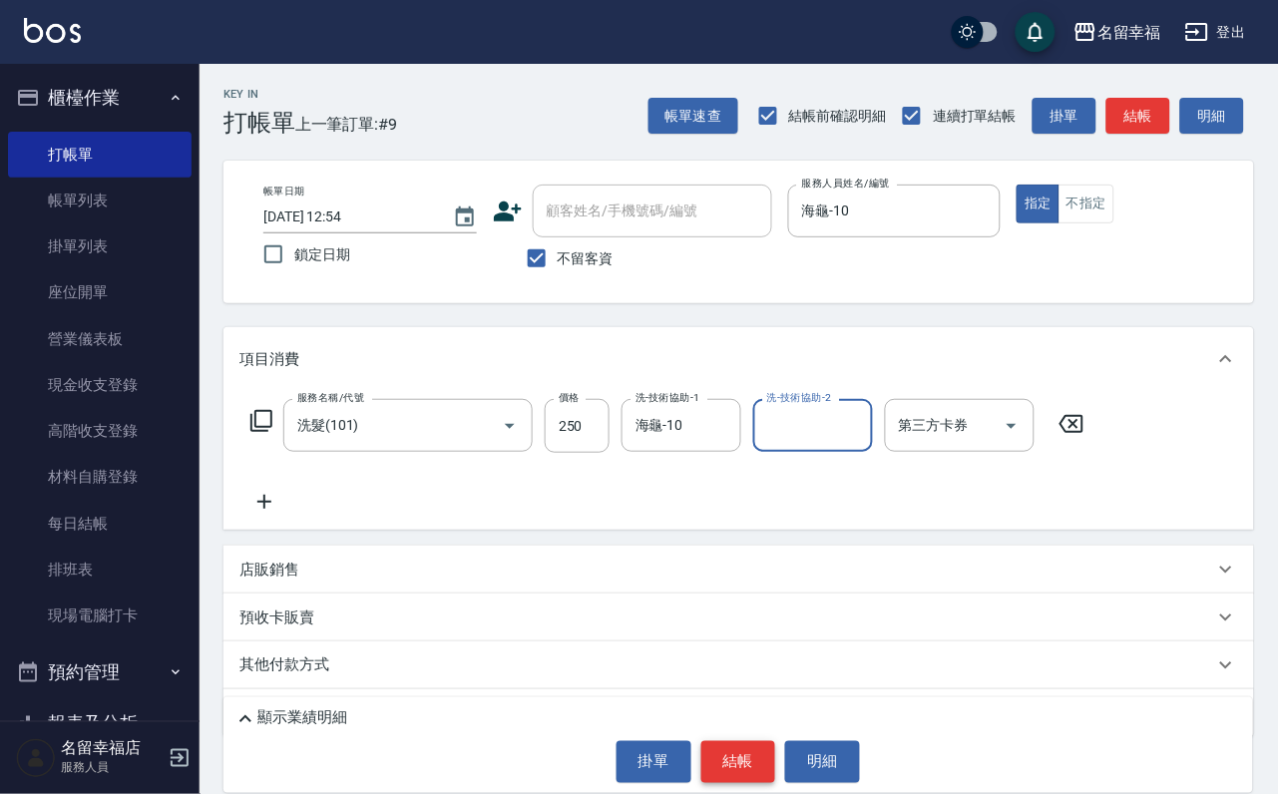
click at [752, 741] on button "結帳" at bounding box center [738, 762] width 75 height 42
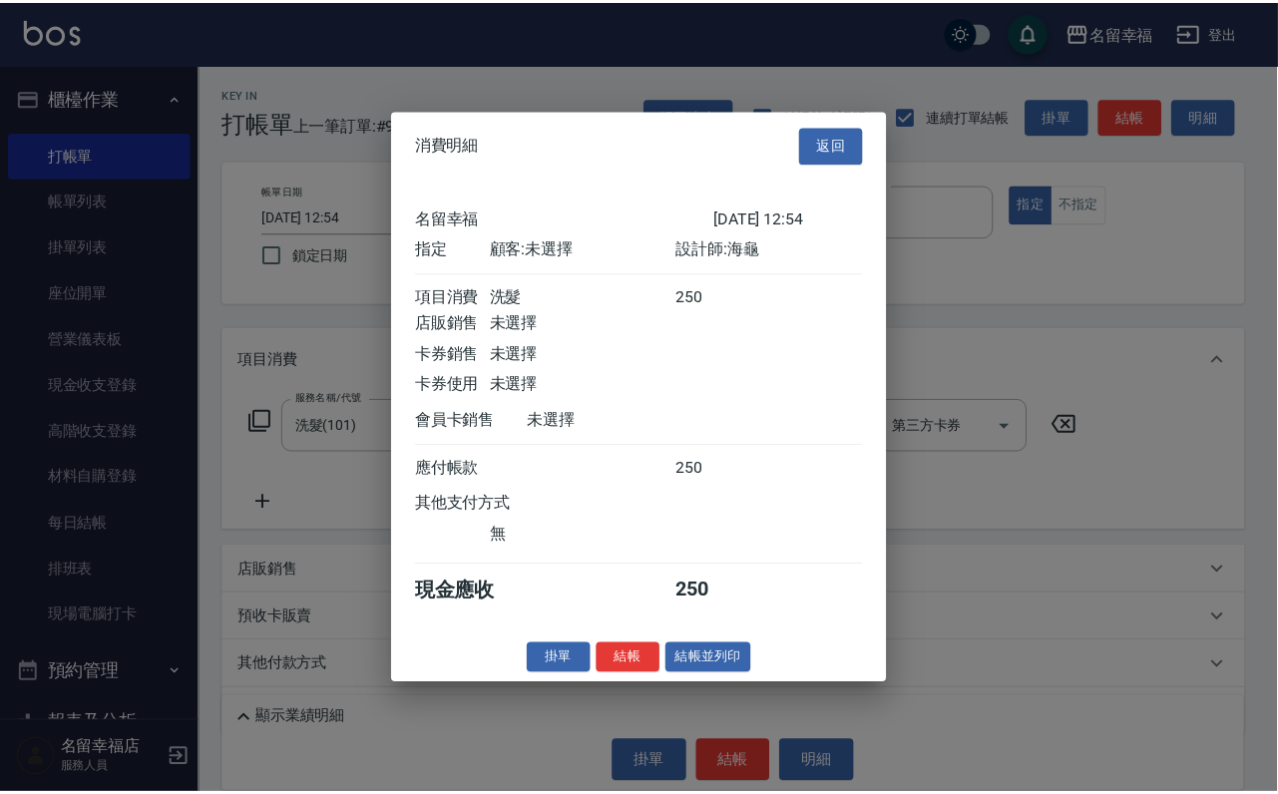
scroll to position [246, 0]
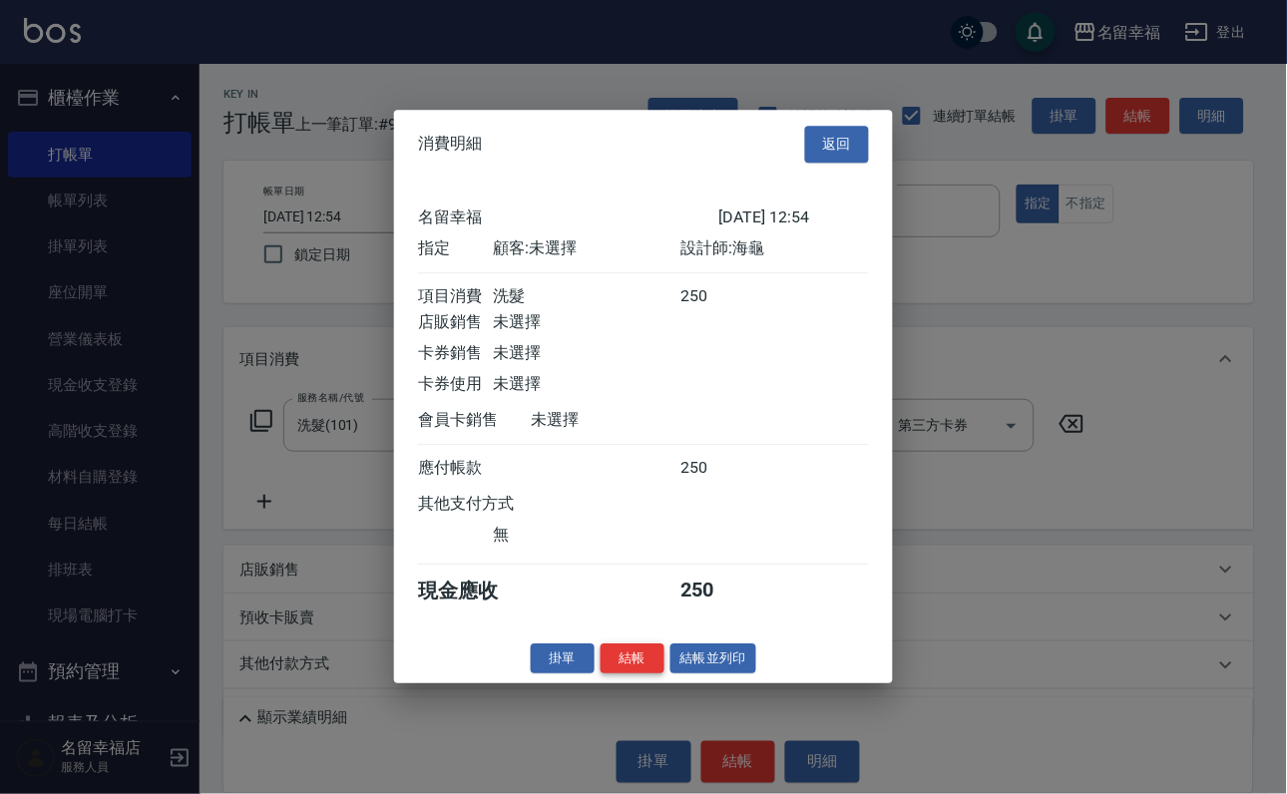
click at [609, 674] on button "結帳" at bounding box center [632, 658] width 64 height 31
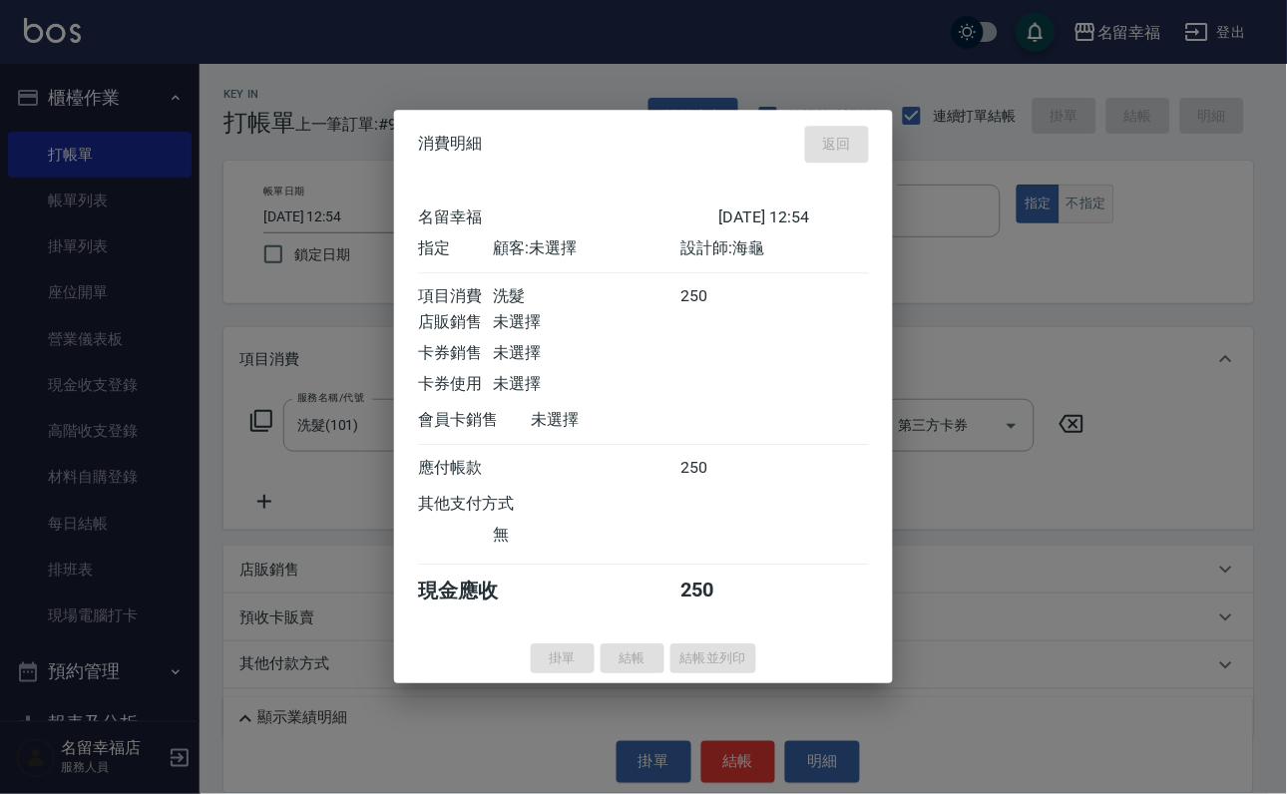
type input "[DATE] 13:26"
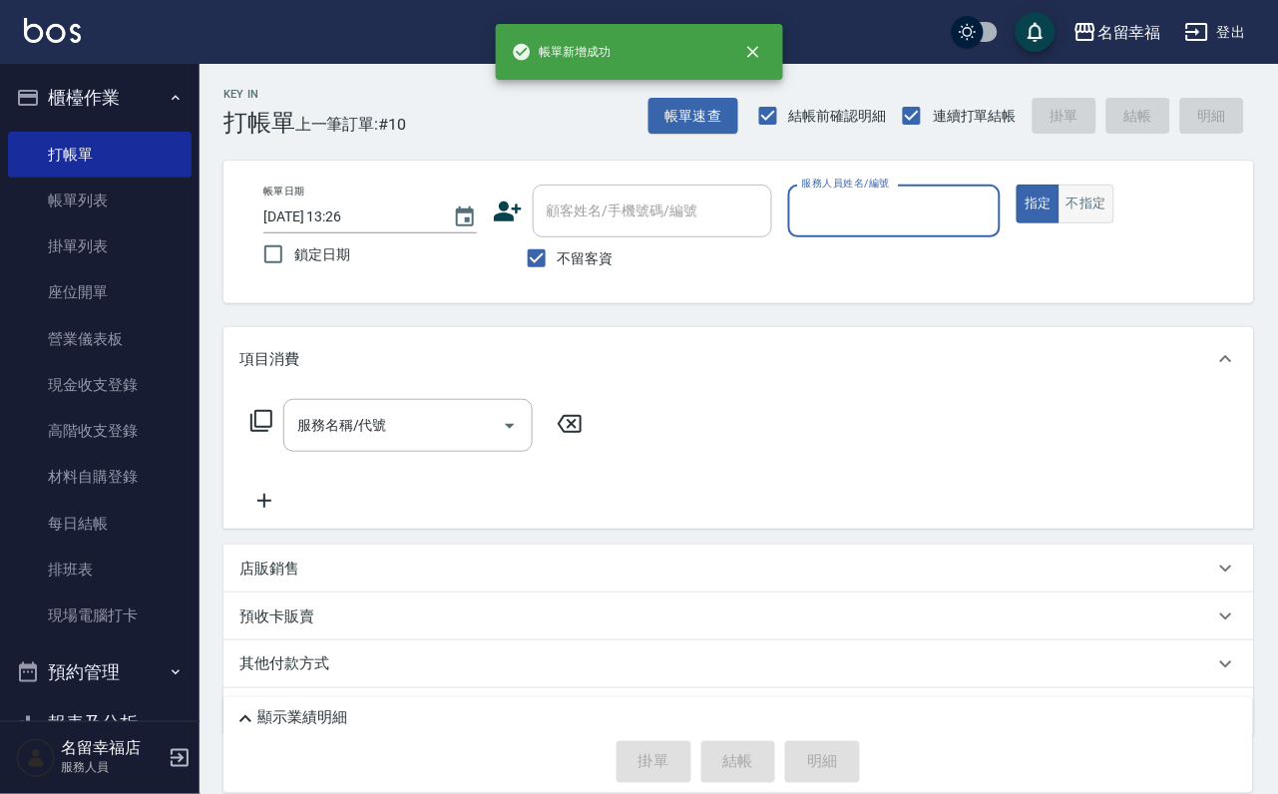
click at [1114, 223] on button "不指定" at bounding box center [1086, 204] width 56 height 39
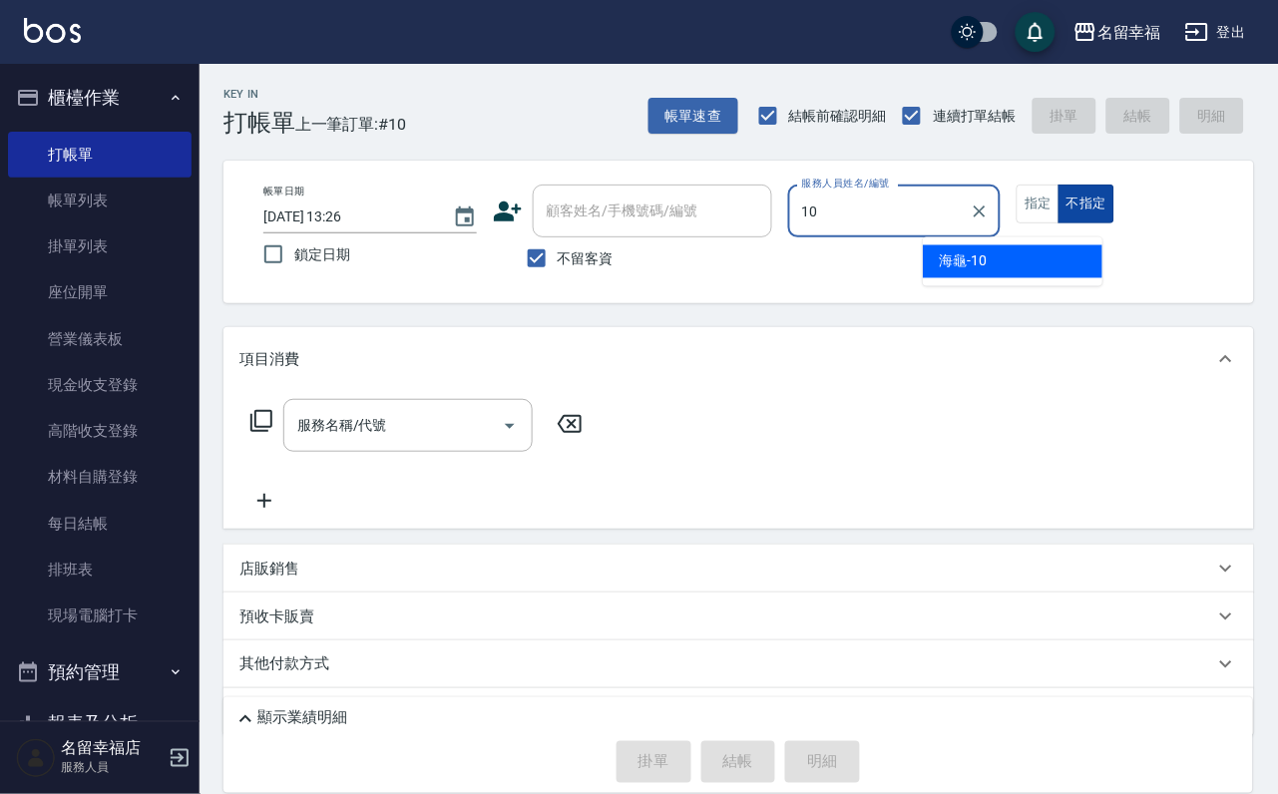
type input "海龜-10"
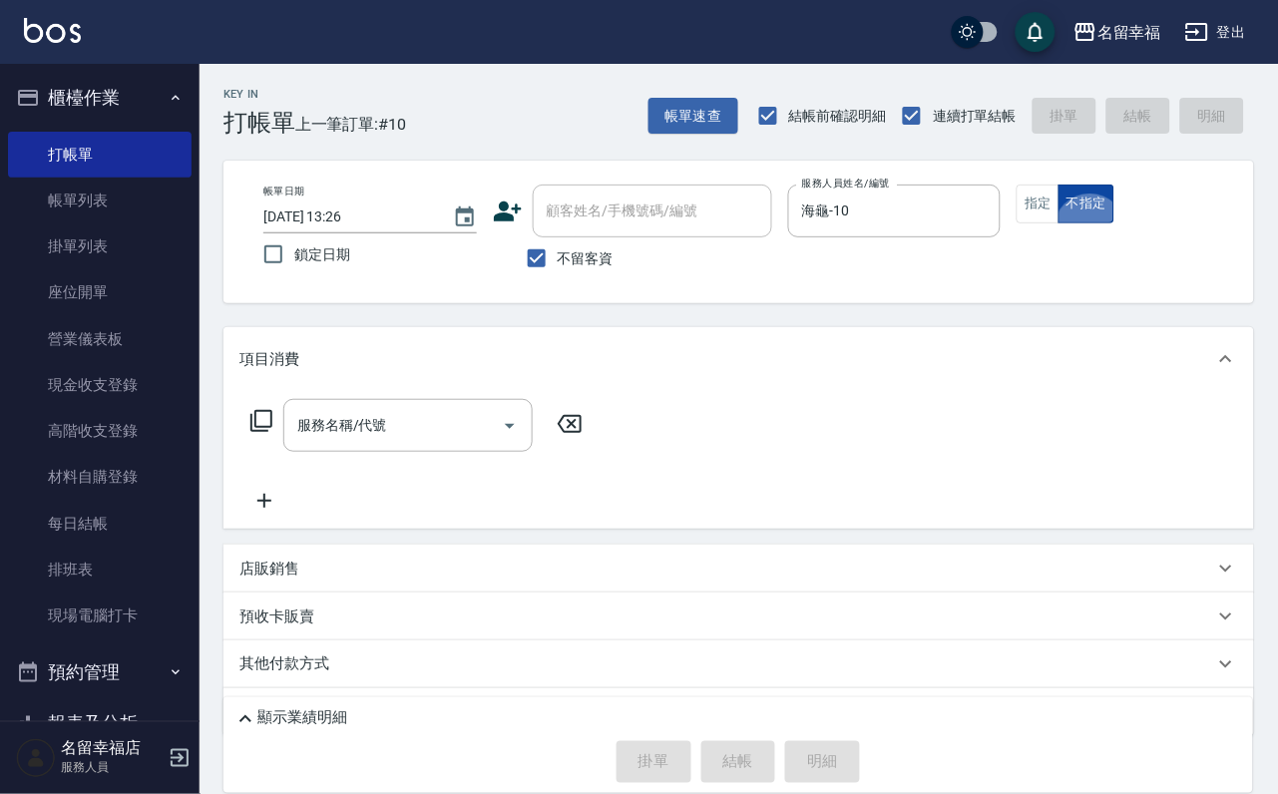
type button "false"
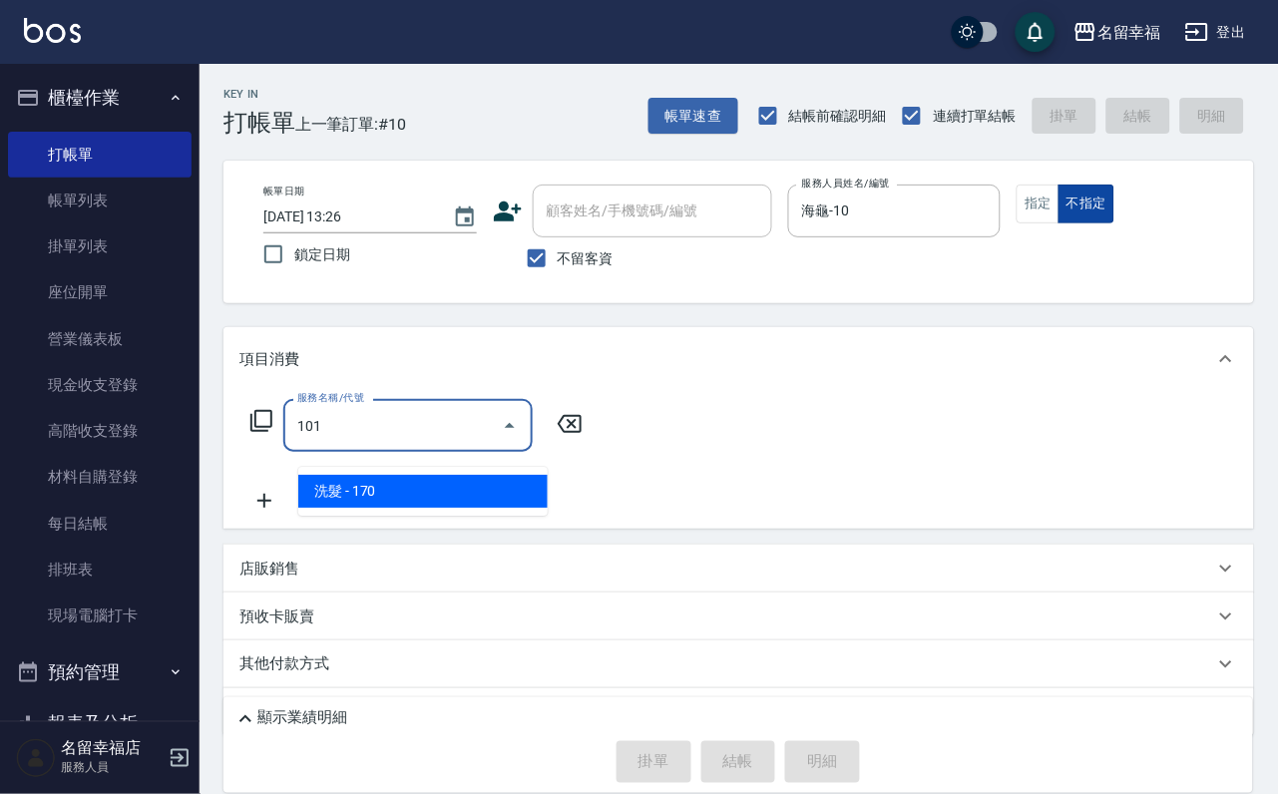
type input "洗髮(101)"
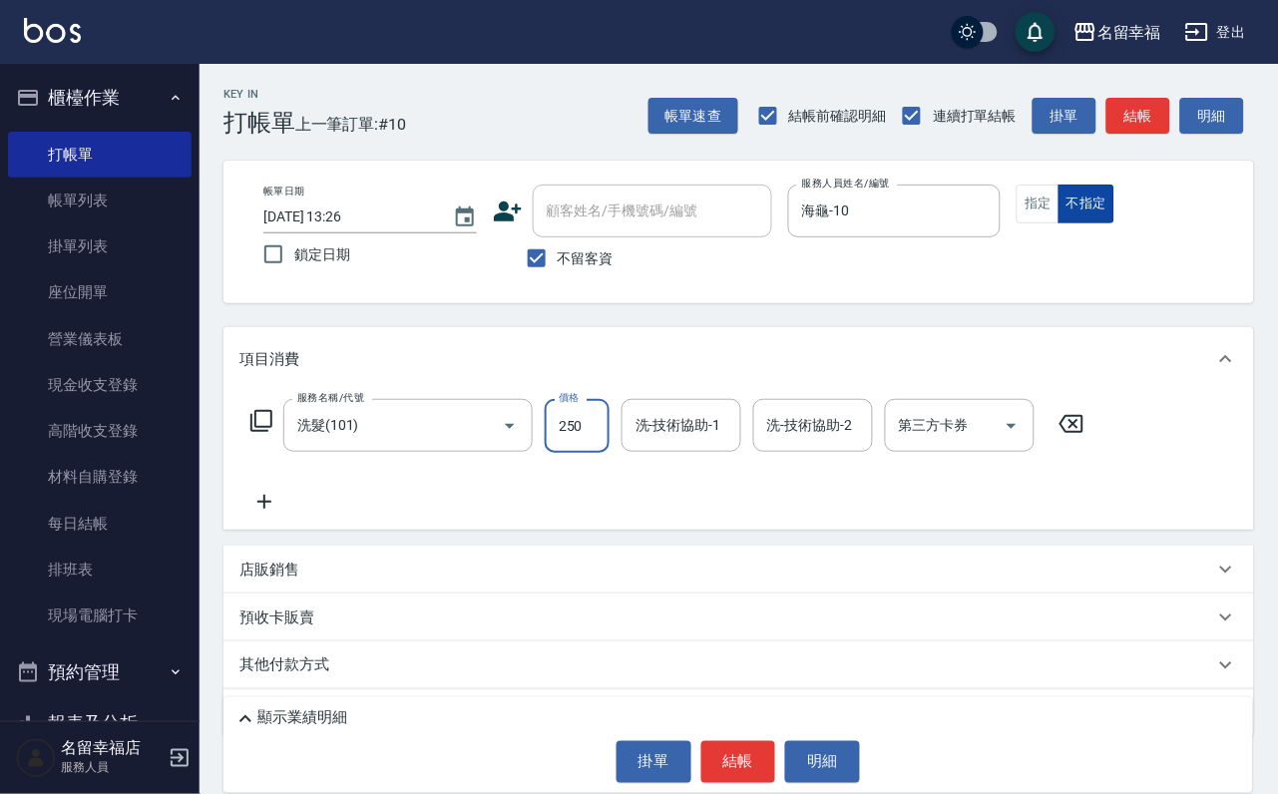
type input "250"
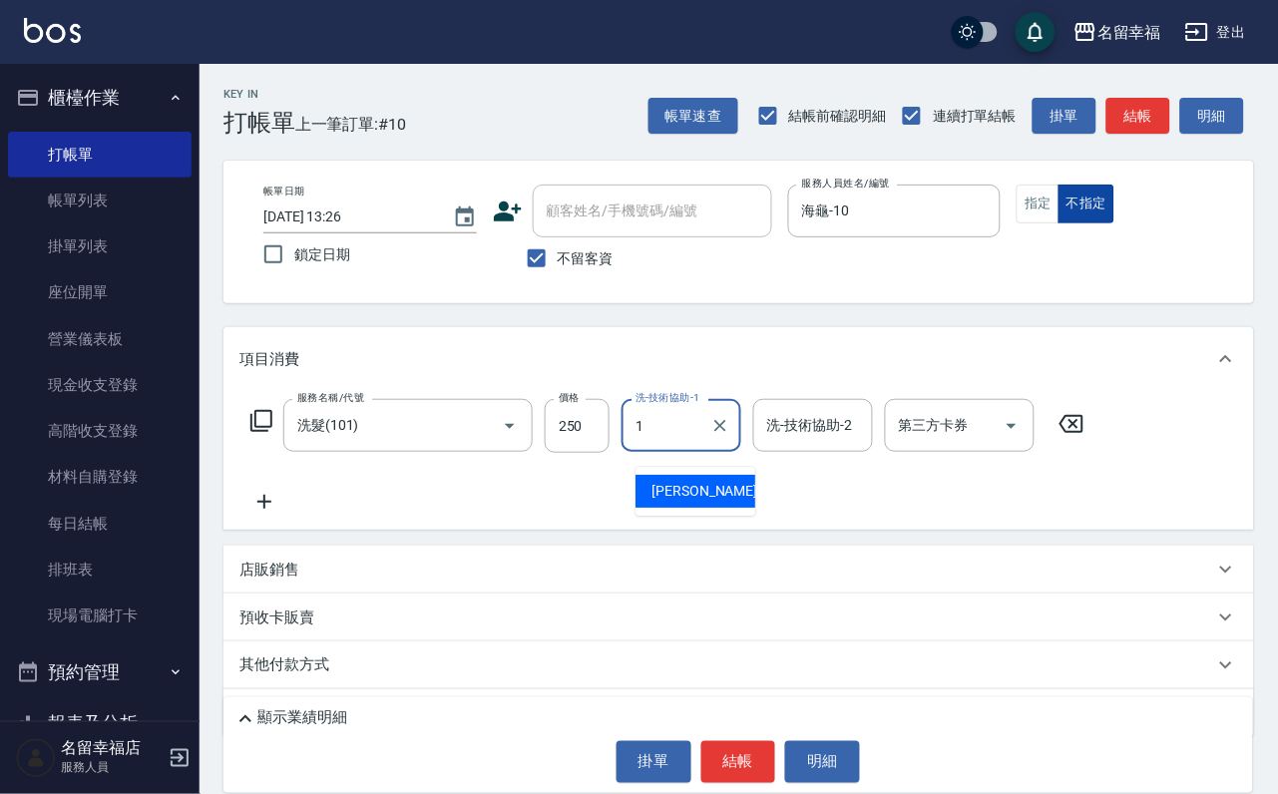
type input "[PERSON_NAME]-1"
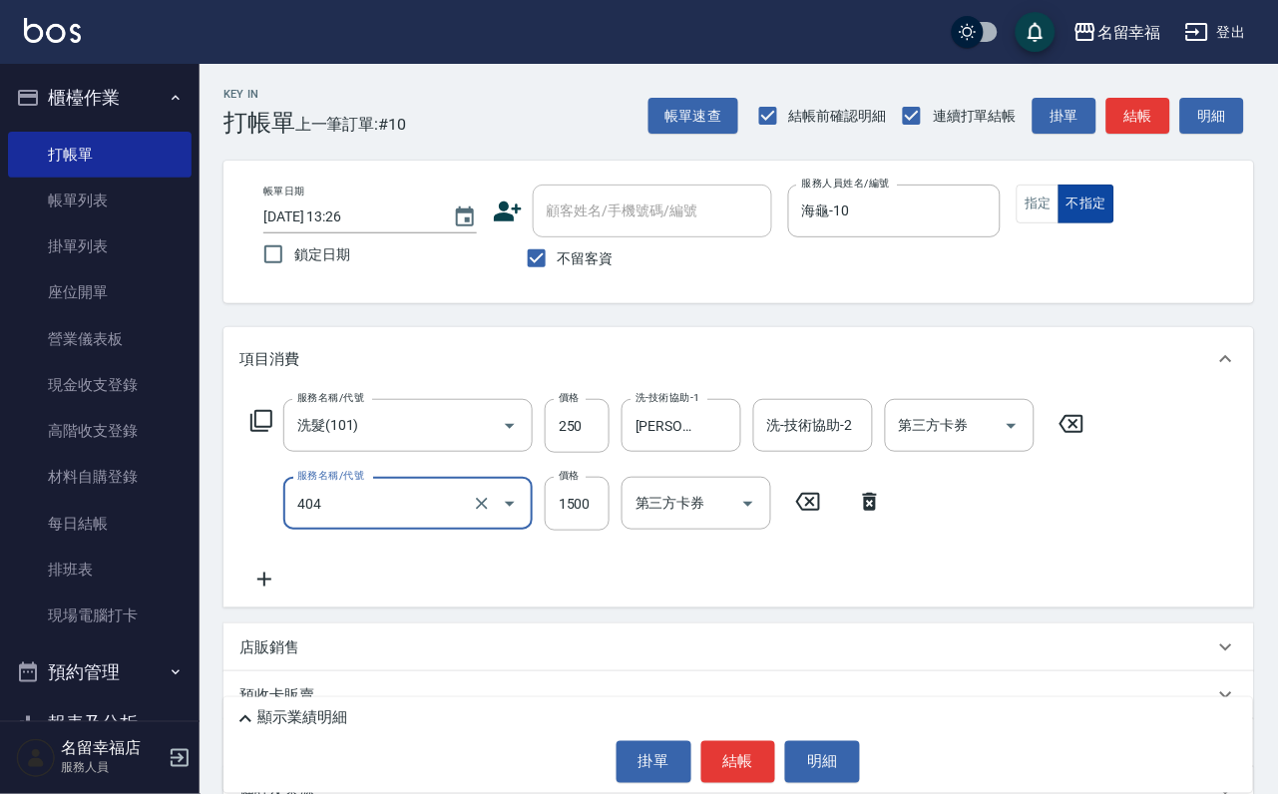
type input "設計染髮(404)"
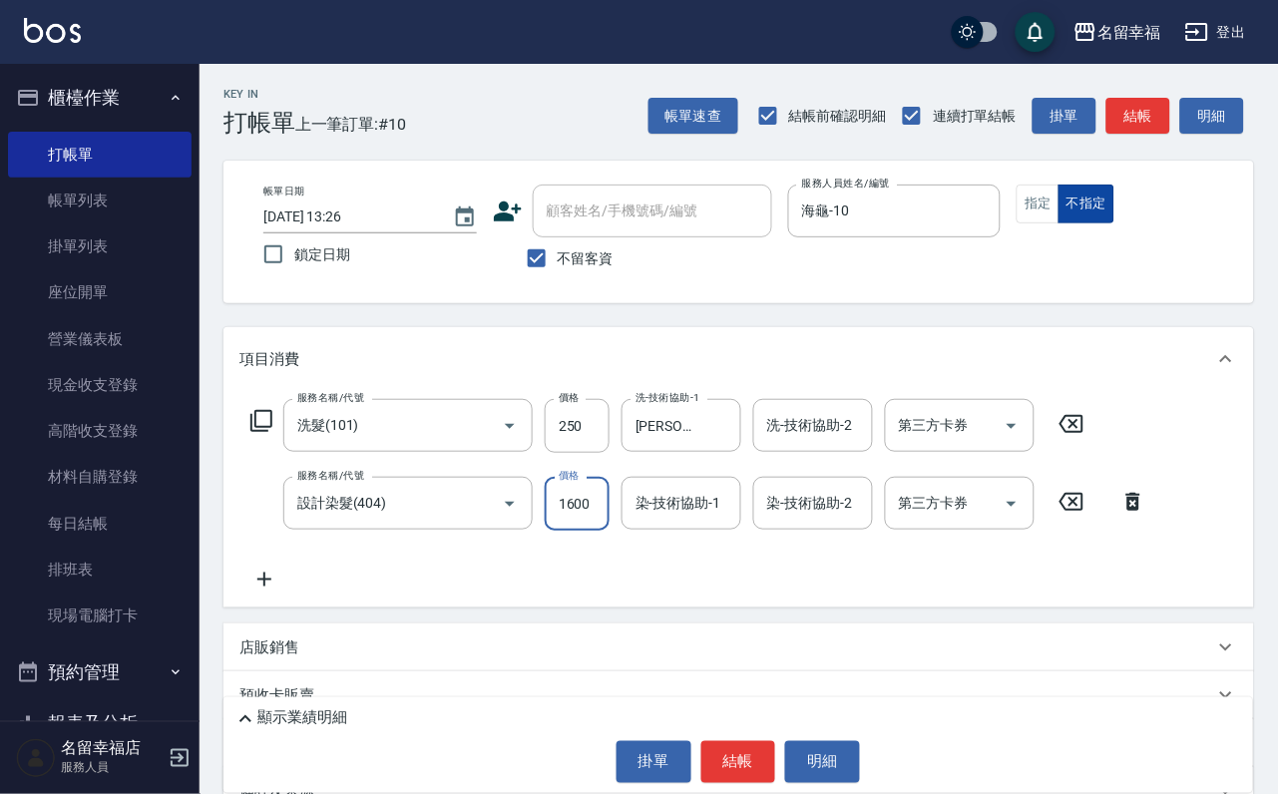
scroll to position [0, 1]
type input "1600"
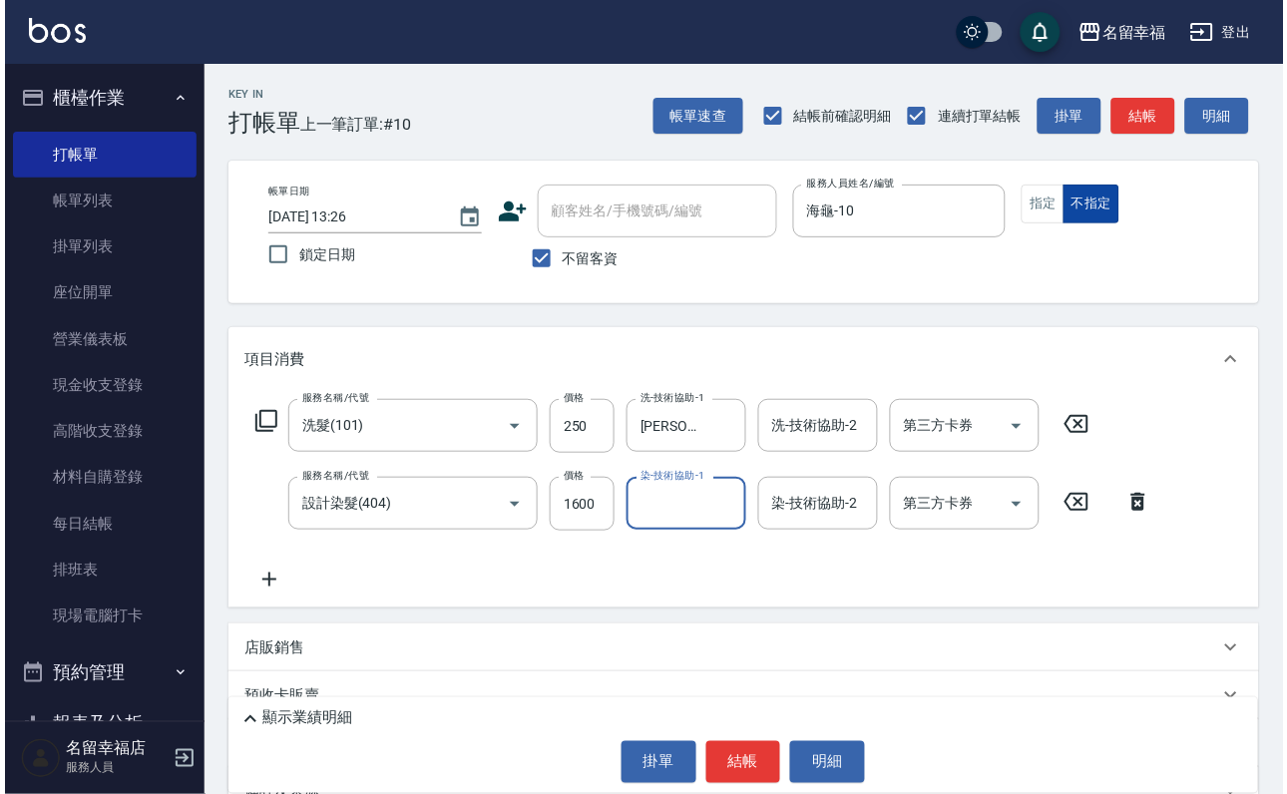
scroll to position [0, 0]
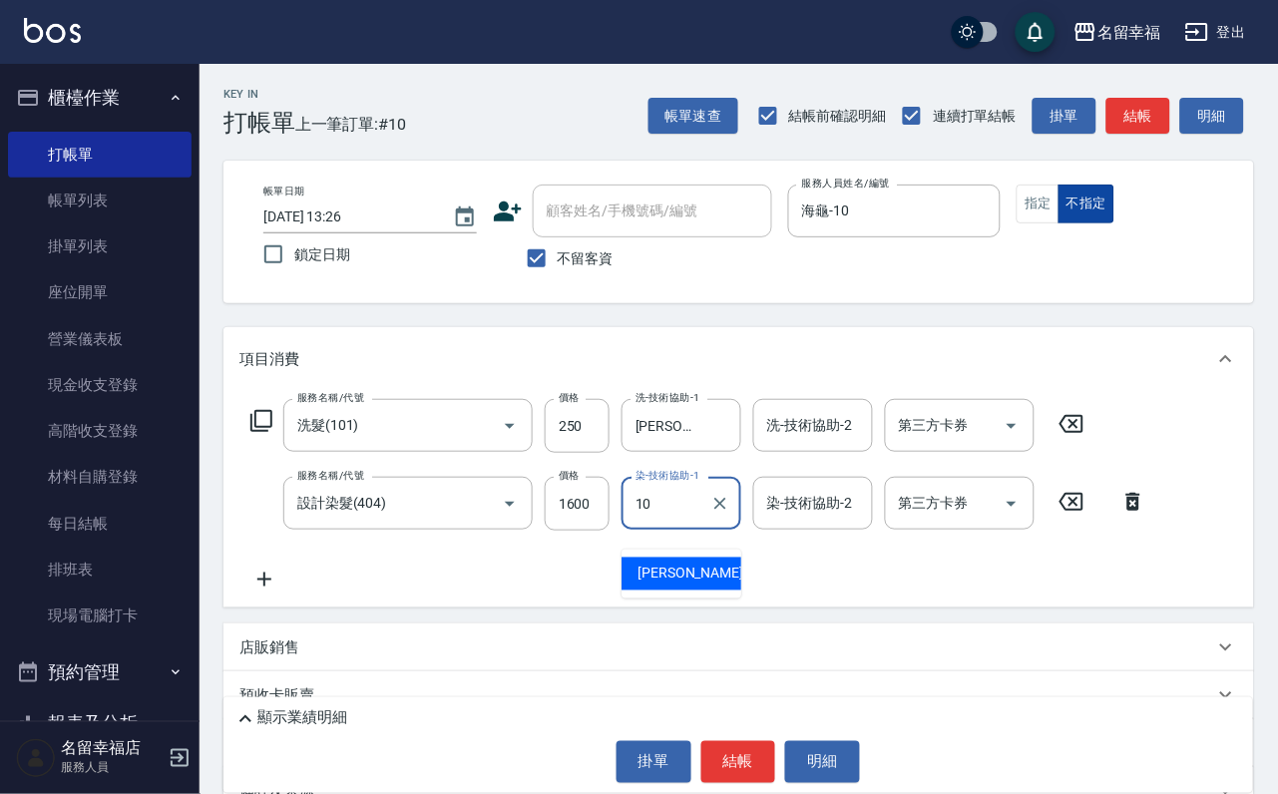
type input "海龜-10"
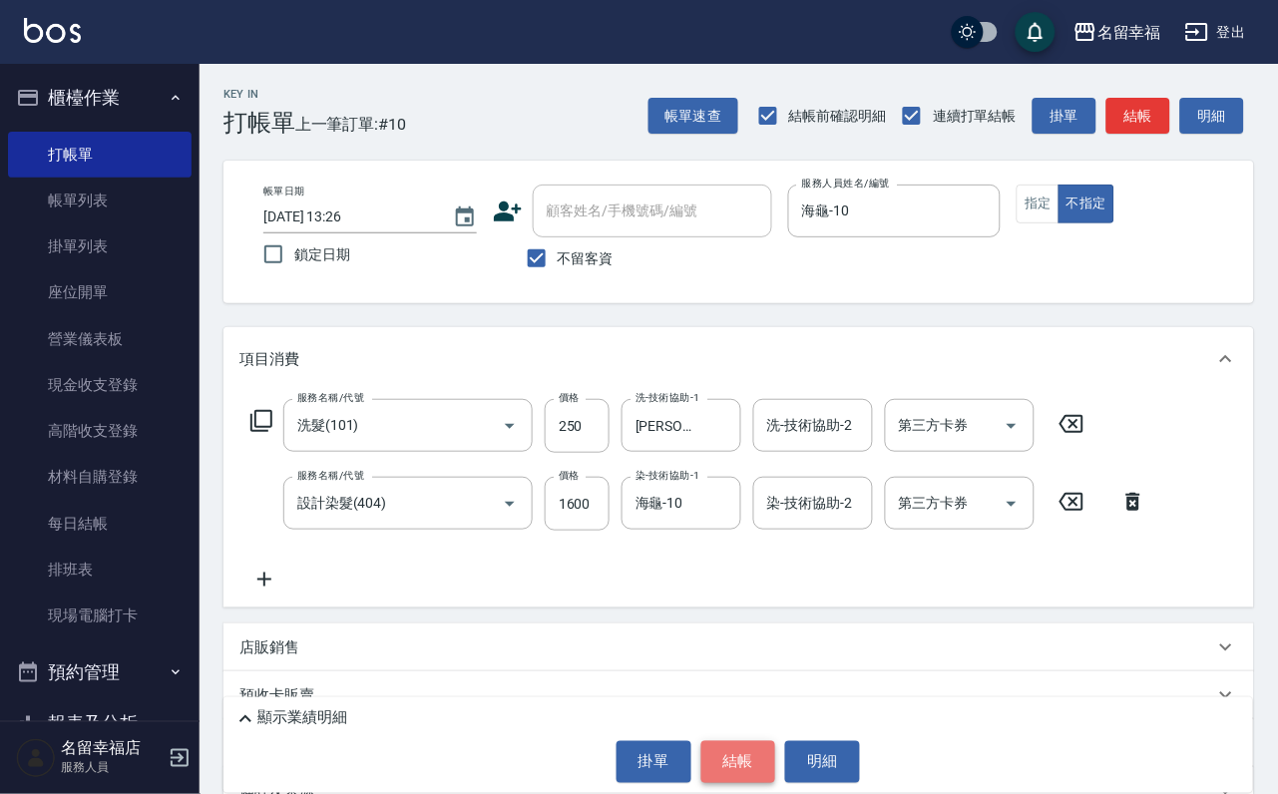
click at [723, 750] on button "結帳" at bounding box center [738, 762] width 75 height 42
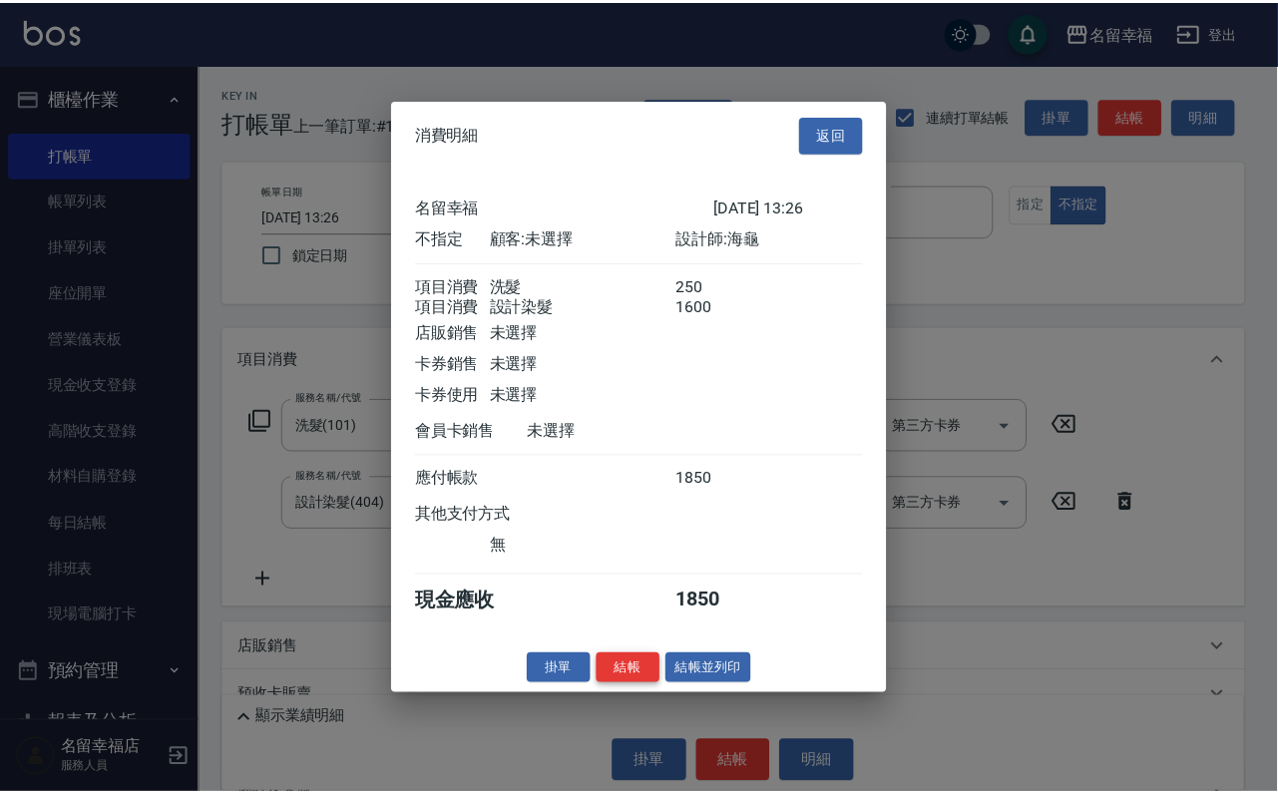
scroll to position [358, 0]
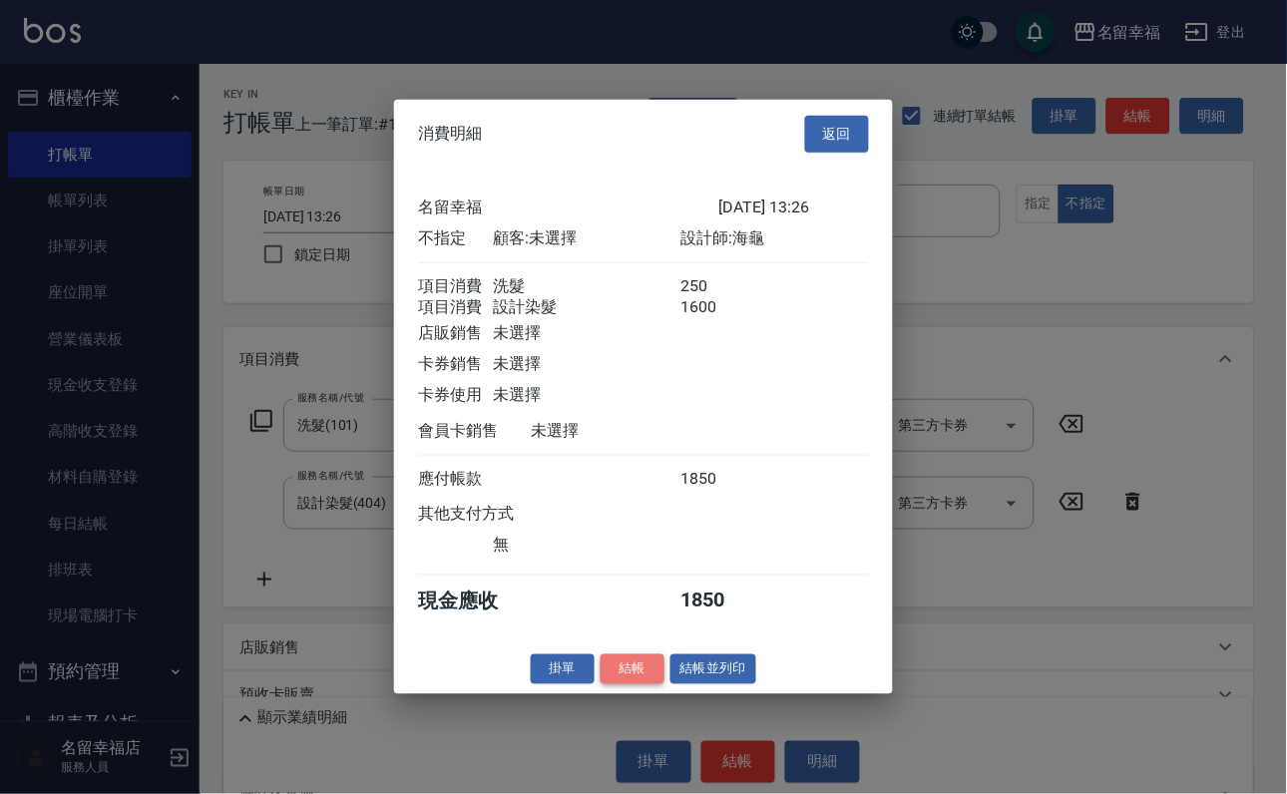
click at [602, 684] on button "結帳" at bounding box center [632, 668] width 64 height 31
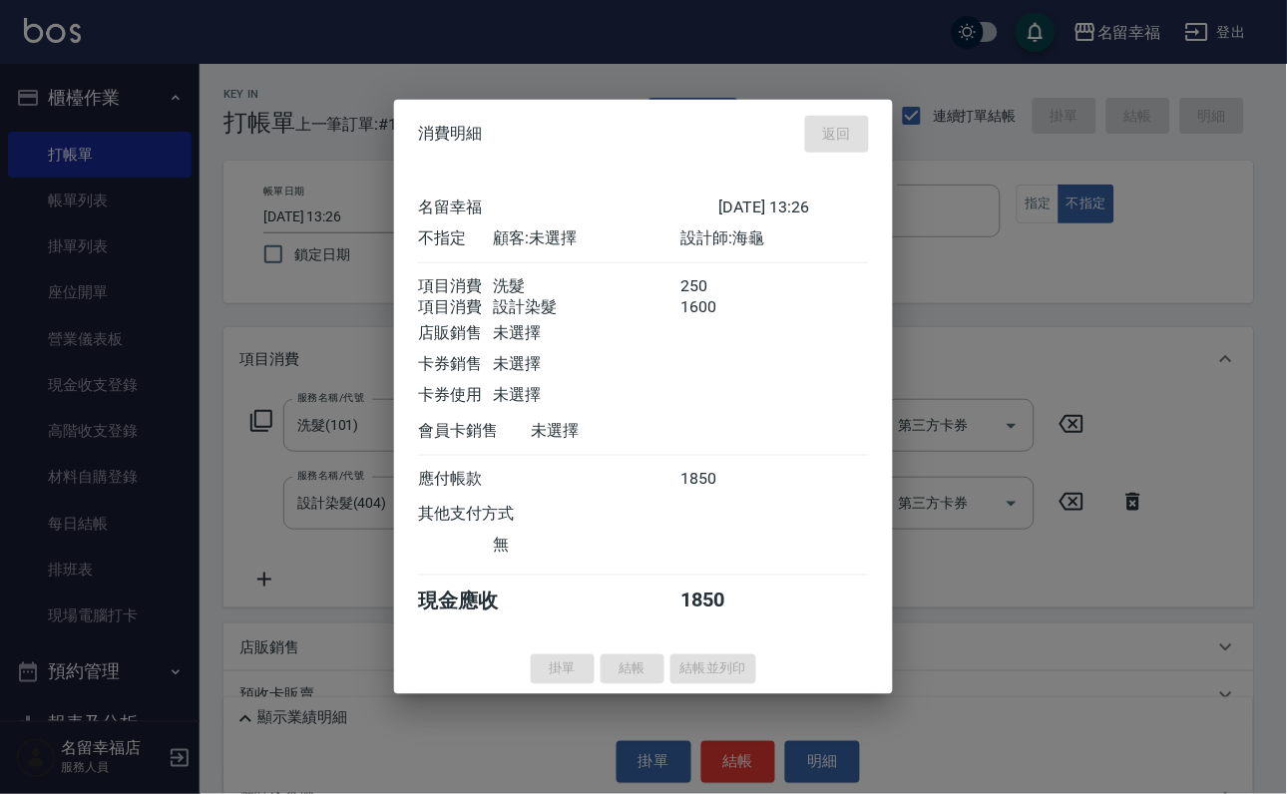
type input "[DATE] 13:27"
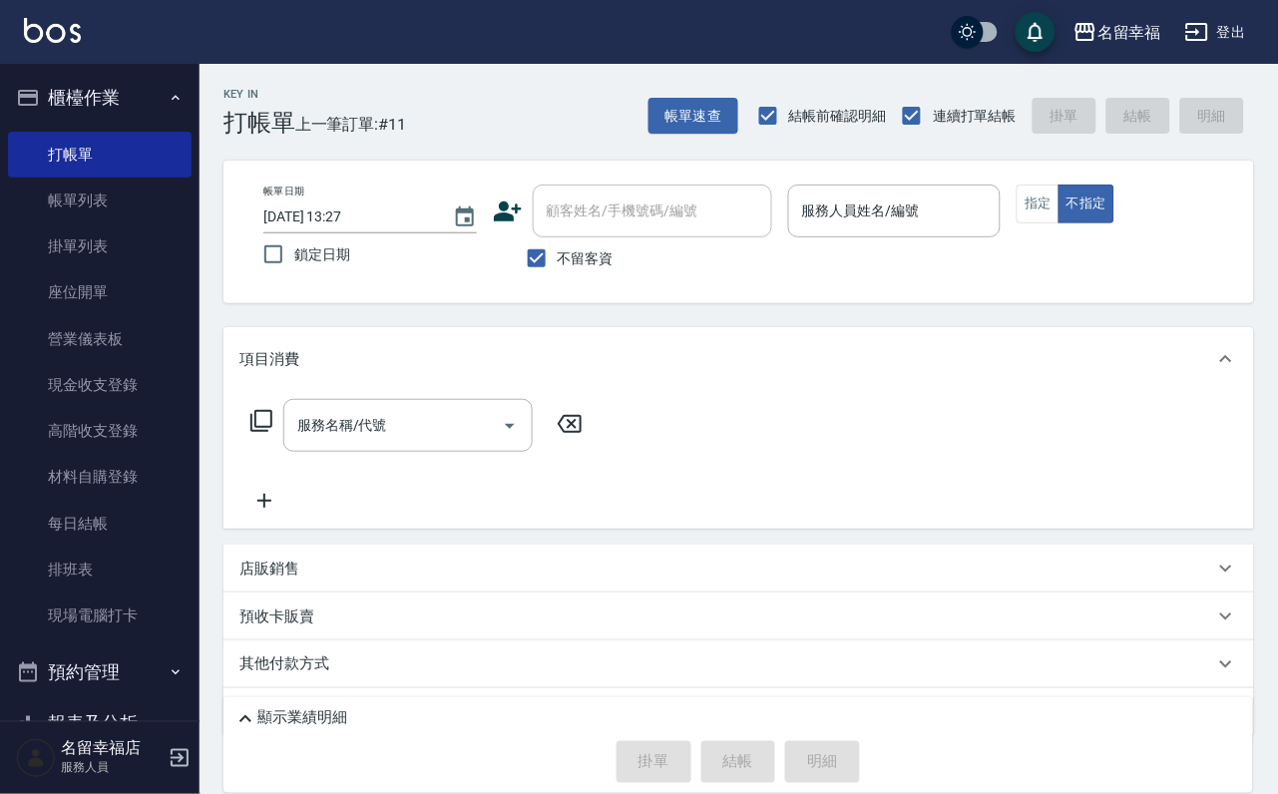
click at [1116, 228] on div "帳單日期 [DATE] 13:27 鎖定日期 顧客姓名/手機號碼/編號 顧客姓名/手機號碼/編號 不留客資 服務人員姓名/編號 服務人員姓名/編號 指定 不指定" at bounding box center [738, 232] width 982 height 95
drag, startPoint x: 1106, startPoint y: 227, endPoint x: 1124, endPoint y: 229, distance: 18.1
click at [1122, 227] on div "帳單日期 [DATE] 13:27 鎖定日期 顧客姓名/手機號碼/編號 顧客姓名/手機號碼/編號 不留客資 服務人員姓名/編號 服務人員姓名/編號 指定 不指定" at bounding box center [738, 232] width 982 height 95
click at [1059, 223] on button "指定" at bounding box center [1037, 204] width 43 height 39
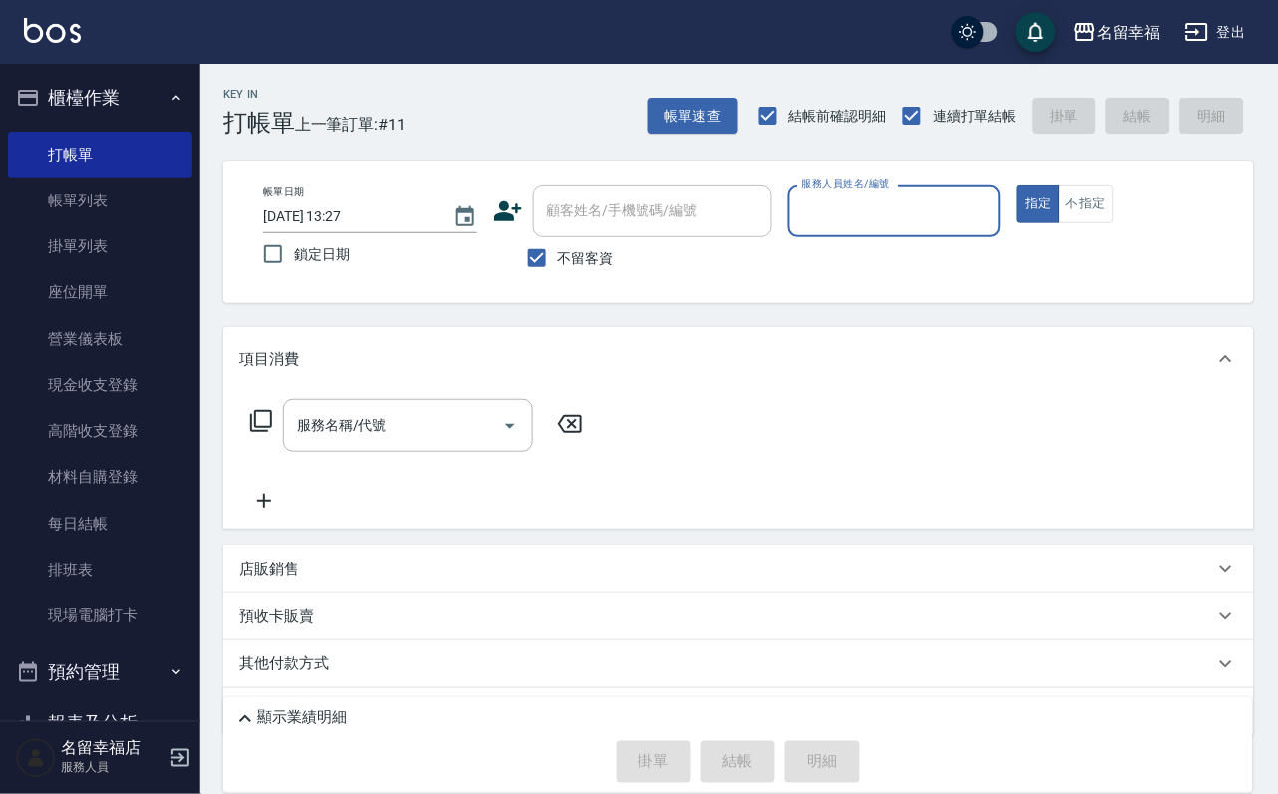
click at [992, 220] on input "服務人員姓名/編號" at bounding box center [894, 210] width 195 height 35
type input "[PERSON_NAME]-3"
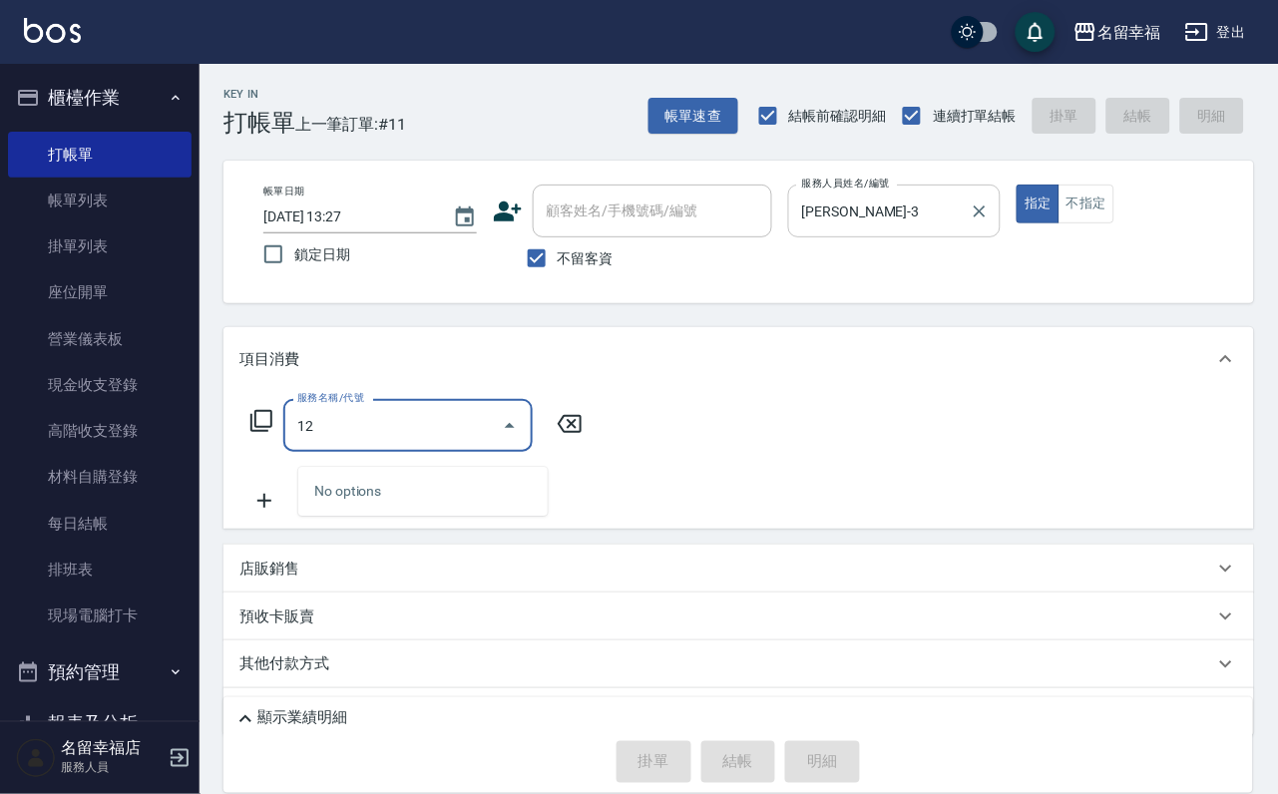
type input "1"
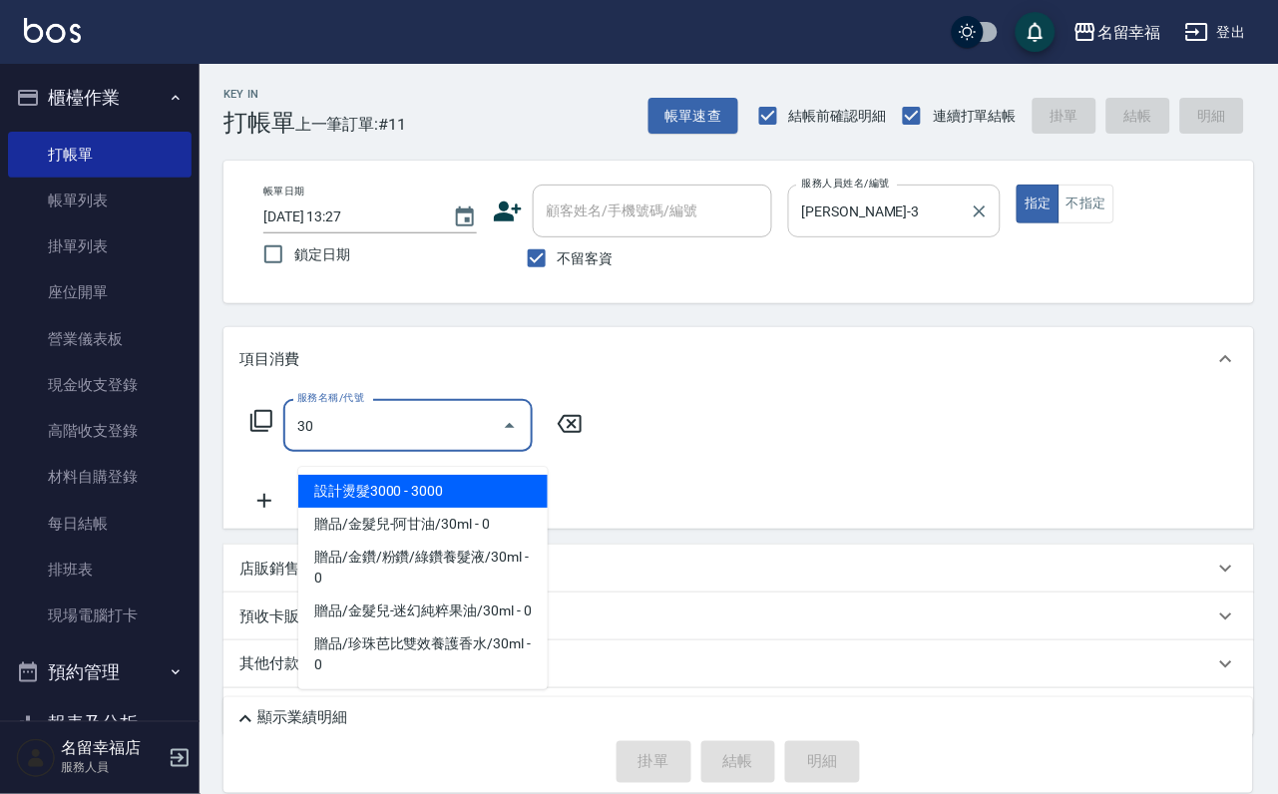
type input "3"
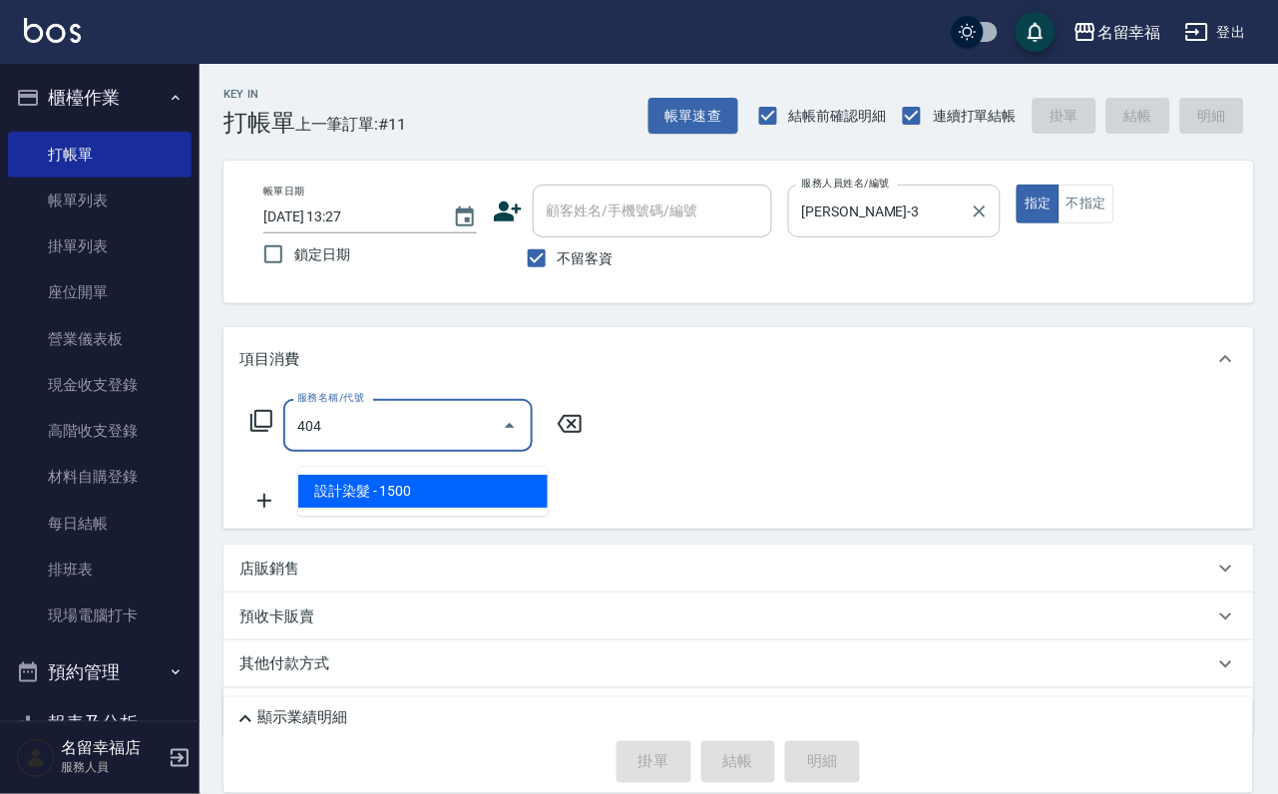
type input "設計染髮(404)"
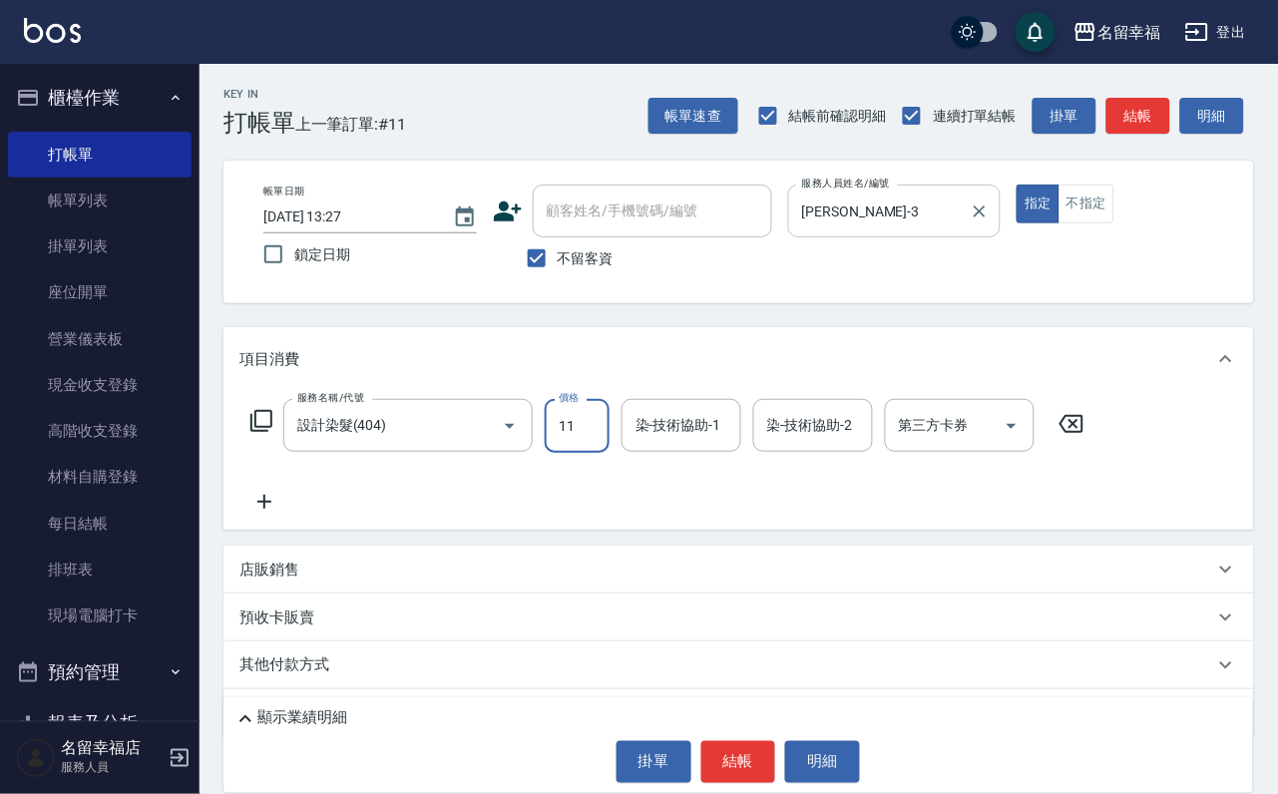
scroll to position [0, 0]
type input "1500"
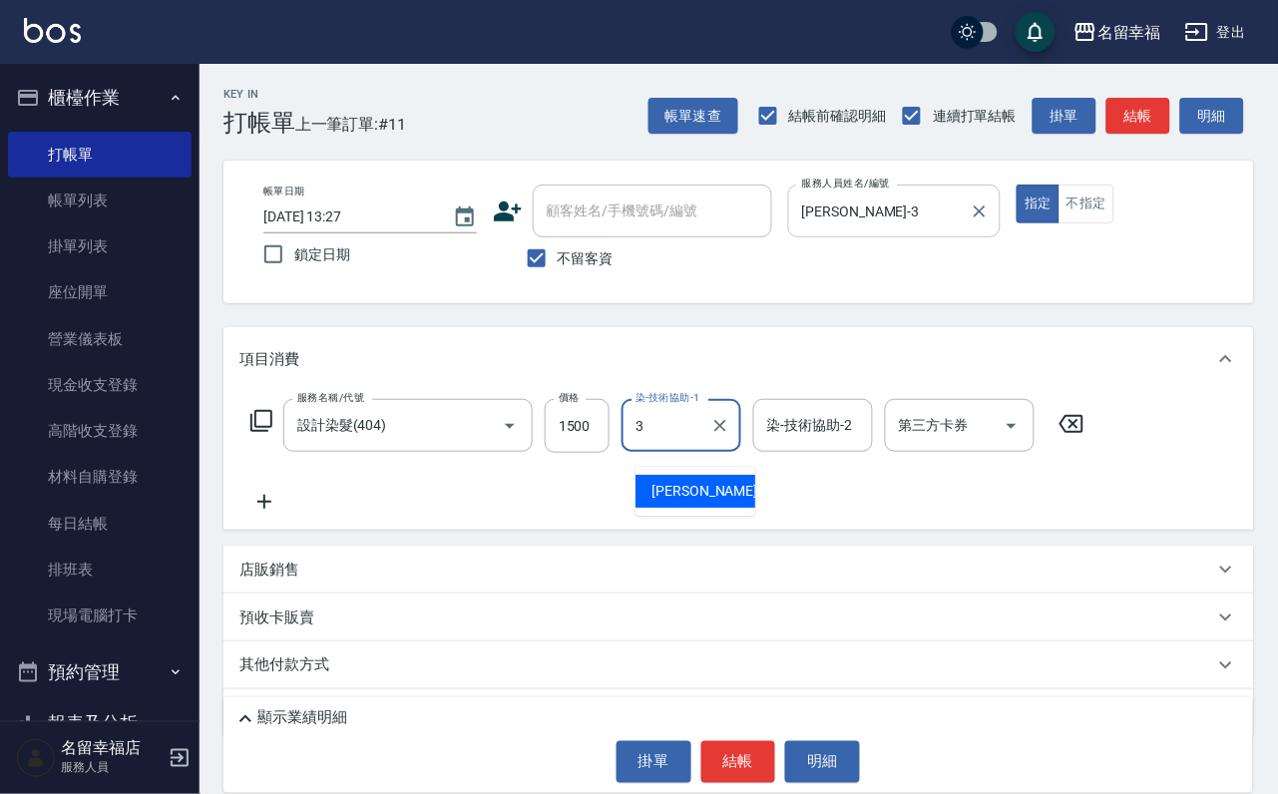
type input "[PERSON_NAME]-3"
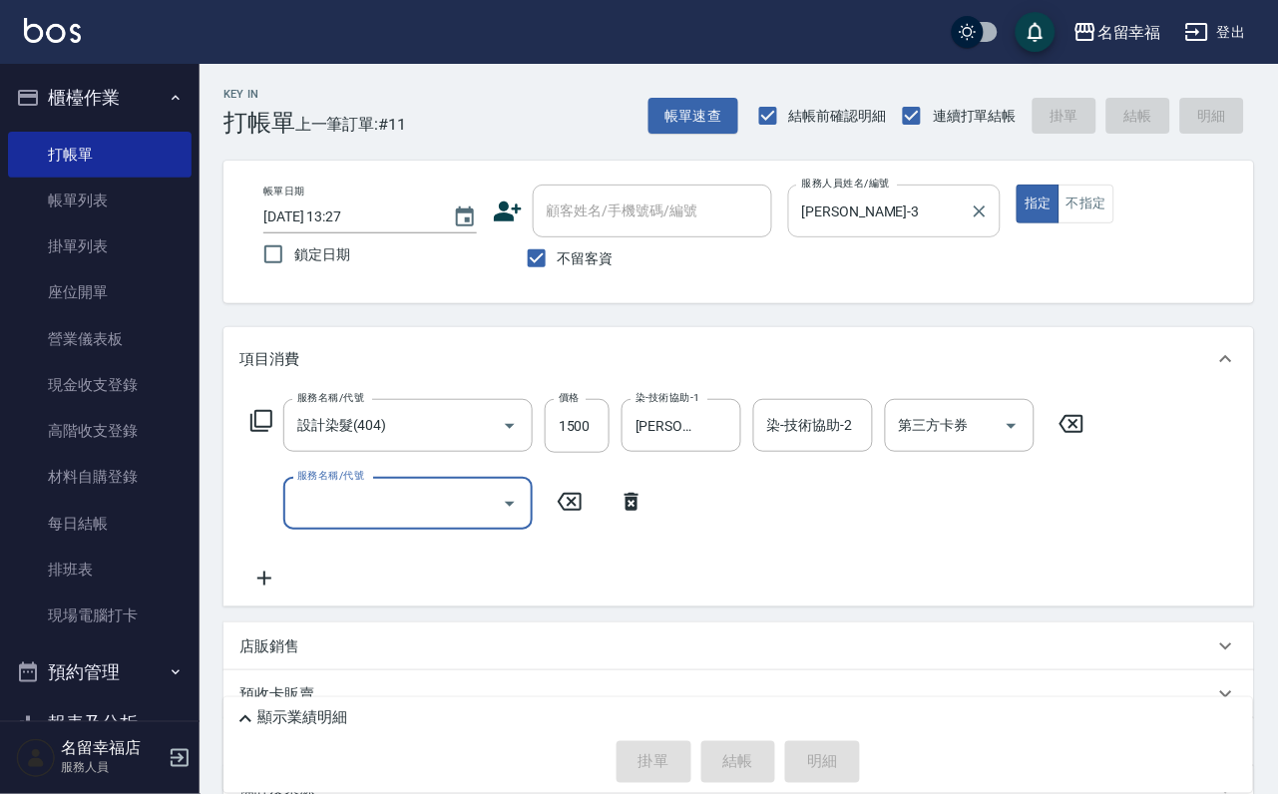
type input "[DATE] 13:33"
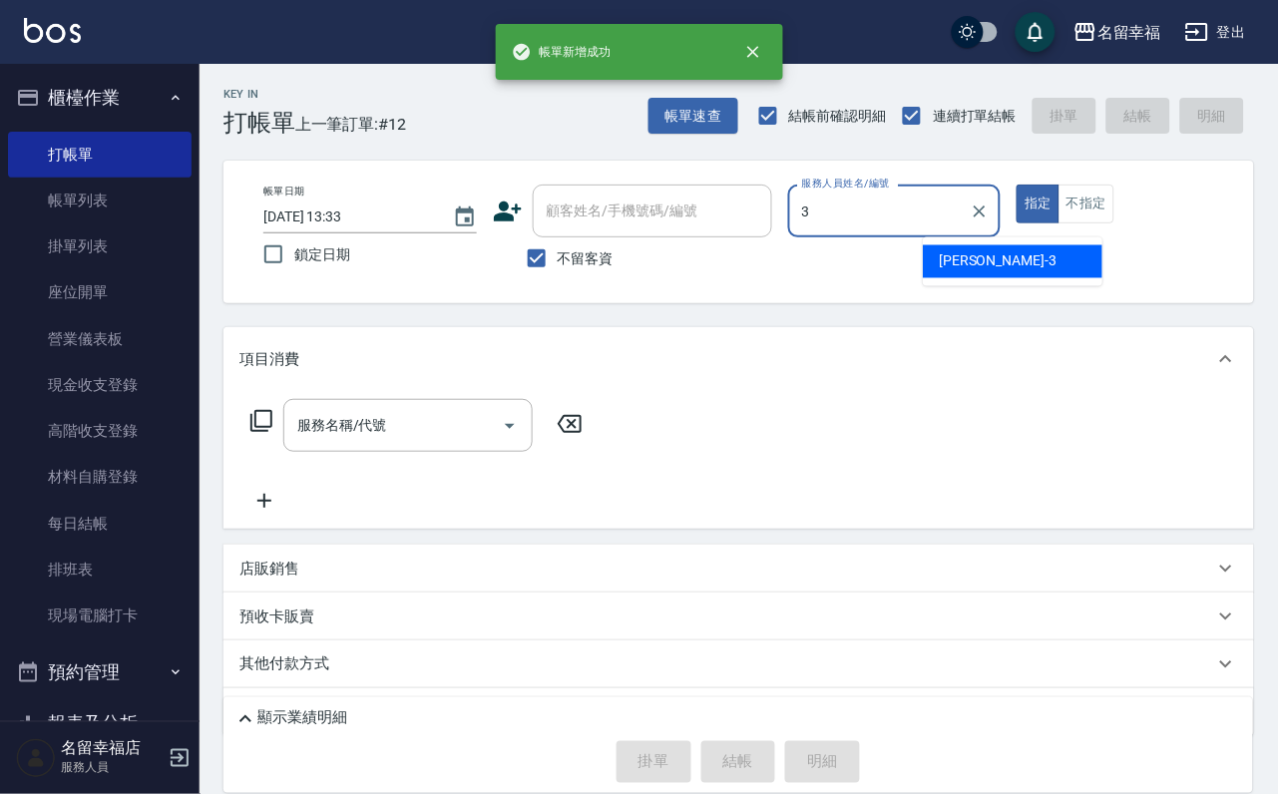
type input "[PERSON_NAME]-3"
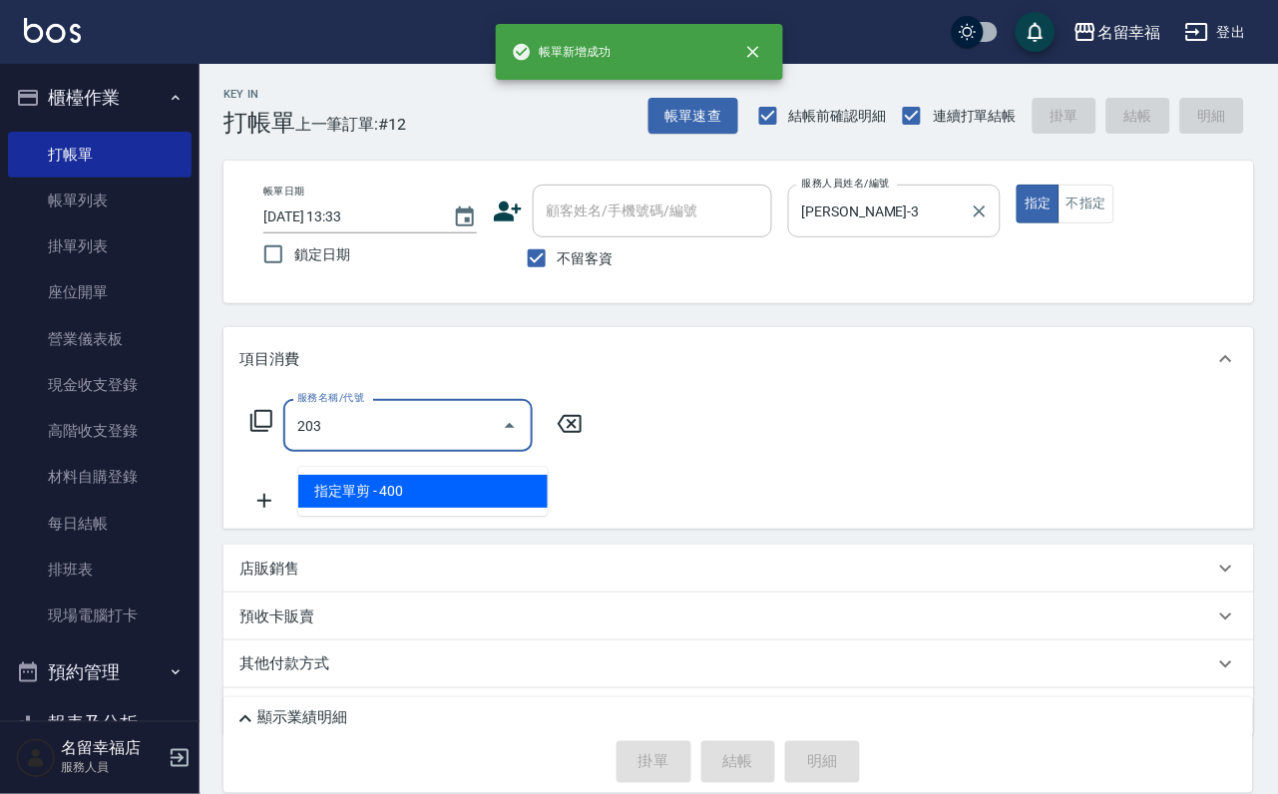
type input "指定單剪(203)"
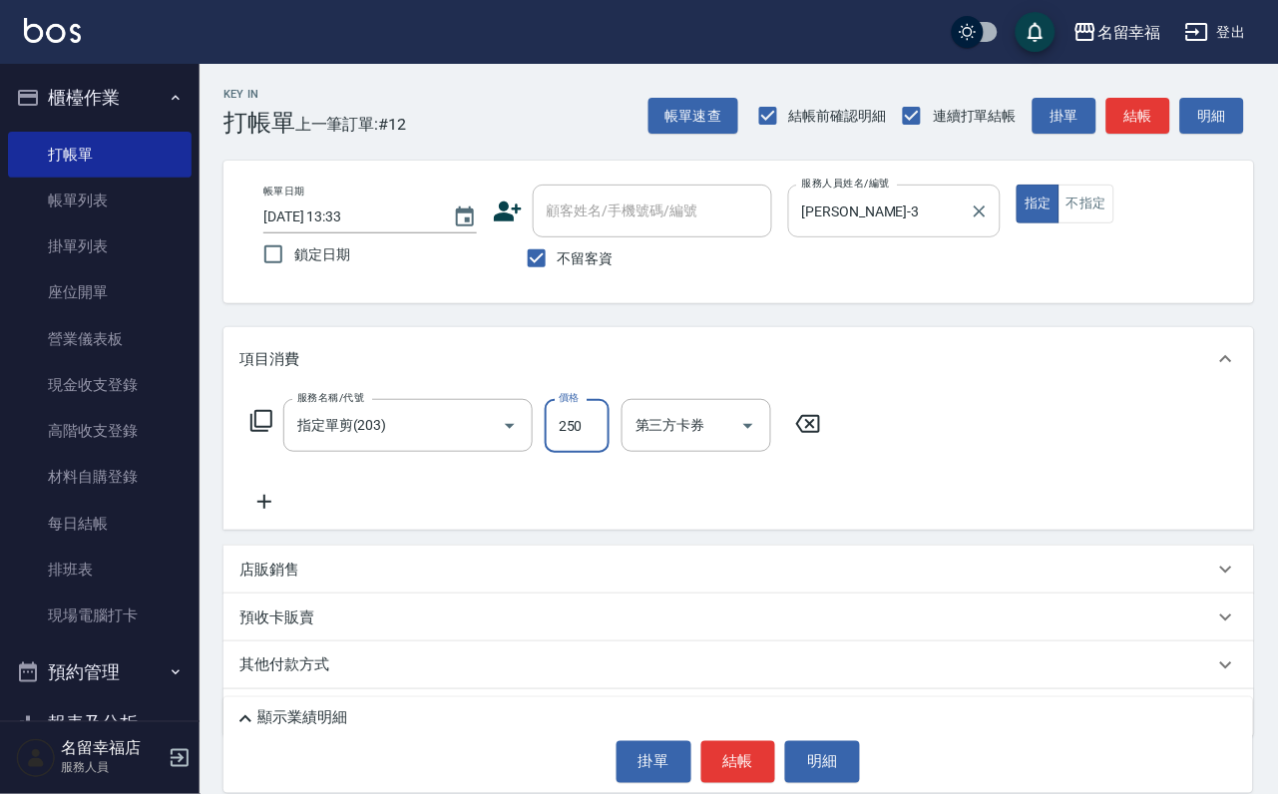
type input "250"
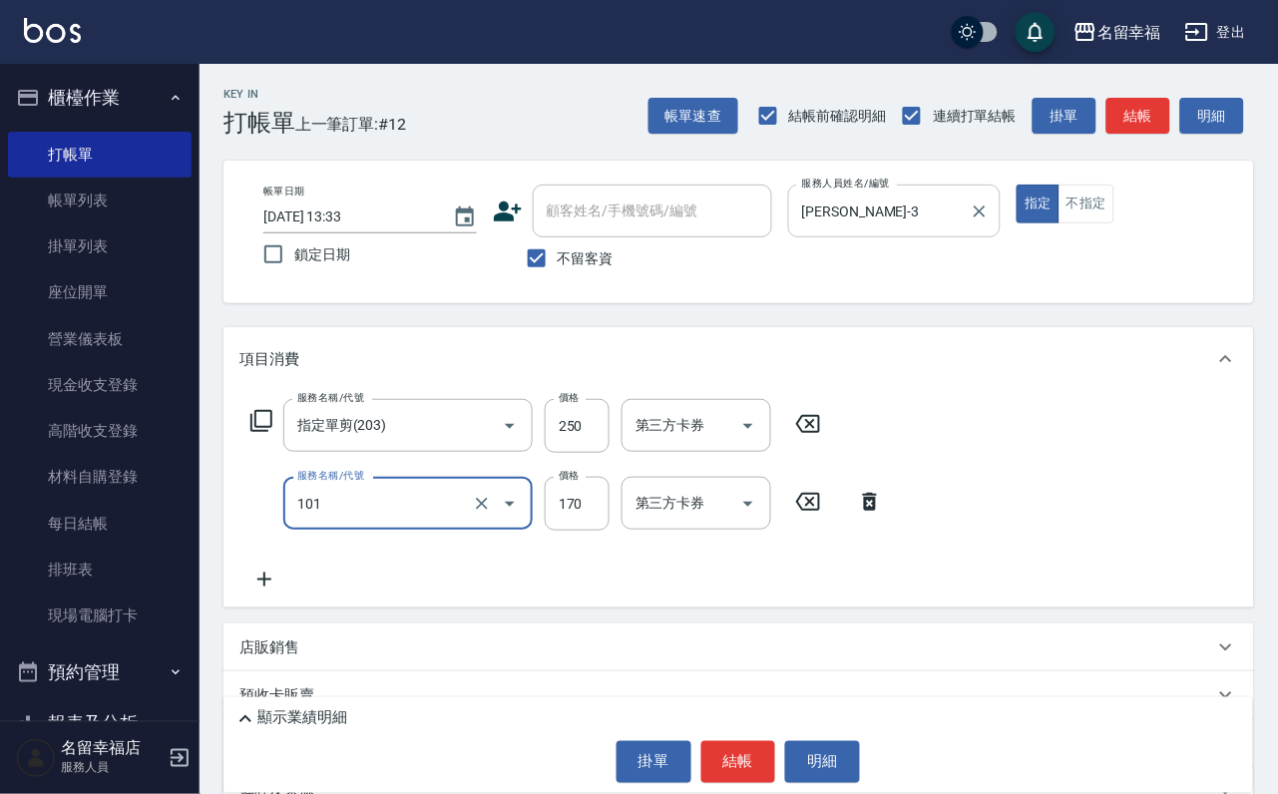
type input "洗髮(101)"
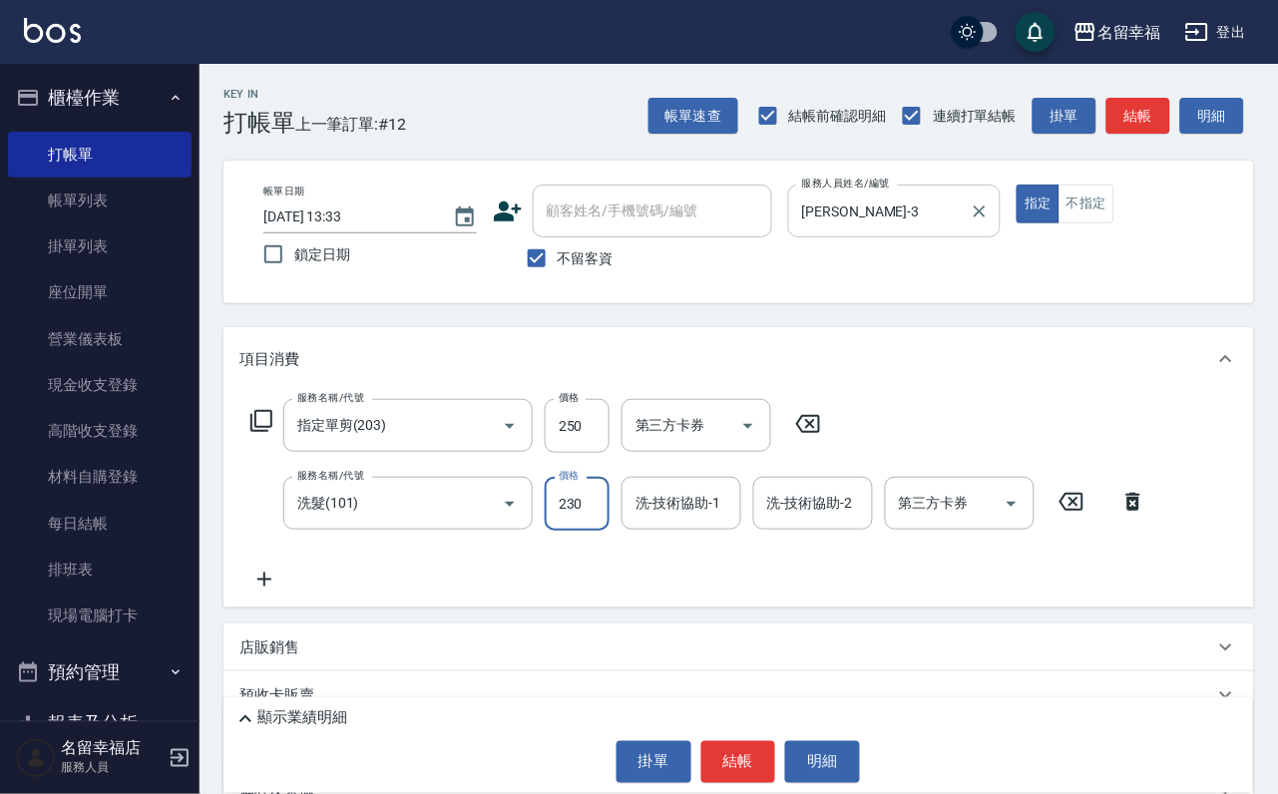
type input "230"
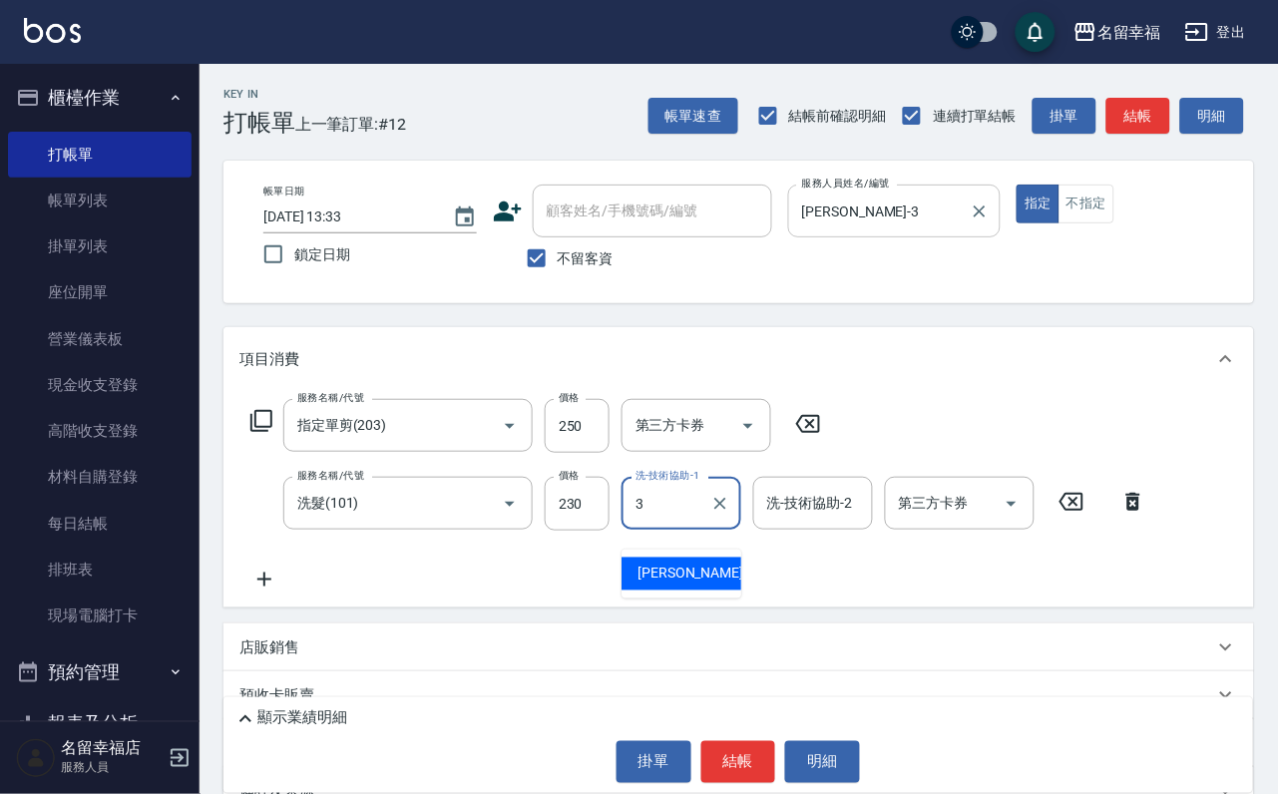
type input "[PERSON_NAME]-3"
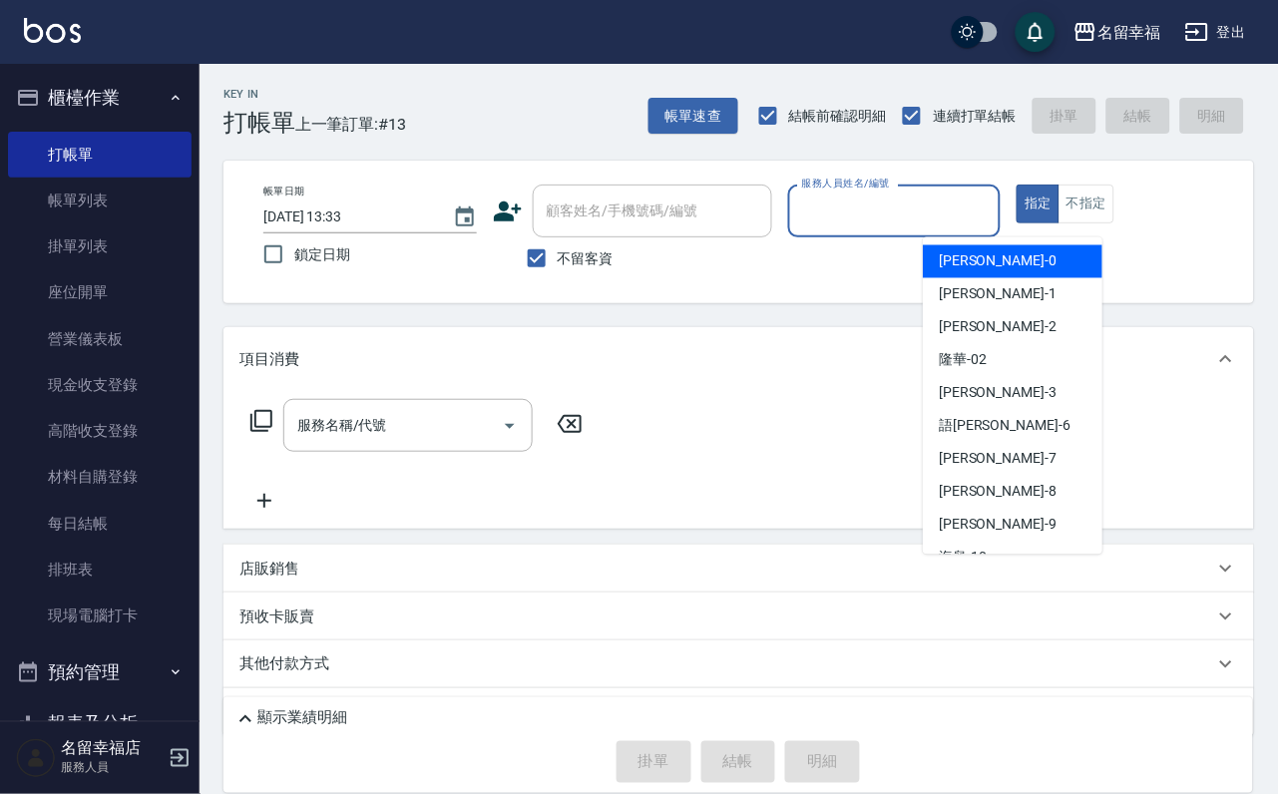
click at [991, 213] on input "服務人員姓名/編號" at bounding box center [894, 210] width 195 height 35
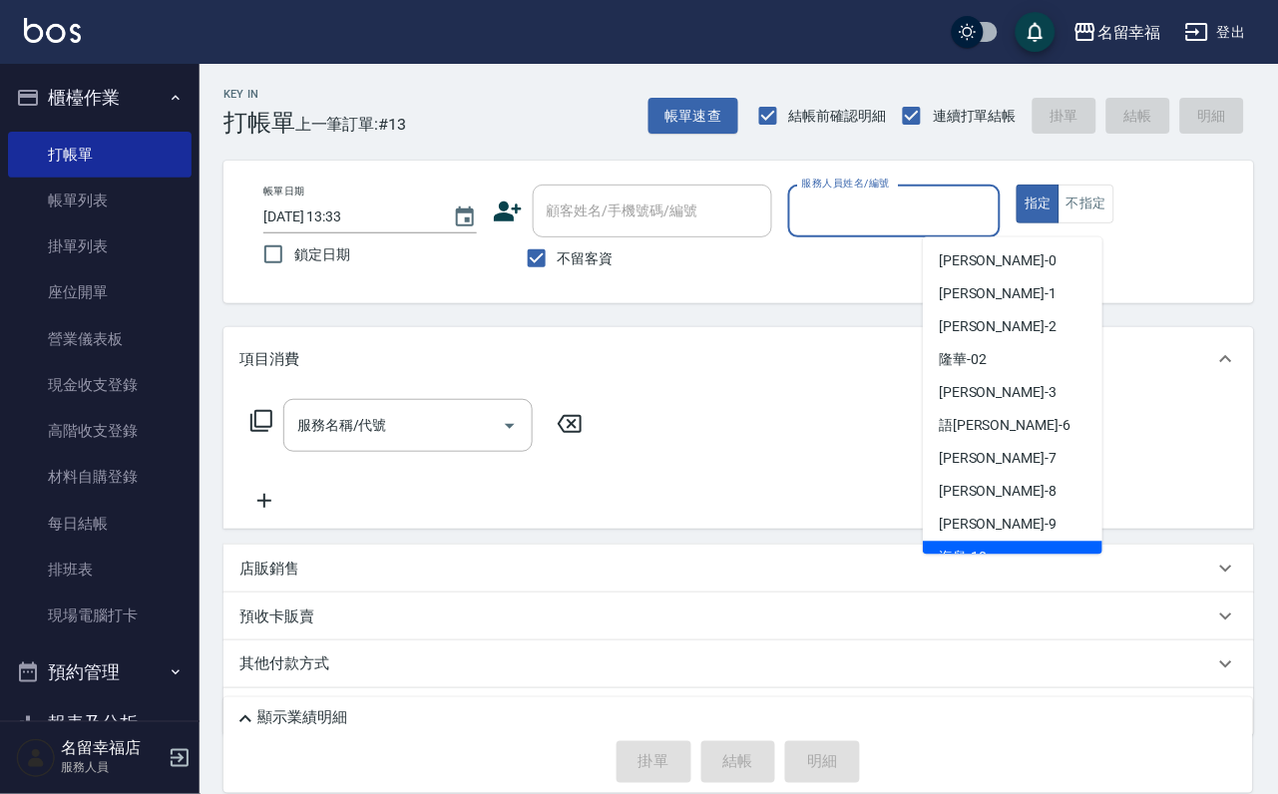
click at [1045, 545] on div "海龜 -10" at bounding box center [1013, 558] width 180 height 33
type input "海龜-10"
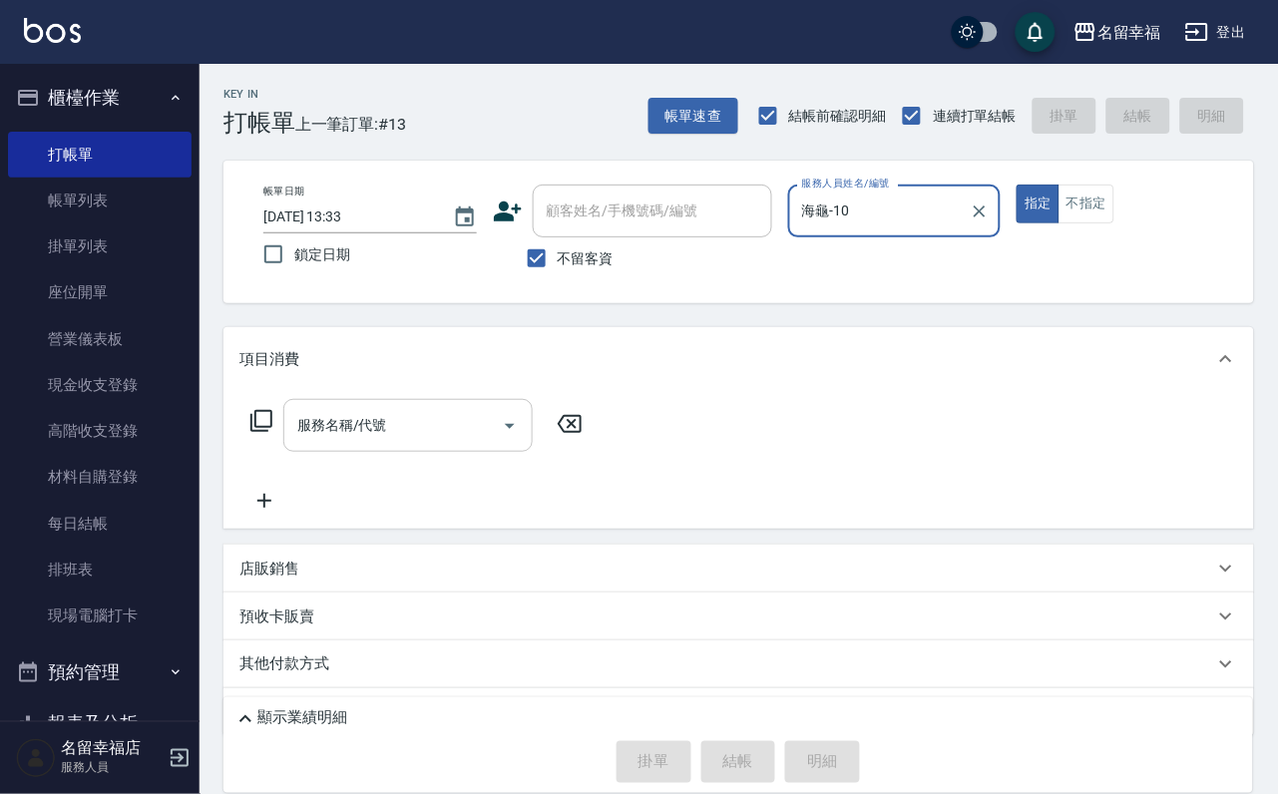
click at [465, 452] on div "服務名稱/代號" at bounding box center [407, 425] width 249 height 53
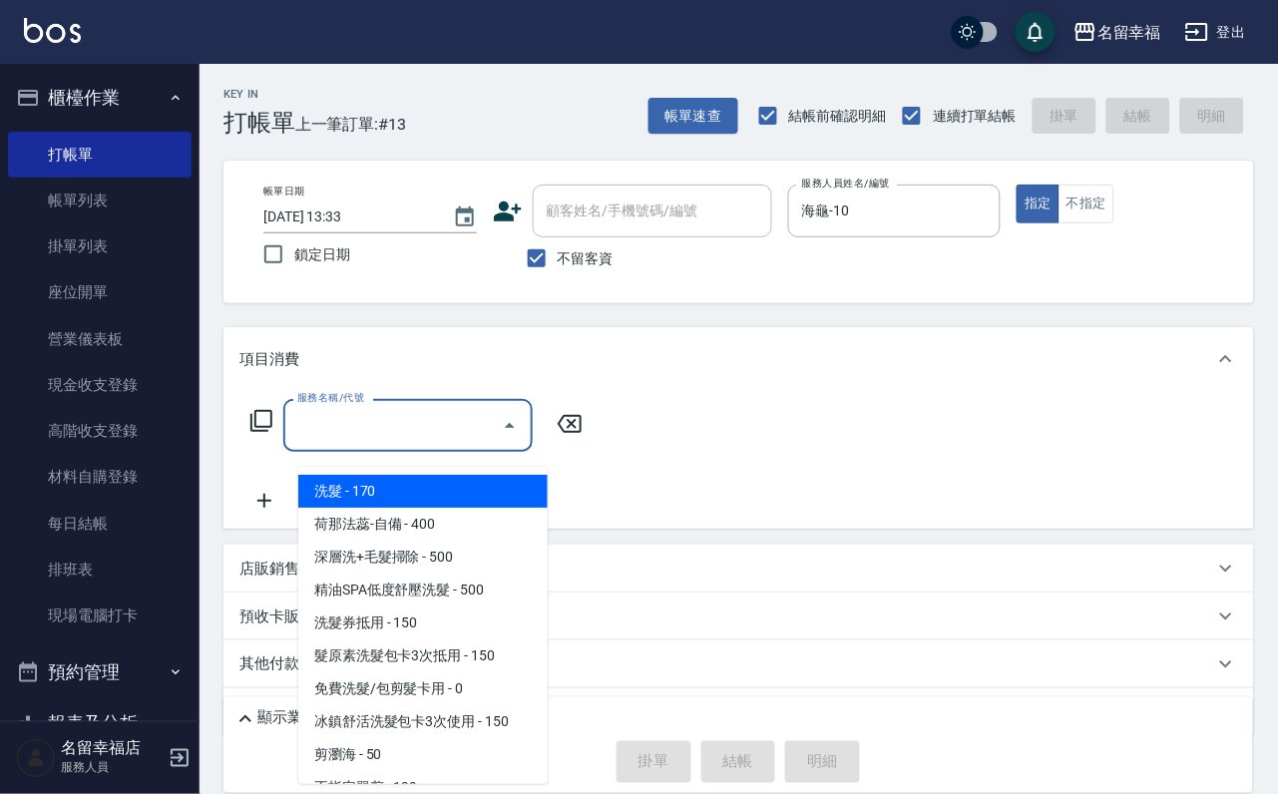
click at [473, 496] on span "洗髮 - 170" at bounding box center [422, 491] width 249 height 33
type input "洗髮(101)"
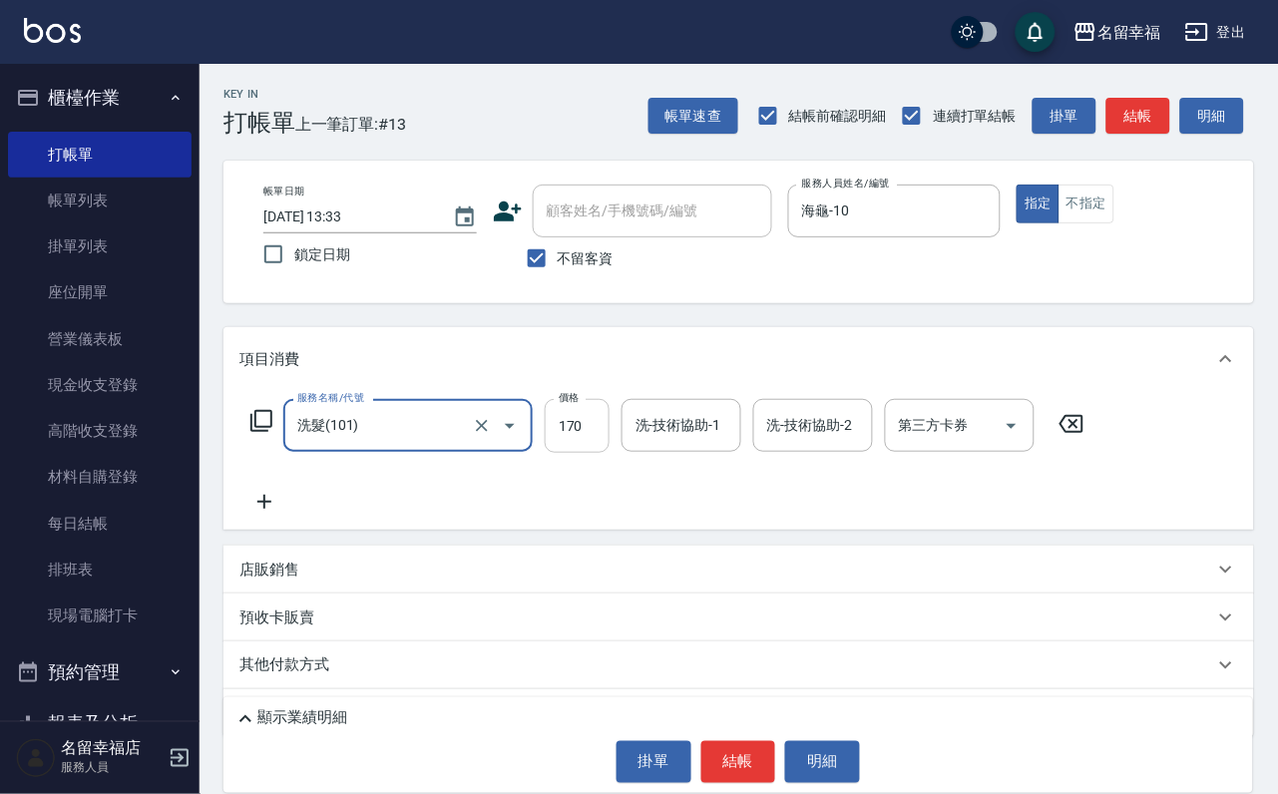
click at [603, 453] on input "170" at bounding box center [577, 426] width 65 height 54
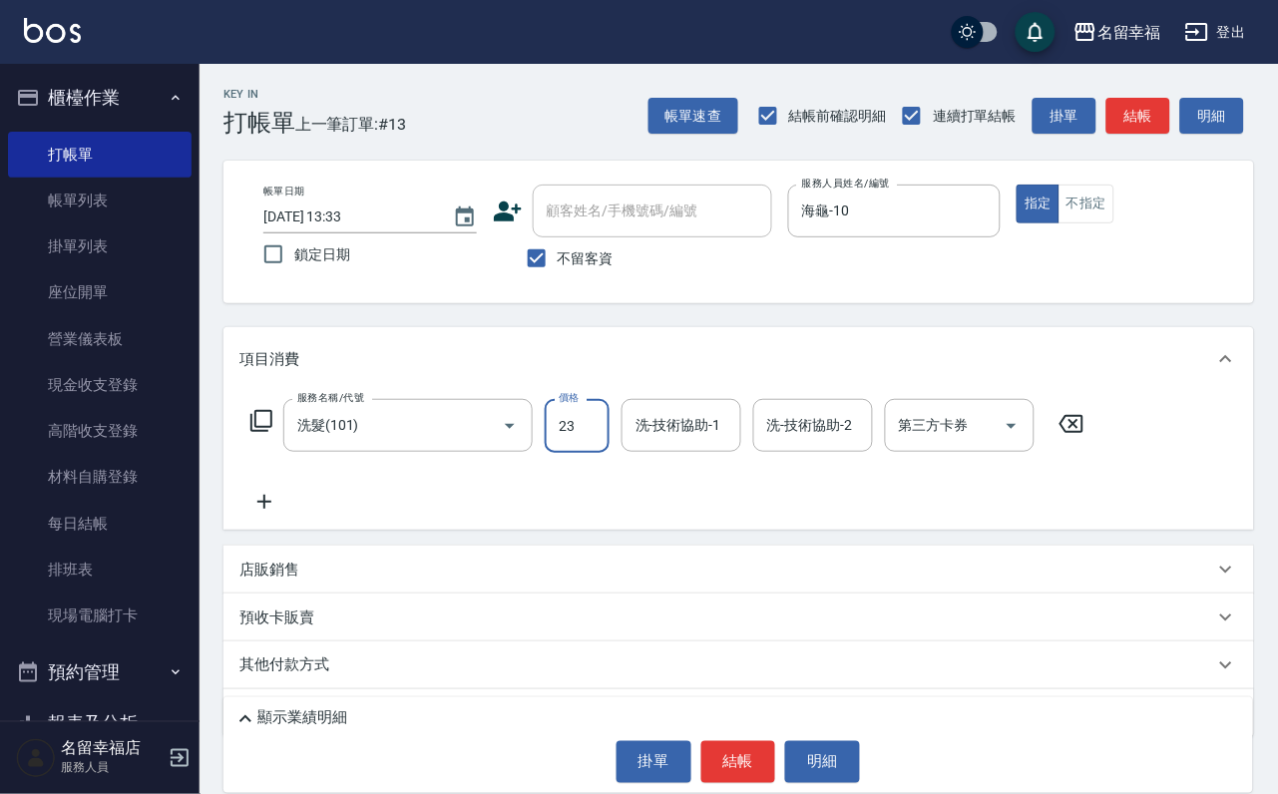
type input "230"
drag, startPoint x: 712, startPoint y: 451, endPoint x: 710, endPoint y: 440, distance: 11.2
click at [712, 443] on input "洗-技術協助-1" at bounding box center [681, 425] width 102 height 35
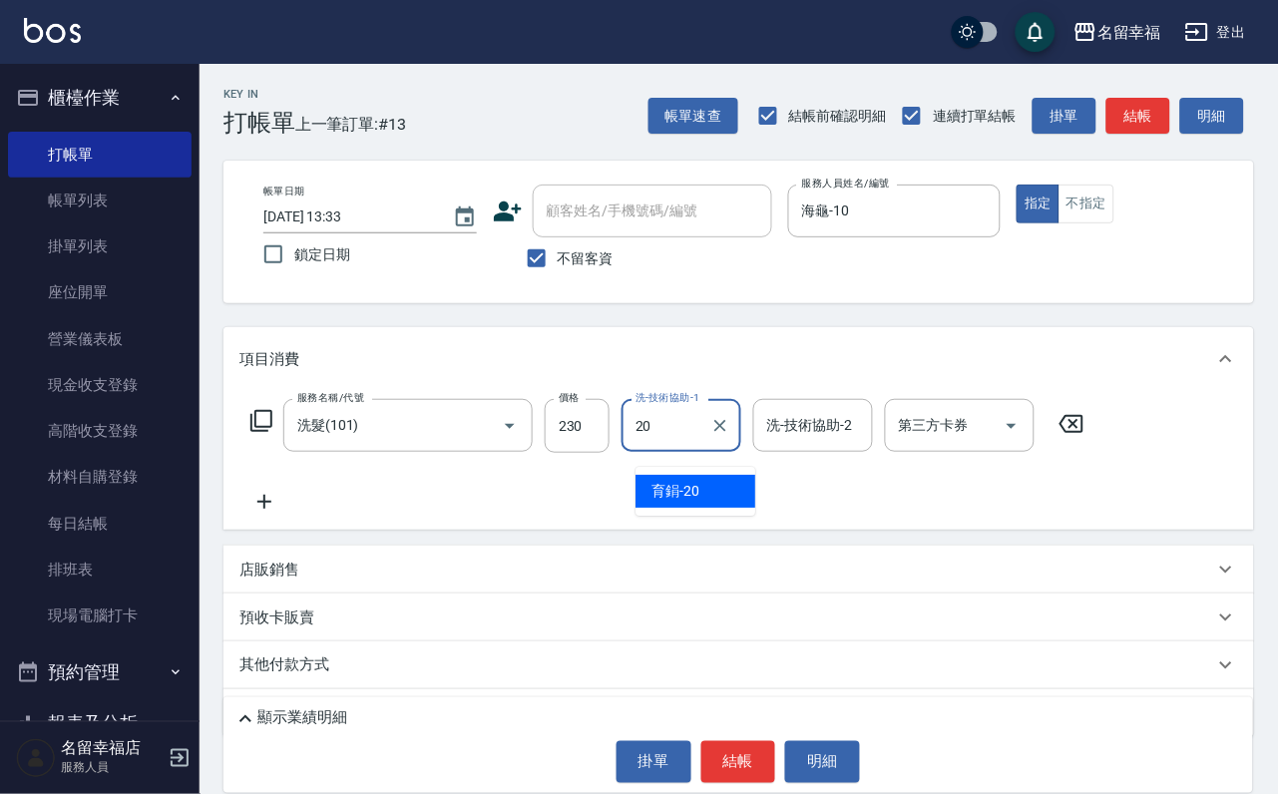
type input "育鋗-20"
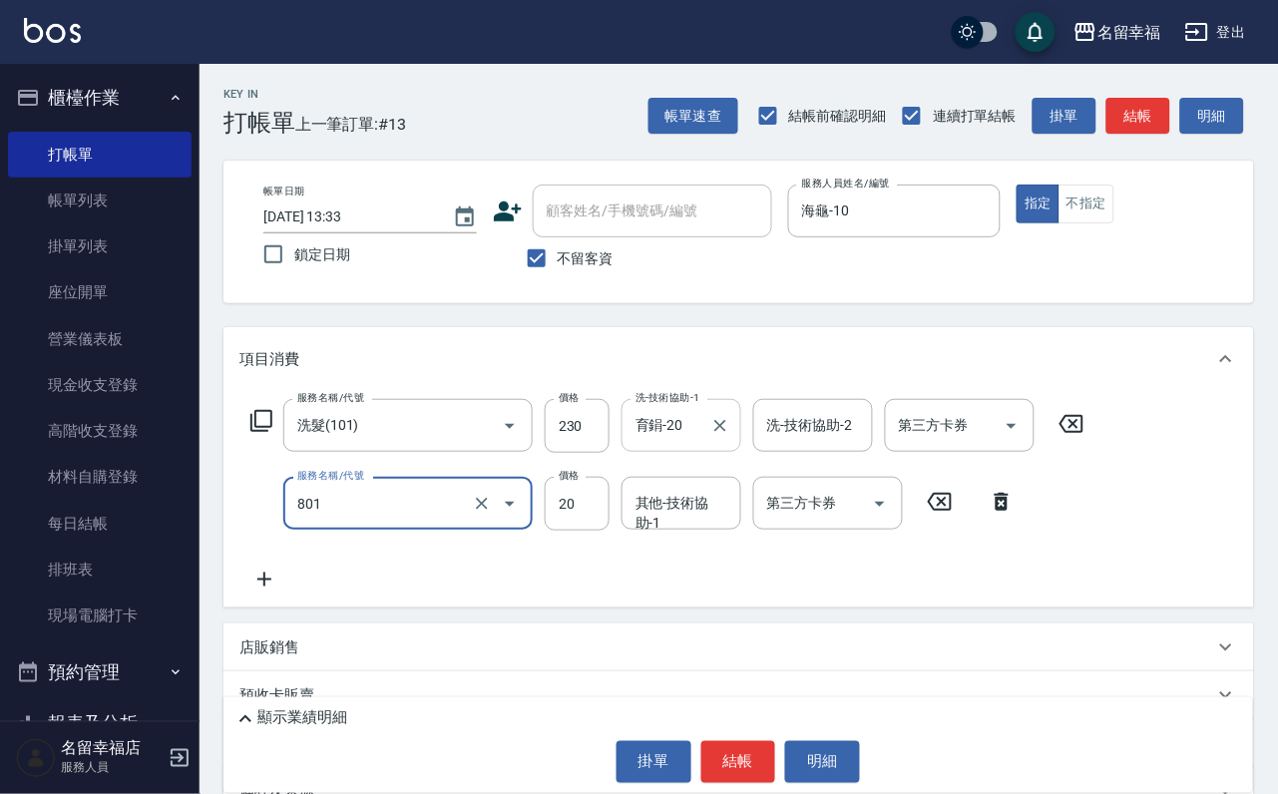
type input "潤絲(801)"
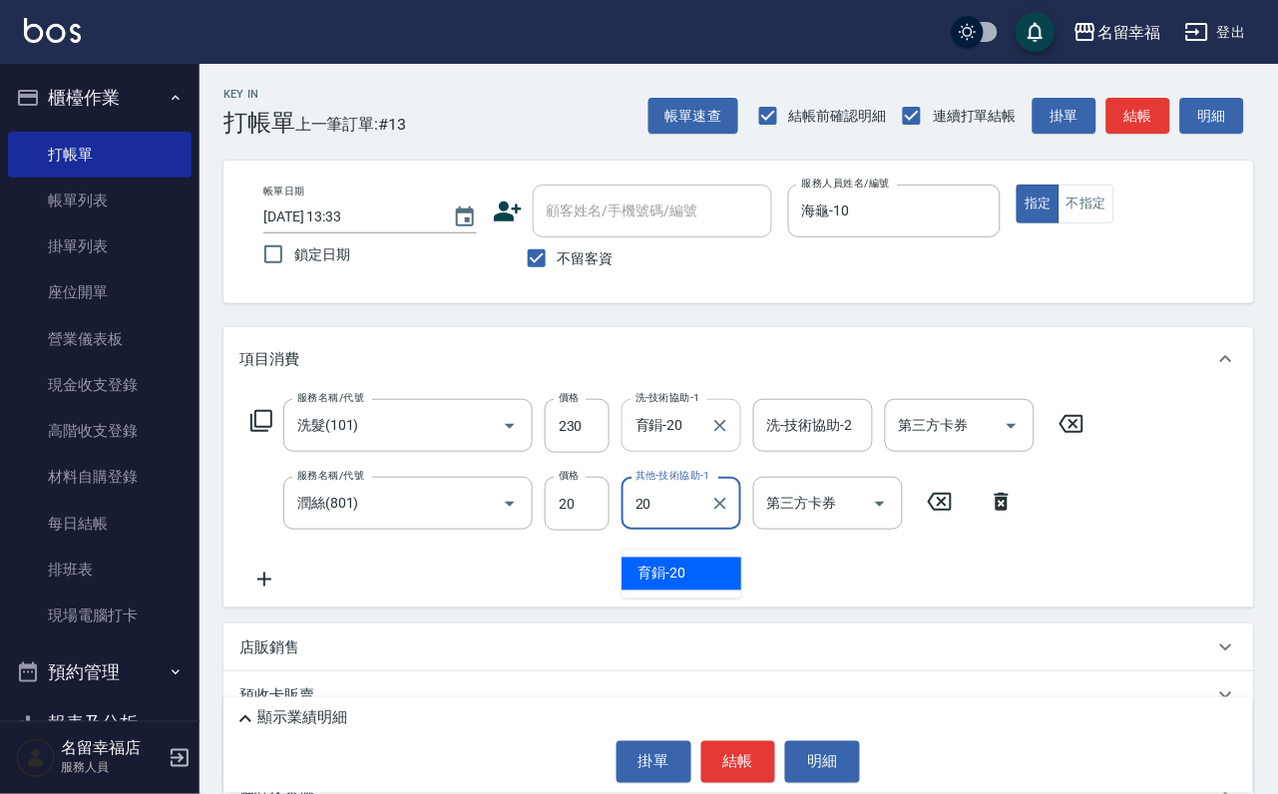
type input "育鋗-20"
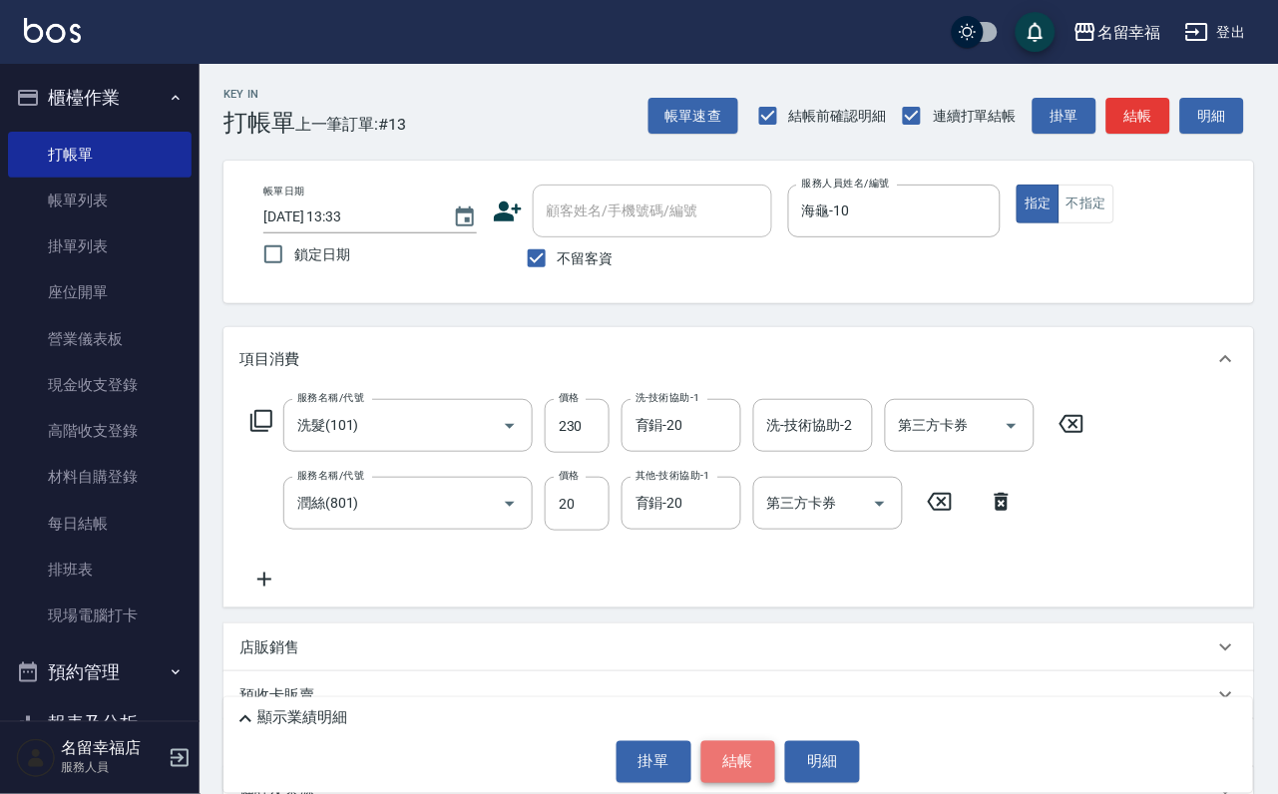
click at [731, 749] on button "結帳" at bounding box center [738, 762] width 75 height 42
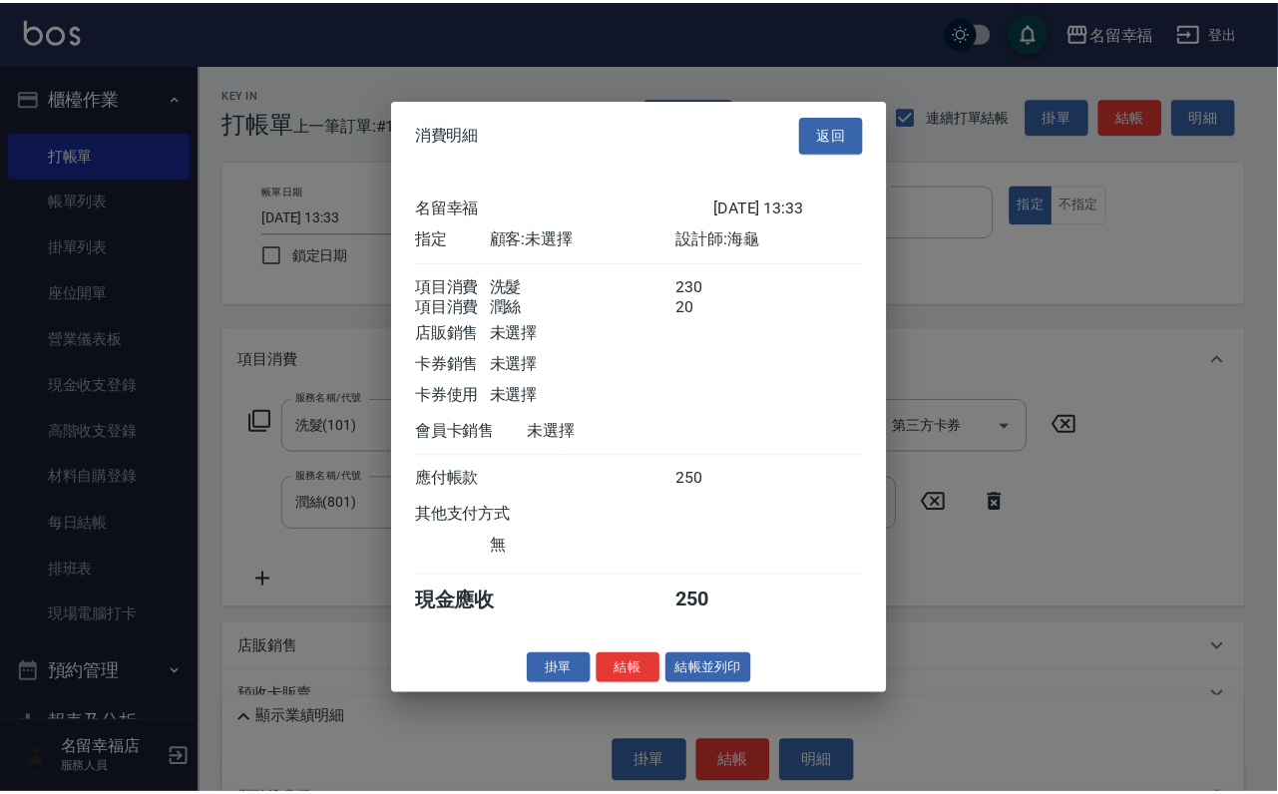
scroll to position [321, 0]
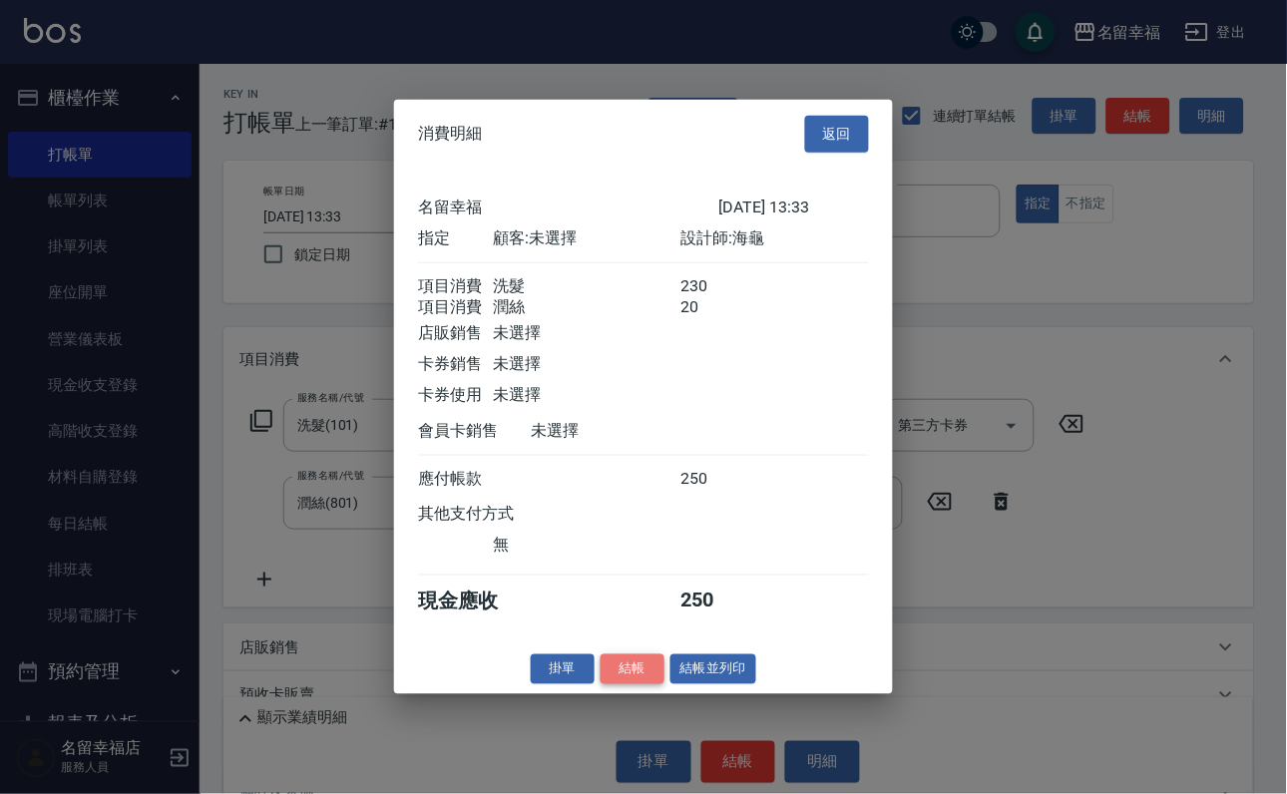
click at [602, 684] on button "結帳" at bounding box center [632, 668] width 64 height 31
type input "[DATE] 13:38"
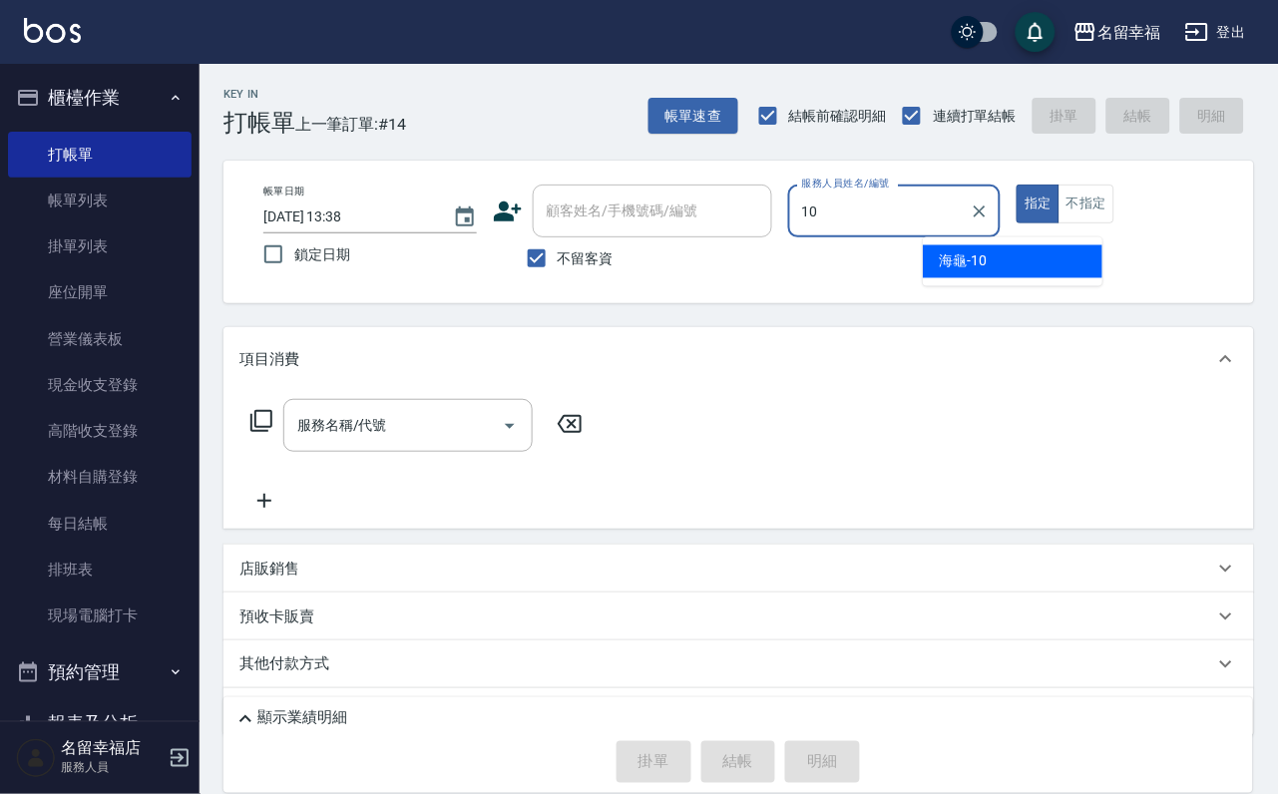
type input "海龜-10"
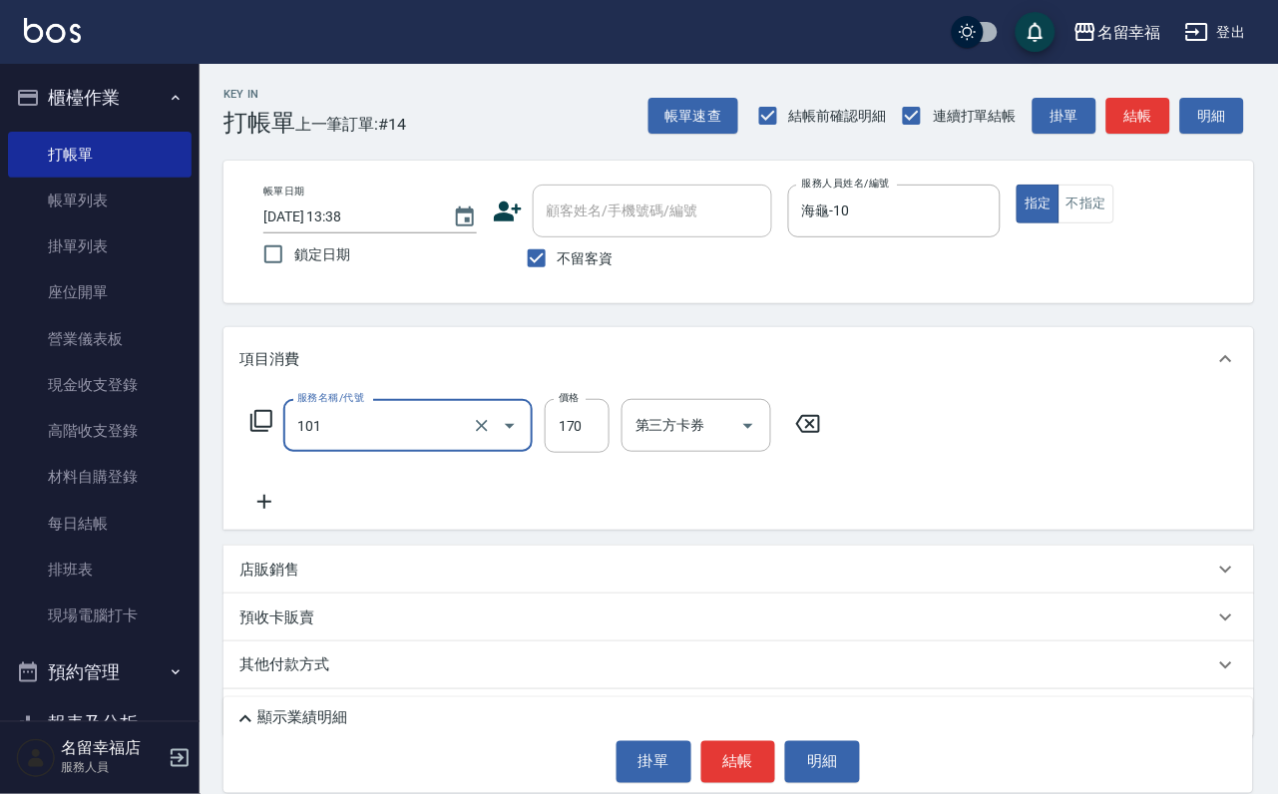
type input "洗髮(101)"
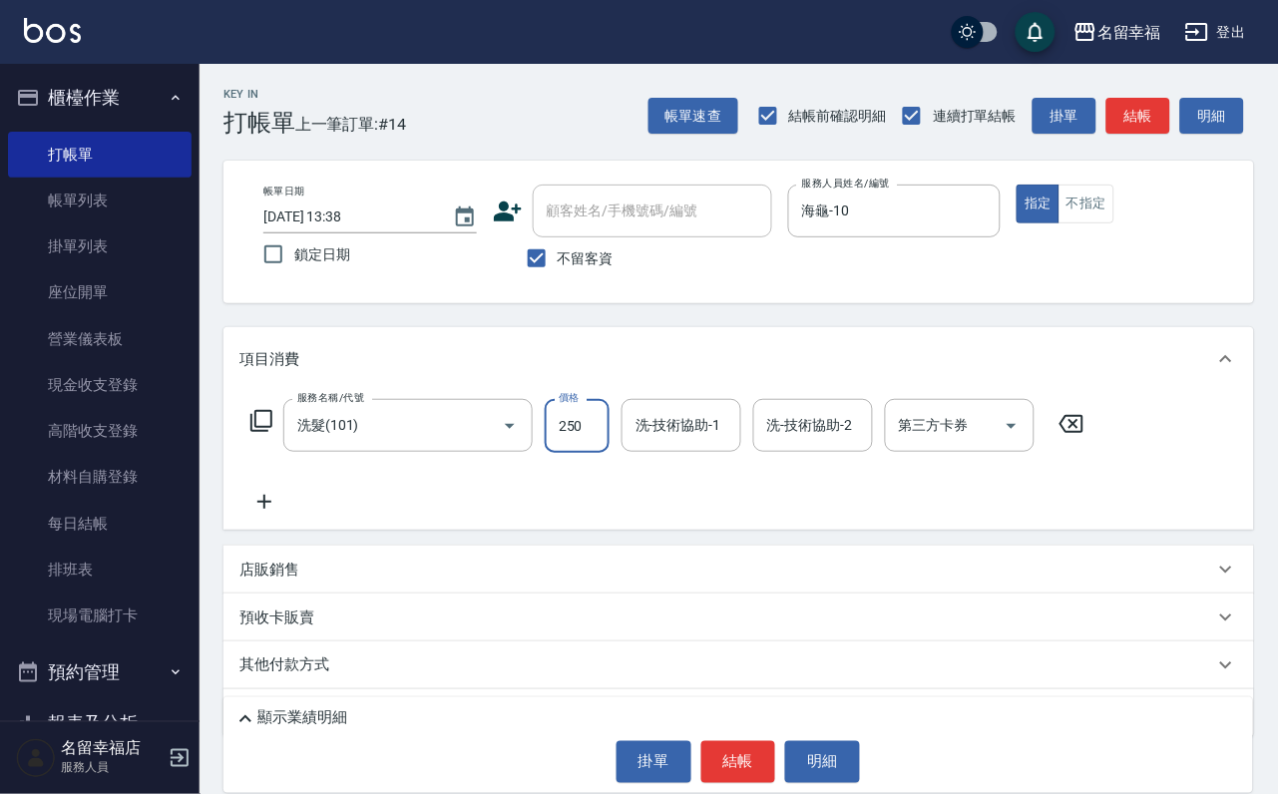
type input "250"
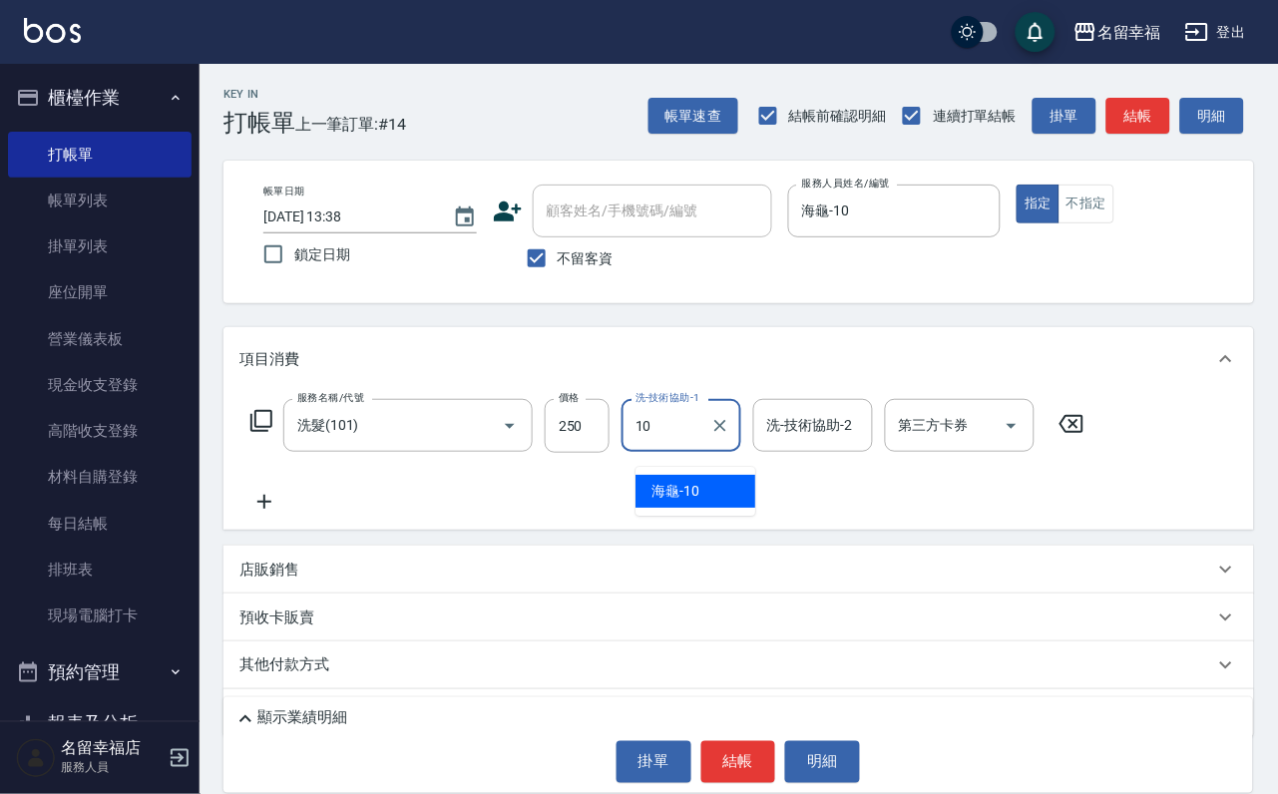
type input "海龜-10"
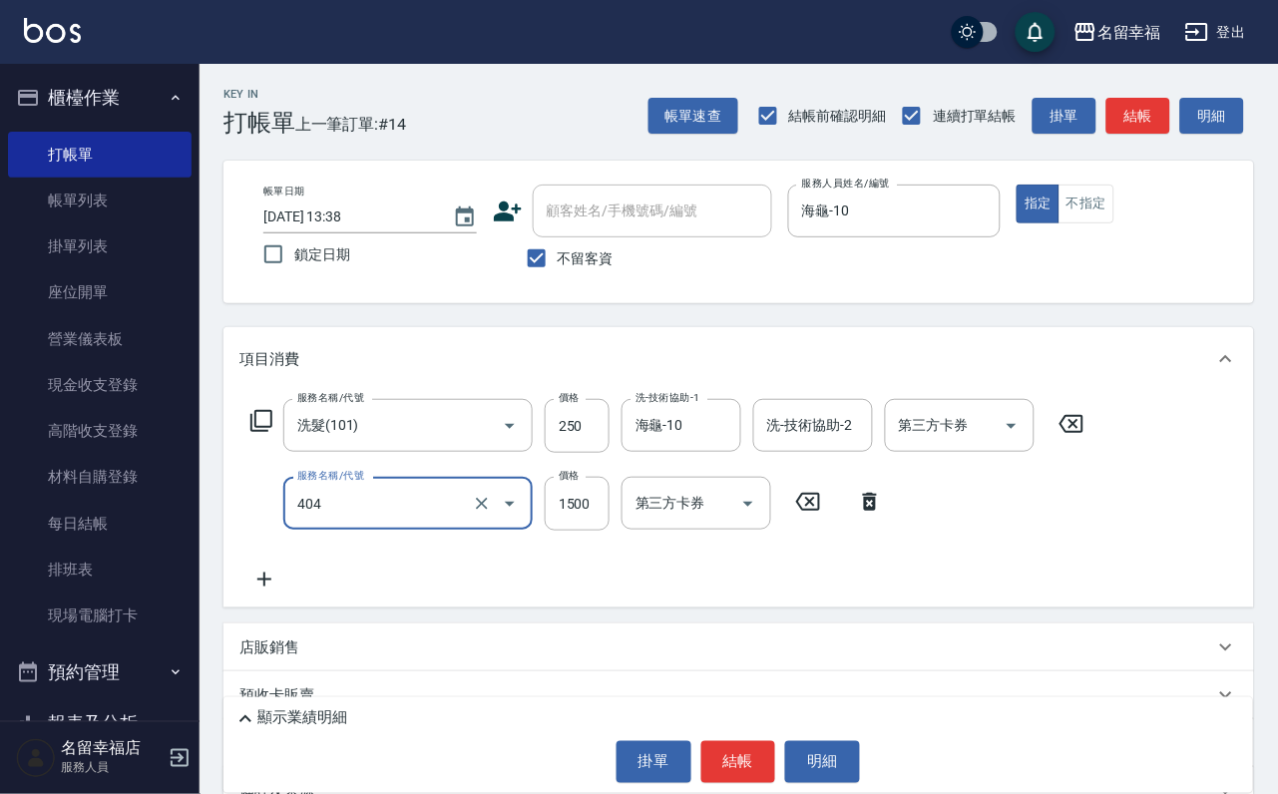
type input "設計染髮(404)"
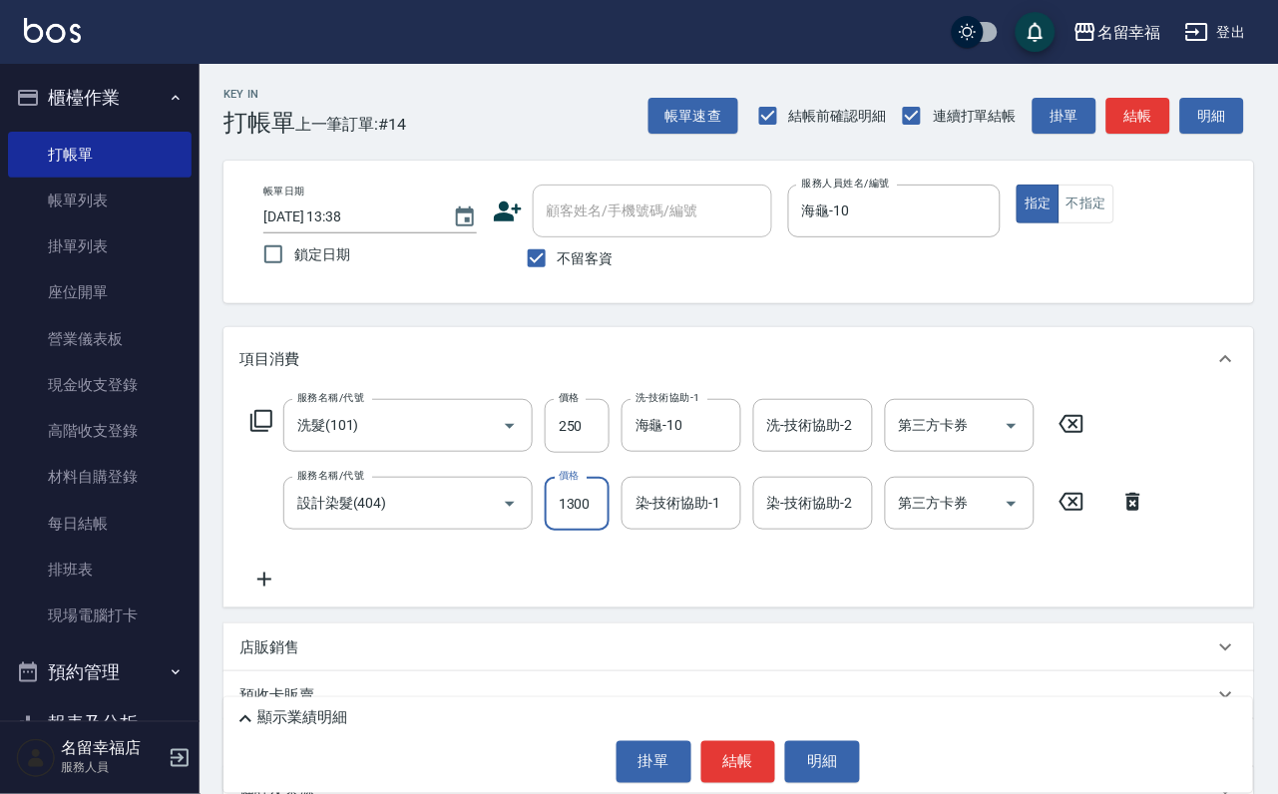
scroll to position [0, 1]
type input "1300"
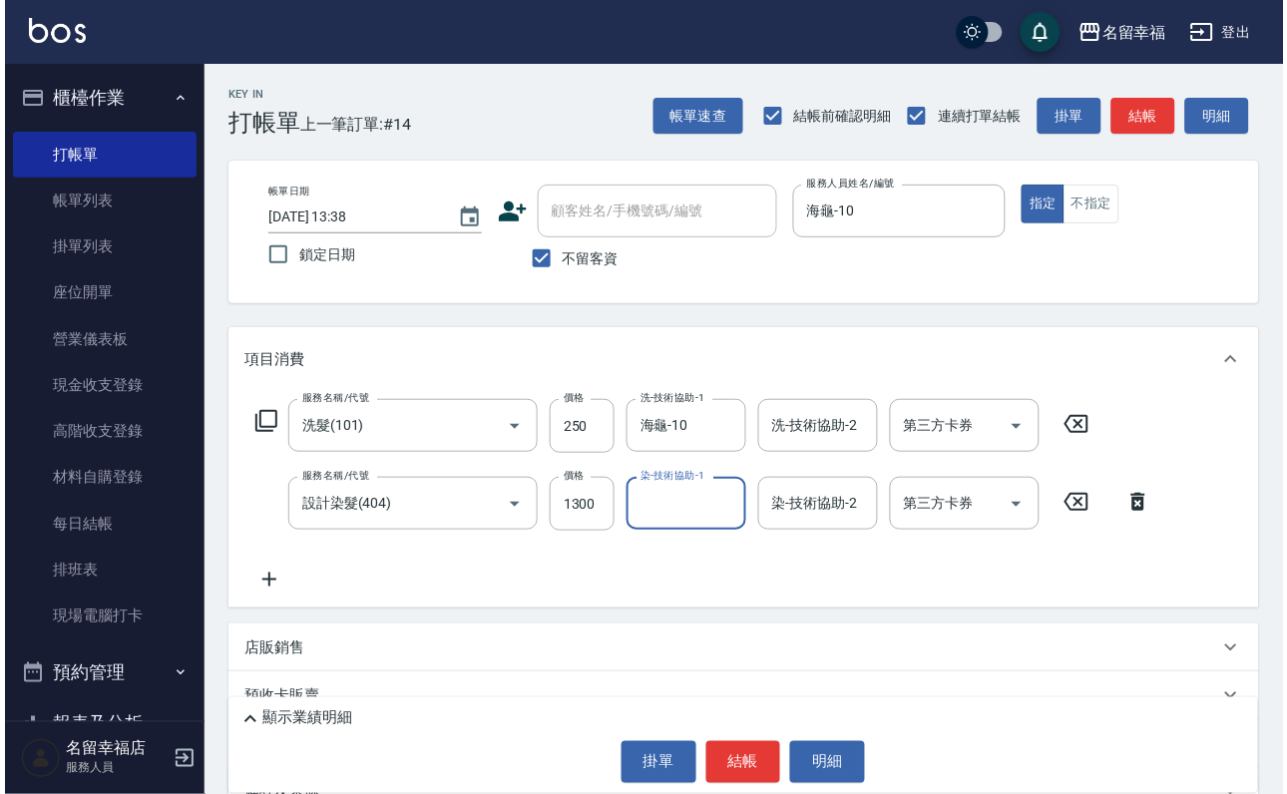
scroll to position [0, 0]
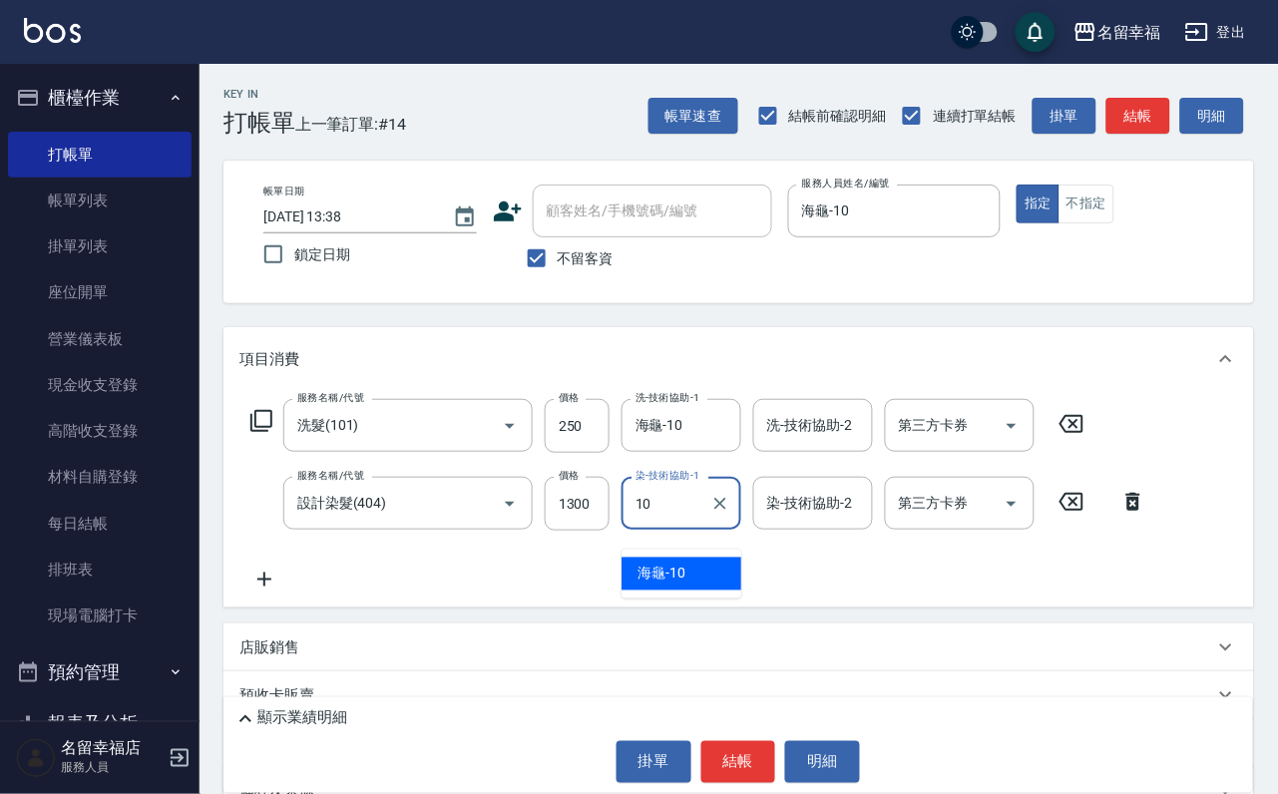
type input "海龜-10"
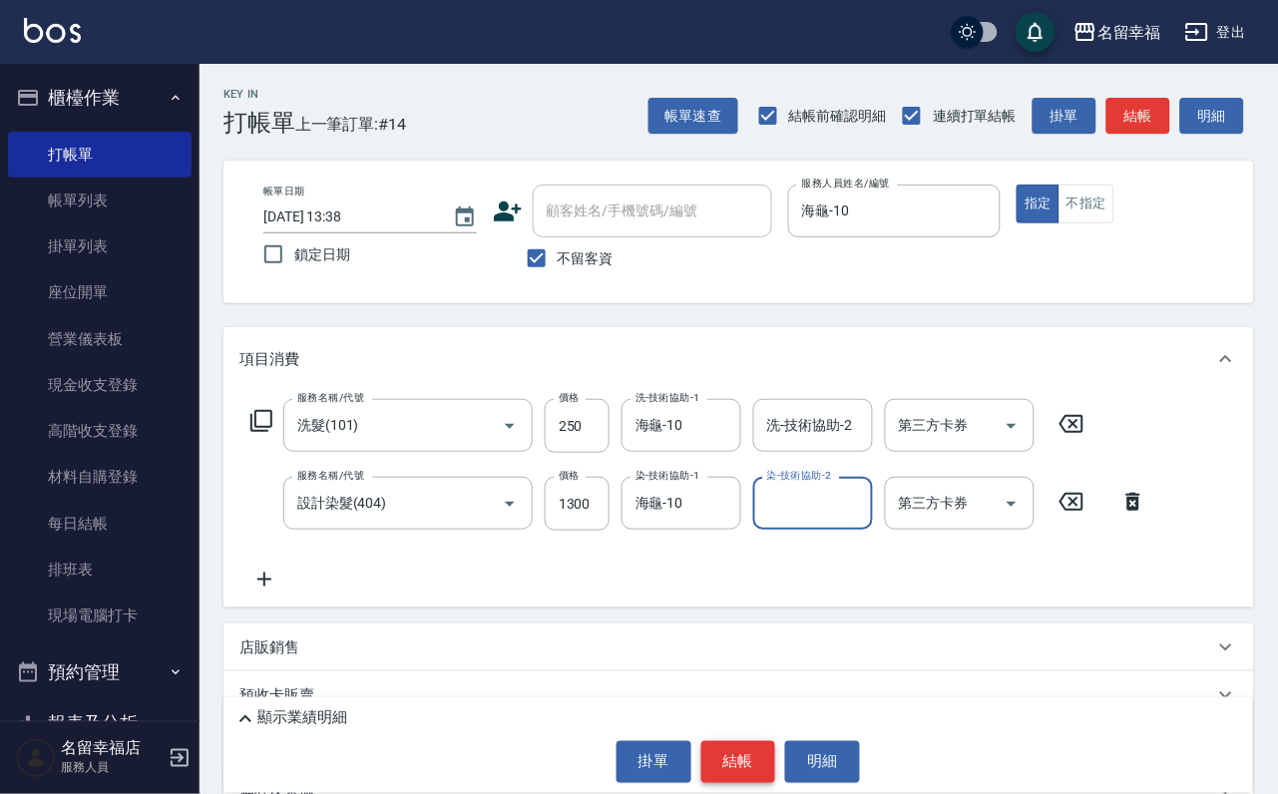
click at [702, 741] on button "結帳" at bounding box center [738, 762] width 75 height 42
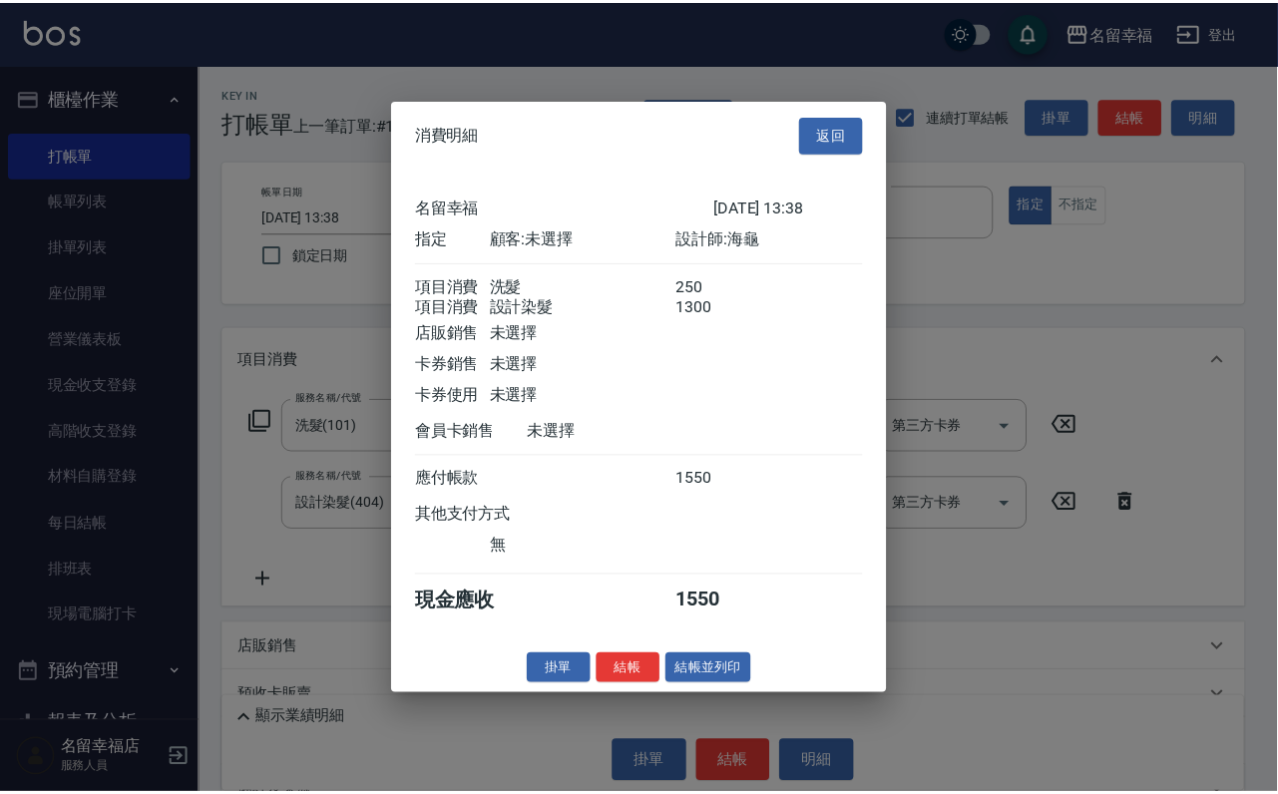
scroll to position [321, 0]
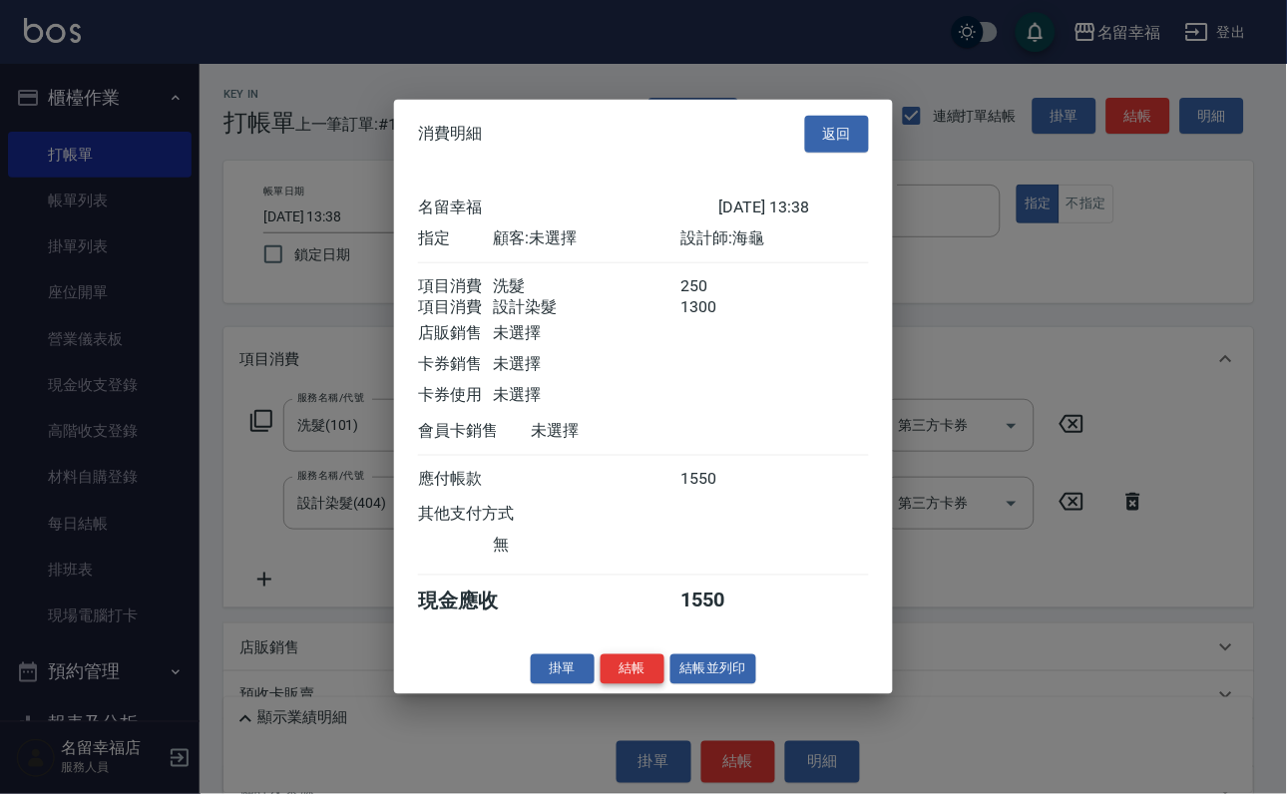
click at [622, 684] on button "結帳" at bounding box center [632, 668] width 64 height 31
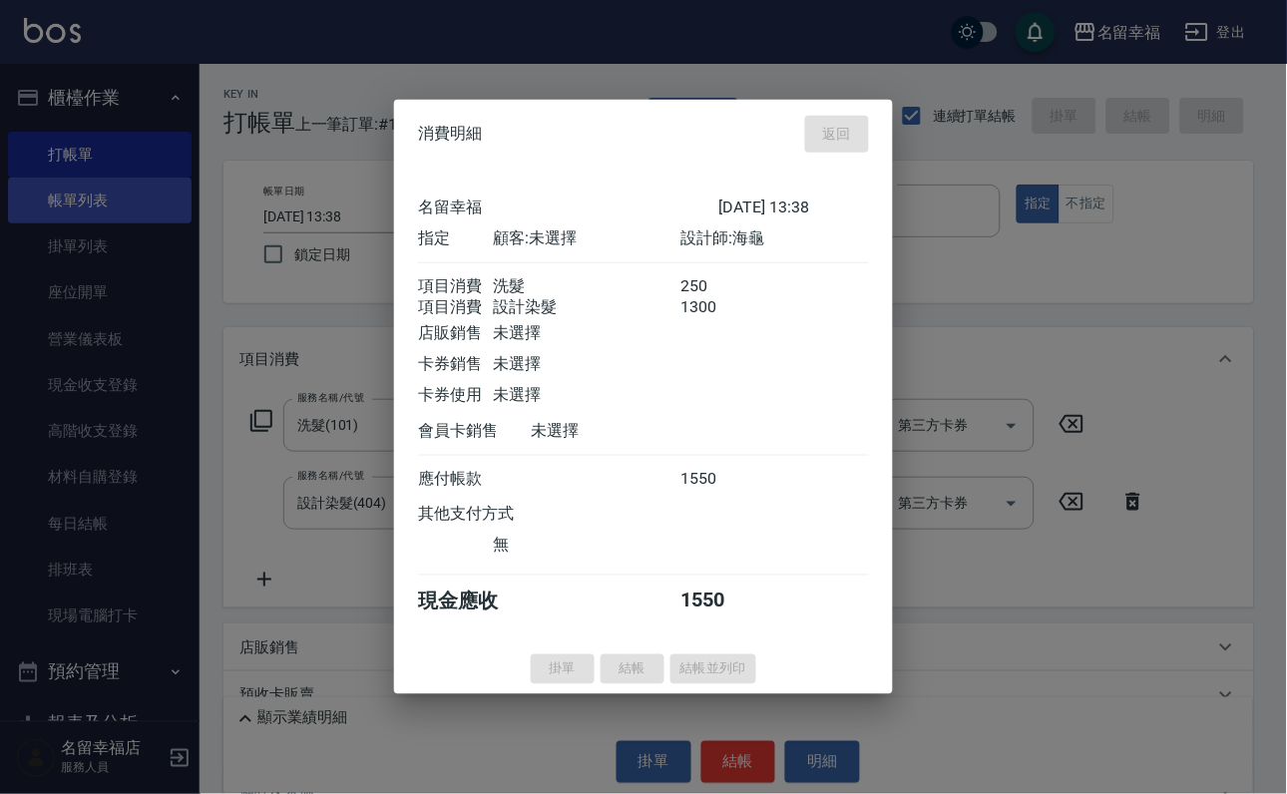
type input "[DATE] 13:59"
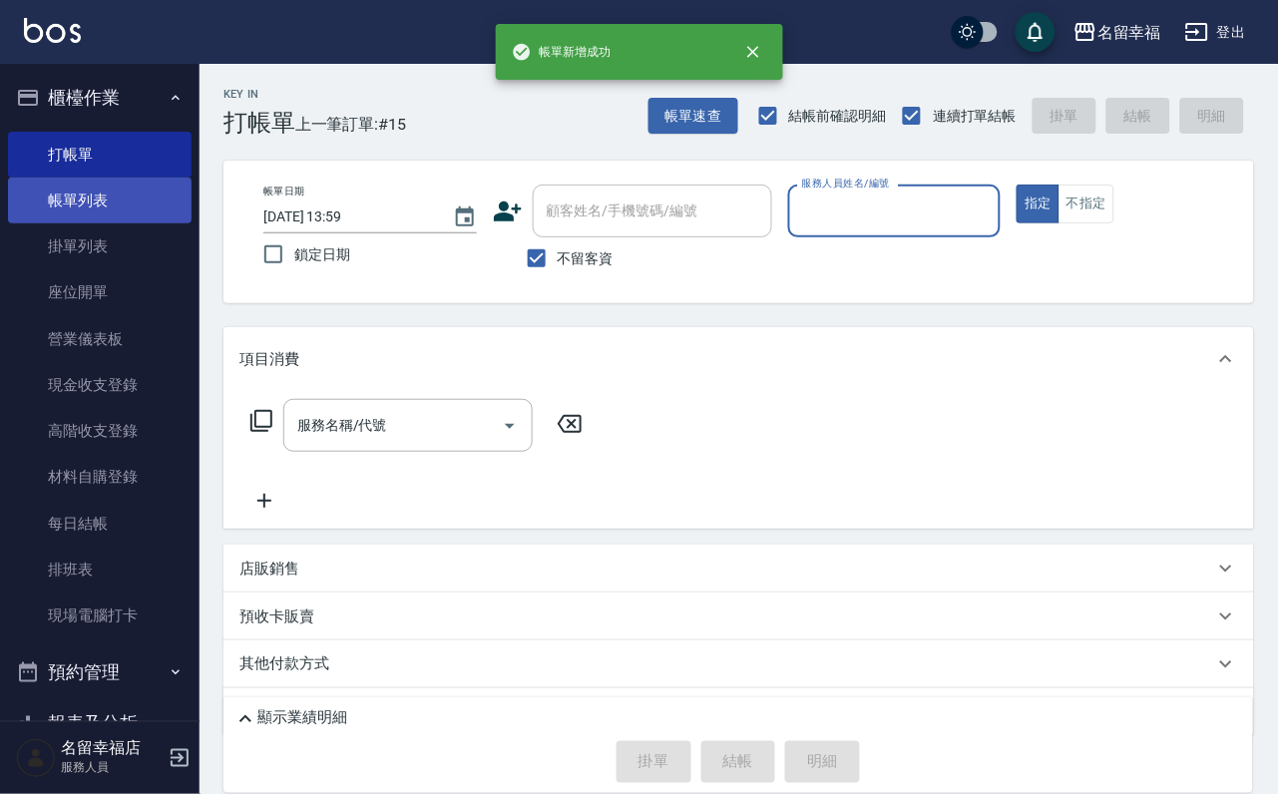
click at [95, 219] on link "帳單列表" at bounding box center [100, 201] width 184 height 46
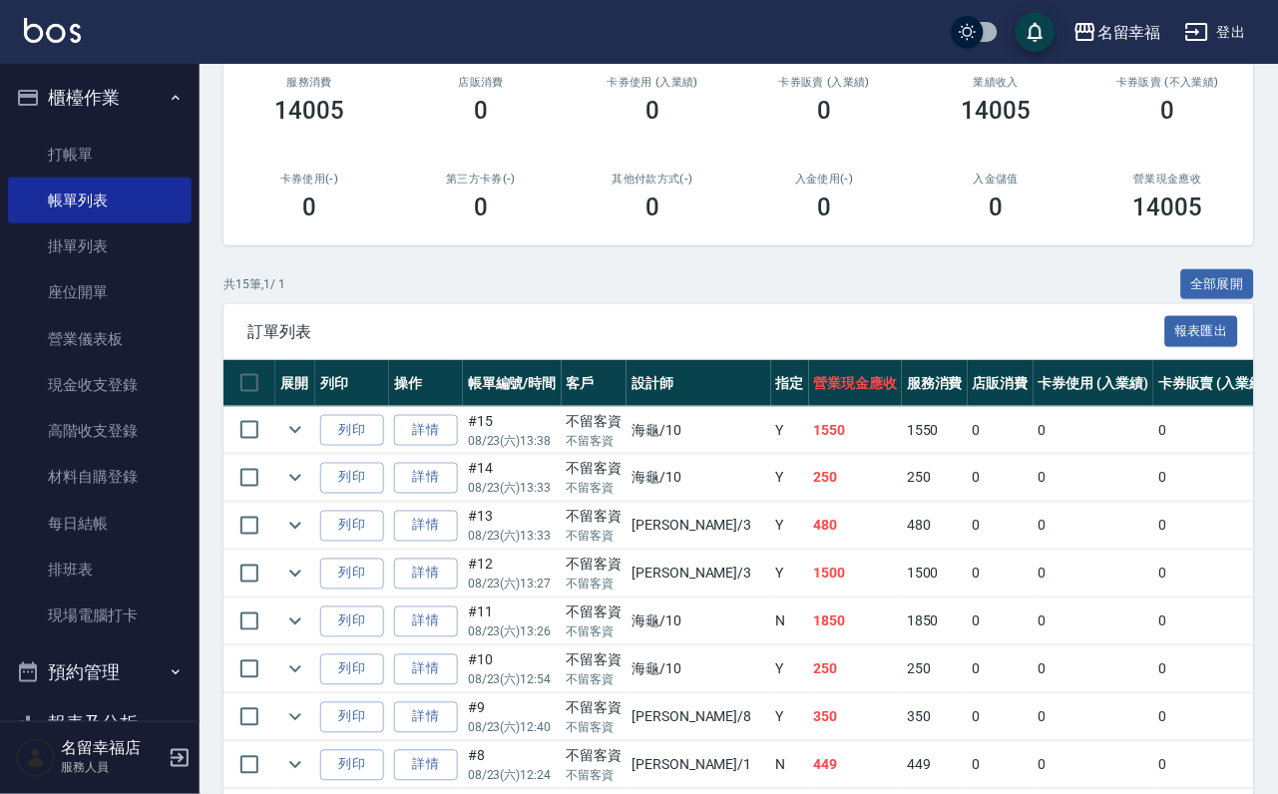
scroll to position [299, 0]
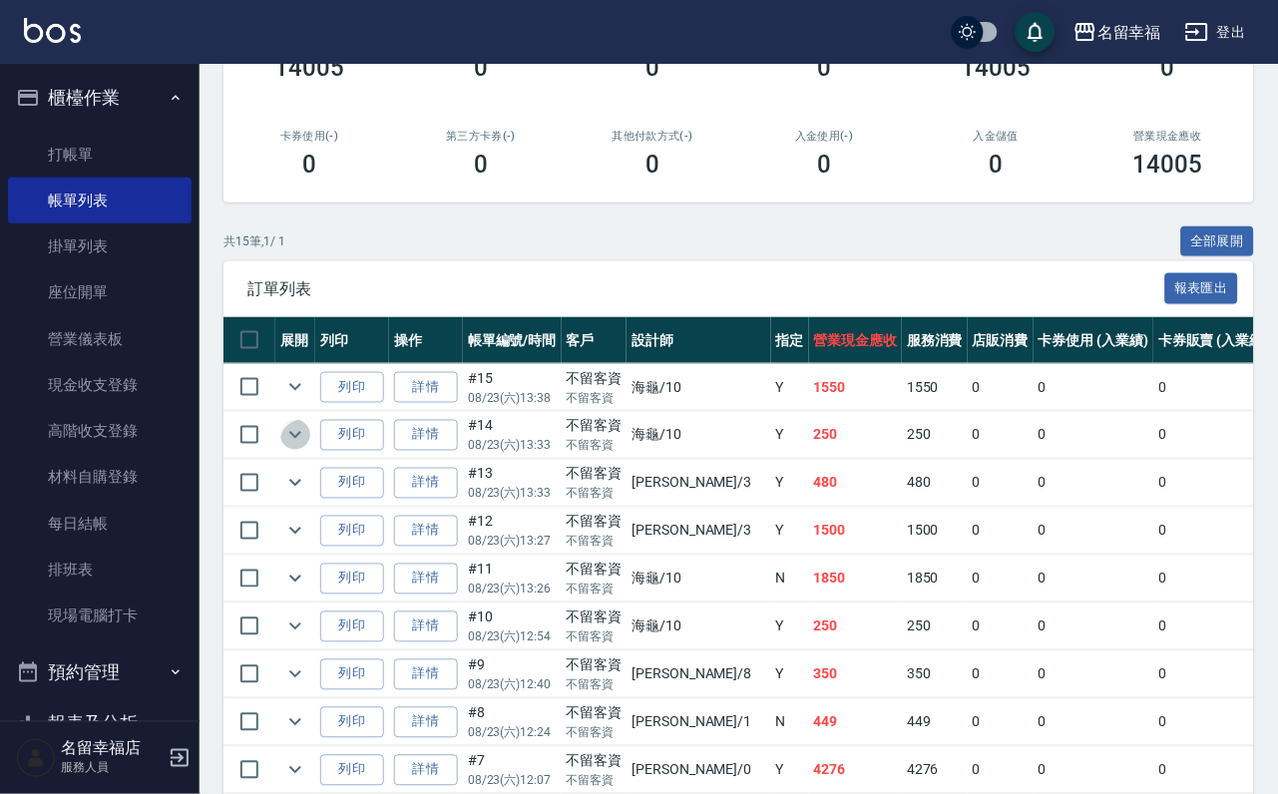
click at [296, 450] on button "expand row" at bounding box center [295, 435] width 30 height 30
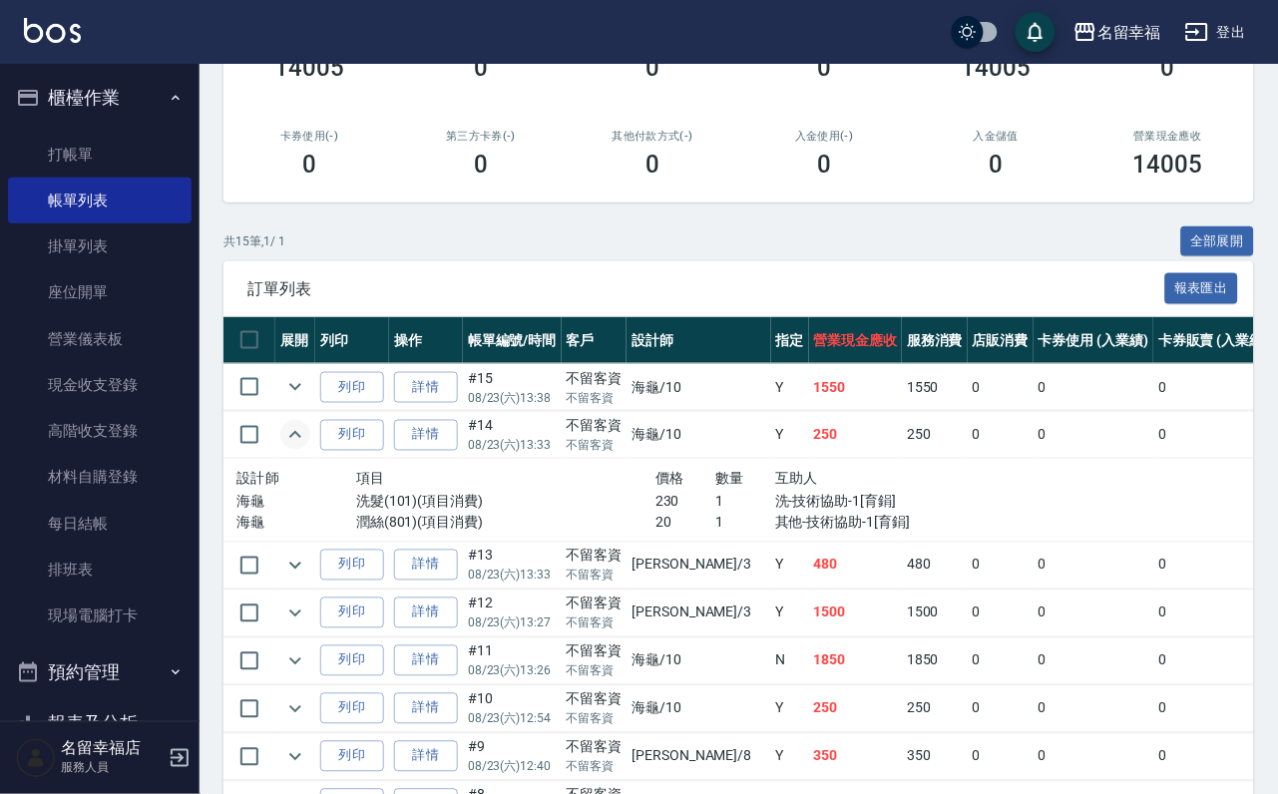
click at [307, 447] on icon "expand row" at bounding box center [295, 435] width 24 height 24
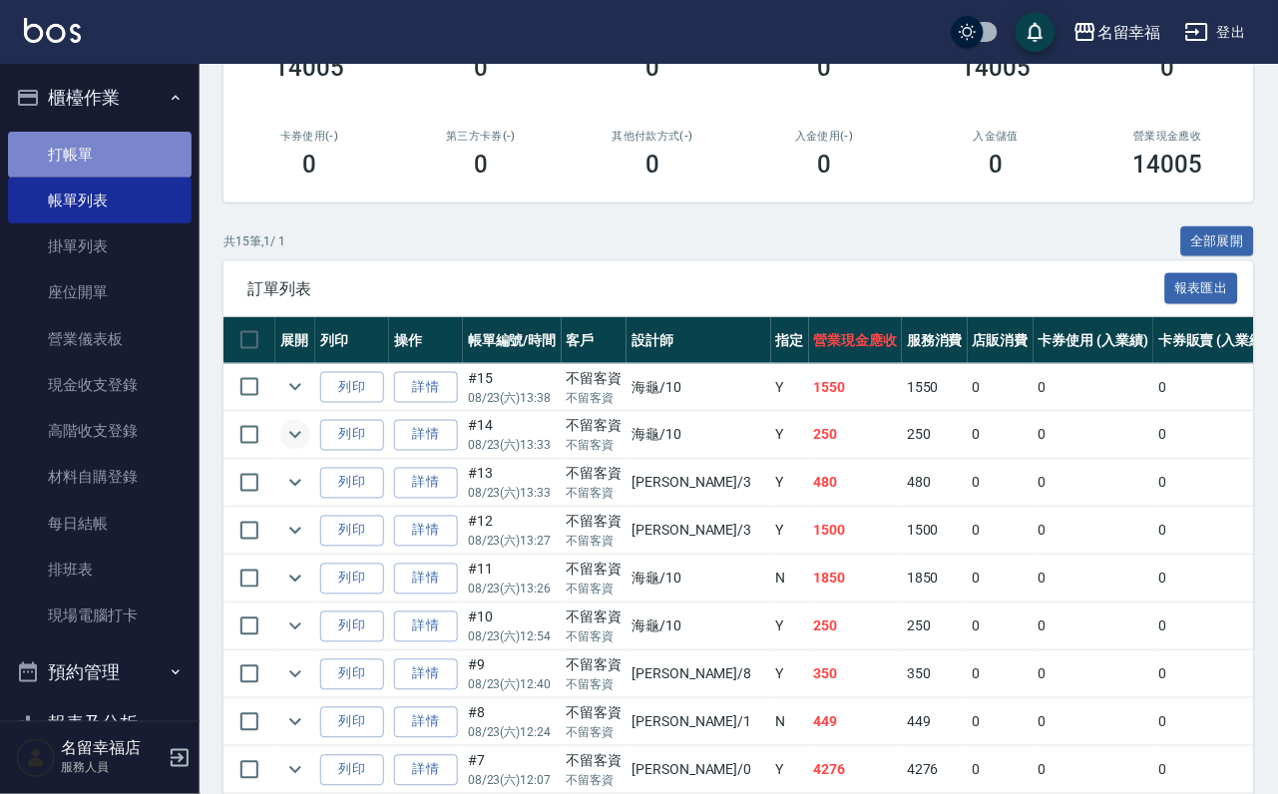
click at [102, 174] on link "打帳單" at bounding box center [100, 155] width 184 height 46
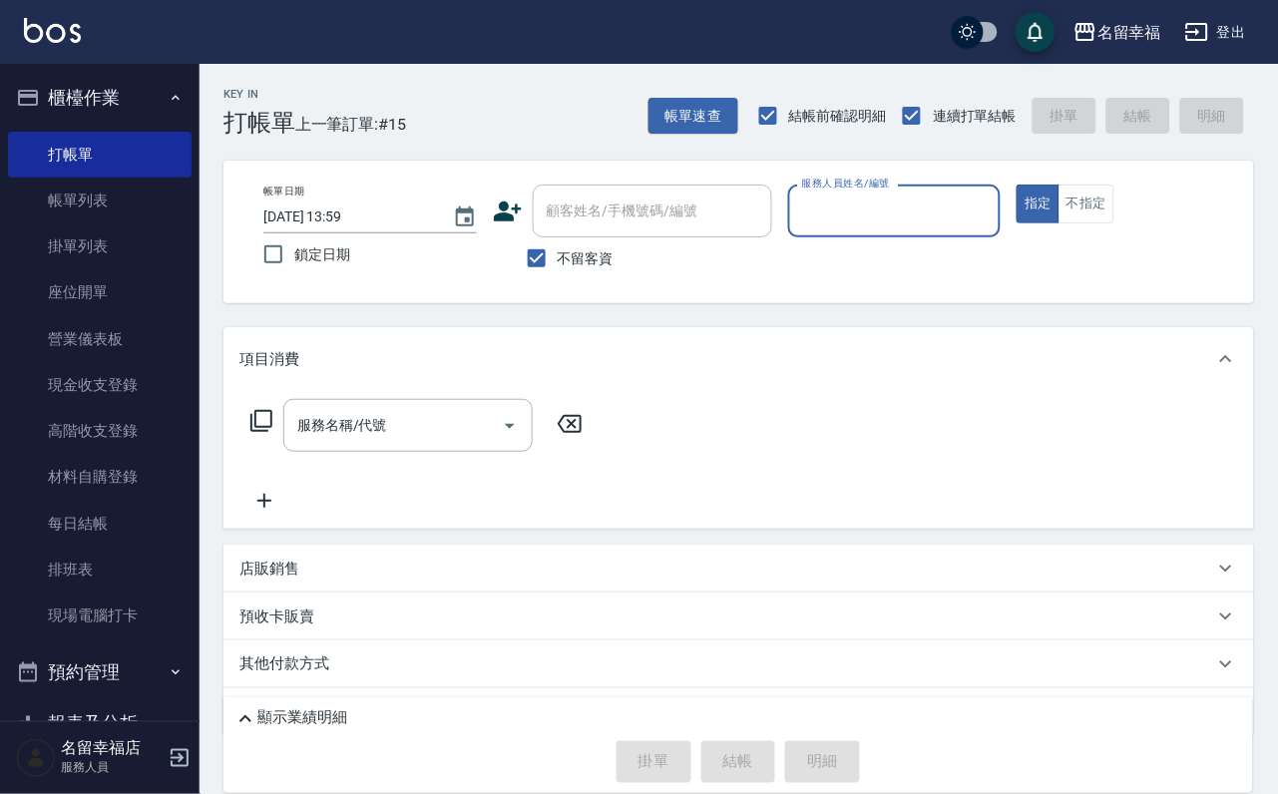
click at [992, 214] on input "服務人員姓名/編號" at bounding box center [894, 210] width 195 height 35
type input "小靜-0"
type button "true"
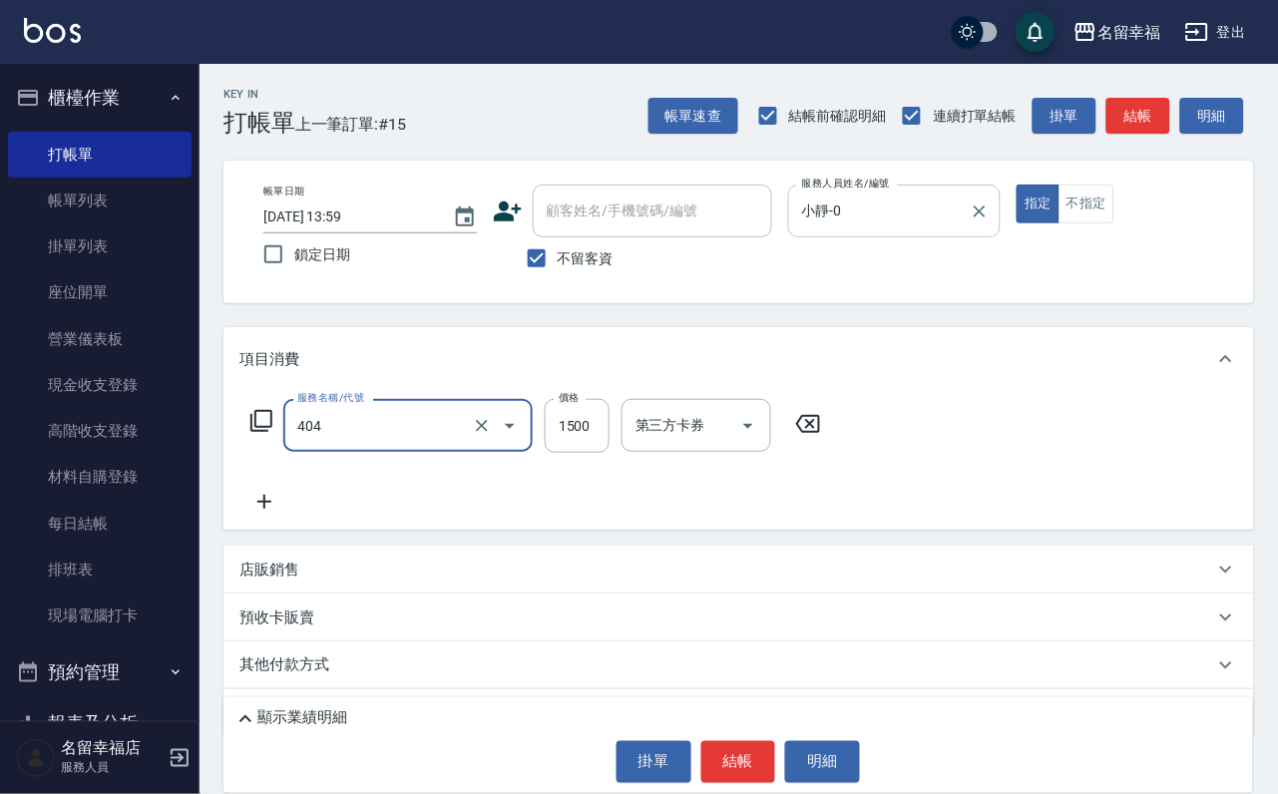
type input "設計染髮(404)"
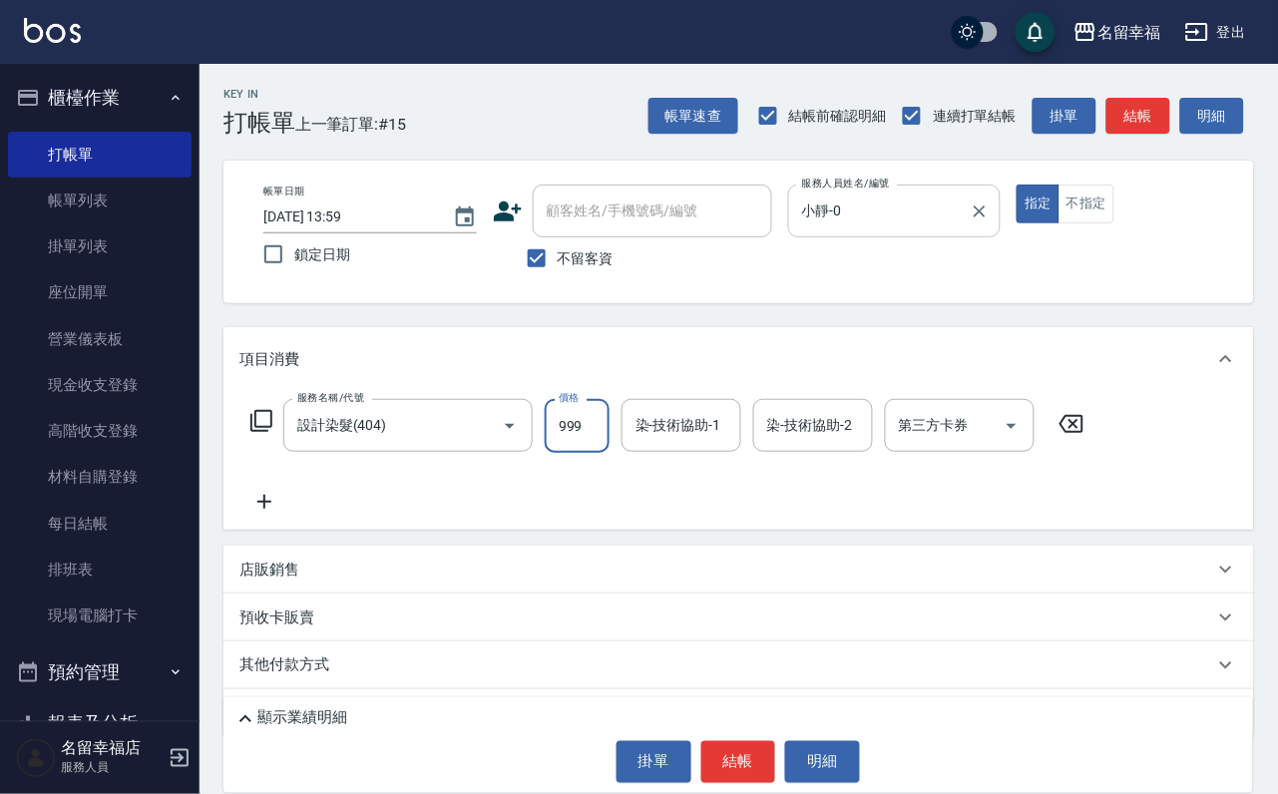
type input "999"
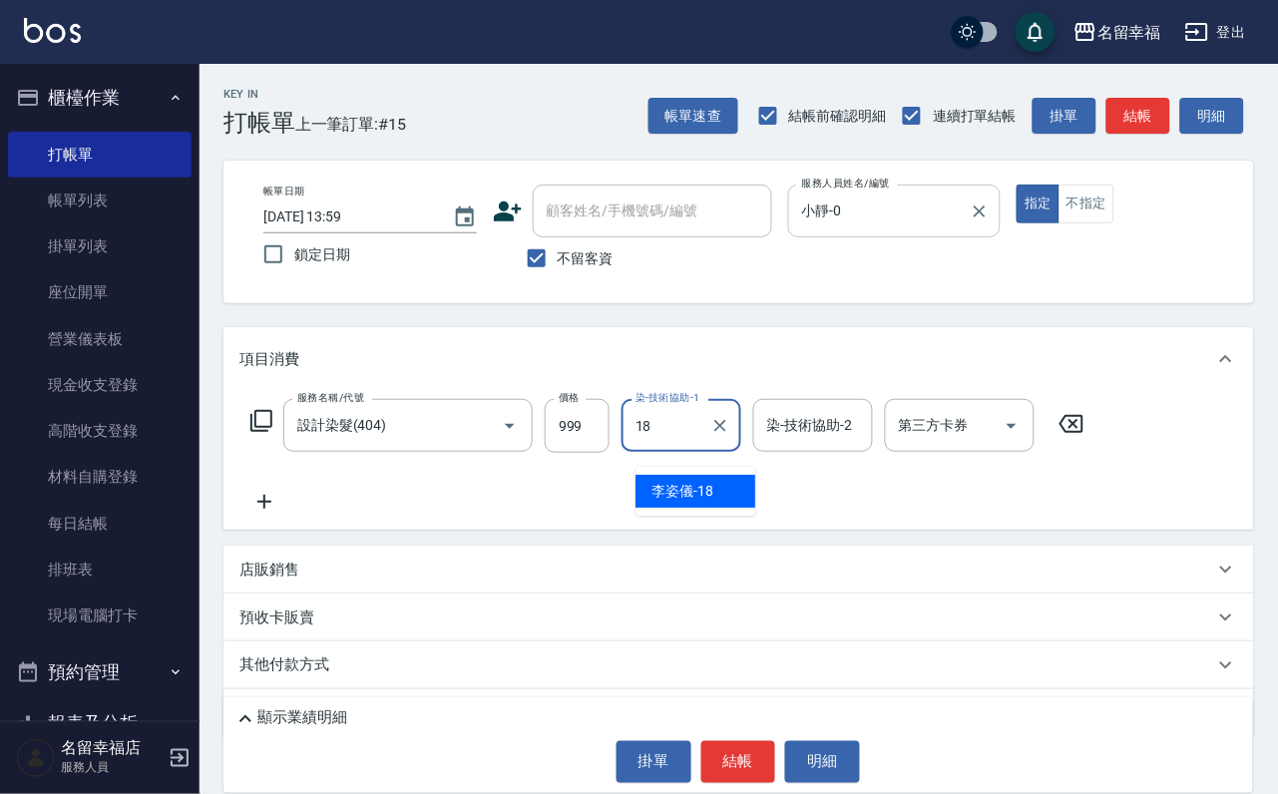
type input "[PERSON_NAME]-18"
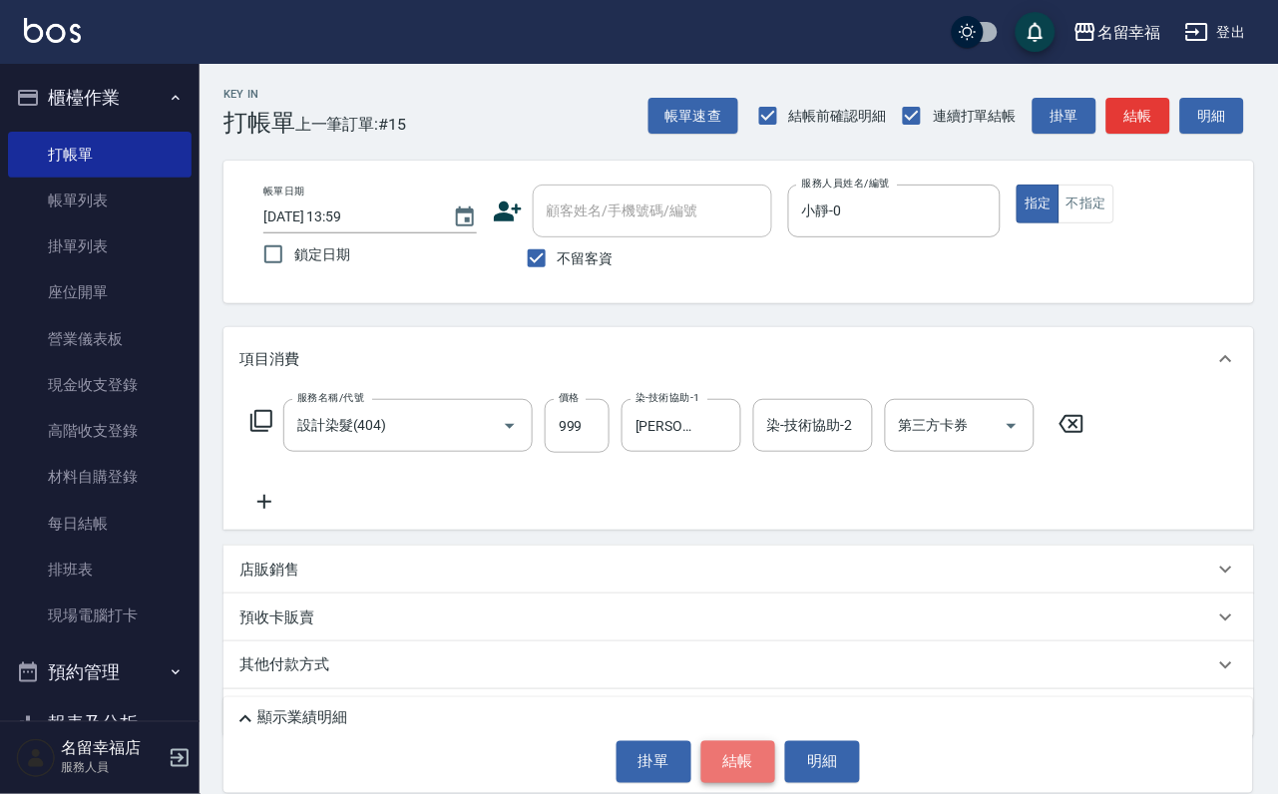
click at [770, 772] on button "結帳" at bounding box center [738, 762] width 75 height 42
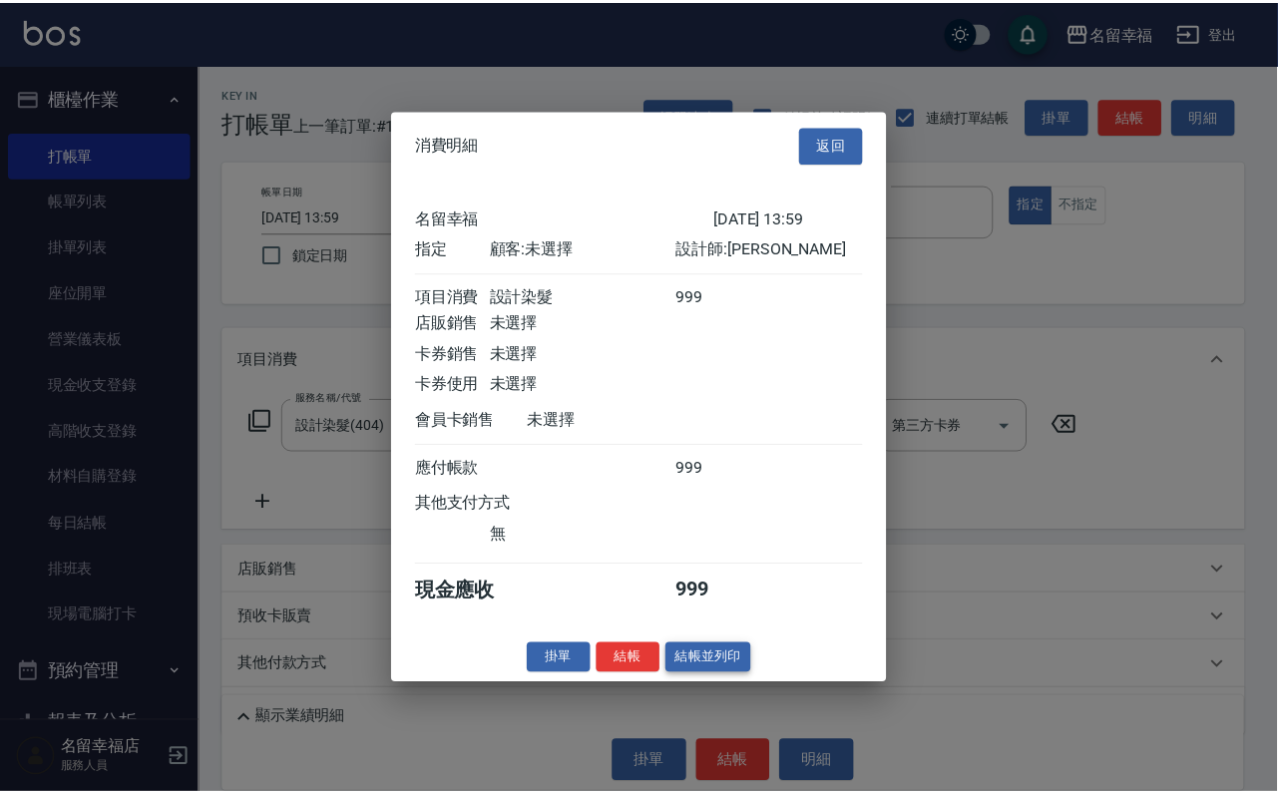
scroll to position [246, 0]
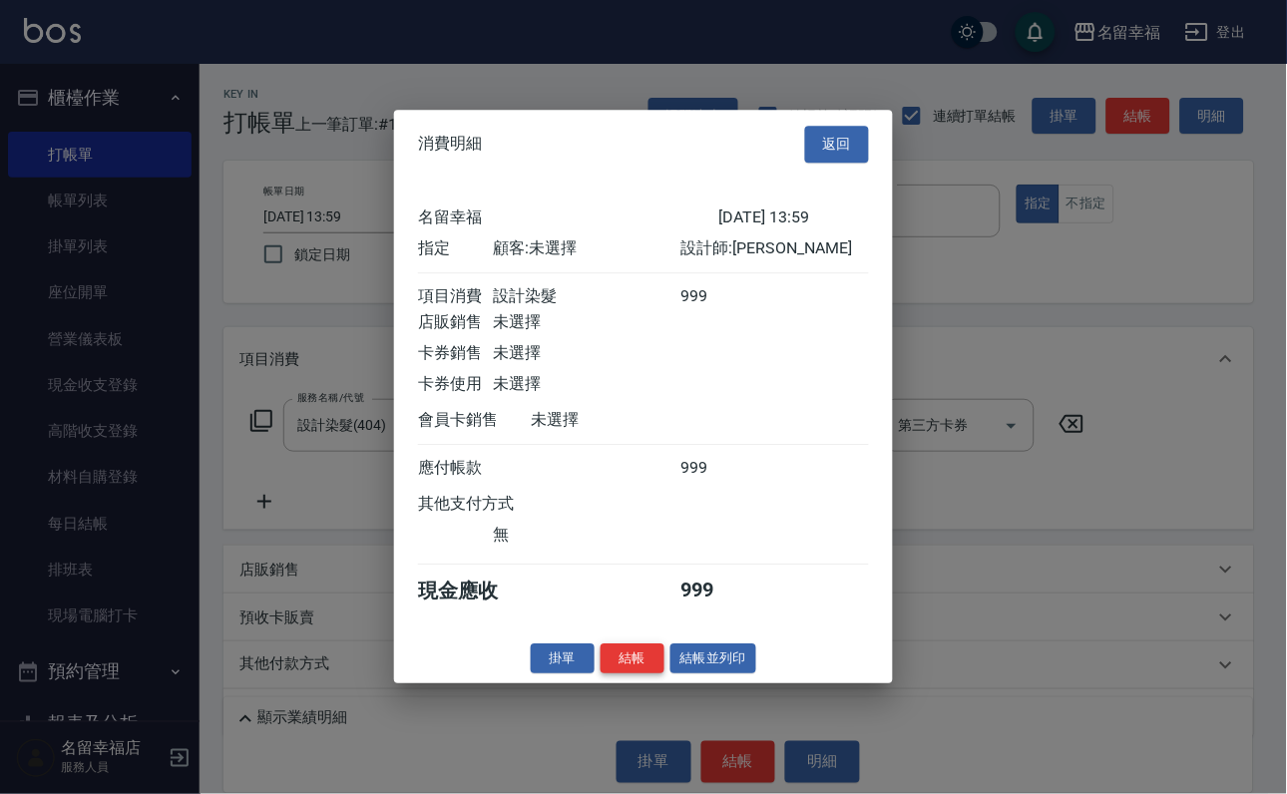
click at [622, 674] on button "結帳" at bounding box center [632, 658] width 64 height 31
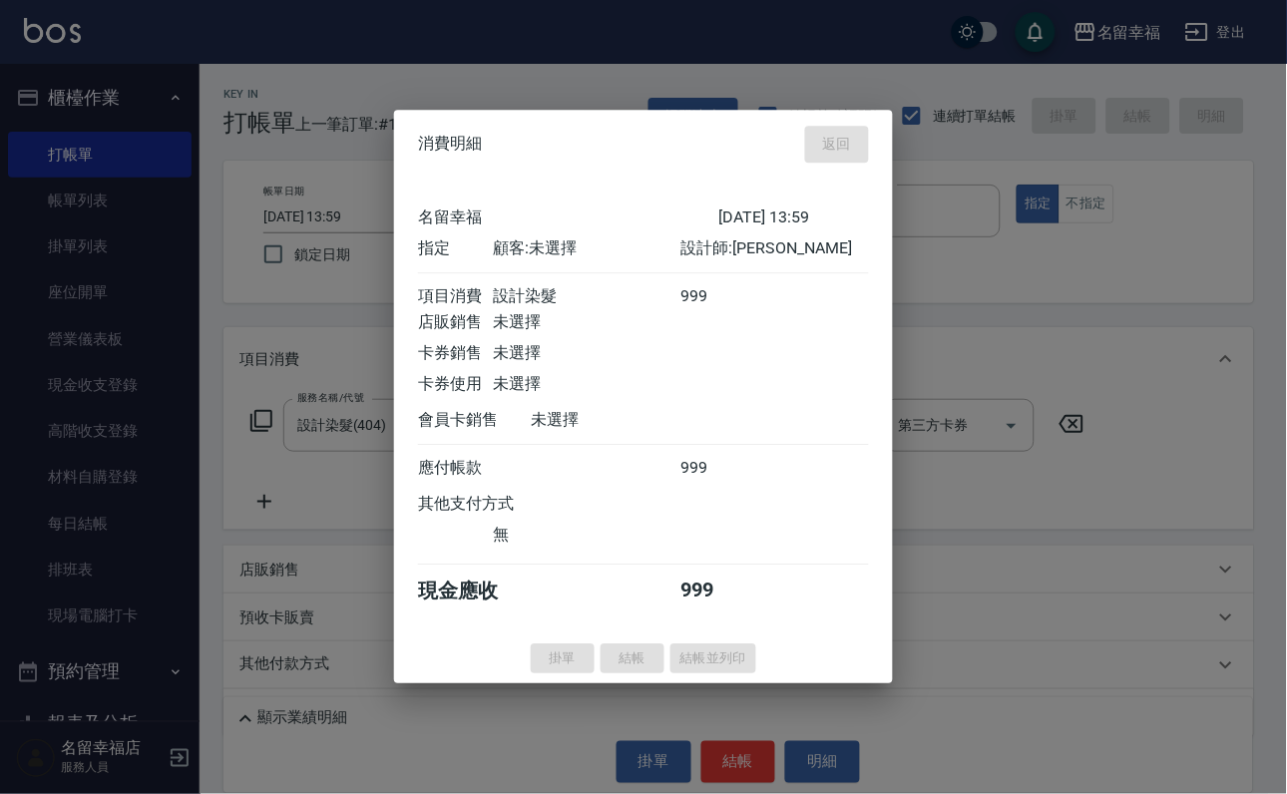
type input "[DATE] 14:10"
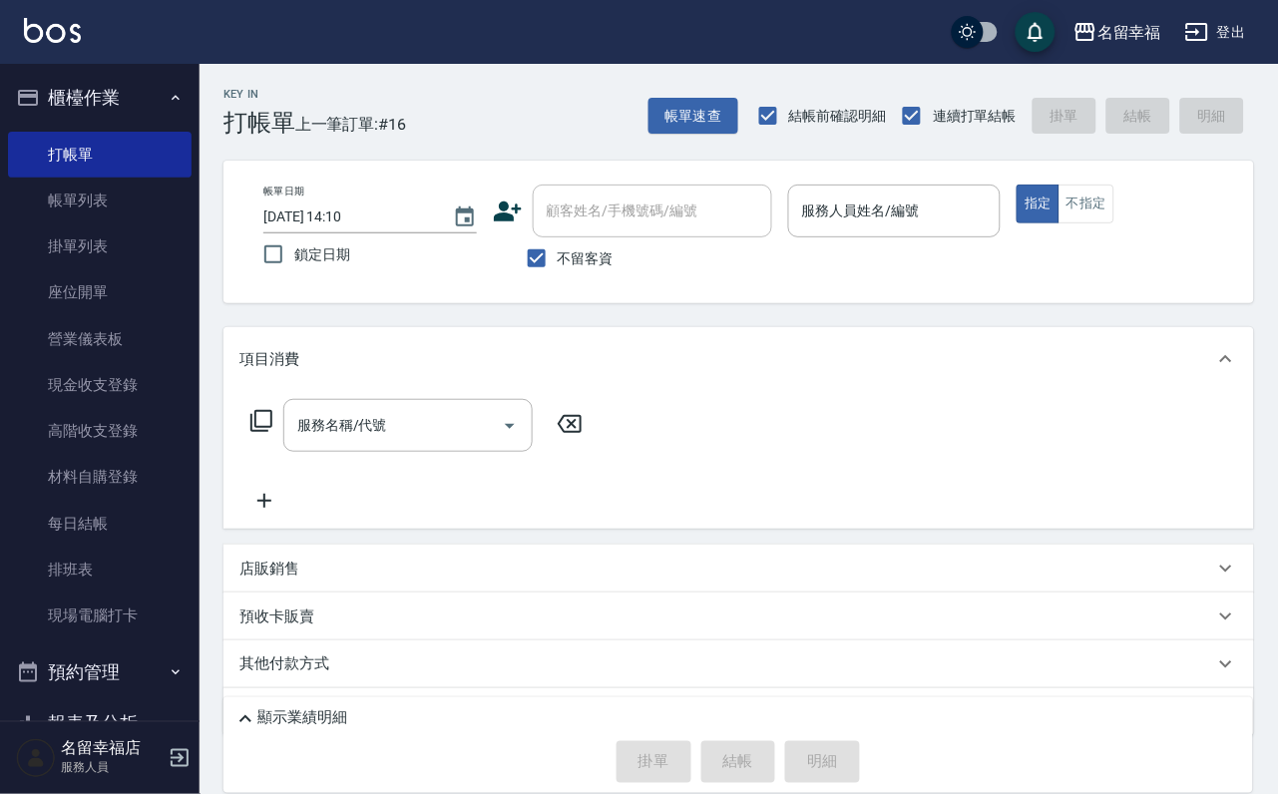
click at [608, 268] on span "不留客資" at bounding box center [586, 258] width 56 height 21
click at [558, 268] on input "不留客資" at bounding box center [537, 258] width 42 height 42
checkbox input "false"
click at [624, 226] on input "顧客姓名/手機號碼/編號" at bounding box center [637, 210] width 191 height 35
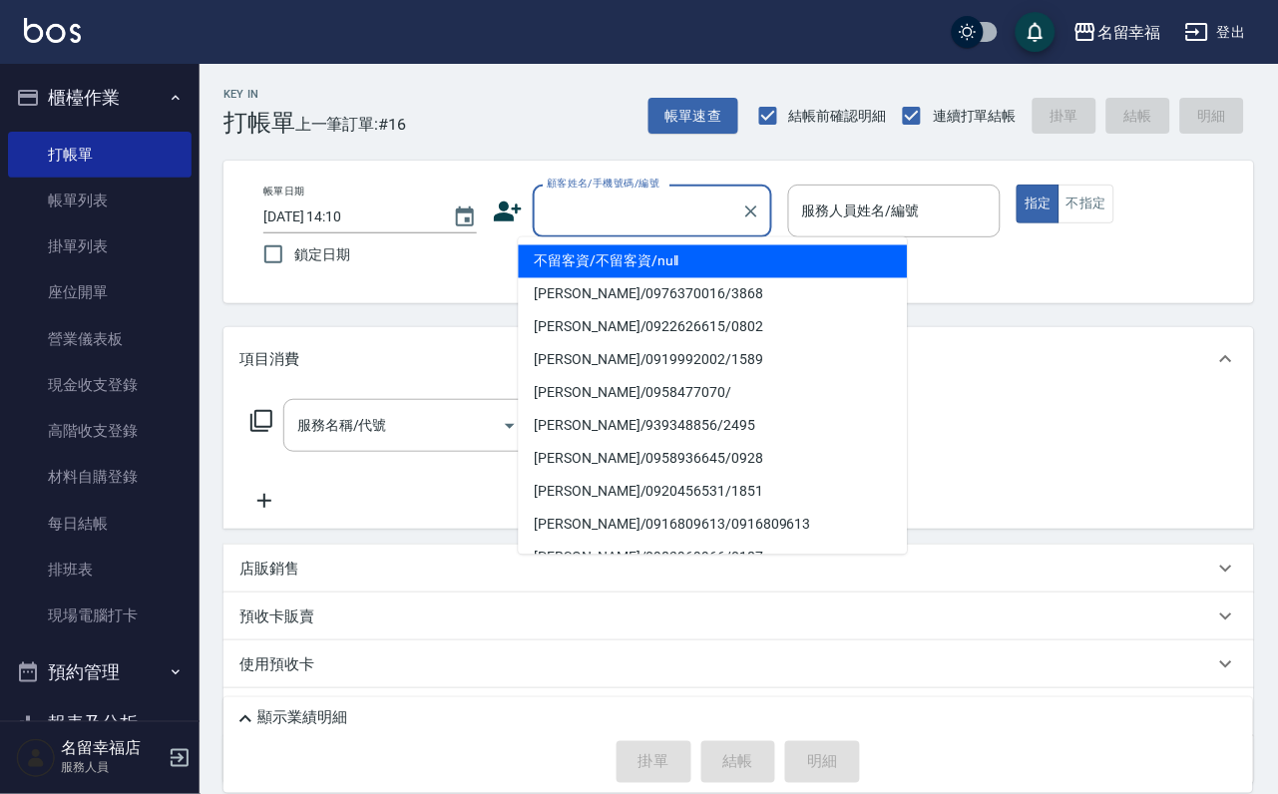
click at [493, 225] on icon at bounding box center [508, 211] width 30 height 30
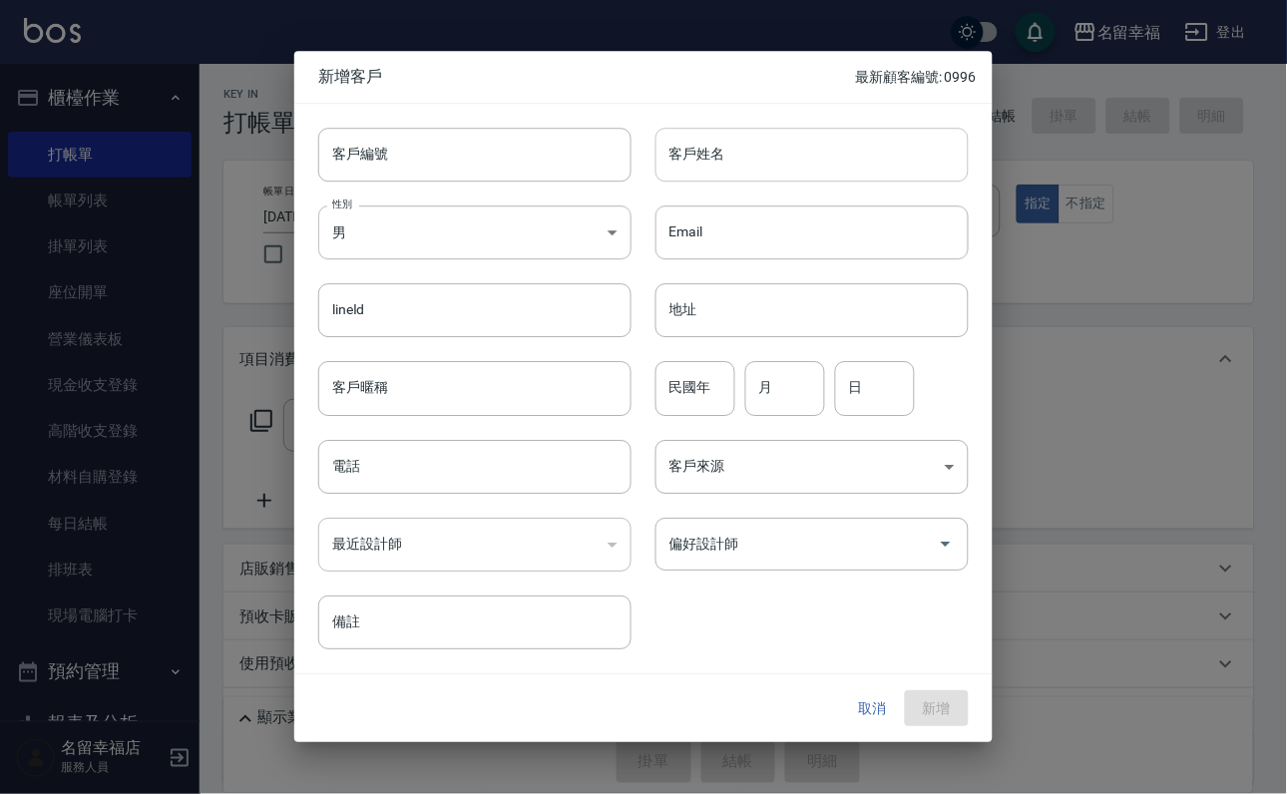
click at [850, 139] on input "客戶姓名" at bounding box center [811, 155] width 313 height 54
type input "[PERSON_NAME]"
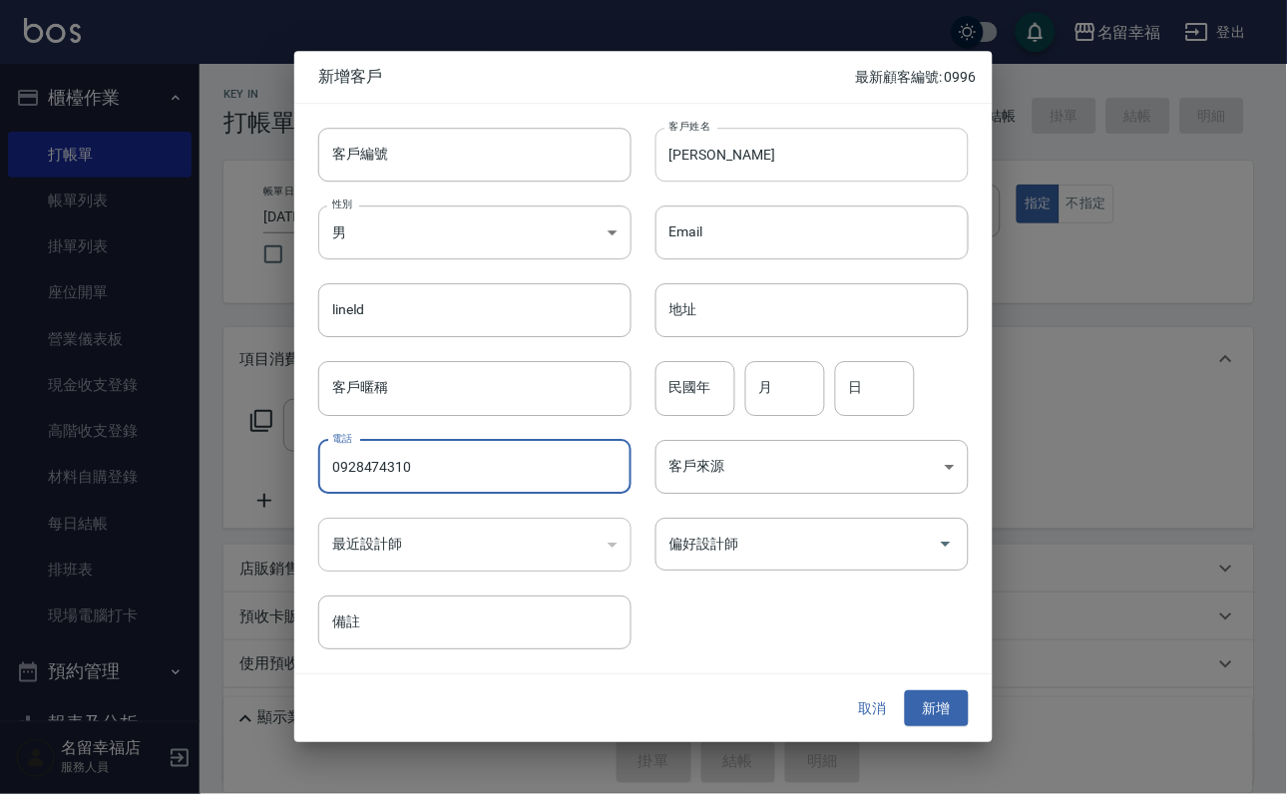
type input "0928474310"
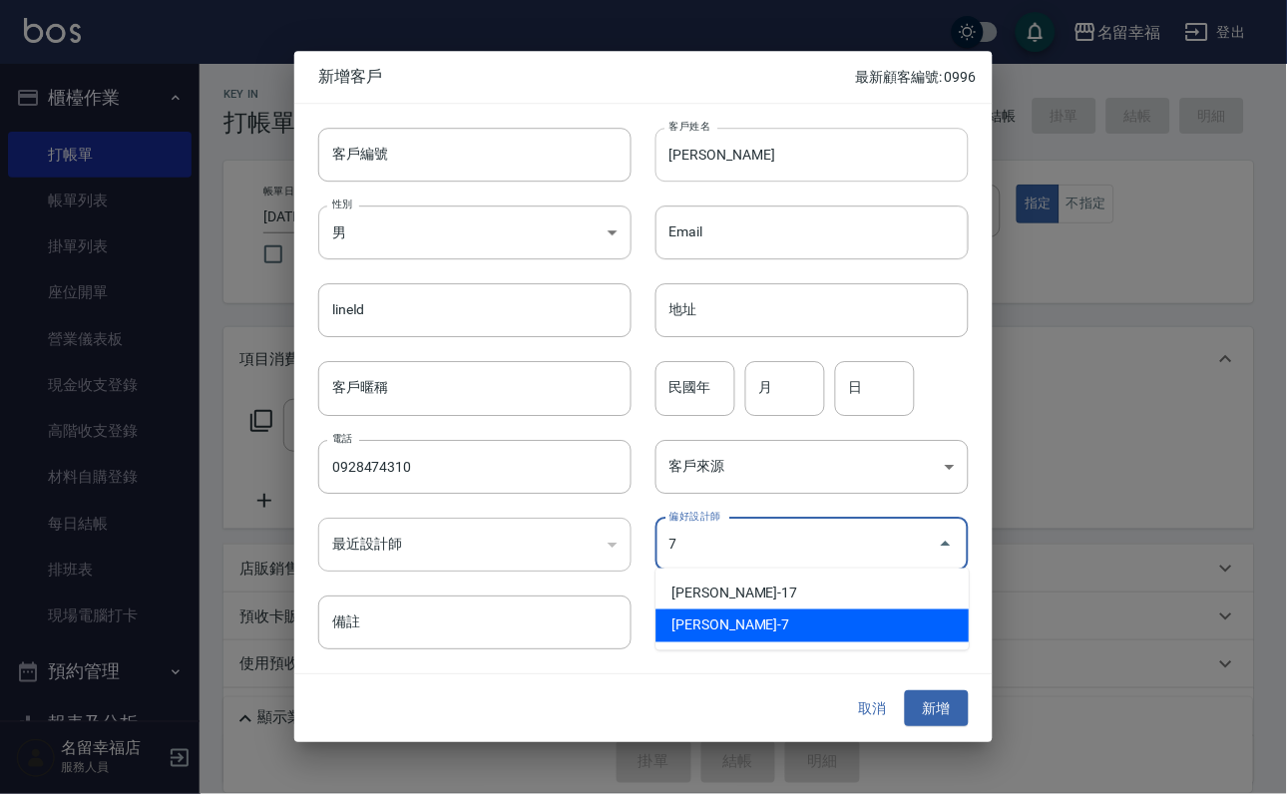
type input "[PERSON_NAME]"
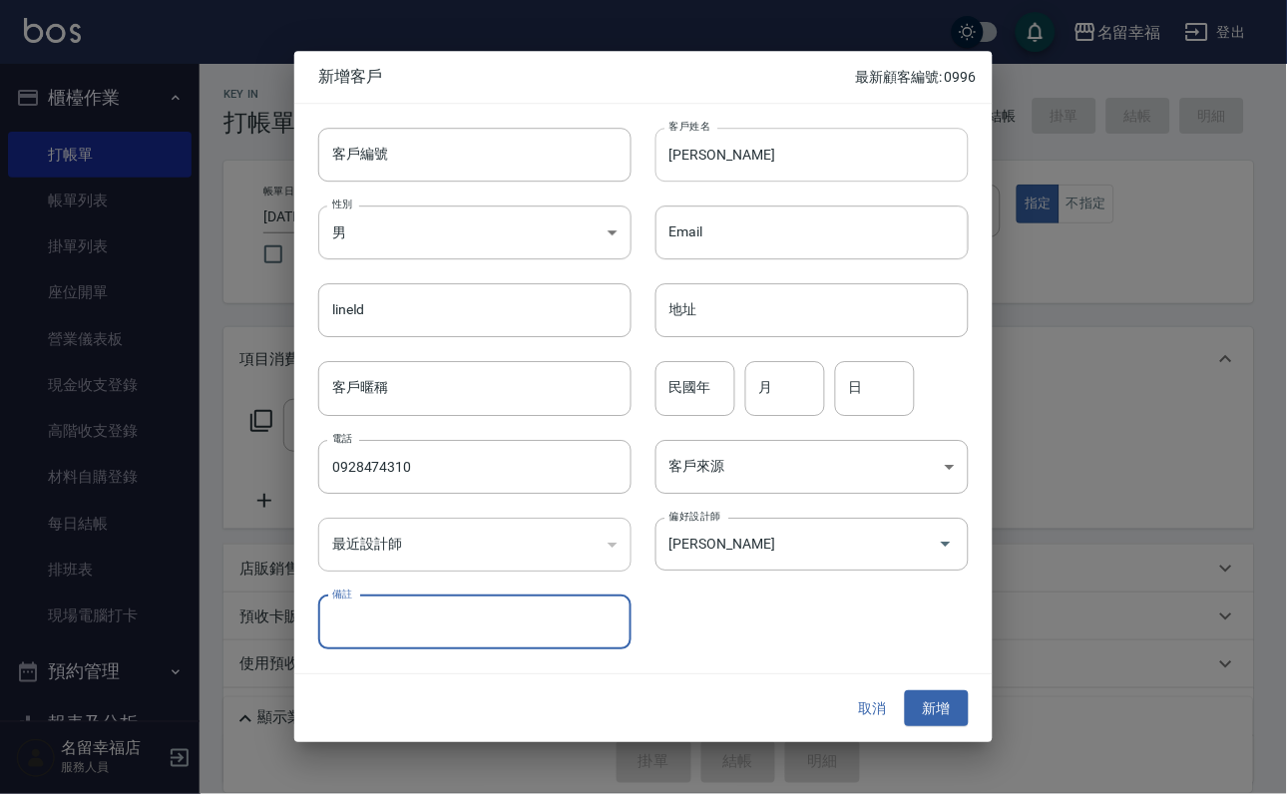
click at [905, 690] on button "新增" at bounding box center [937, 708] width 64 height 37
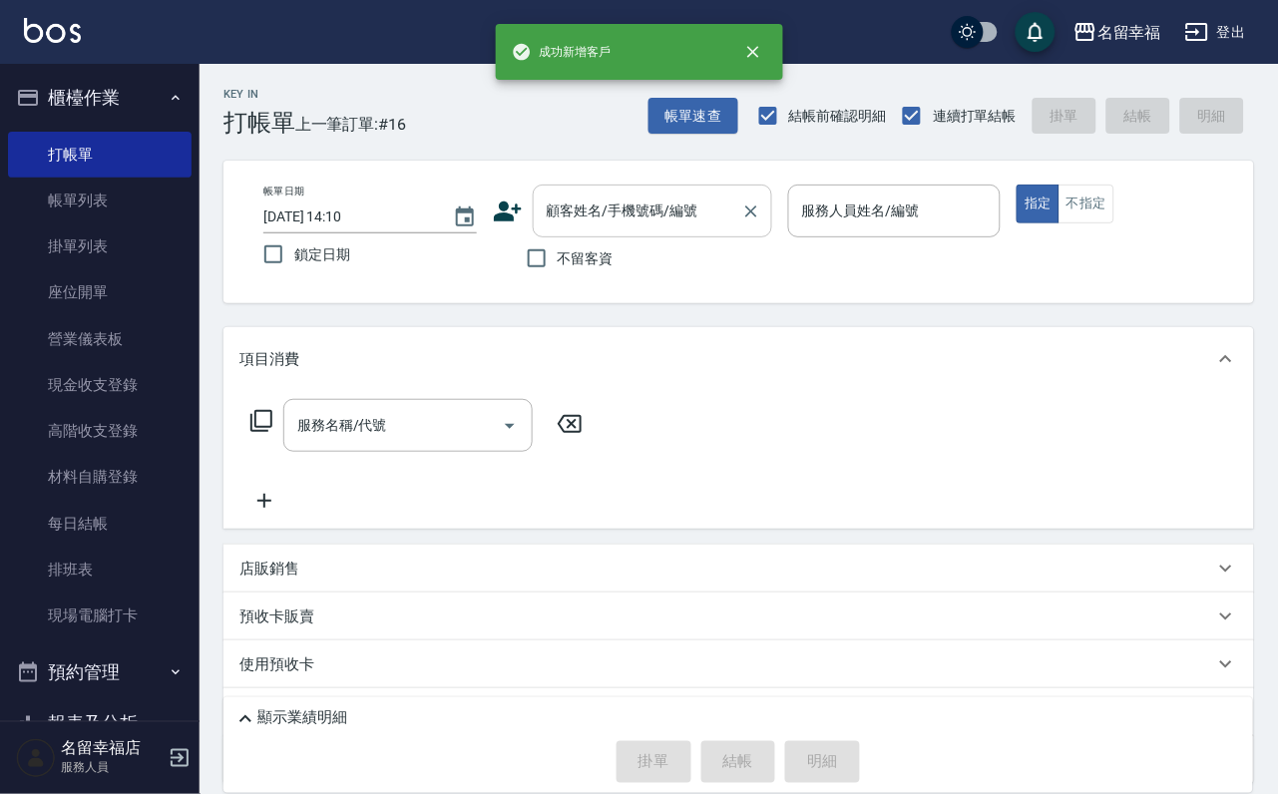
click at [733, 213] on input "顧客姓名/手機號碼/編號" at bounding box center [637, 210] width 191 height 35
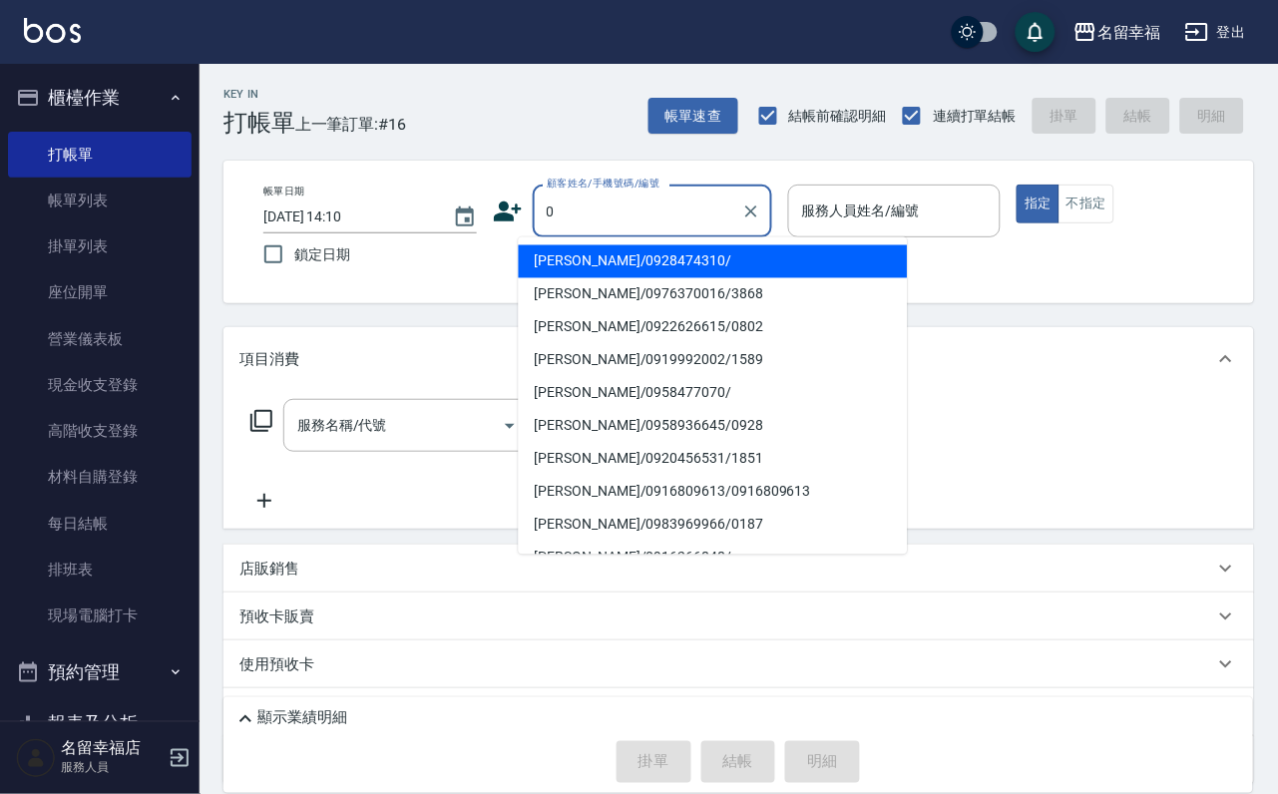
click at [728, 256] on li "[PERSON_NAME]/0928474310/" at bounding box center [713, 261] width 389 height 33
type input "[PERSON_NAME]/0928474310/"
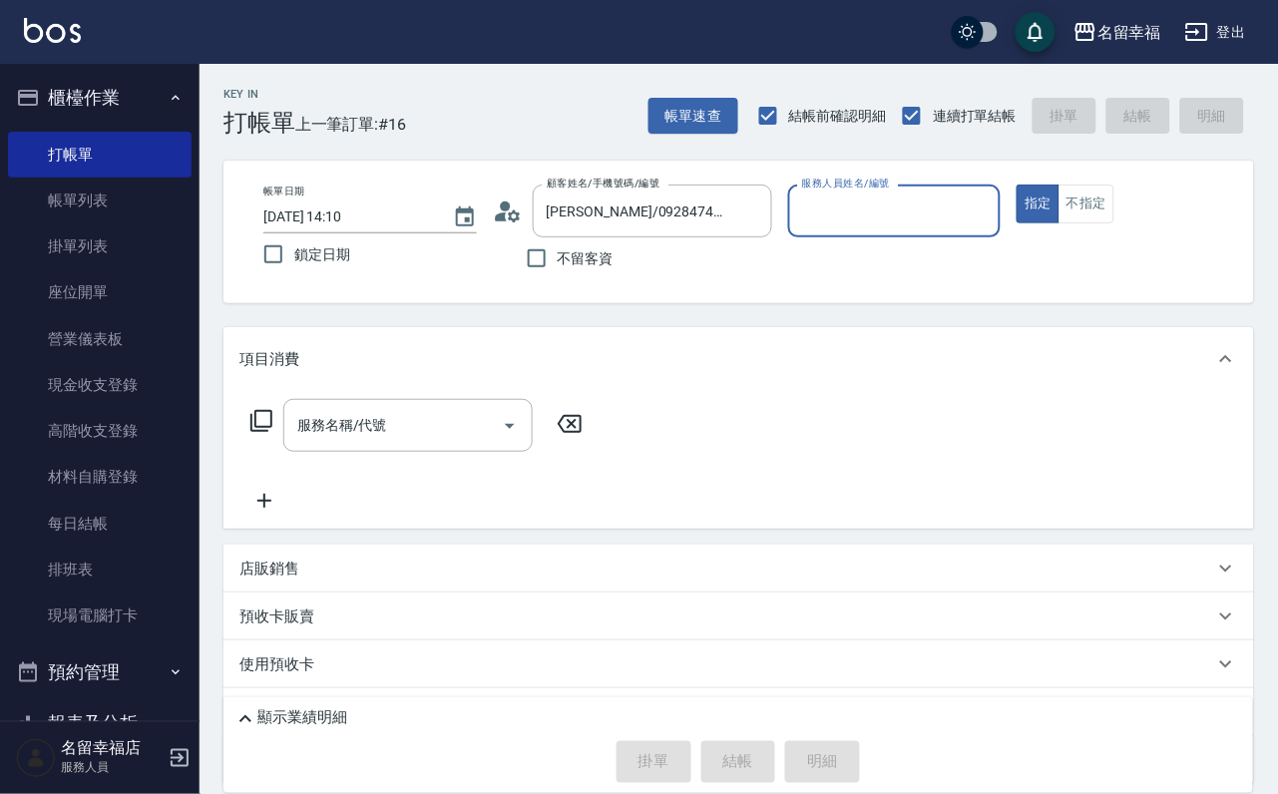
type input "瑜瑜-7"
click at [384, 439] on input "服務名稱/代號" at bounding box center [392, 425] width 201 height 35
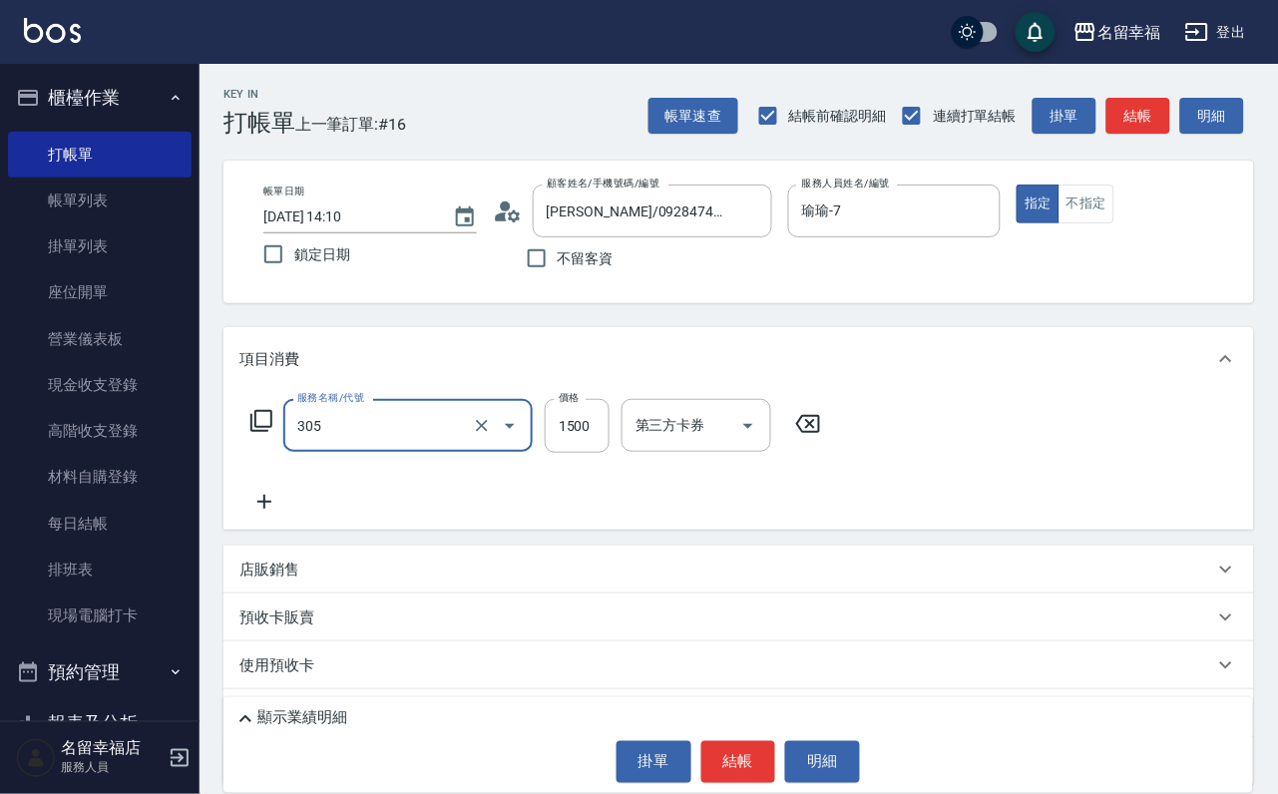
type input "設計燙髮1500(305)"
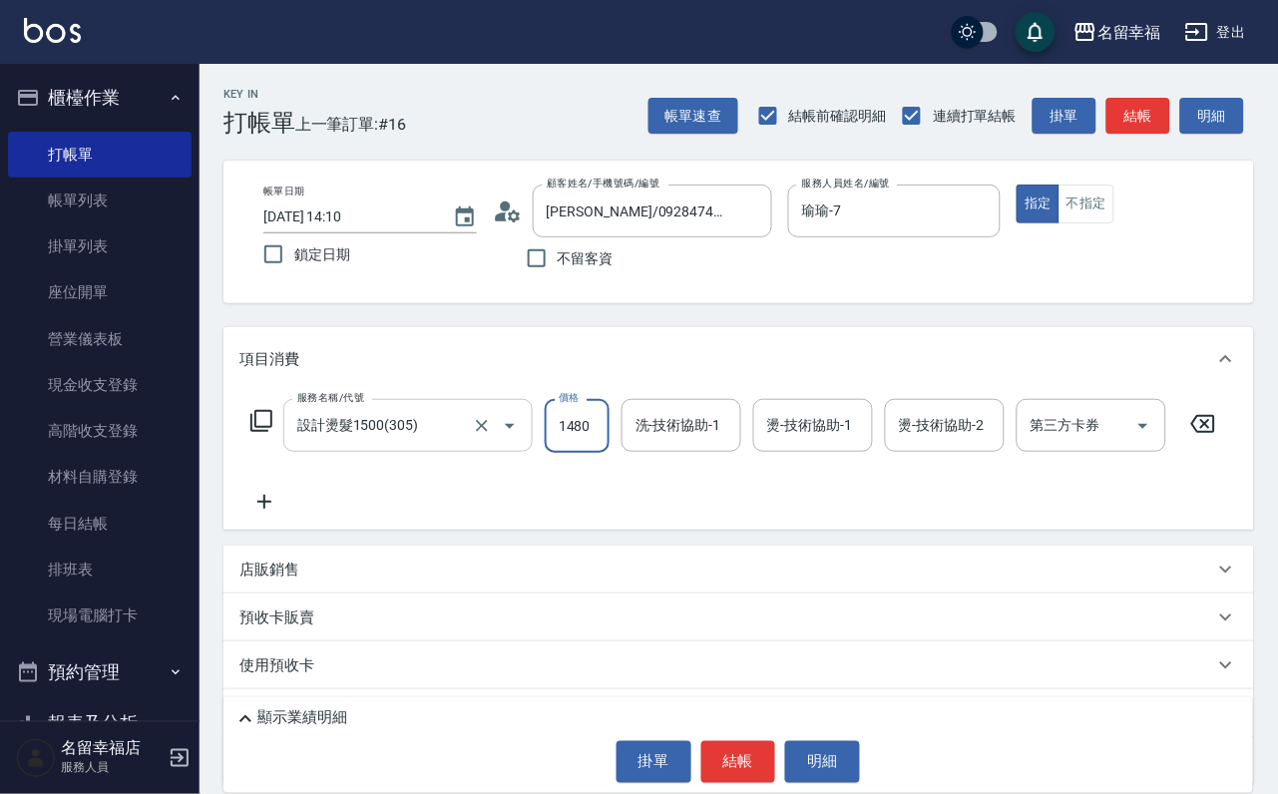
scroll to position [0, 1]
type input "1480"
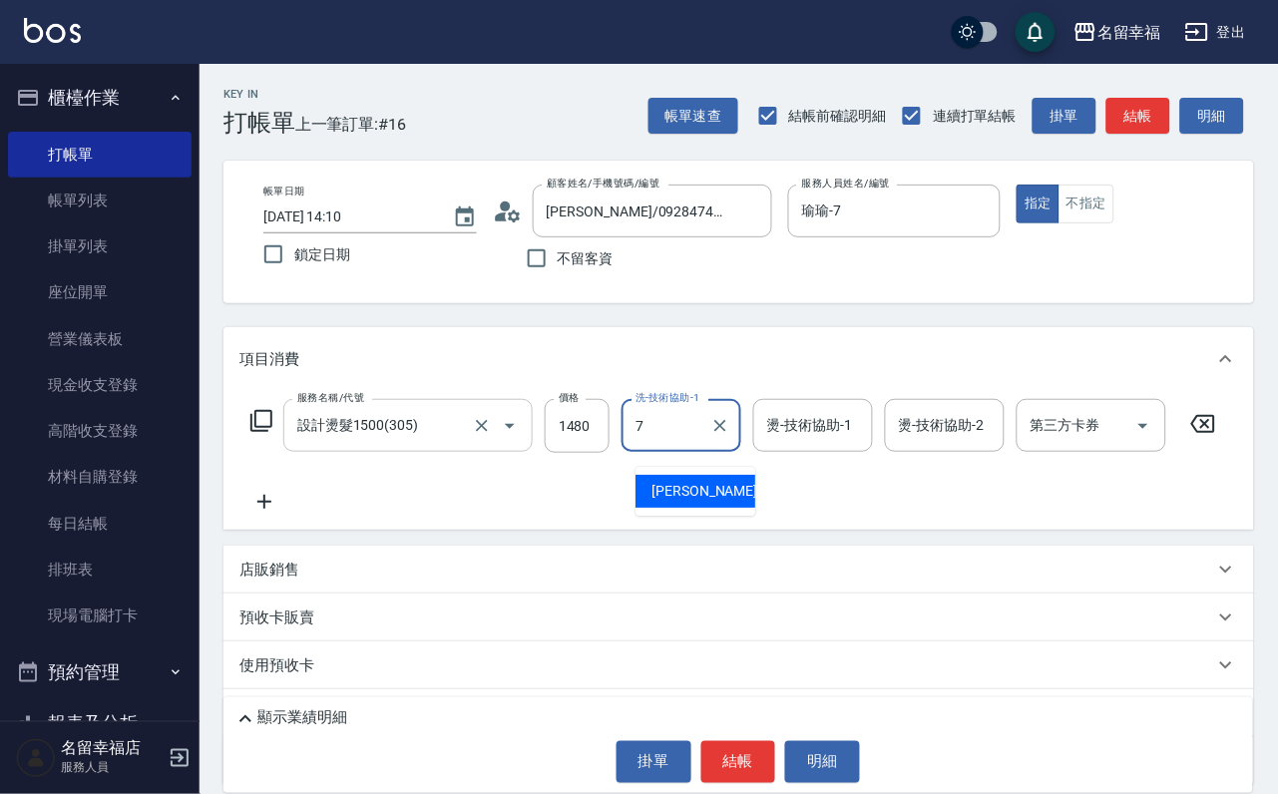
type input "瑜瑜-7"
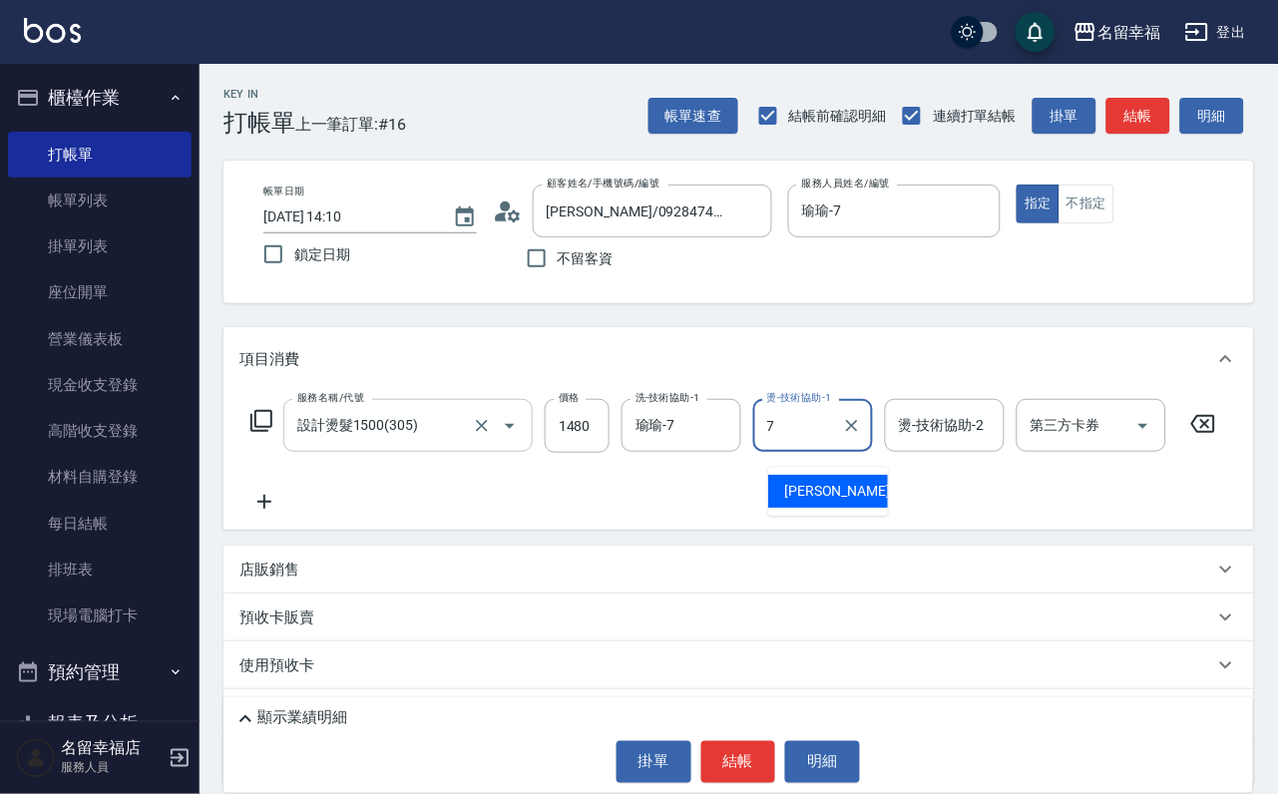
type input "瑜瑜-7"
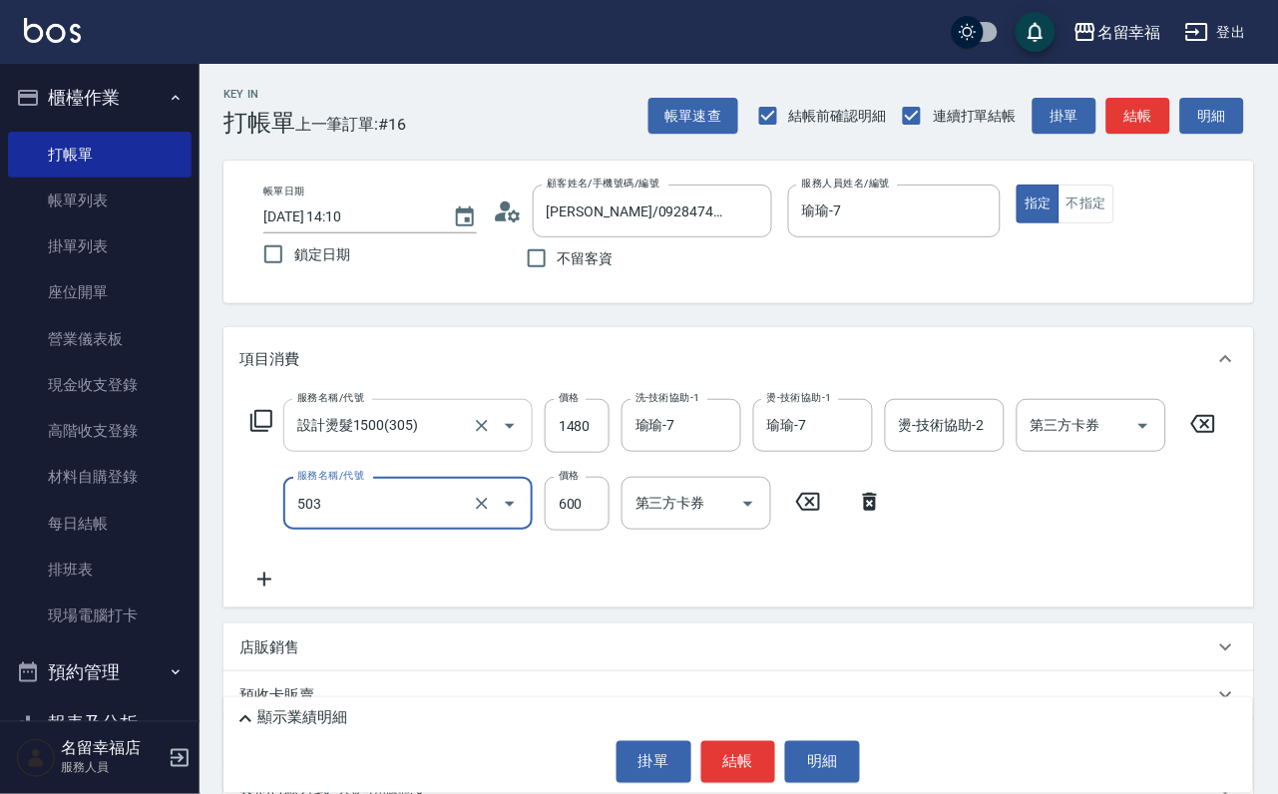
type input "小麥蛋白護髮(503)"
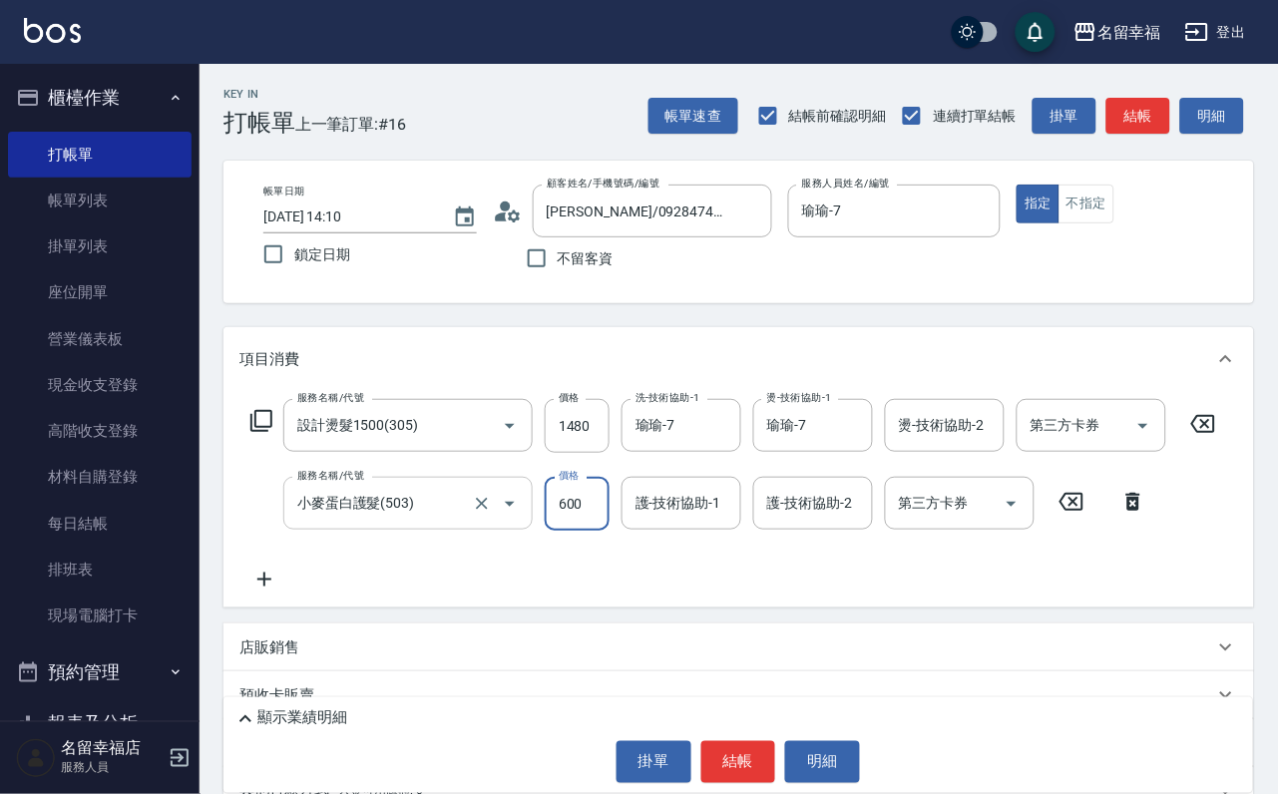
click at [434, 521] on input "小麥蛋白護髮(503)" at bounding box center [380, 503] width 176 height 35
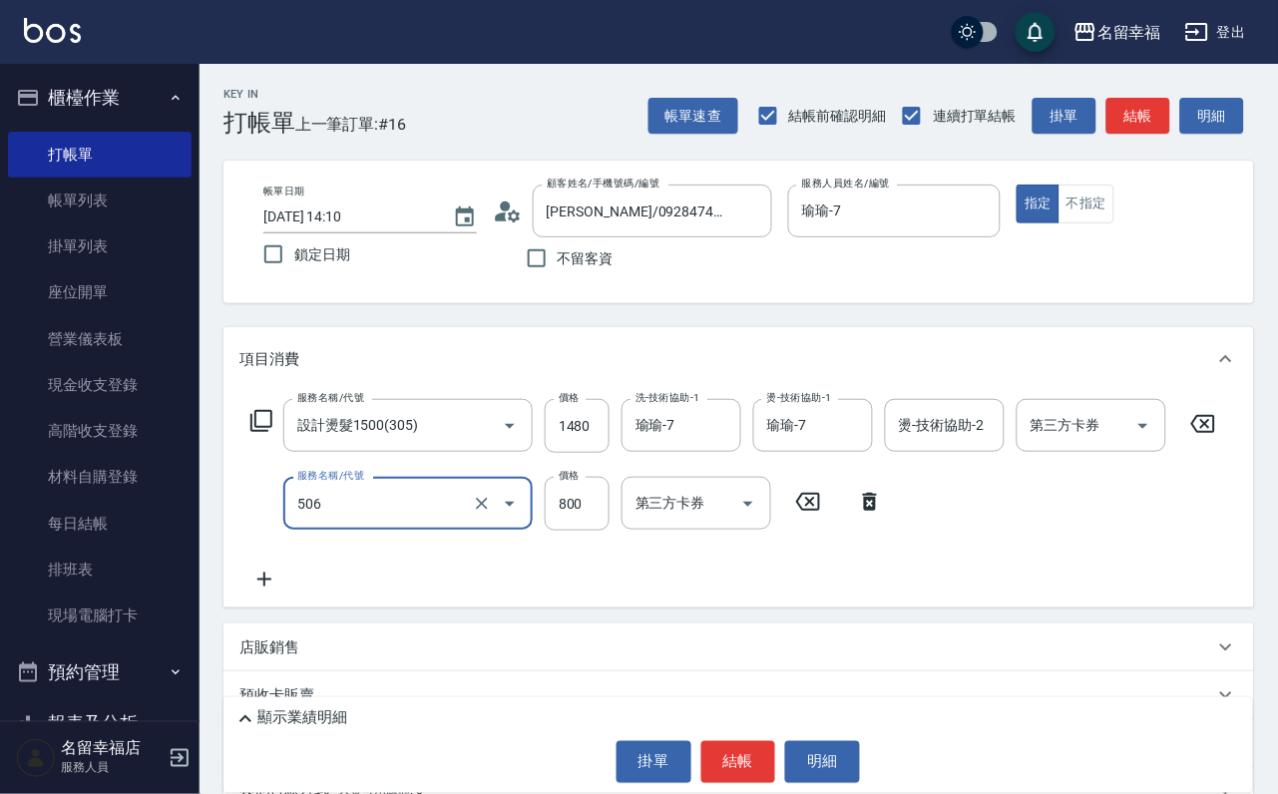
type input "日本松島再生髮敷護髮(506)"
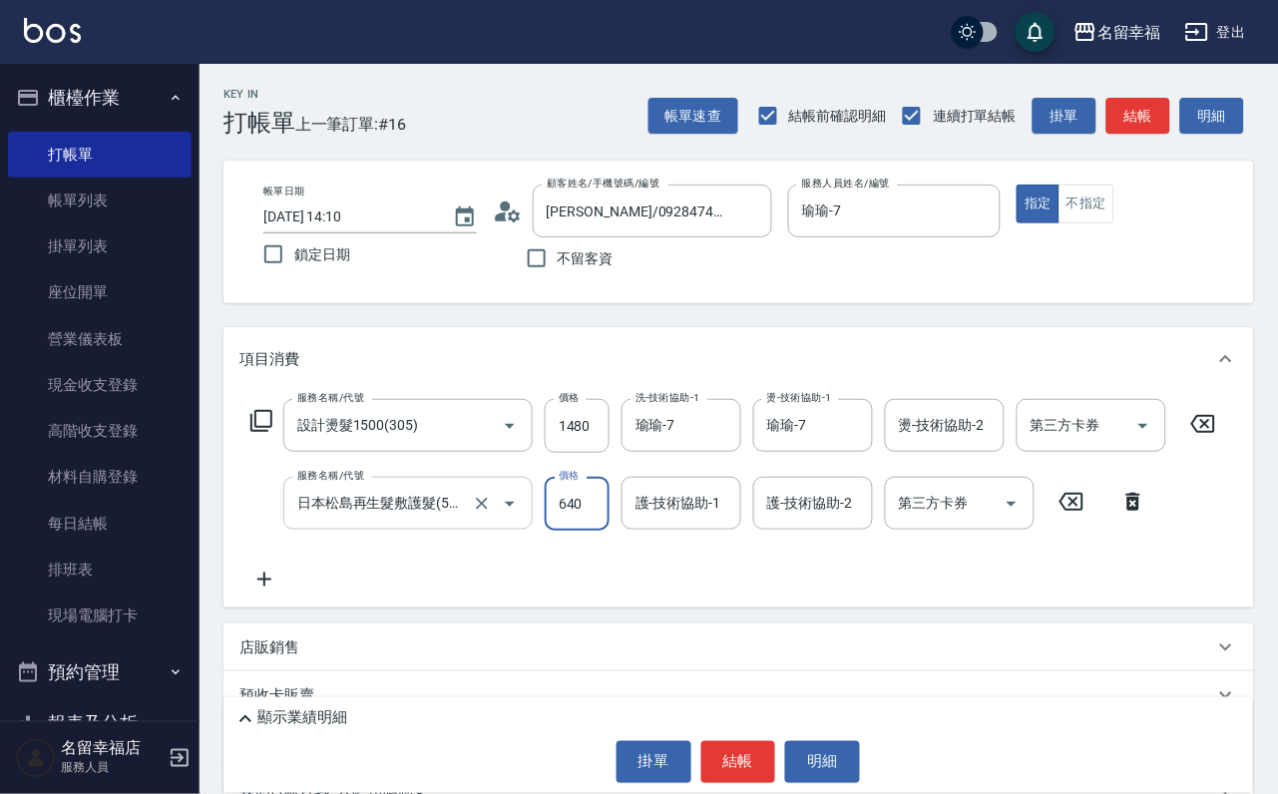
type input "640"
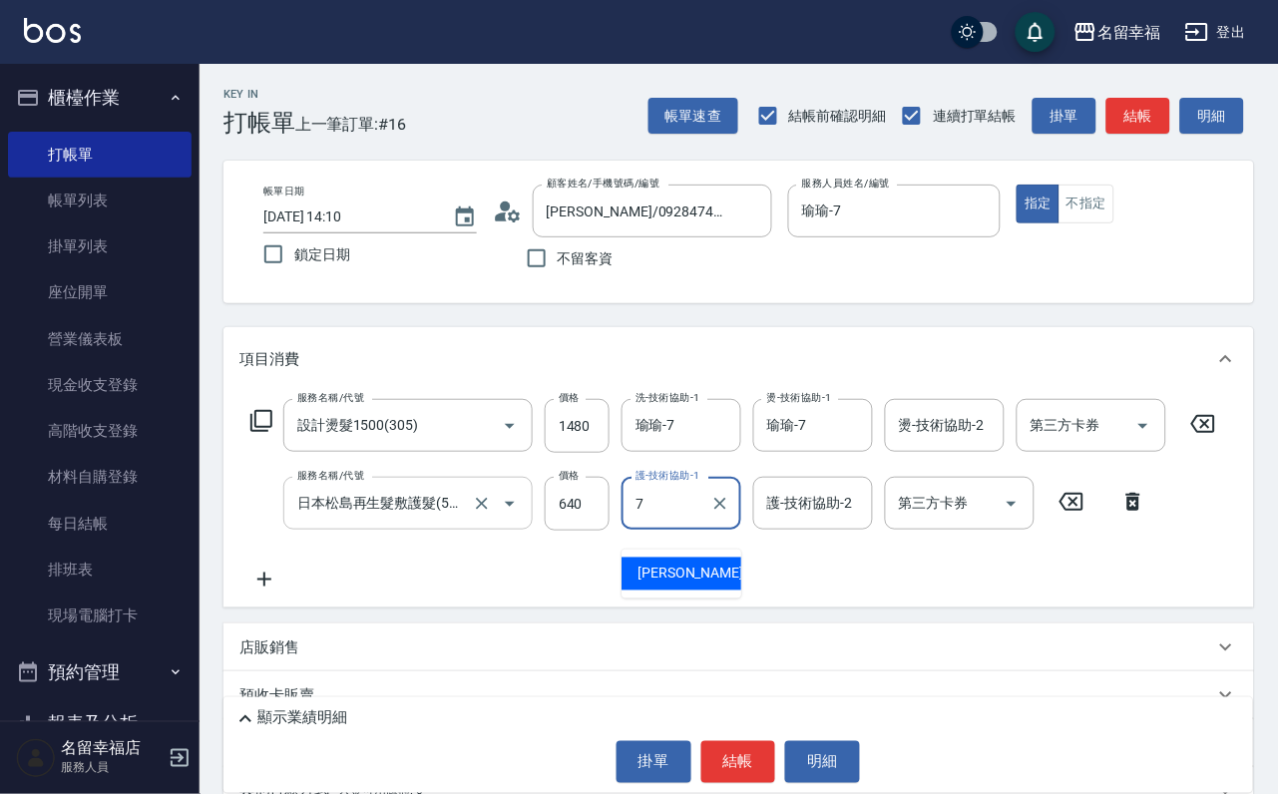
type input "瑜瑜-7"
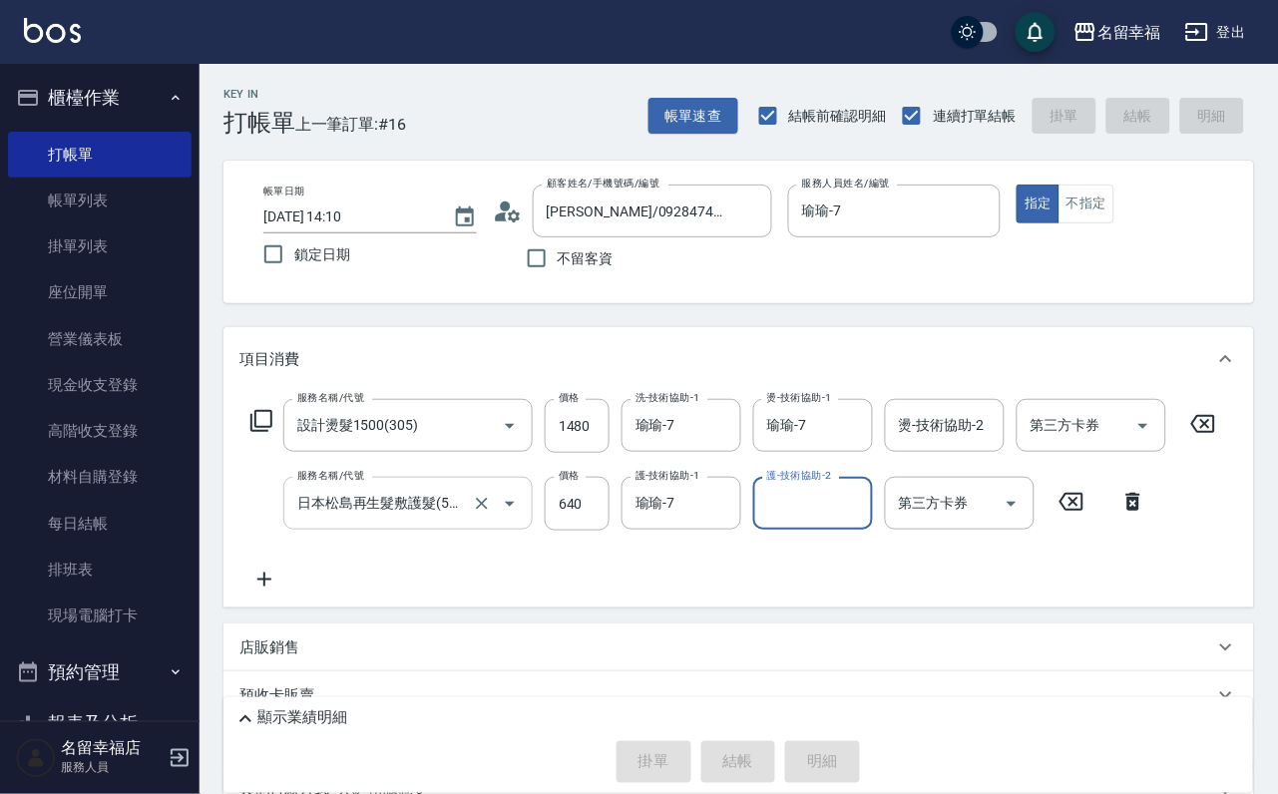
type input "[DATE] 14:17"
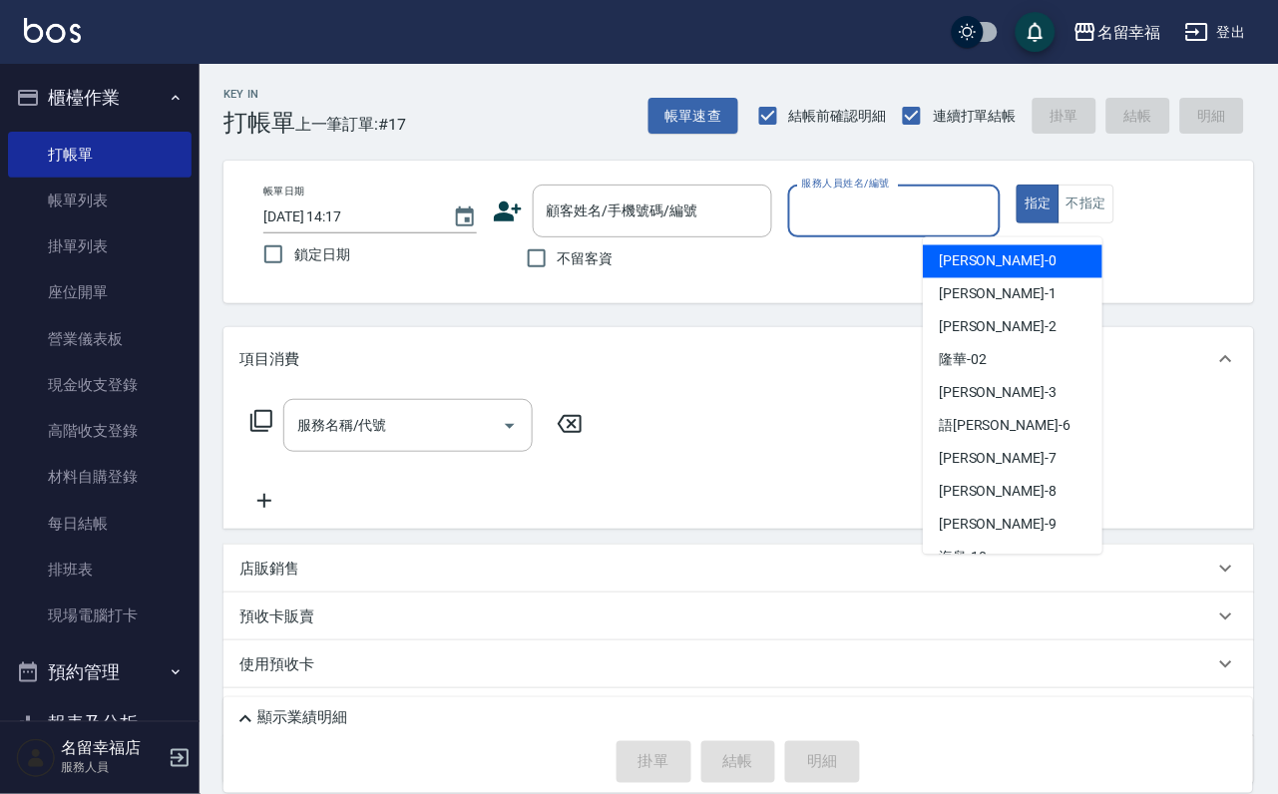
click at [992, 208] on input "服務人員姓名/編號" at bounding box center [894, 210] width 195 height 35
drag, startPoint x: 1047, startPoint y: 246, endPoint x: 1048, endPoint y: 257, distance: 11.0
click at [1047, 245] on div "小靜 -0" at bounding box center [1013, 261] width 180 height 33
type input "小靜-0"
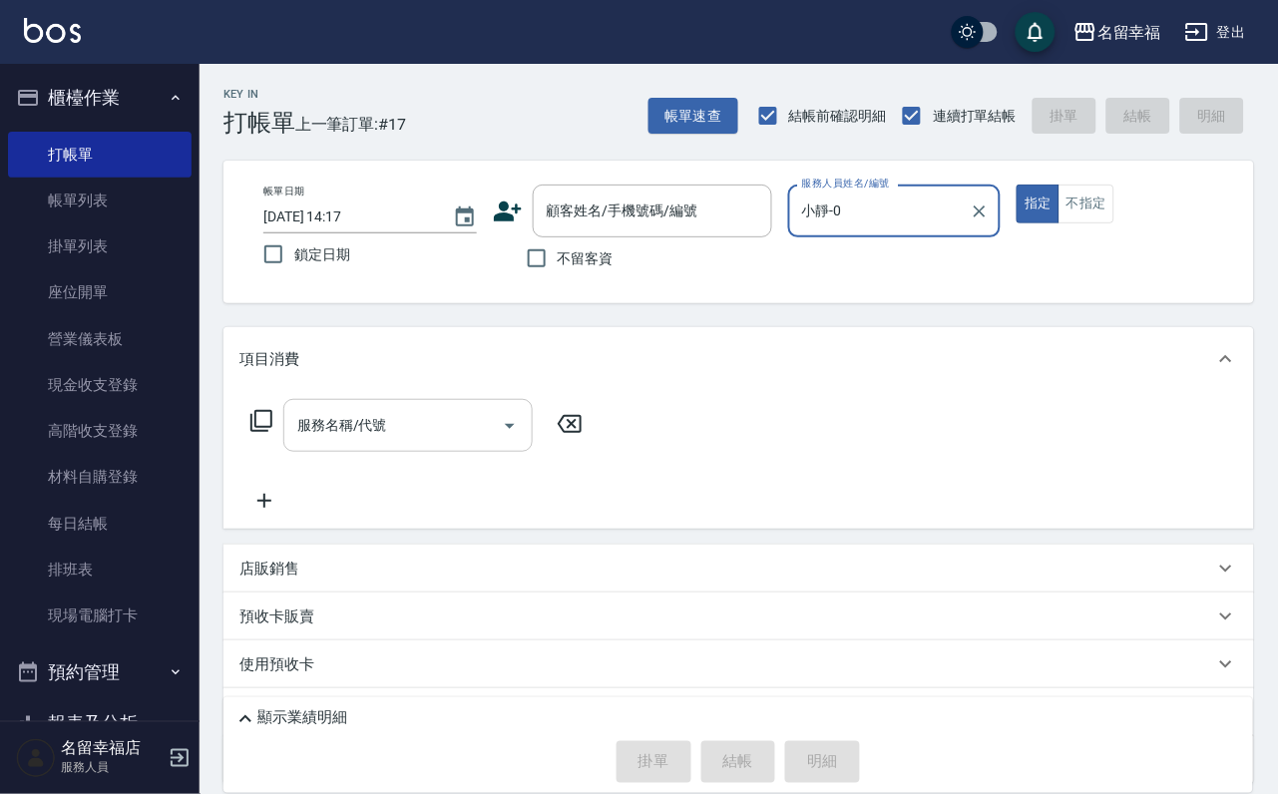
drag, startPoint x: 335, startPoint y: 419, endPoint x: 347, endPoint y: 437, distance: 21.6
click at [337, 426] on div "服務名稱/代號" at bounding box center [407, 425] width 249 height 53
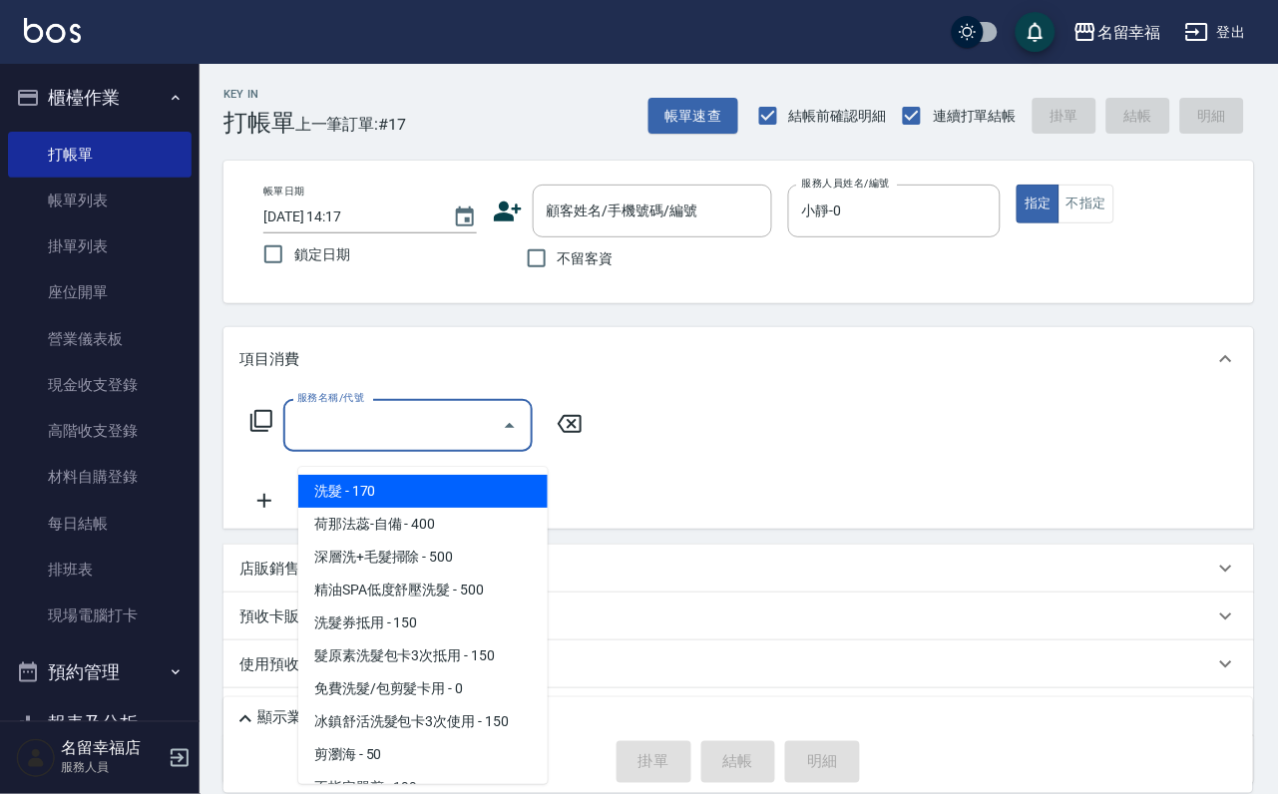
click at [375, 485] on span "洗髮 - 170" at bounding box center [422, 491] width 249 height 33
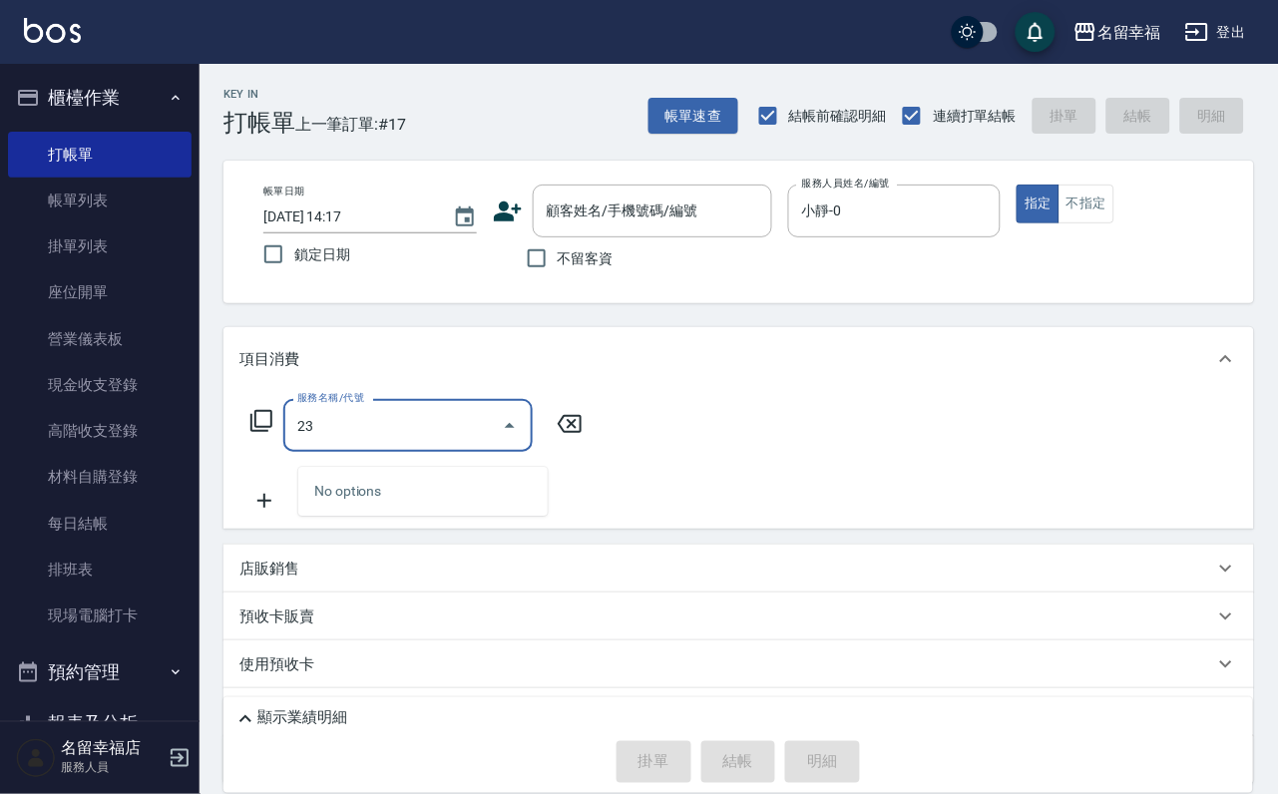
type input "2"
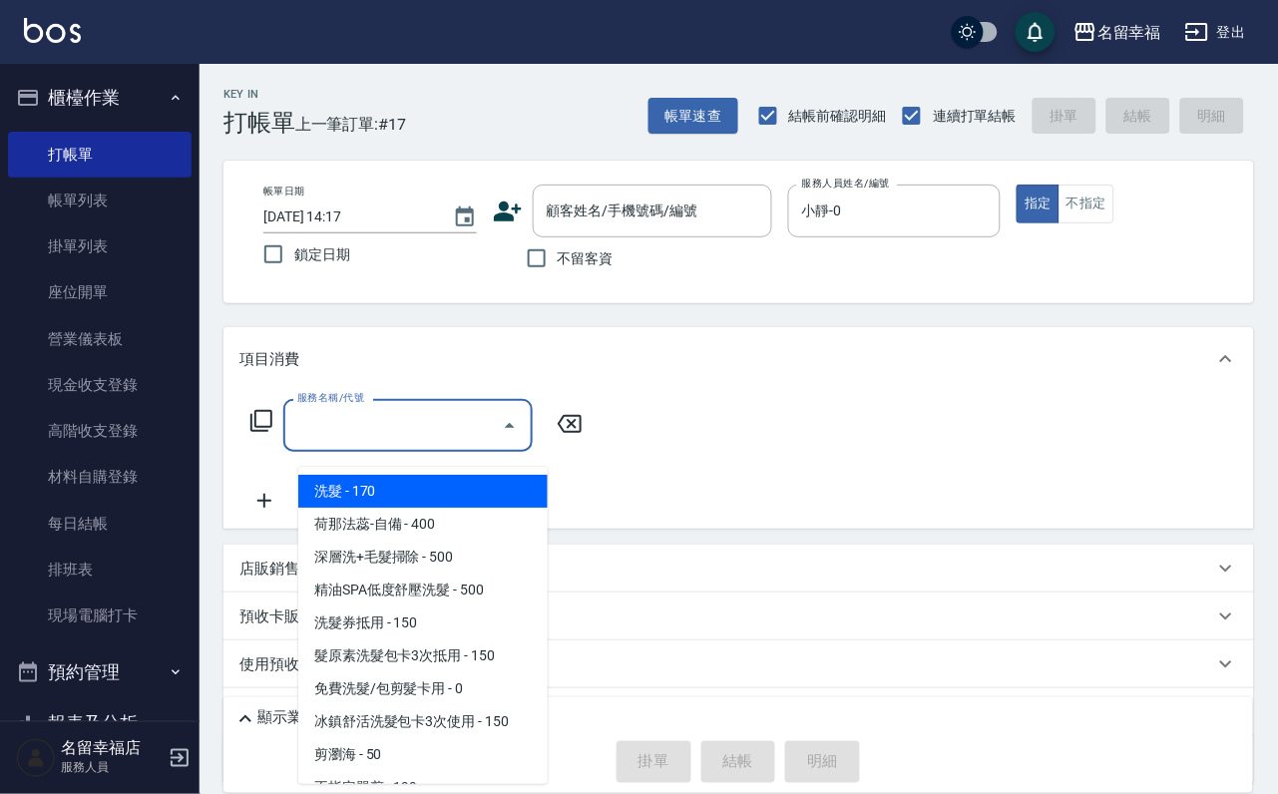
click at [375, 485] on span "洗髮 - 170" at bounding box center [422, 491] width 249 height 33
type input "洗髮(101)"
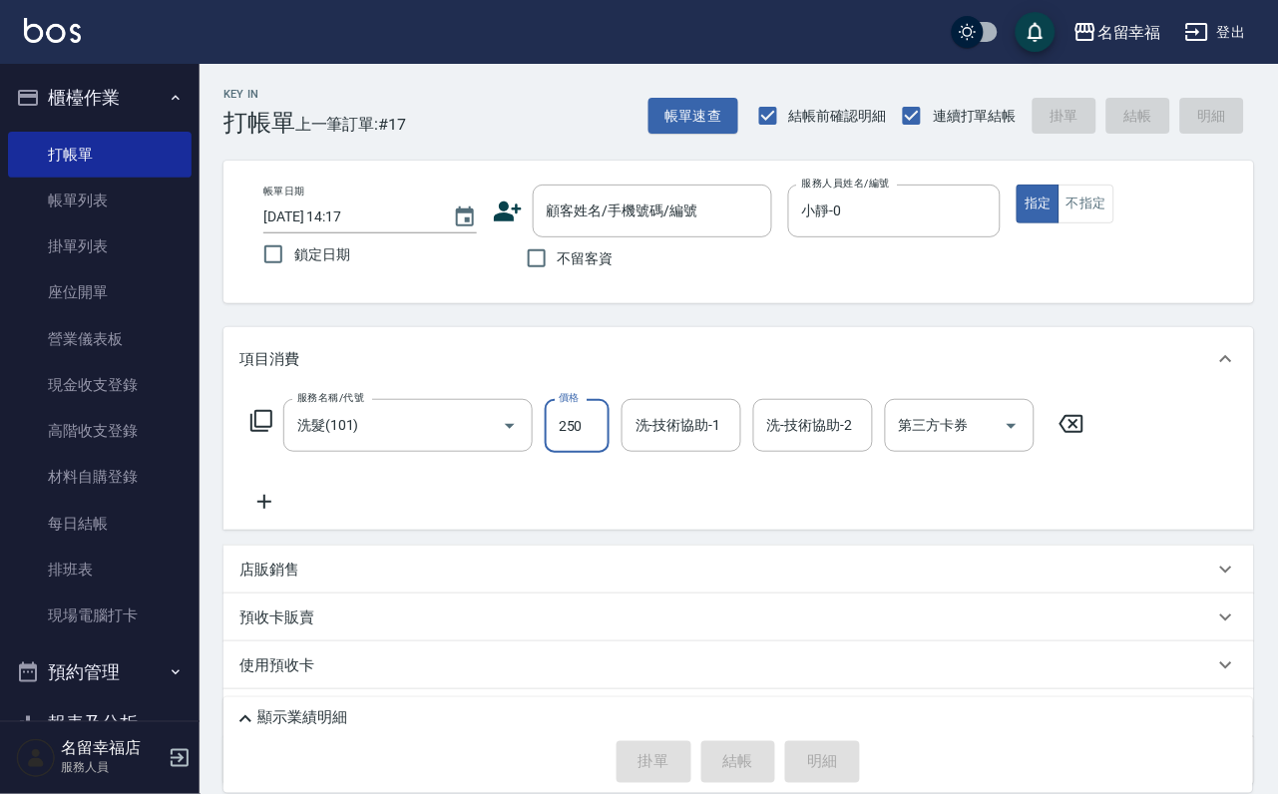
type input "250"
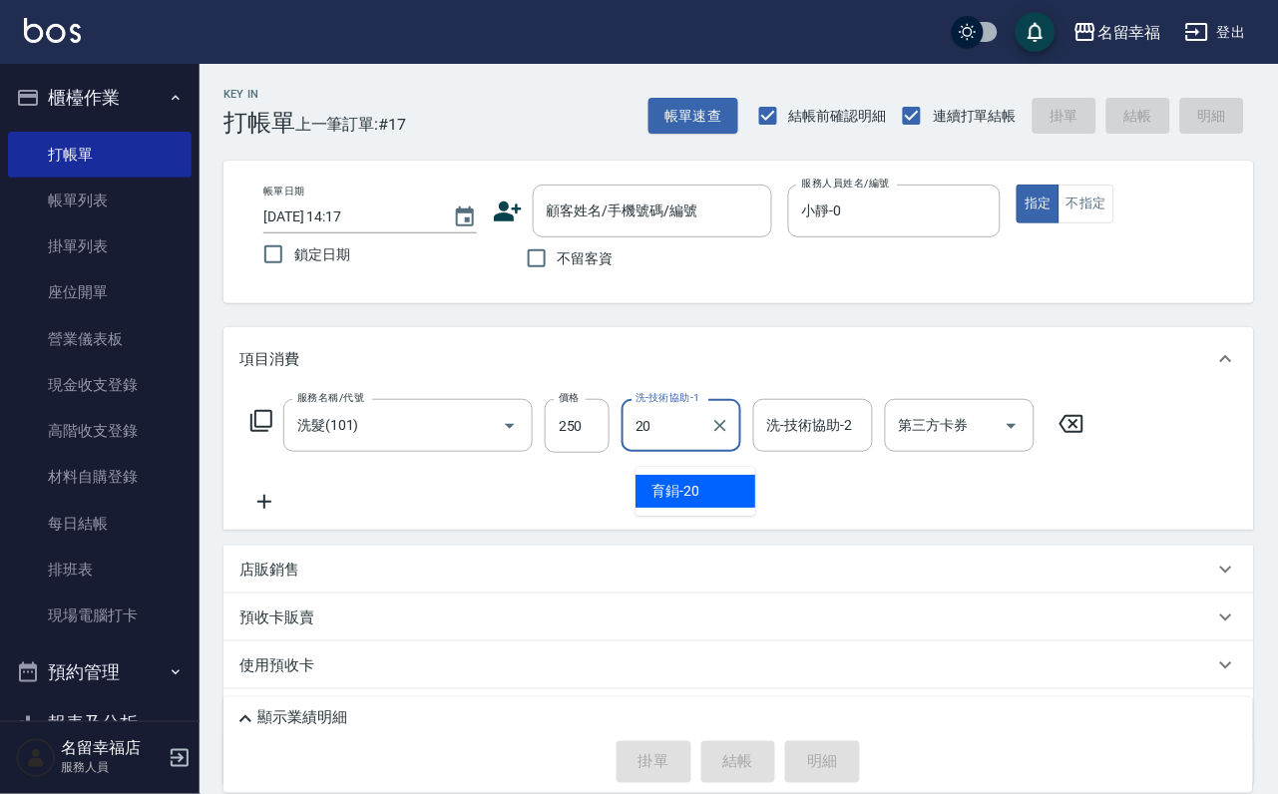
type input "育鋗-20"
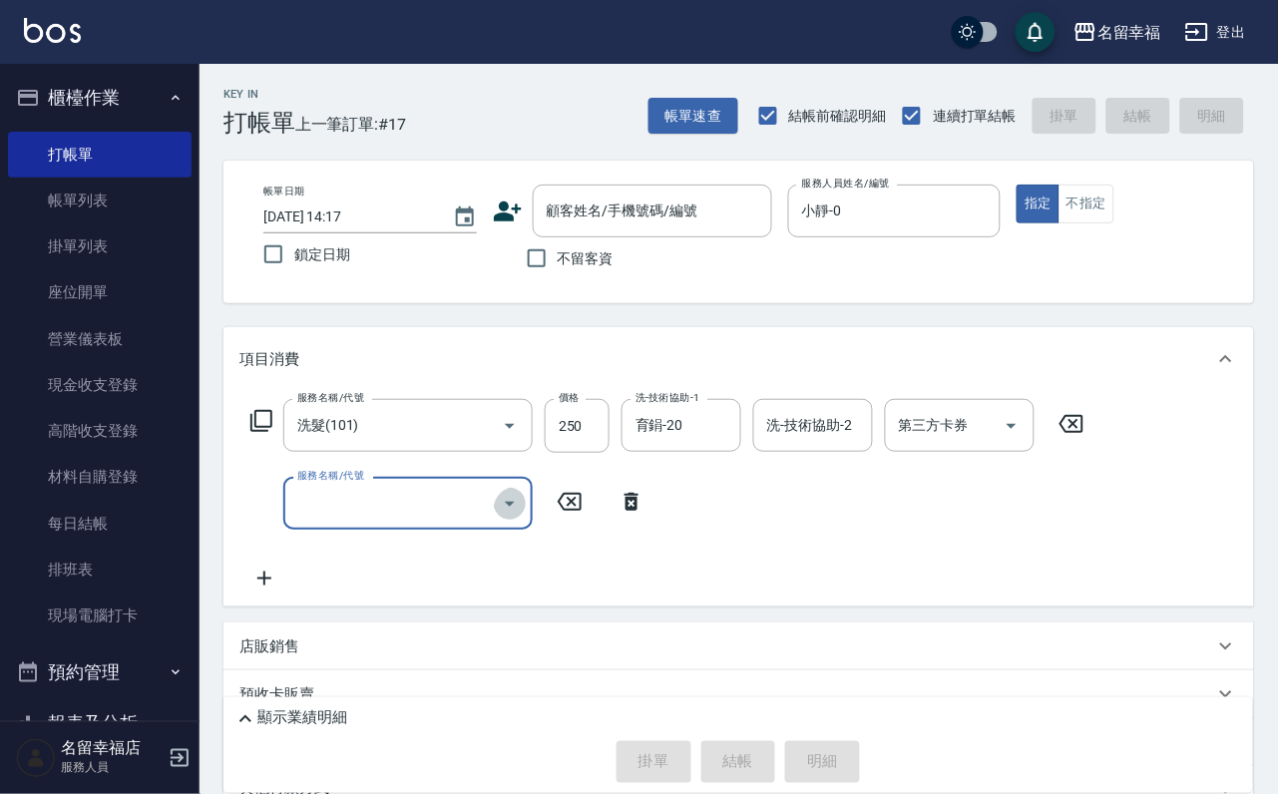
click at [504, 516] on icon "Open" at bounding box center [510, 504] width 24 height 24
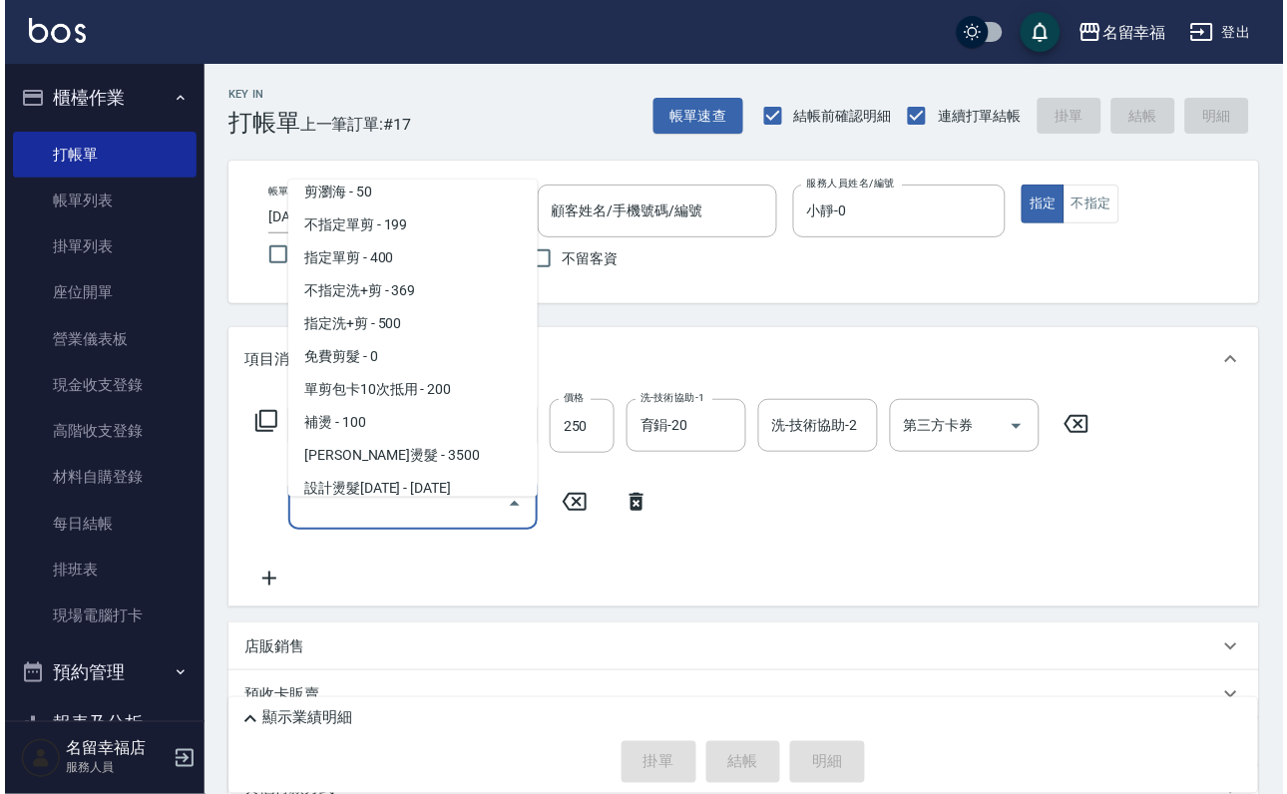
scroll to position [299, 0]
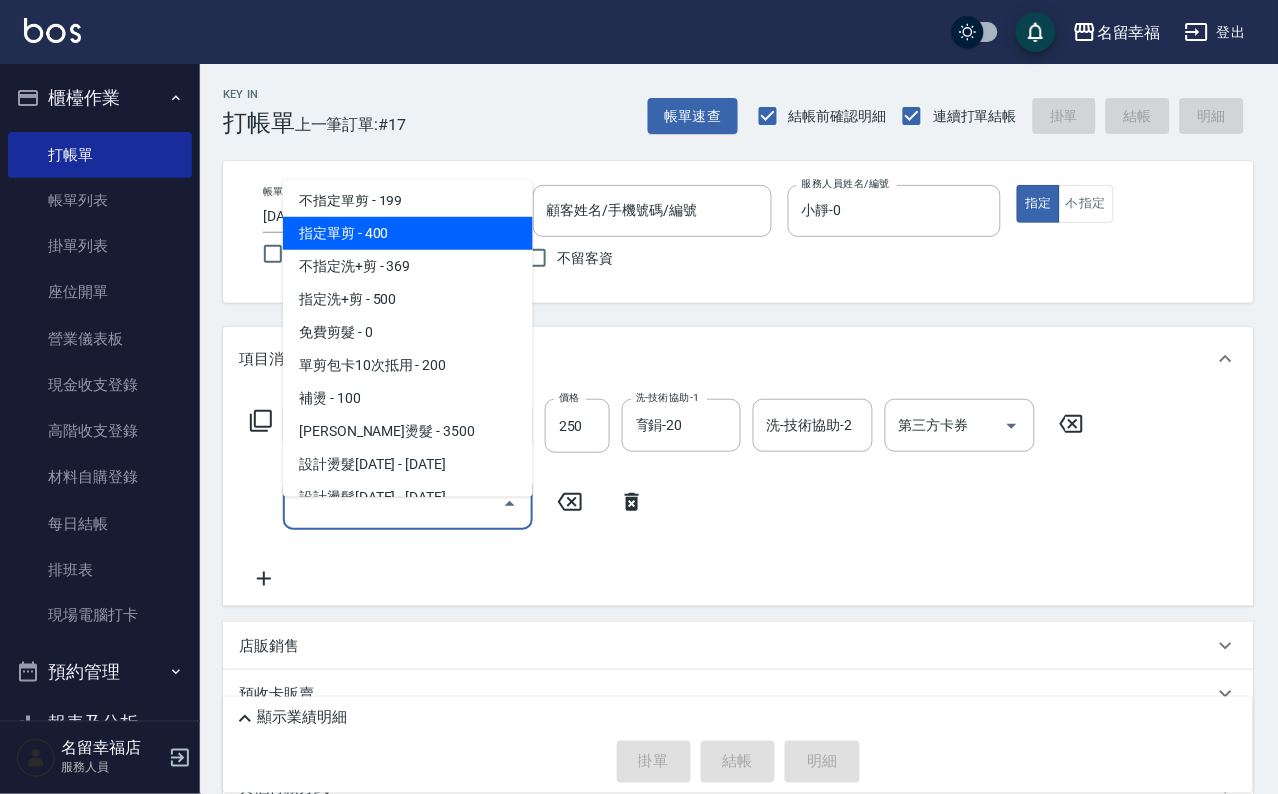
click at [420, 250] on span "指定單剪 - 400" at bounding box center [407, 233] width 249 height 33
type input "指定單剪(203)"
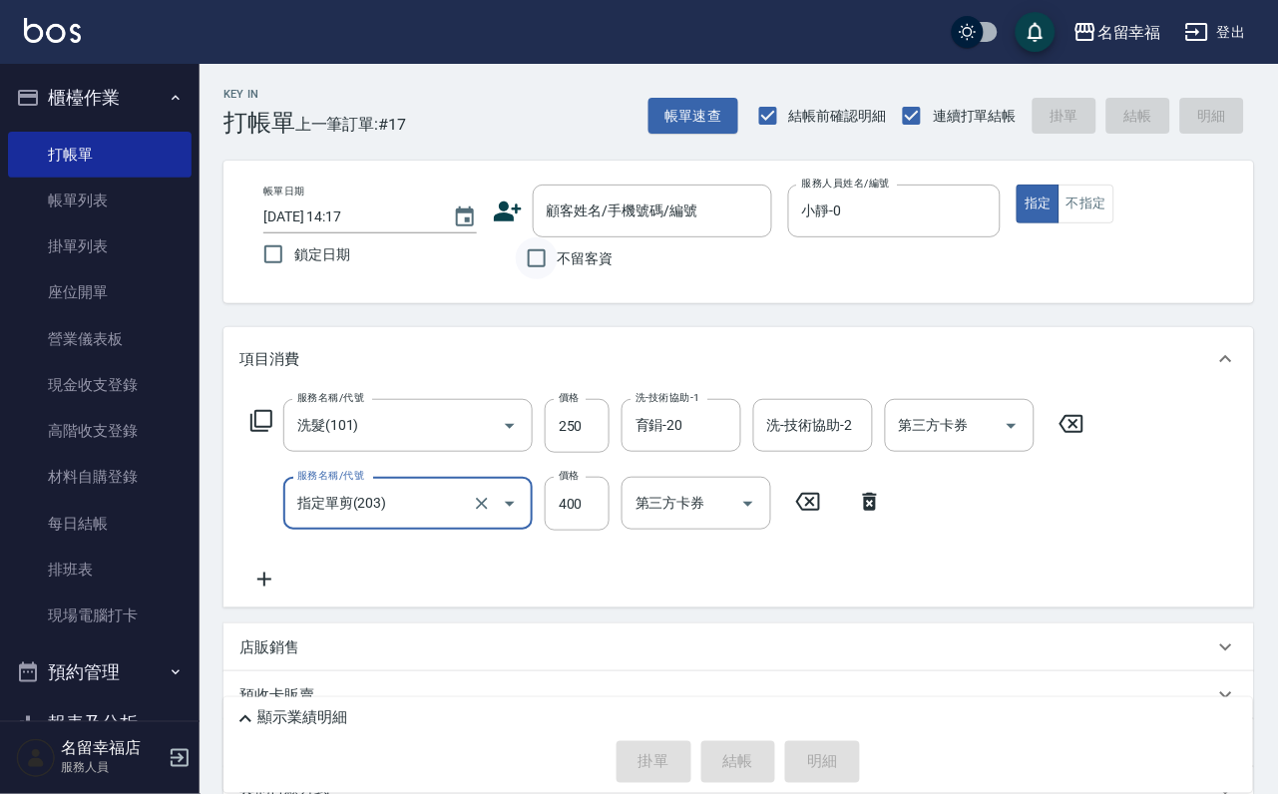
click at [543, 262] on input "不留客資" at bounding box center [537, 258] width 42 height 42
checkbox input "true"
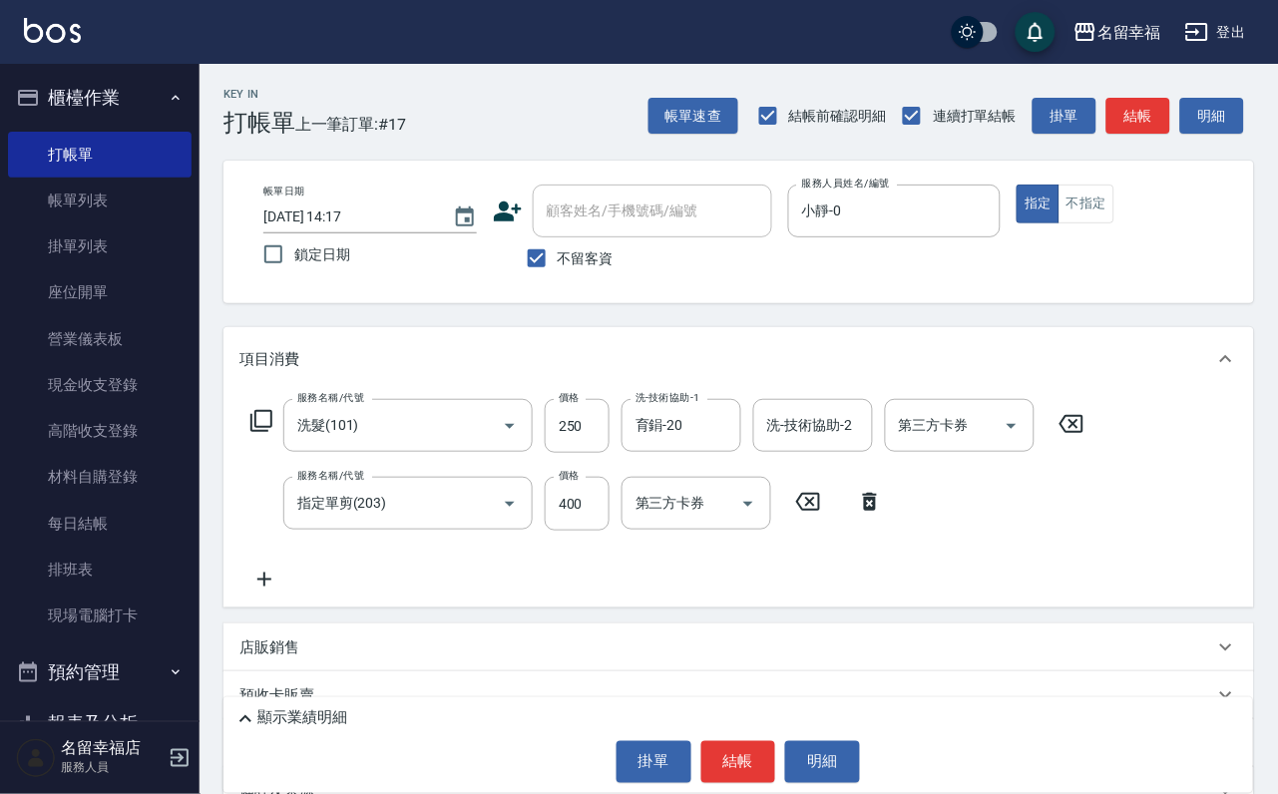
click at [724, 714] on div "顯示業績明細" at bounding box center [742, 719] width 1019 height 24
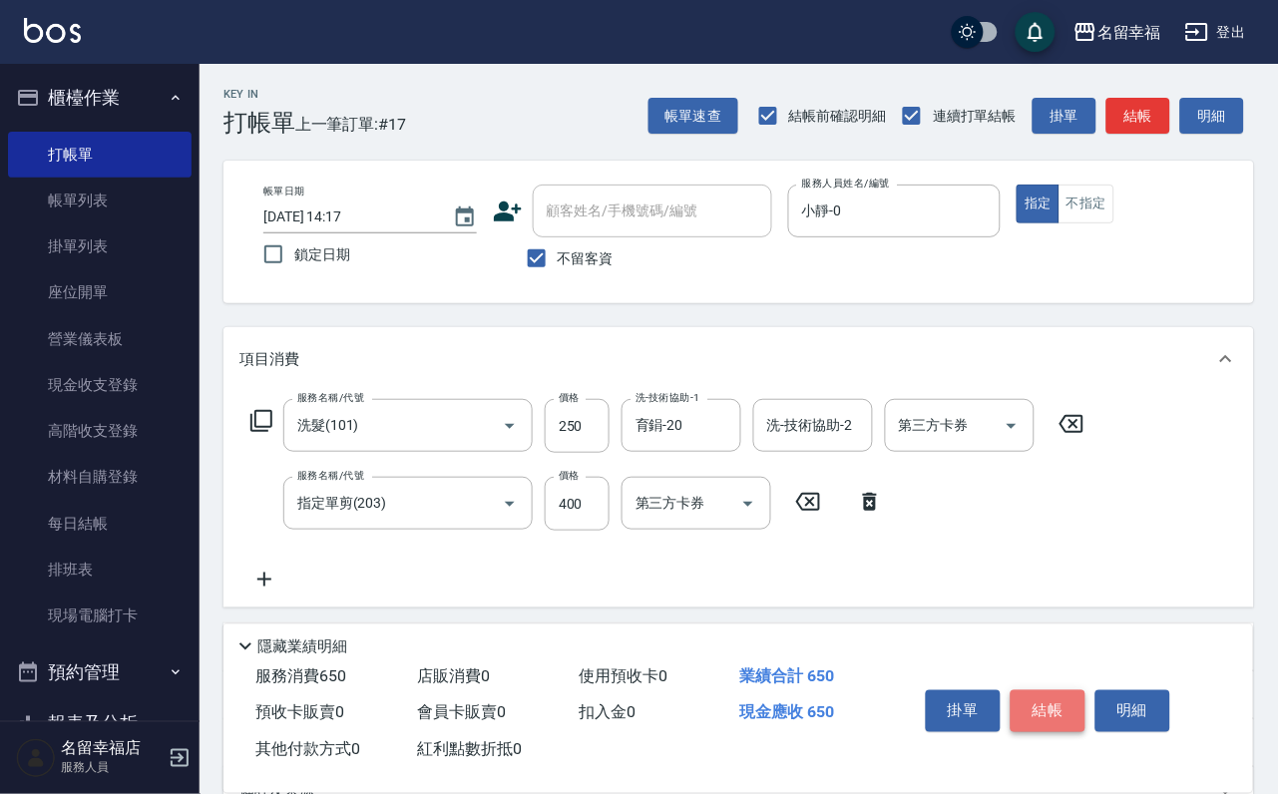
click at [1054, 690] on button "結帳" at bounding box center [1047, 711] width 75 height 42
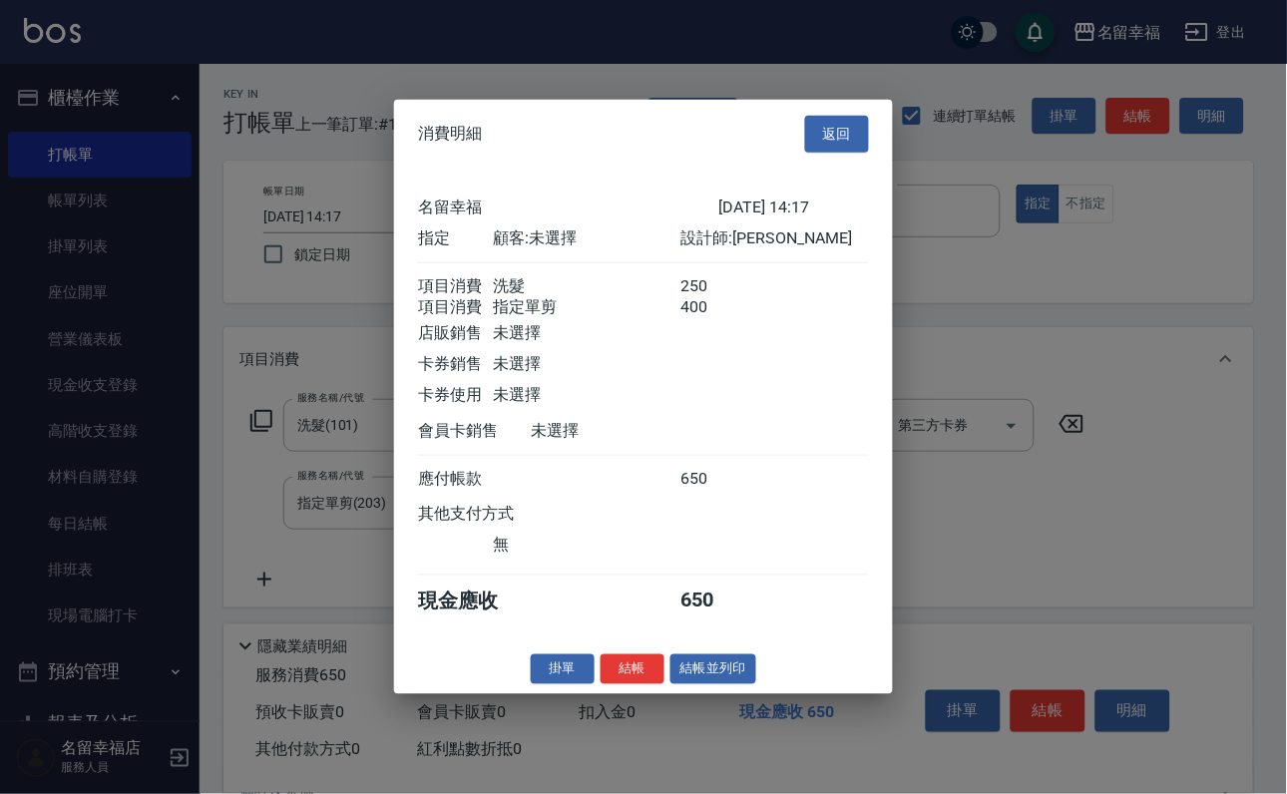
scroll to position [321, 0]
click at [604, 684] on button "結帳" at bounding box center [632, 668] width 64 height 31
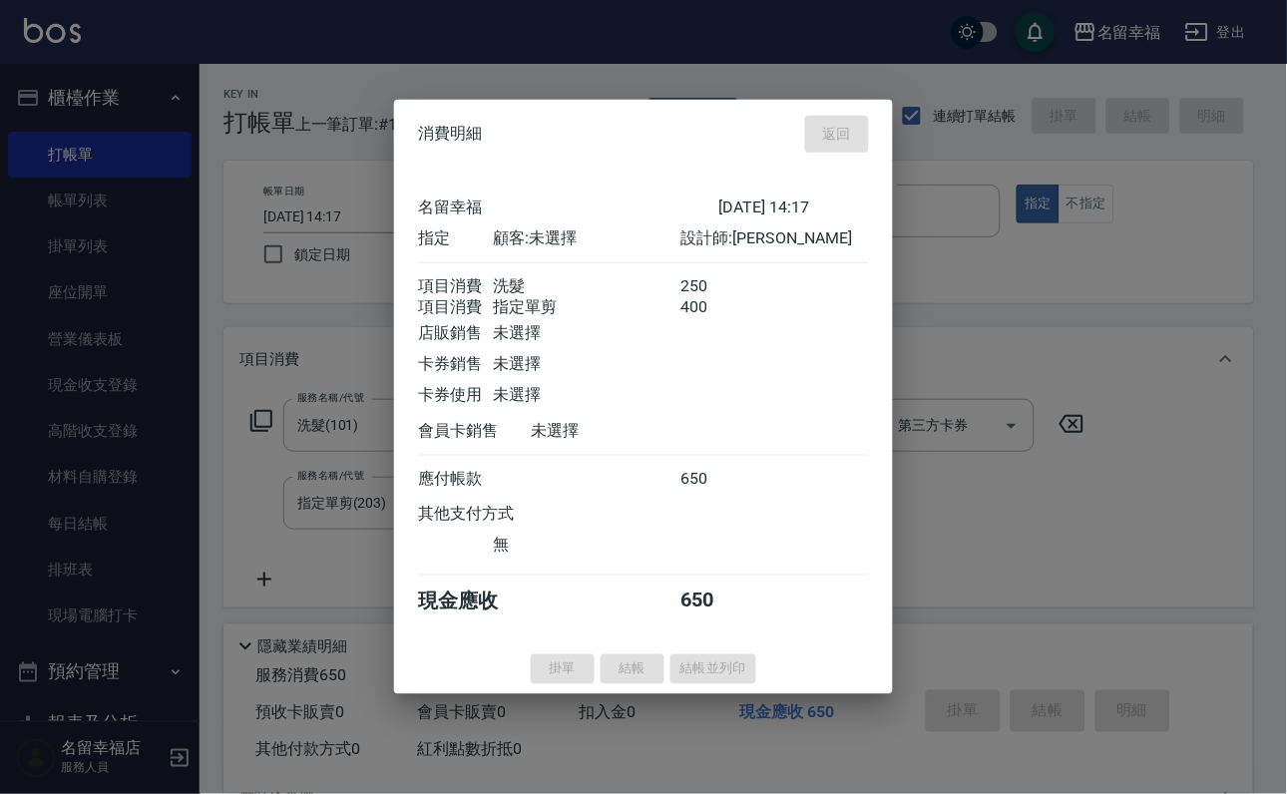
type input "[DATE] 14:37"
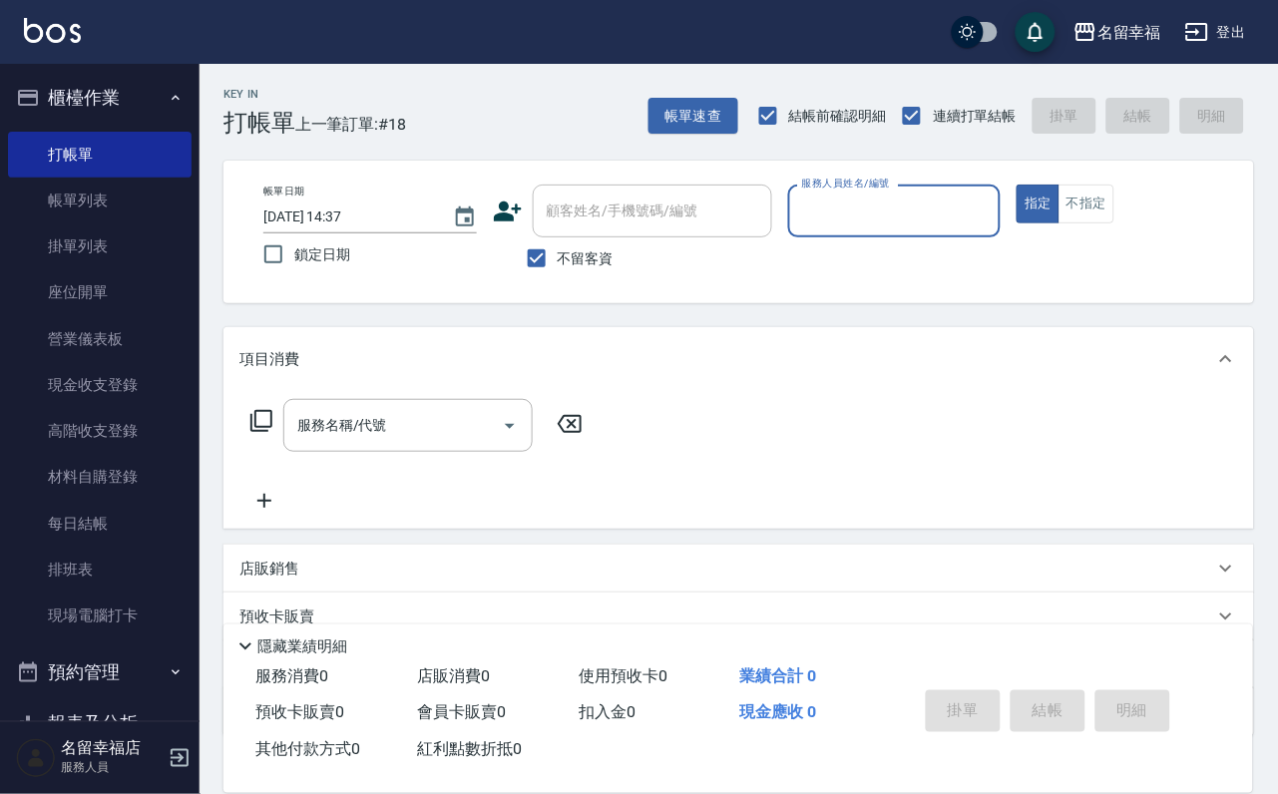
click at [249, 634] on icon at bounding box center [245, 646] width 24 height 24
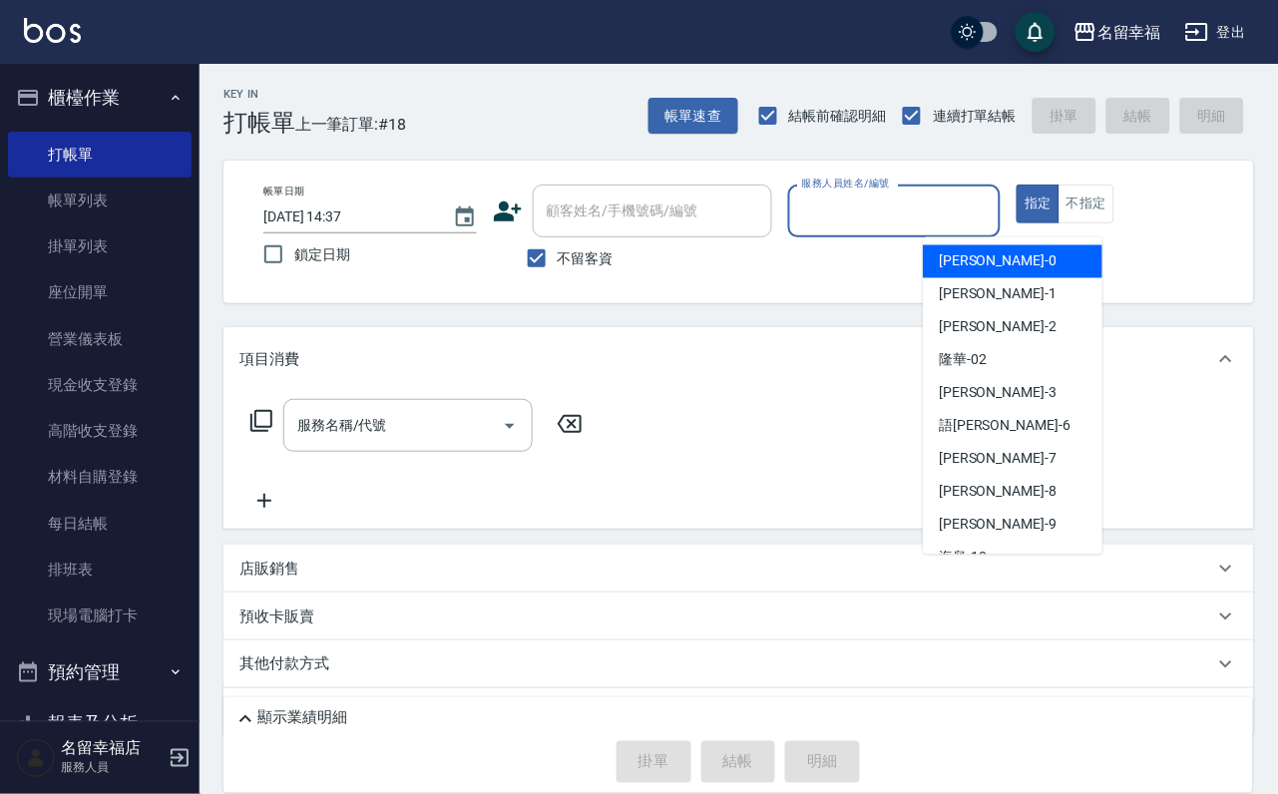
click at [970, 196] on div "服務人員姓名/編號 服務人員姓名/編號" at bounding box center [894, 211] width 213 height 53
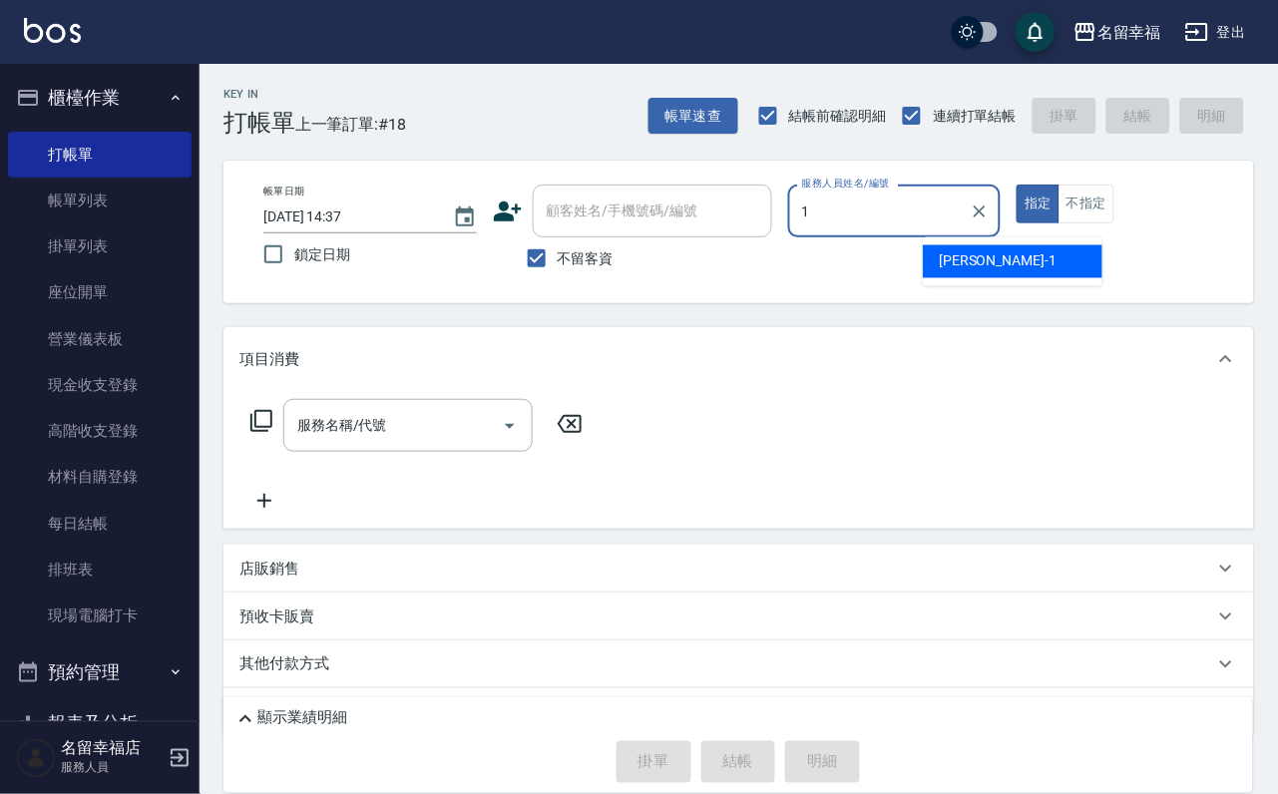
type input "[PERSON_NAME]-1"
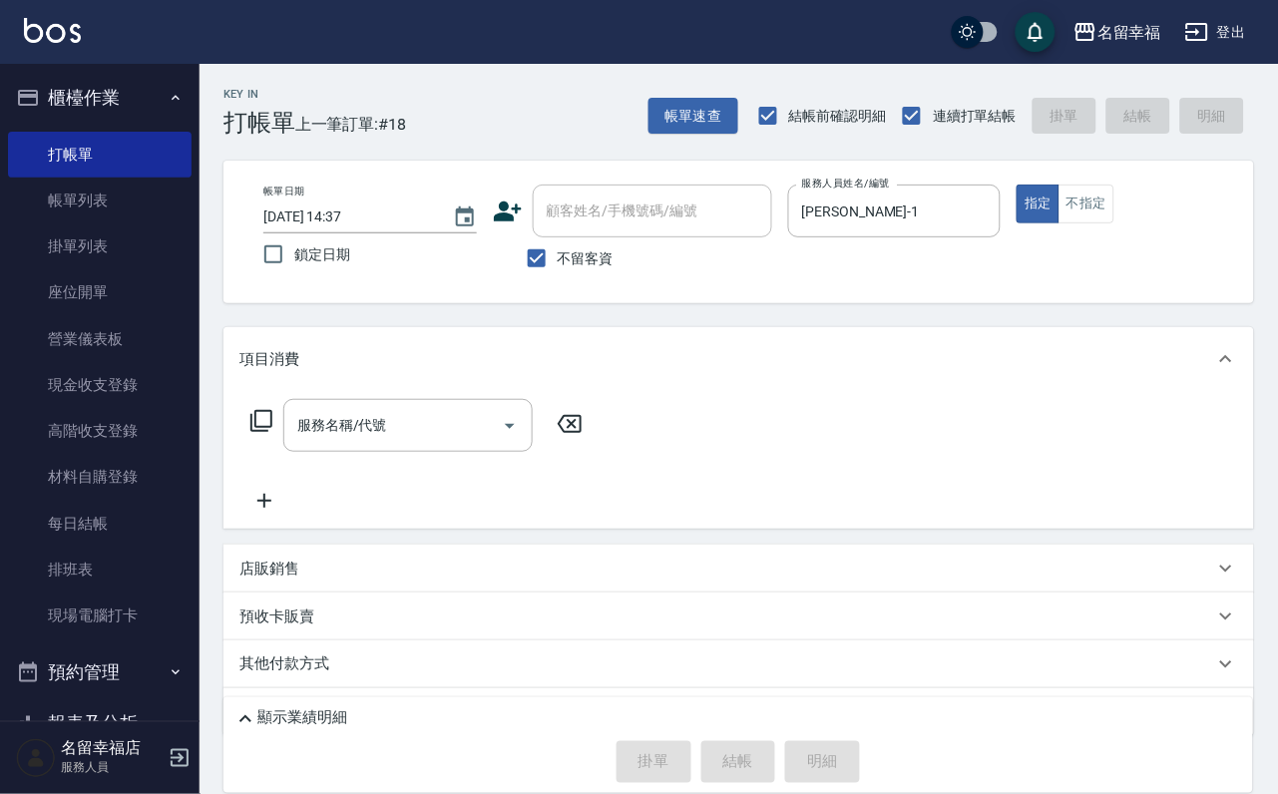
click at [272, 432] on icon at bounding box center [261, 421] width 22 height 22
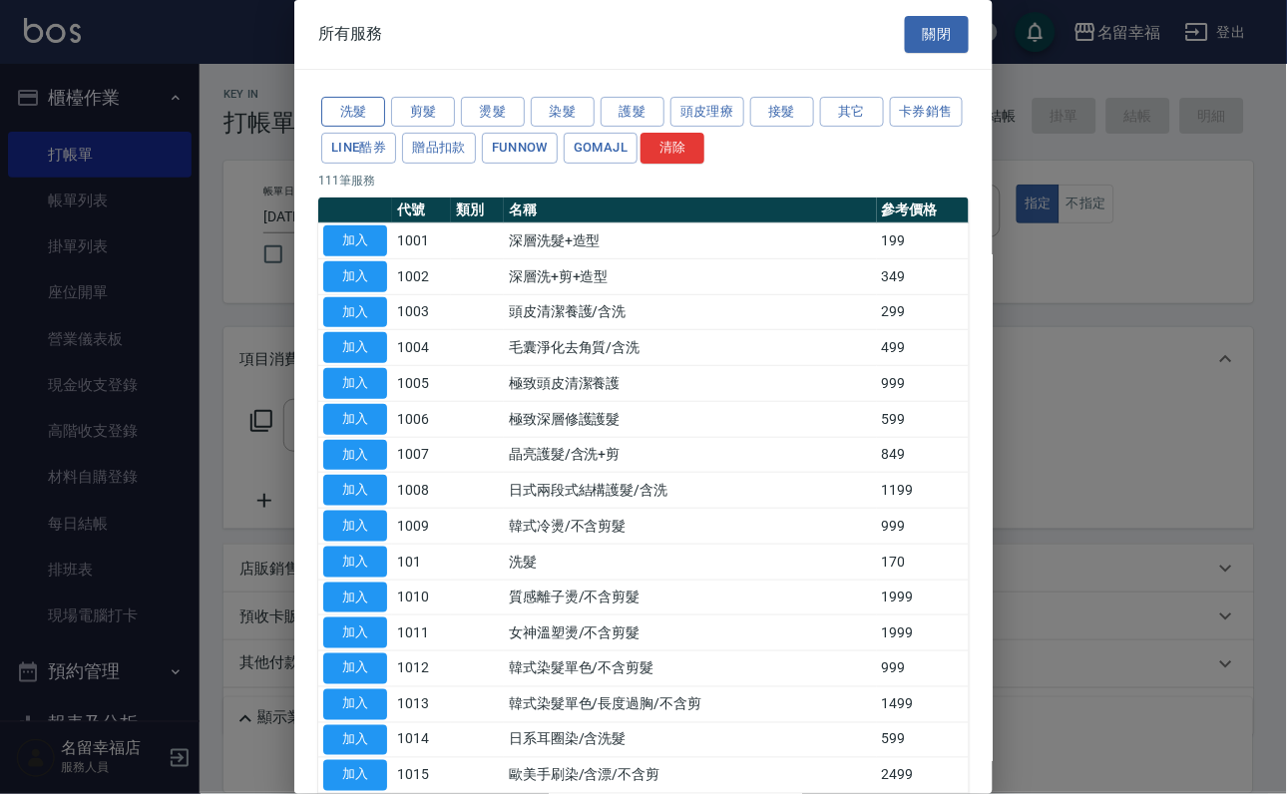
click at [351, 126] on button "洗髮" at bounding box center [353, 112] width 64 height 31
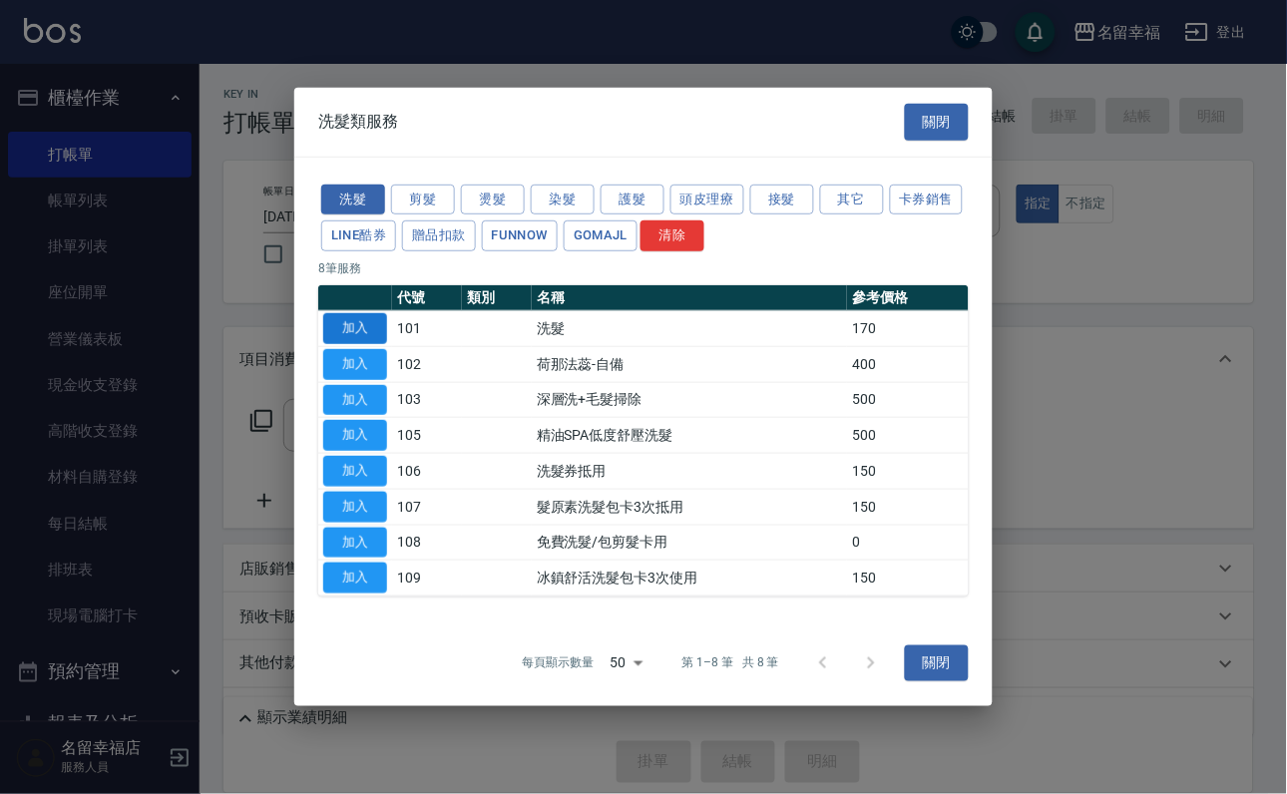
click at [364, 313] on button "加入" at bounding box center [355, 328] width 64 height 31
type input "洗髮(101)"
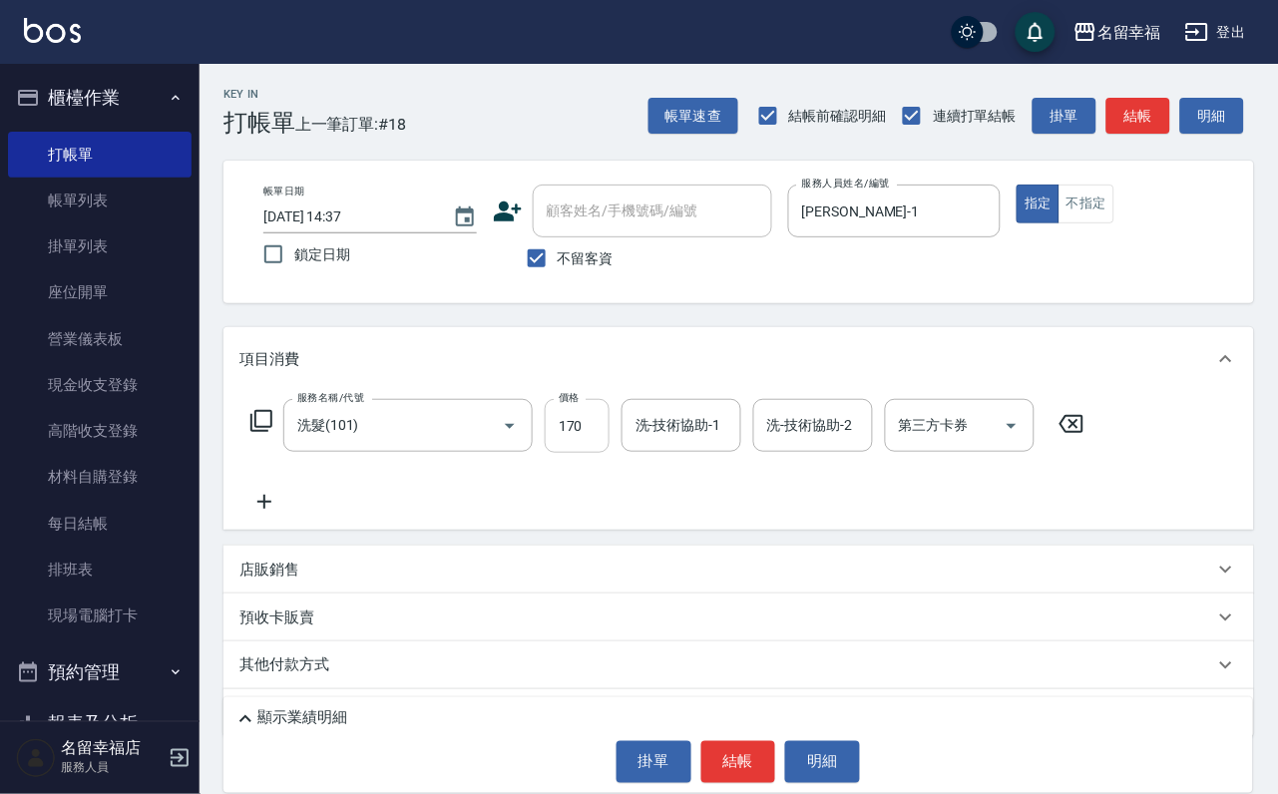
click at [586, 449] on input "170" at bounding box center [577, 426] width 65 height 54
type input "230"
type input "藝馨-24"
click at [723, 761] on button "結帳" at bounding box center [738, 762] width 75 height 42
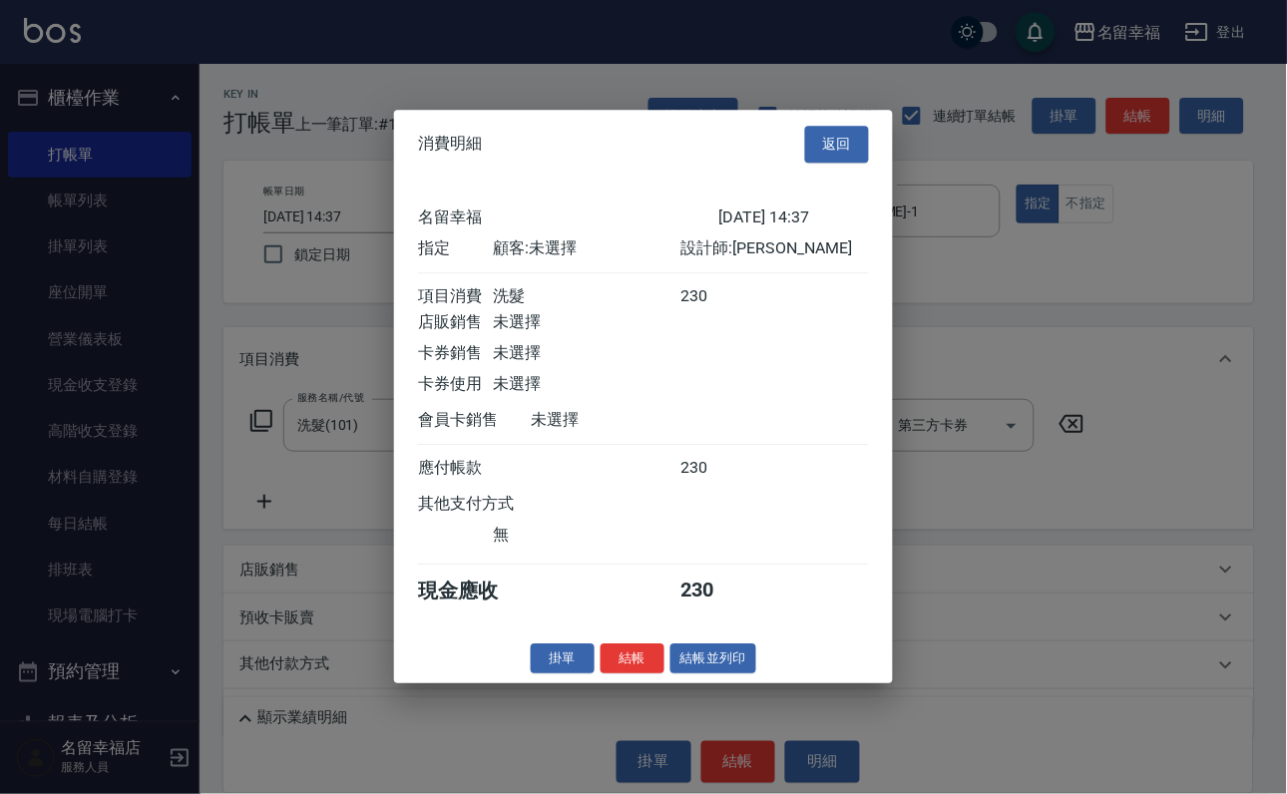
scroll to position [246, 0]
click at [727, 674] on button "結帳並列印" at bounding box center [713, 658] width 87 height 31
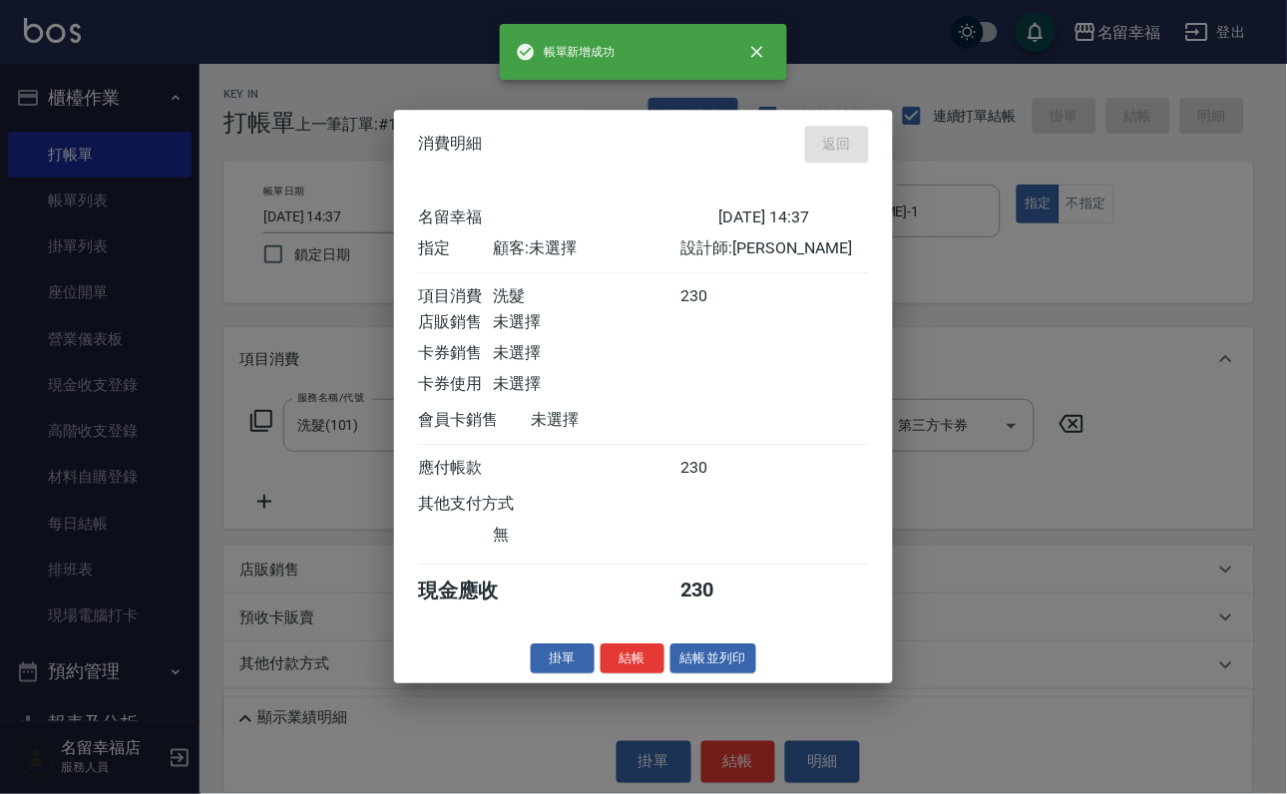
type input "[DATE] 14:40"
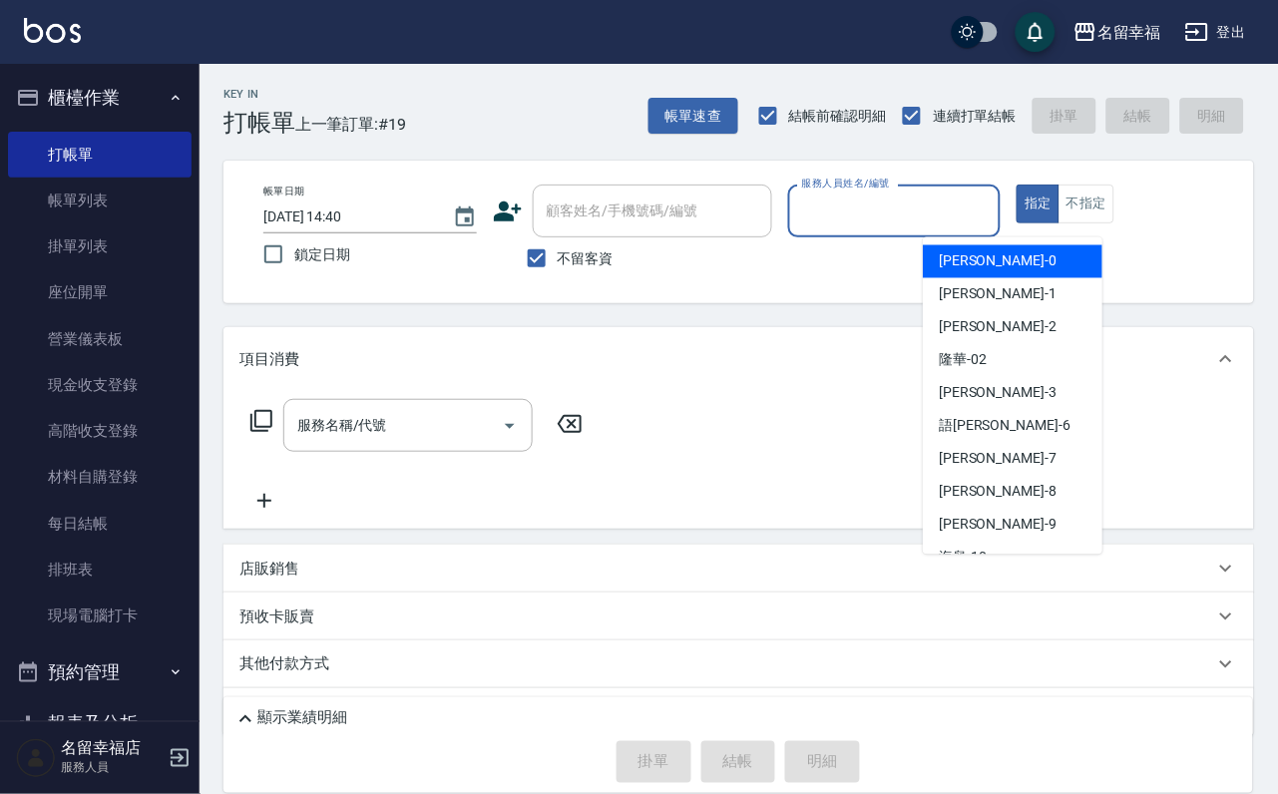
click at [992, 202] on input "服務人員姓名/編號" at bounding box center [894, 210] width 195 height 35
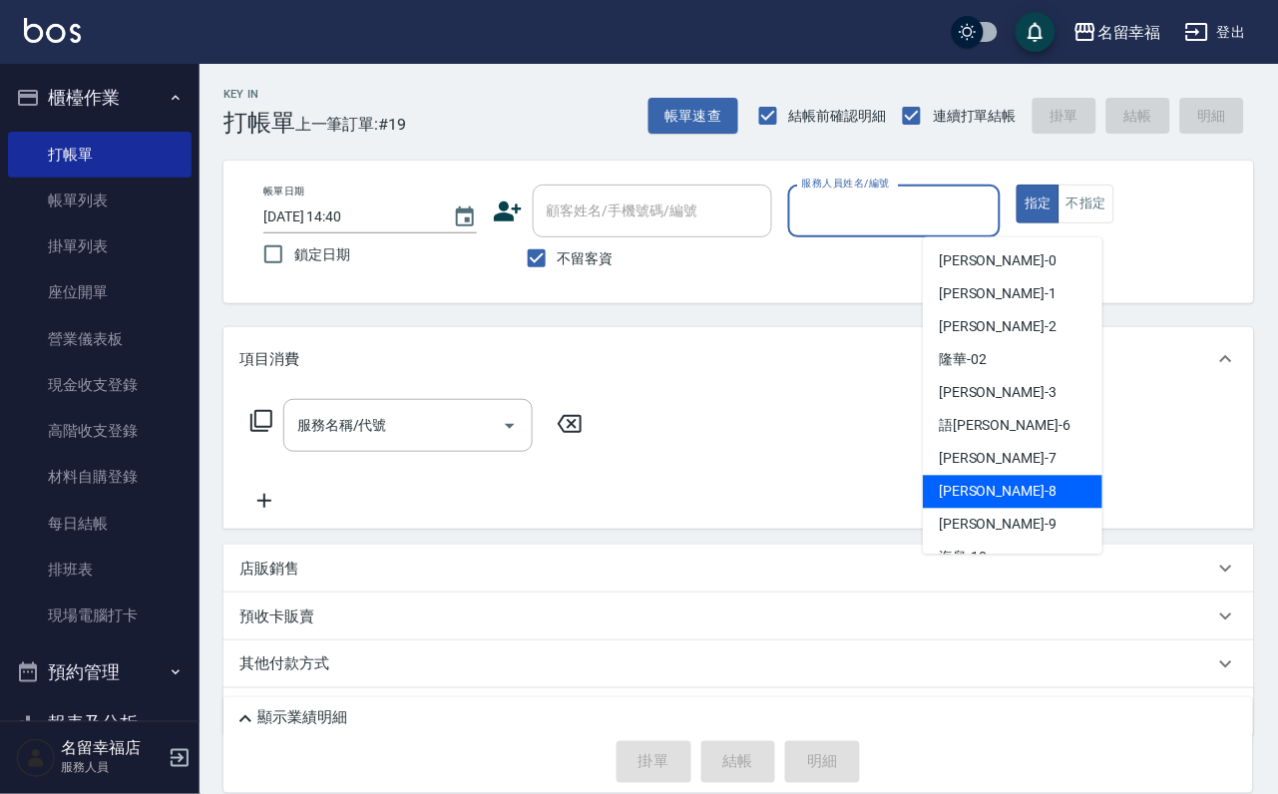
click at [1002, 502] on div "[PERSON_NAME] -8" at bounding box center [1013, 492] width 180 height 33
type input "[PERSON_NAME]-8"
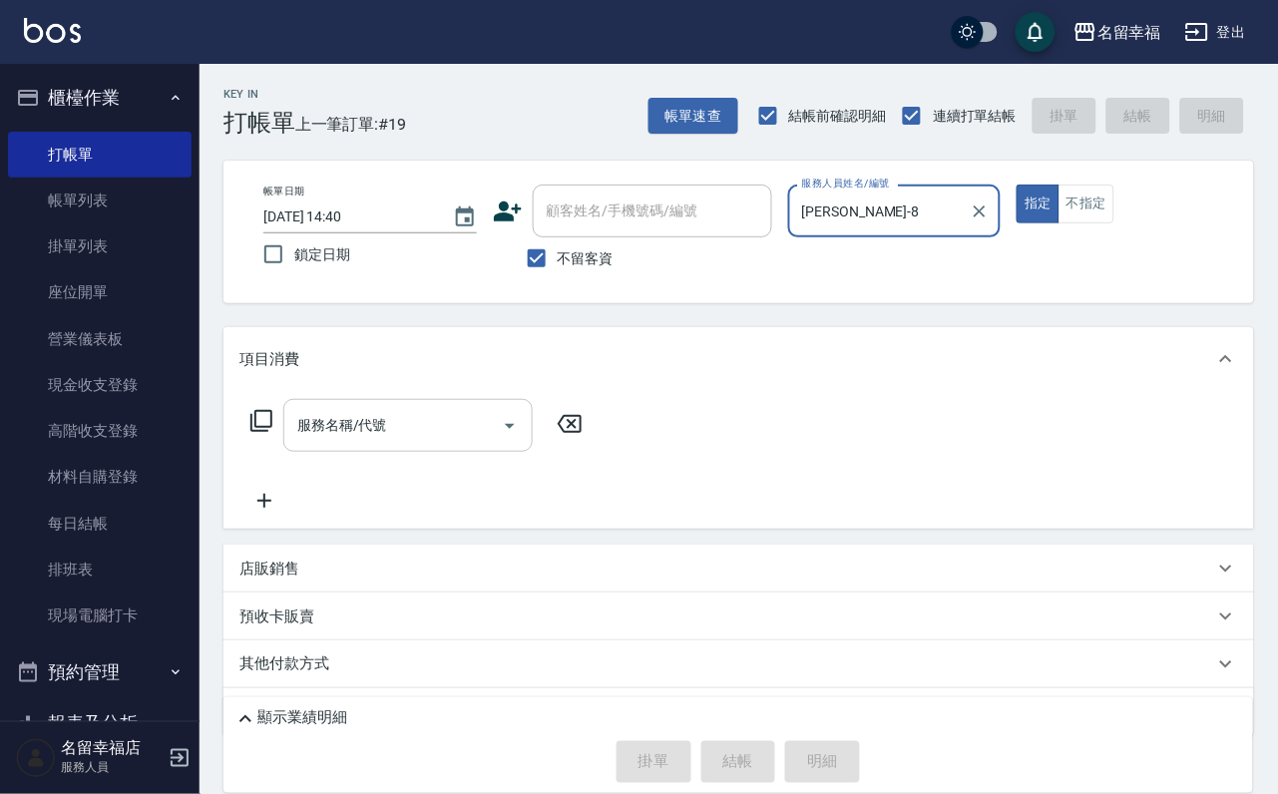
click at [400, 429] on input "服務名稱/代號" at bounding box center [392, 425] width 201 height 35
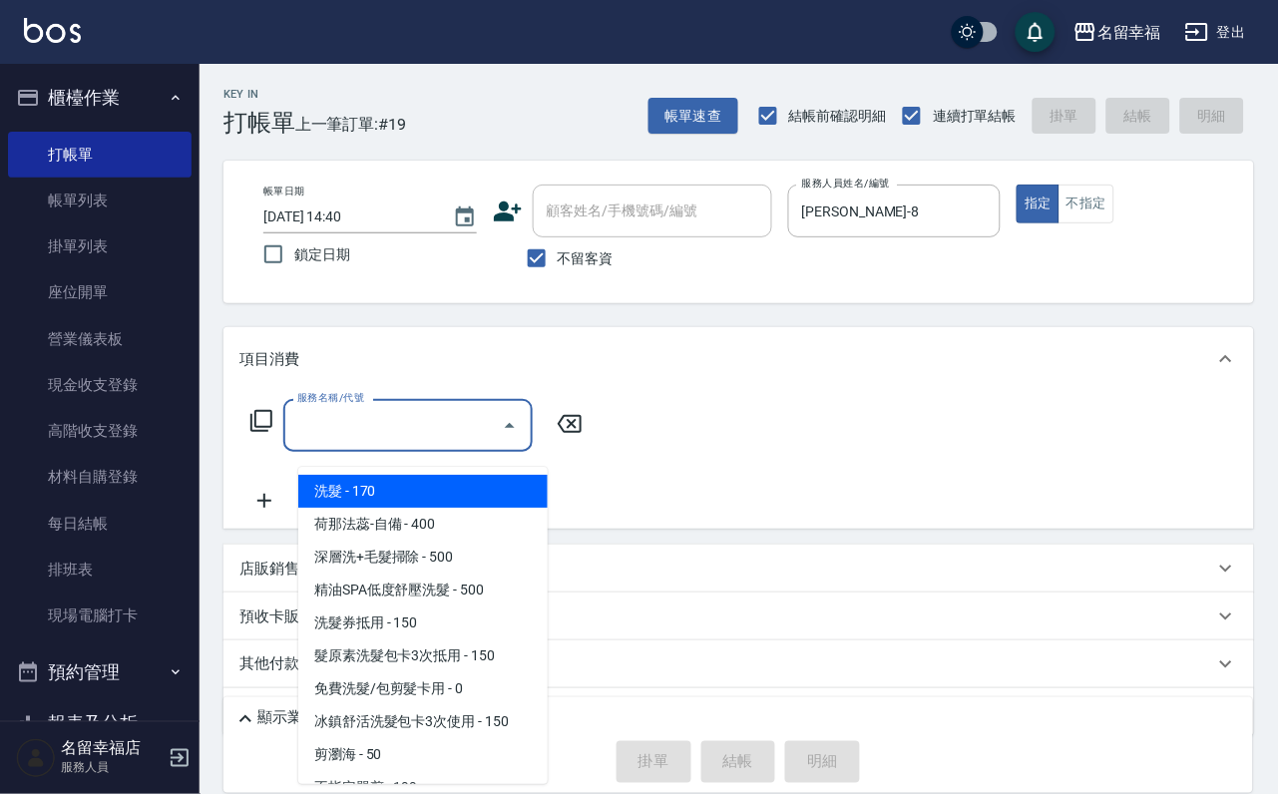
click at [447, 489] on span "洗髮 - 170" at bounding box center [422, 491] width 249 height 33
type input "洗髮(101)"
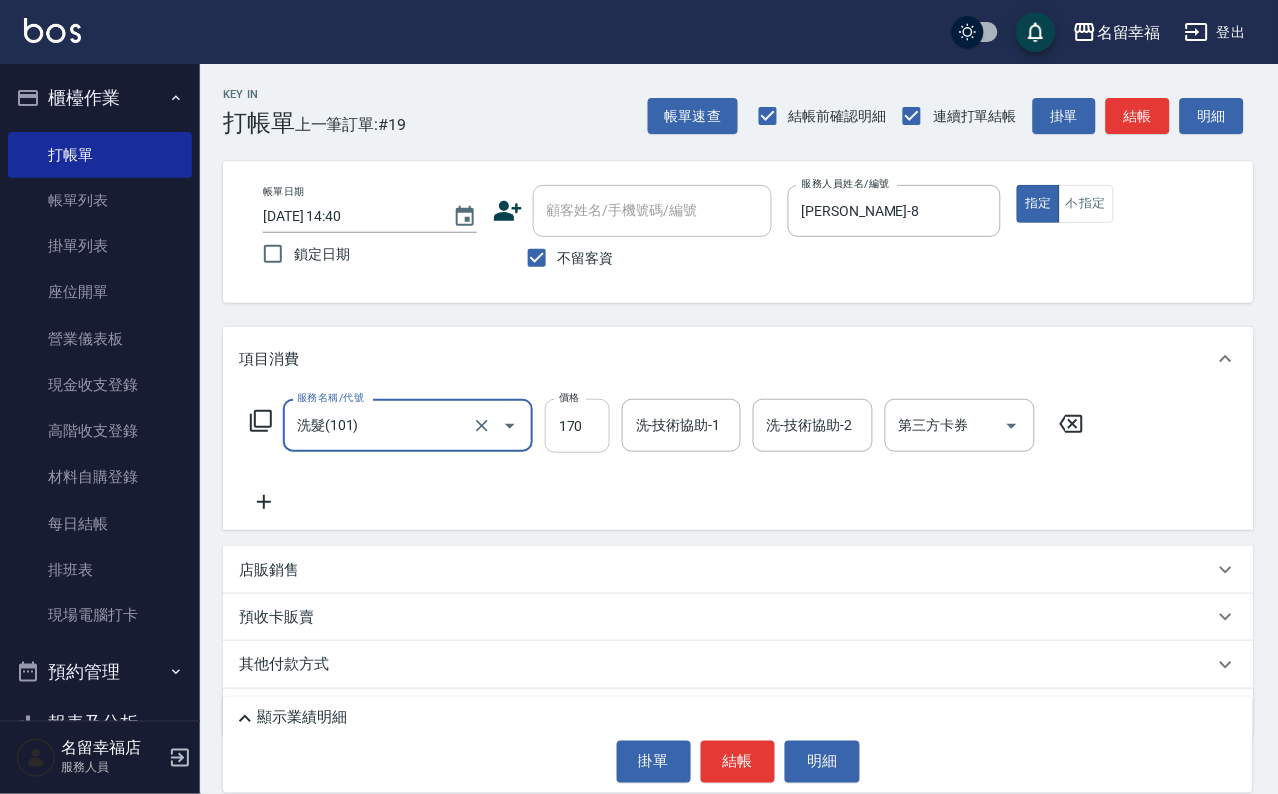
click at [607, 437] on input "170" at bounding box center [577, 426] width 65 height 54
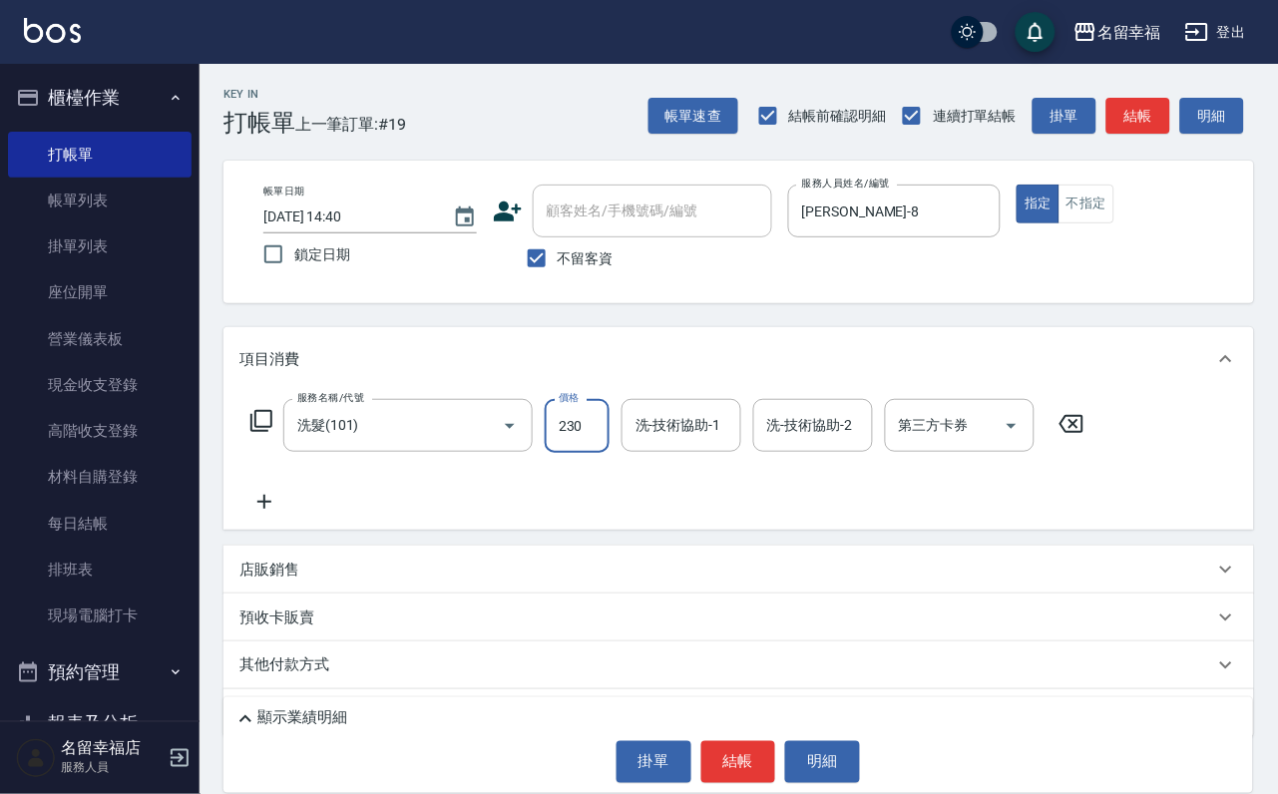
type input "230"
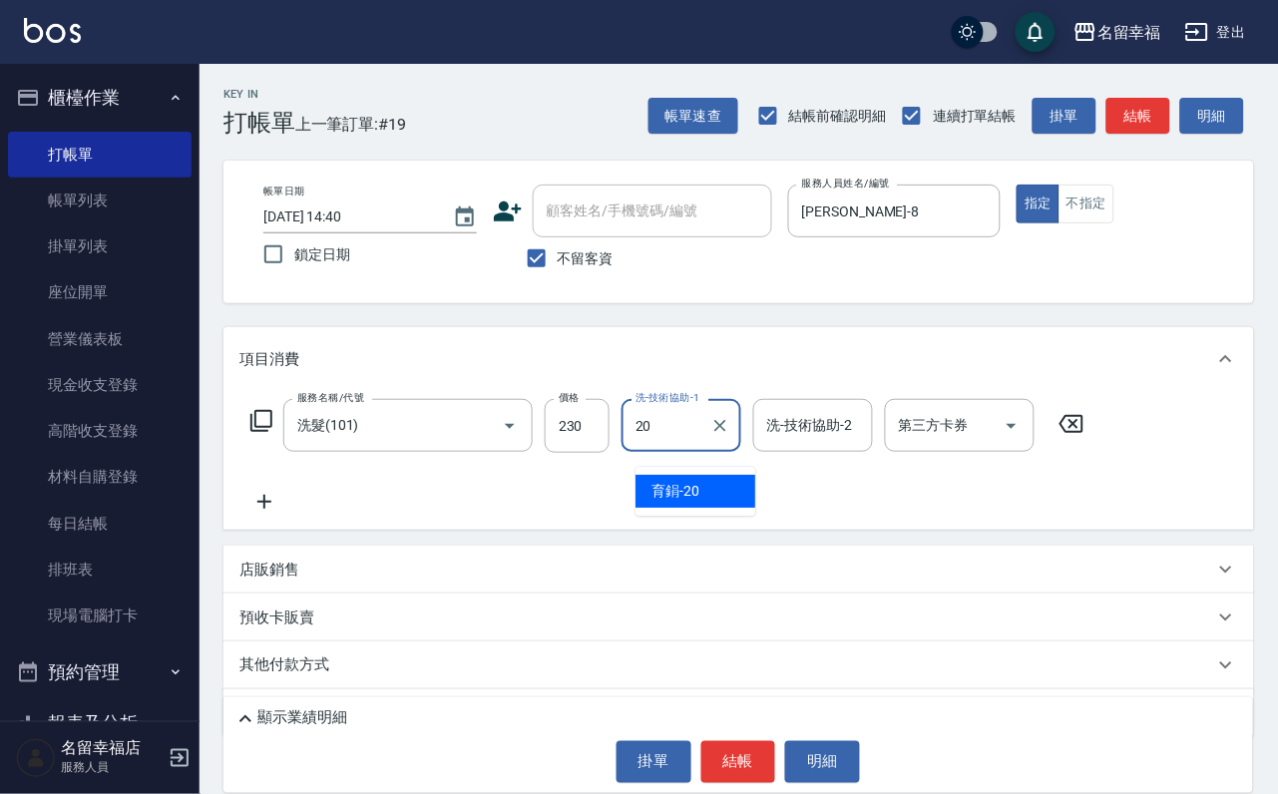
type input "育鋗-20"
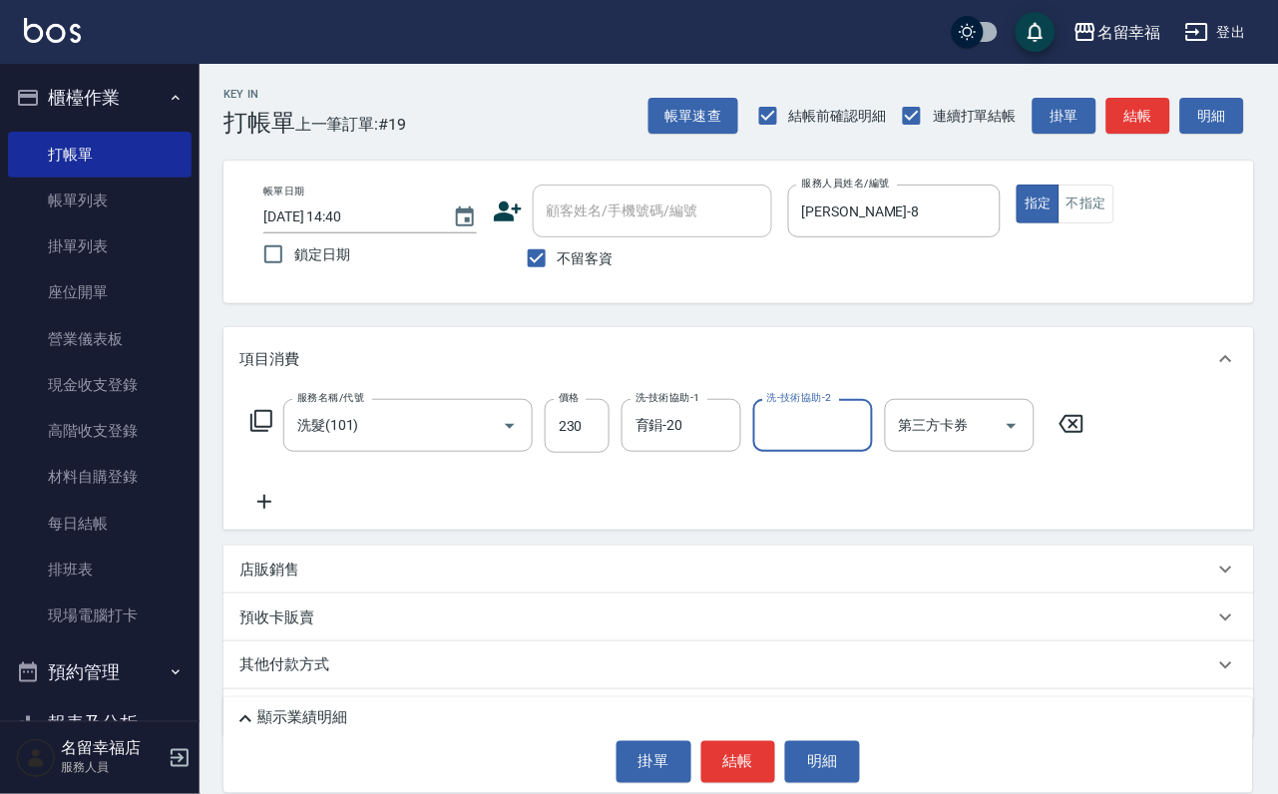
click at [273, 433] on icon at bounding box center [261, 421] width 24 height 24
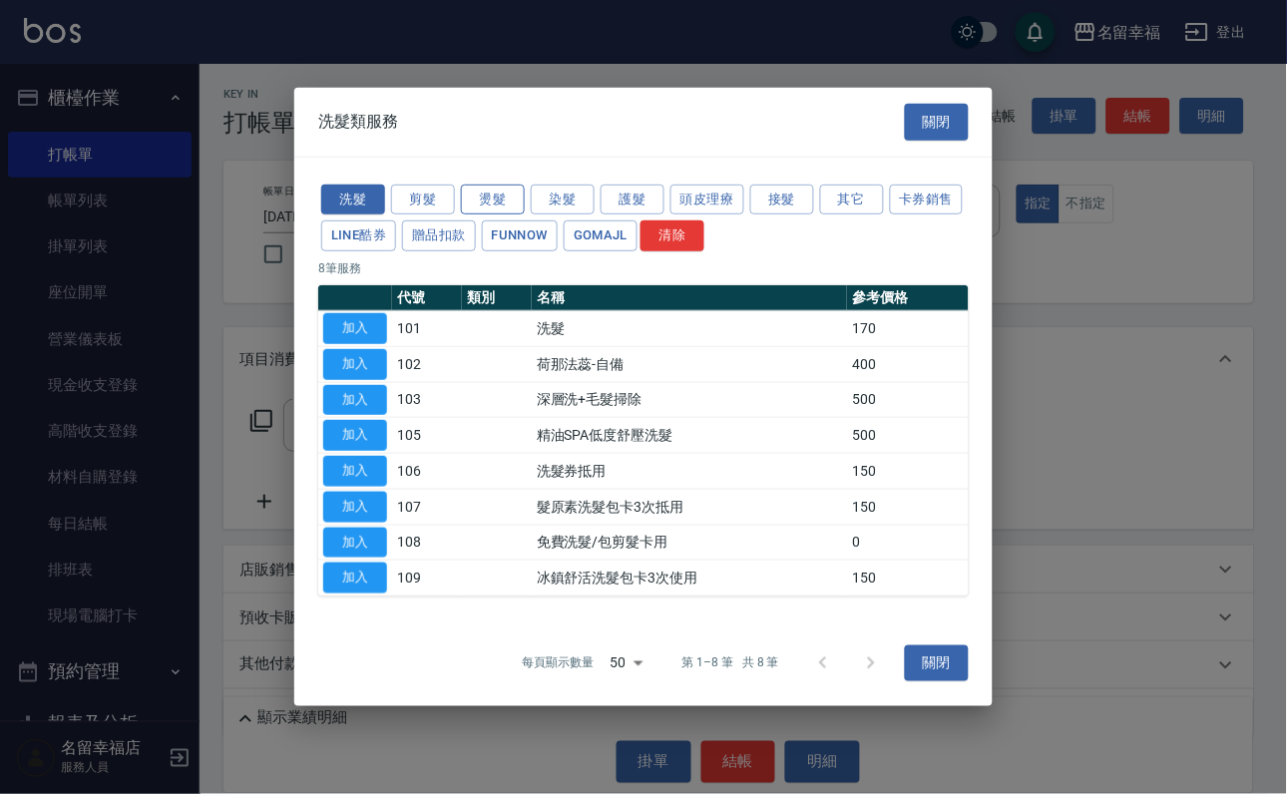
click at [478, 184] on button "燙髮" at bounding box center [493, 199] width 64 height 31
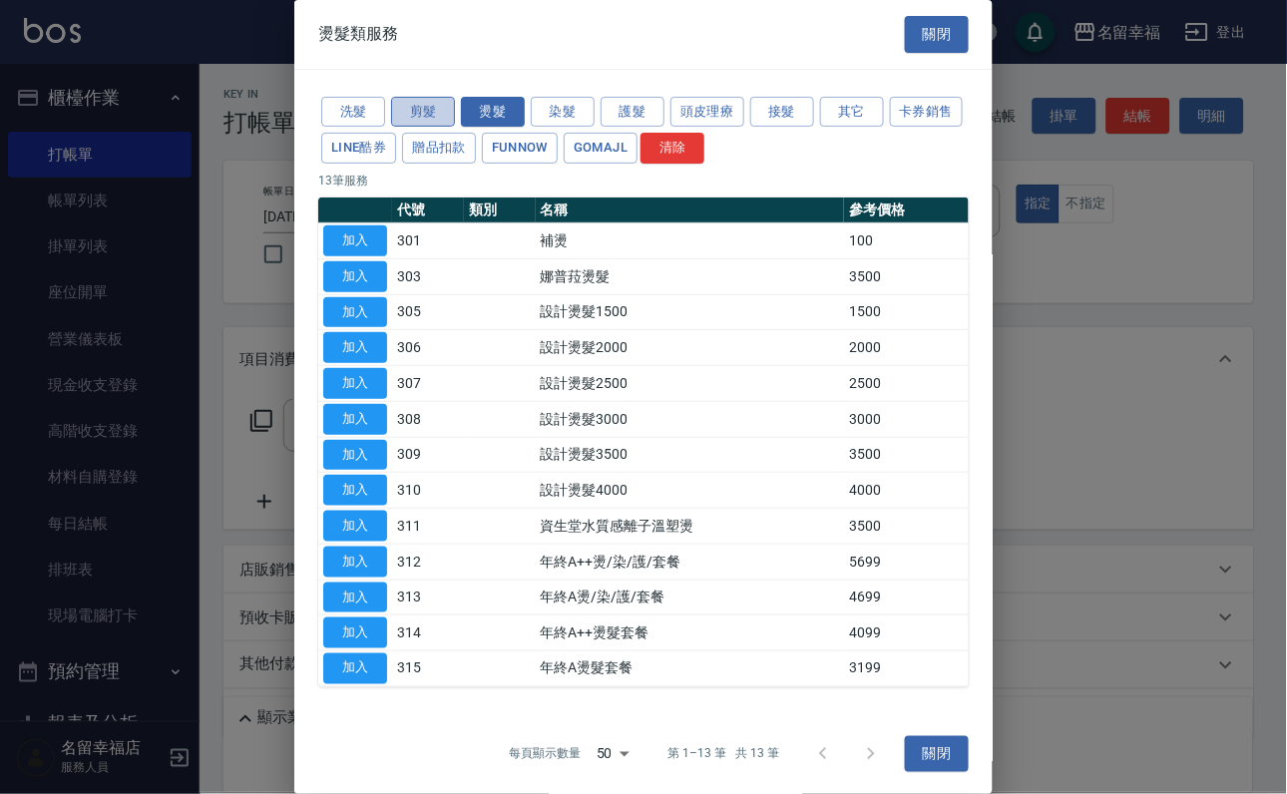
click at [412, 121] on button "剪髮" at bounding box center [423, 112] width 64 height 31
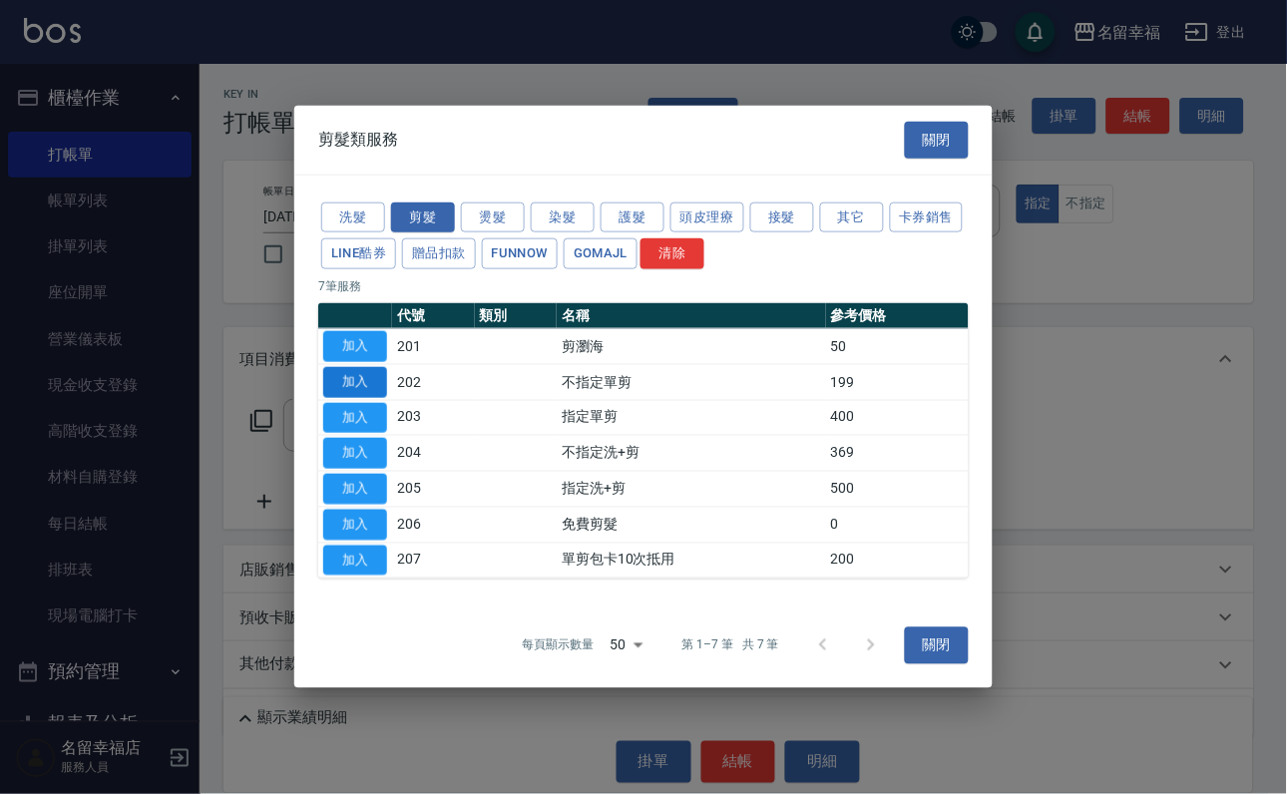
click at [361, 367] on button "加入" at bounding box center [355, 382] width 64 height 31
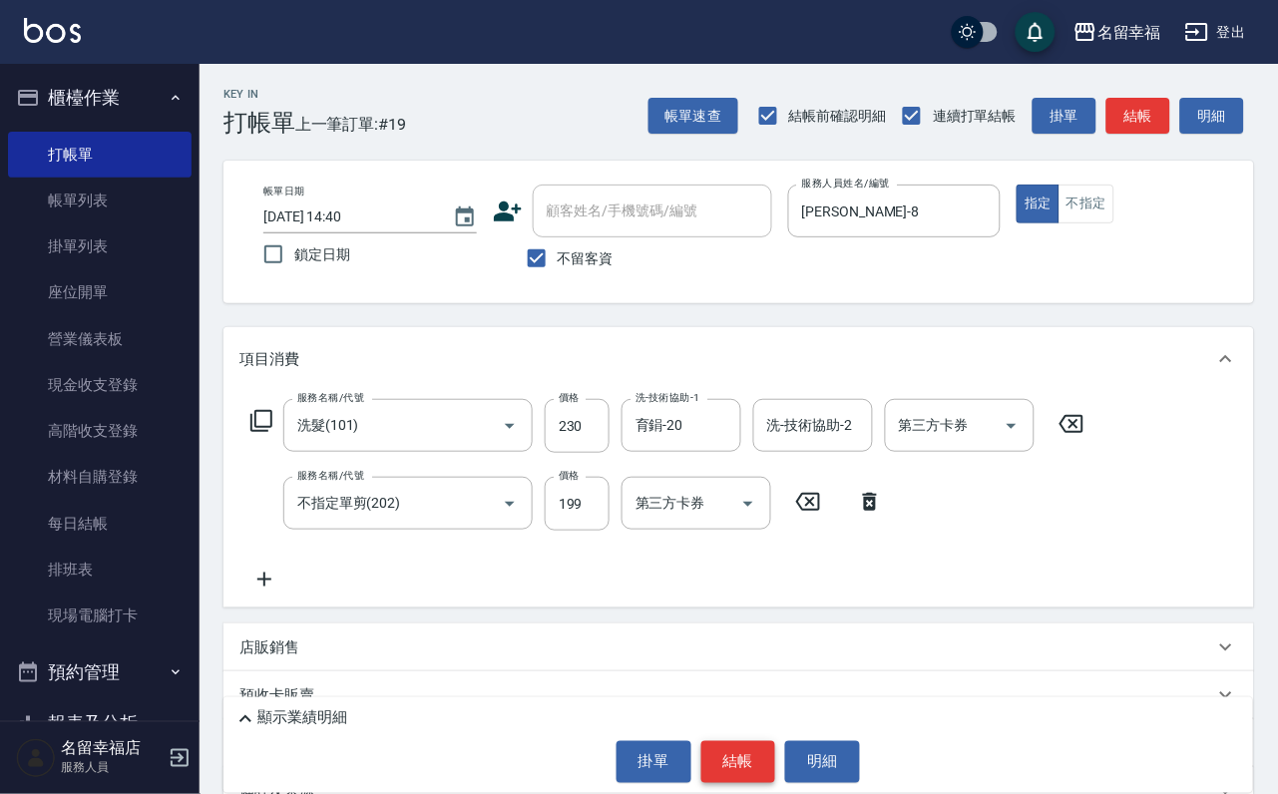
click at [747, 768] on button "結帳" at bounding box center [738, 762] width 75 height 42
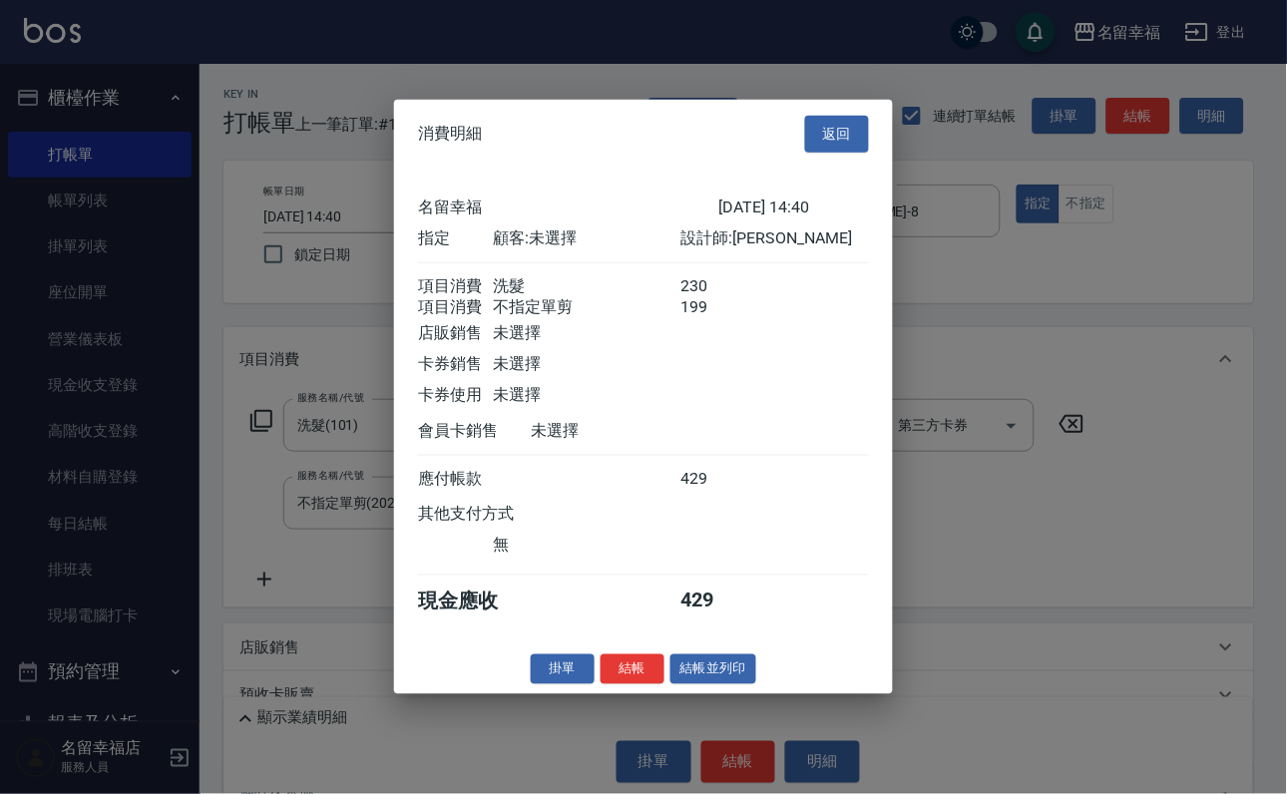
scroll to position [321, 0]
click at [709, 684] on button "結帳並列印" at bounding box center [713, 668] width 87 height 31
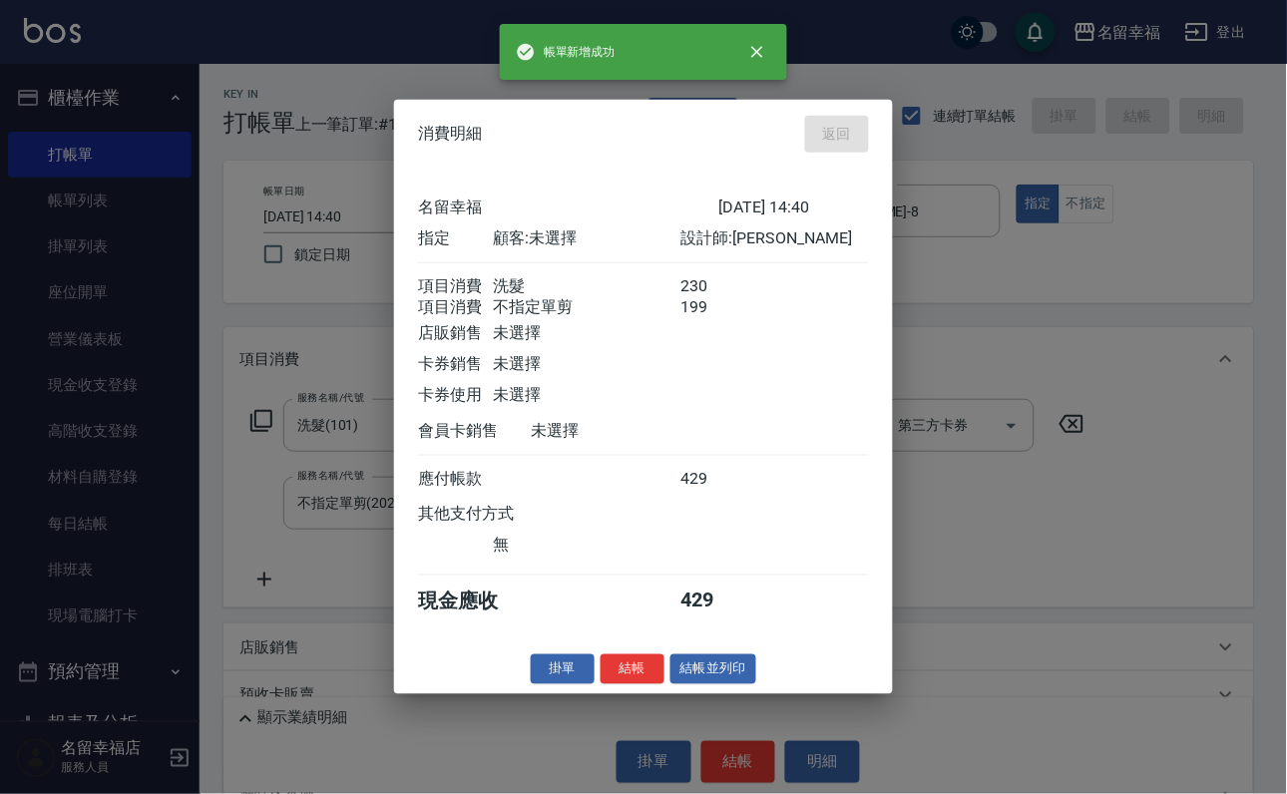
type input "[DATE] 15:01"
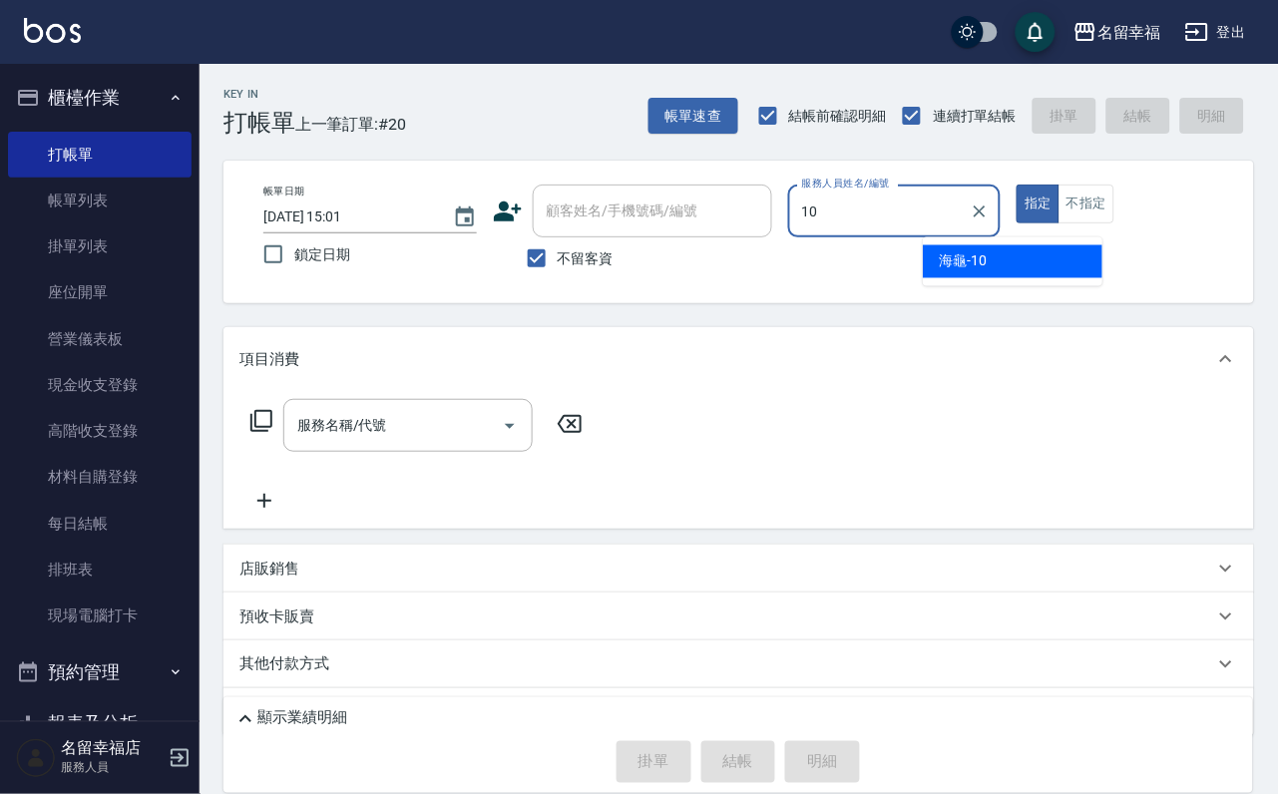
type input "海龜-10"
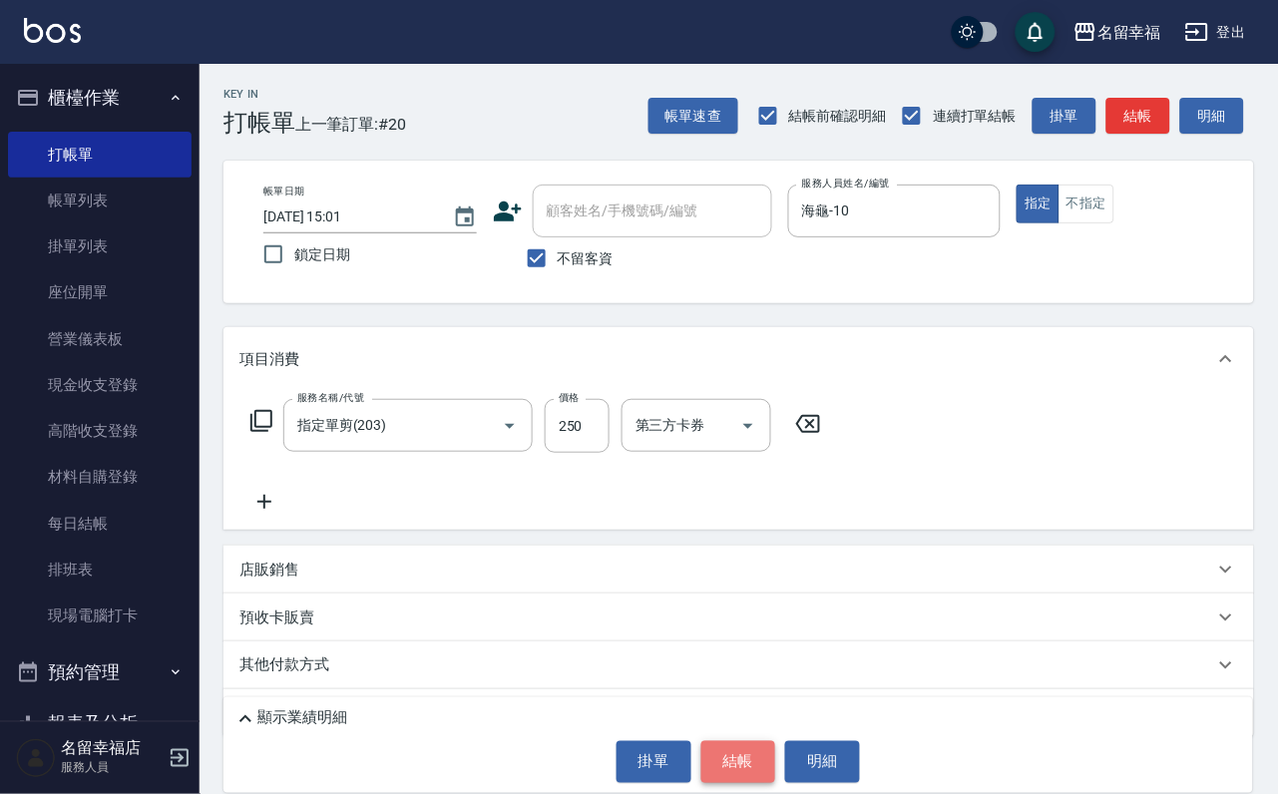
click at [753, 760] on button "結帳" at bounding box center [738, 762] width 75 height 42
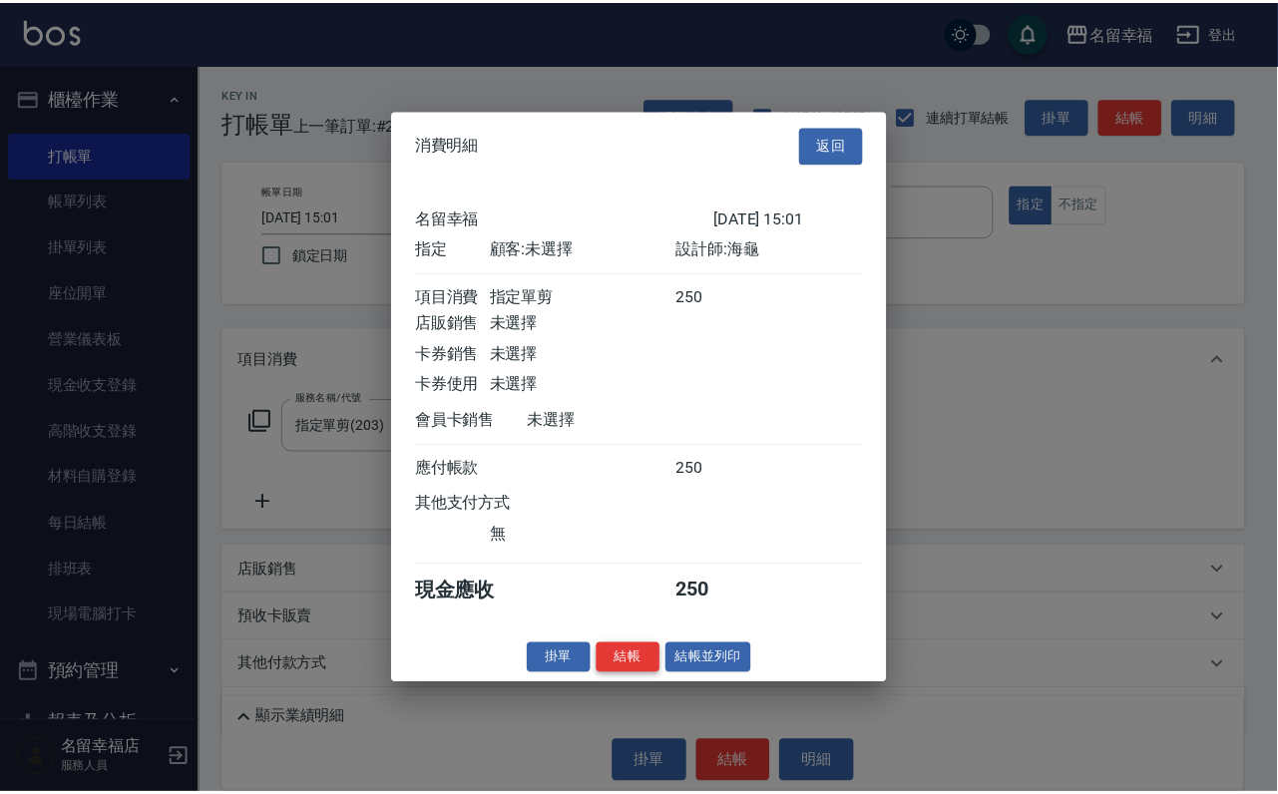
scroll to position [246, 0]
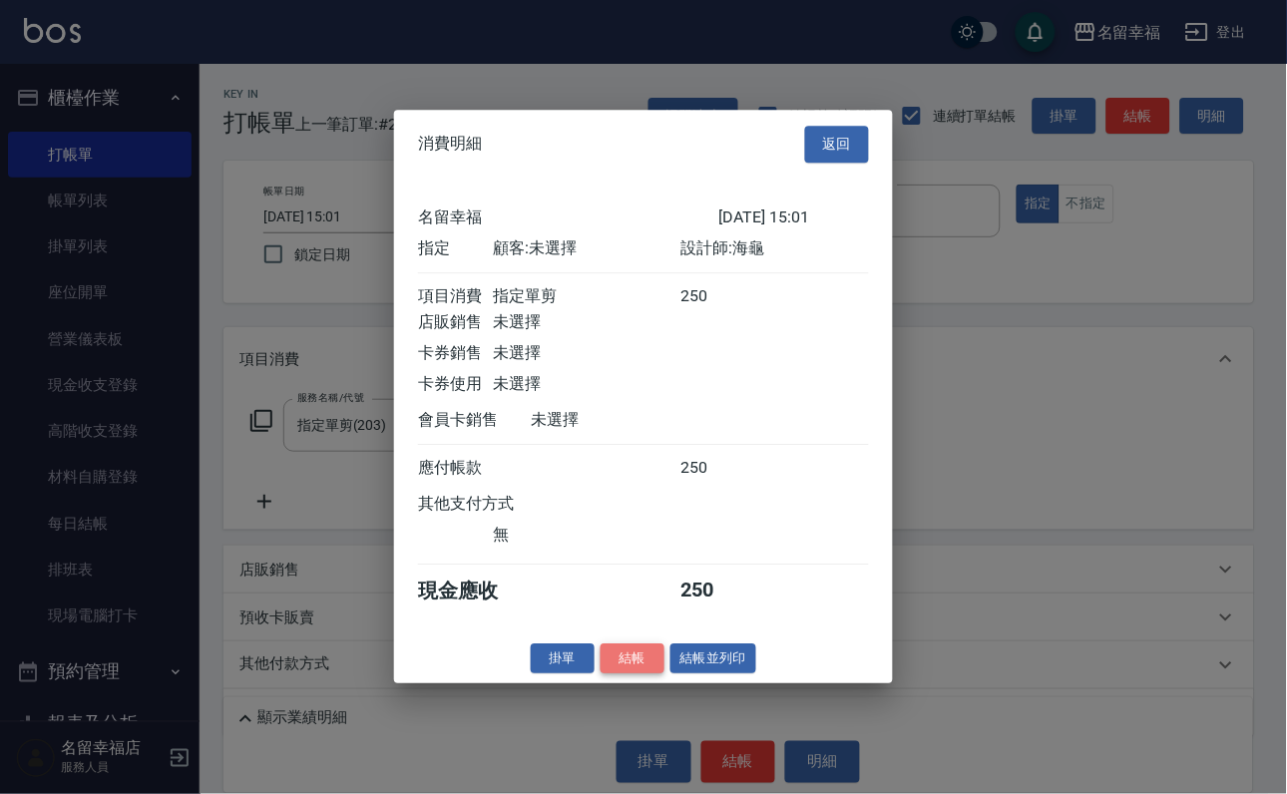
click at [621, 674] on button "結帳" at bounding box center [632, 658] width 64 height 31
